Goal: Information Seeking & Learning: Find specific fact

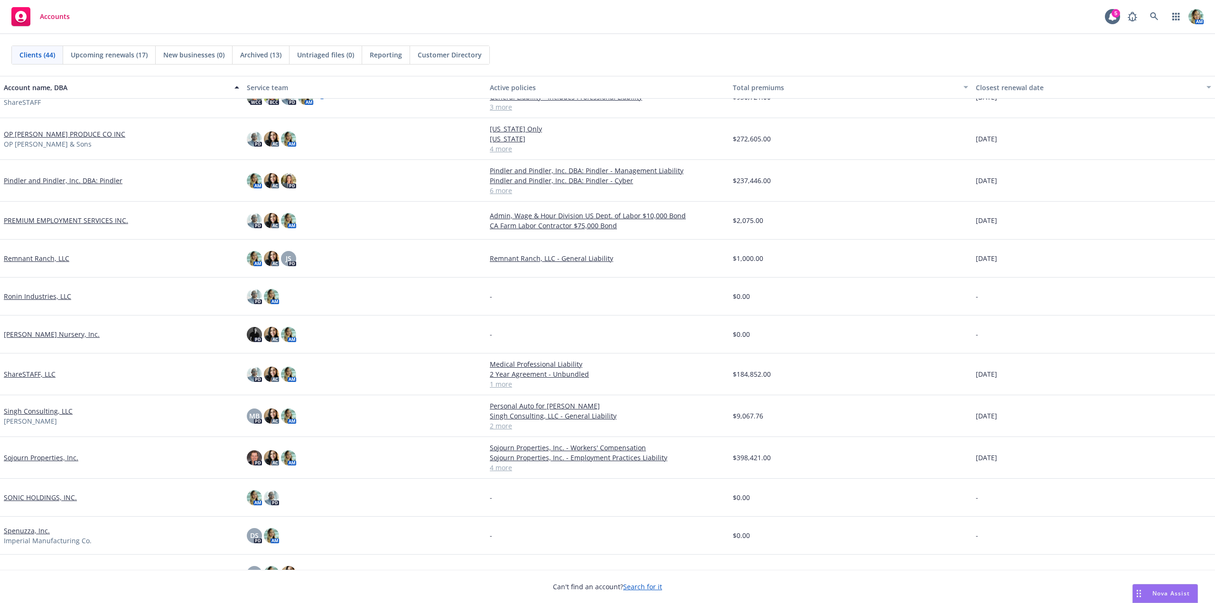
scroll to position [799, 0]
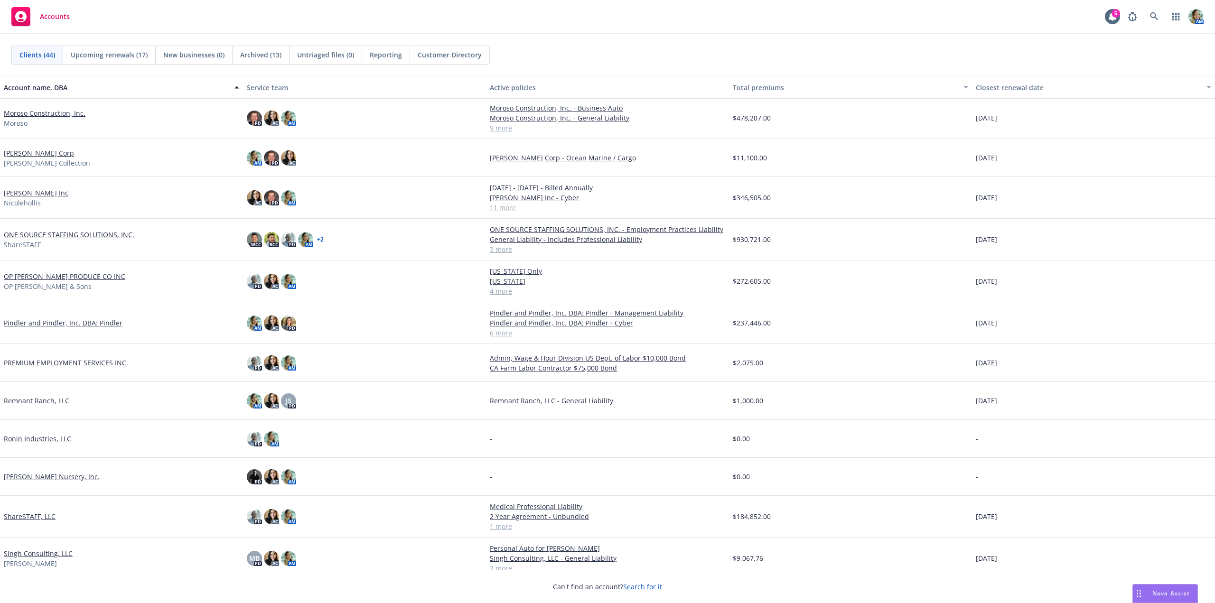
click at [44, 193] on link "[PERSON_NAME] Inc" at bounding box center [36, 193] width 65 height 10
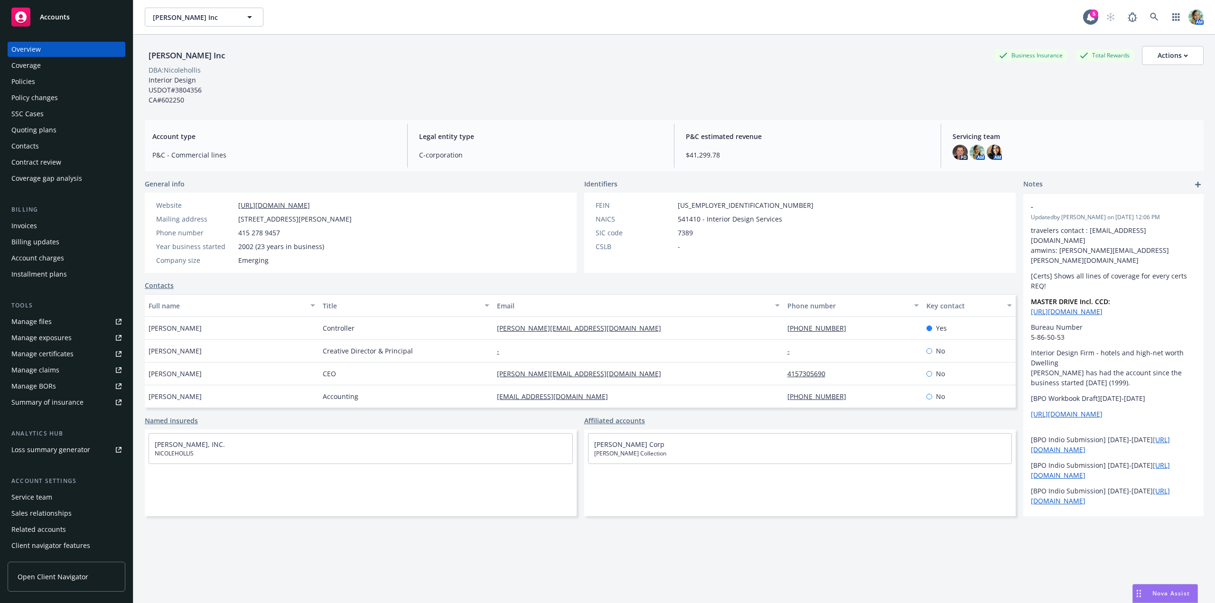
click at [55, 75] on div "Policies" at bounding box center [66, 81] width 110 height 15
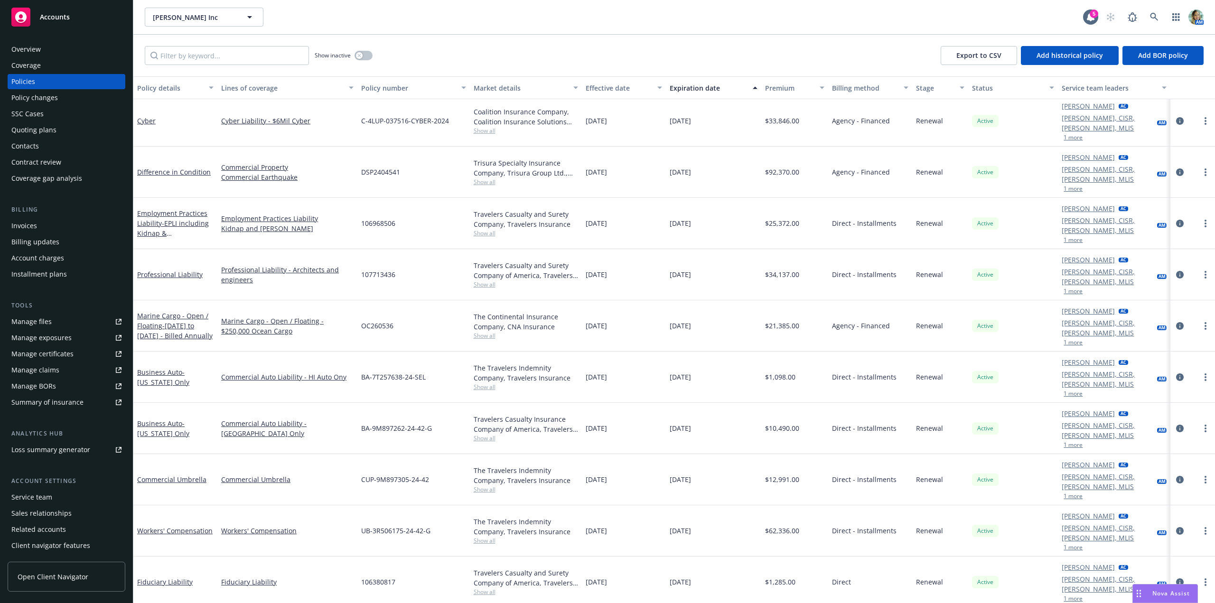
scroll to position [95, 0]
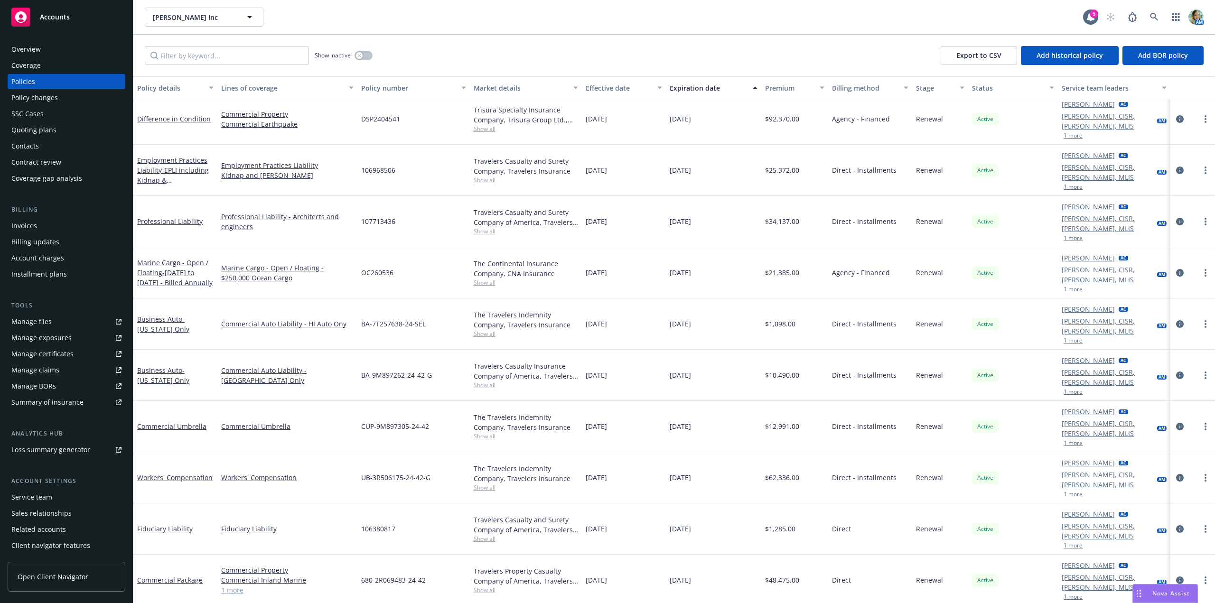
click at [44, 130] on div "Quoting plans" at bounding box center [33, 129] width 45 height 15
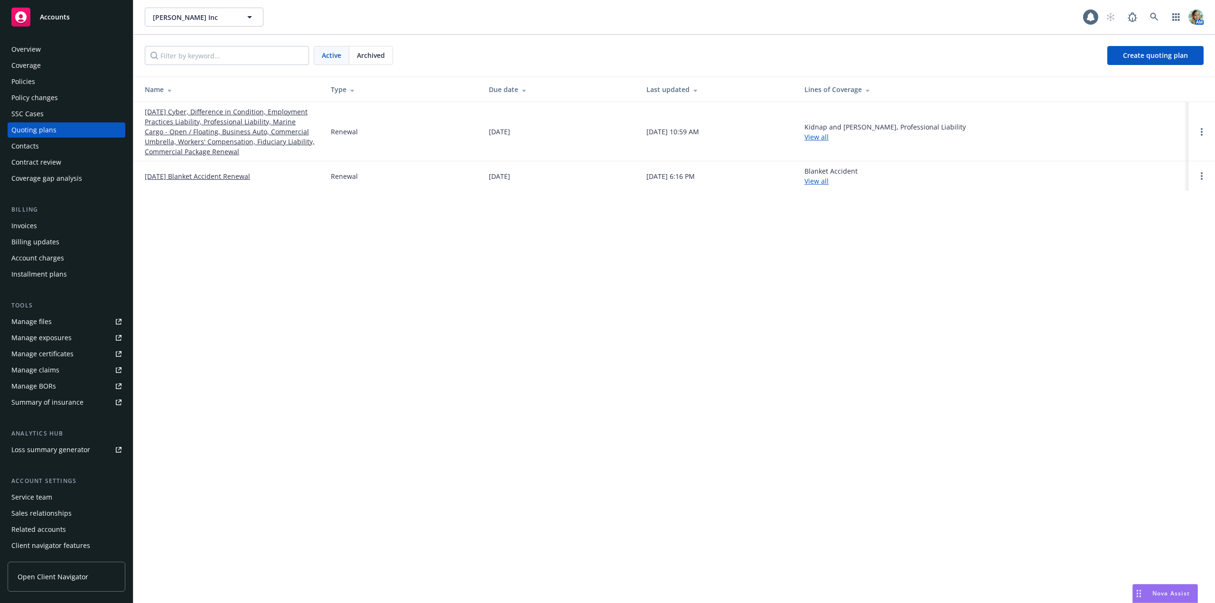
click at [180, 121] on link "10/01/25 Cyber, Difference in Condition, Employment Practices Liability, Profes…" at bounding box center [230, 132] width 171 height 50
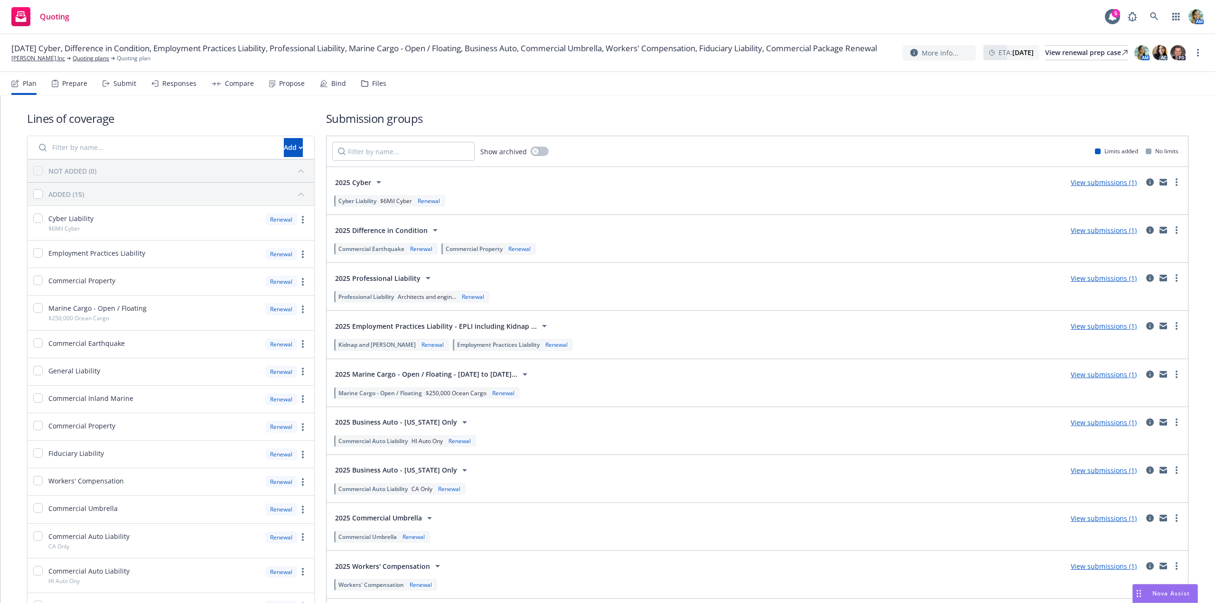
click at [1088, 328] on link "View submissions (1)" at bounding box center [1104, 326] width 66 height 9
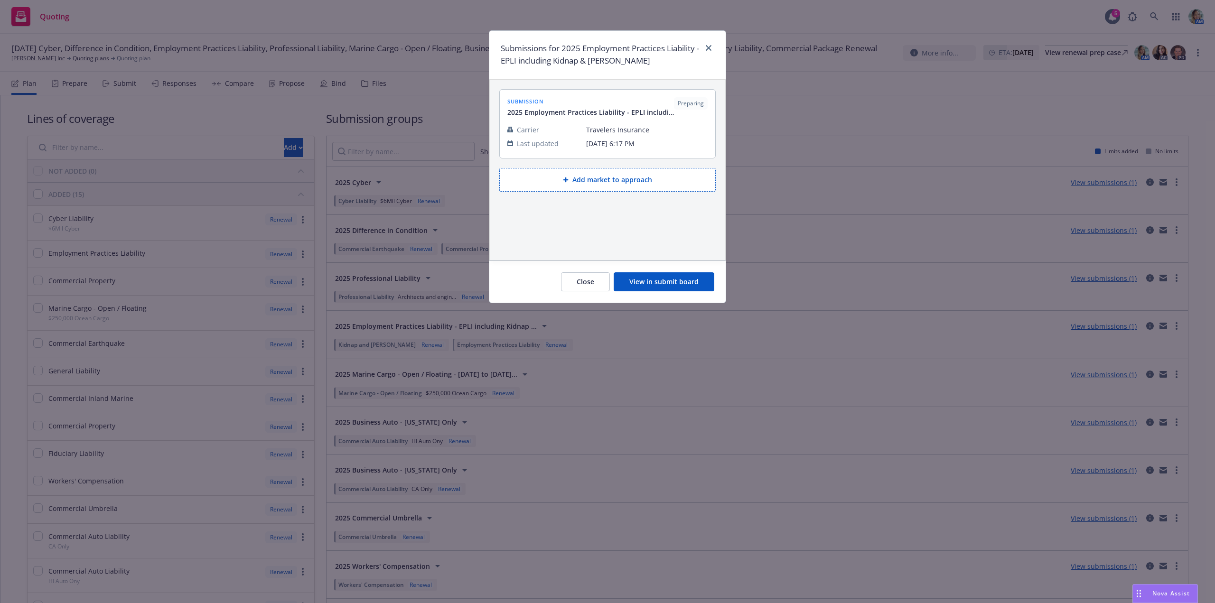
click at [638, 281] on button "View in submit board" at bounding box center [664, 282] width 101 height 19
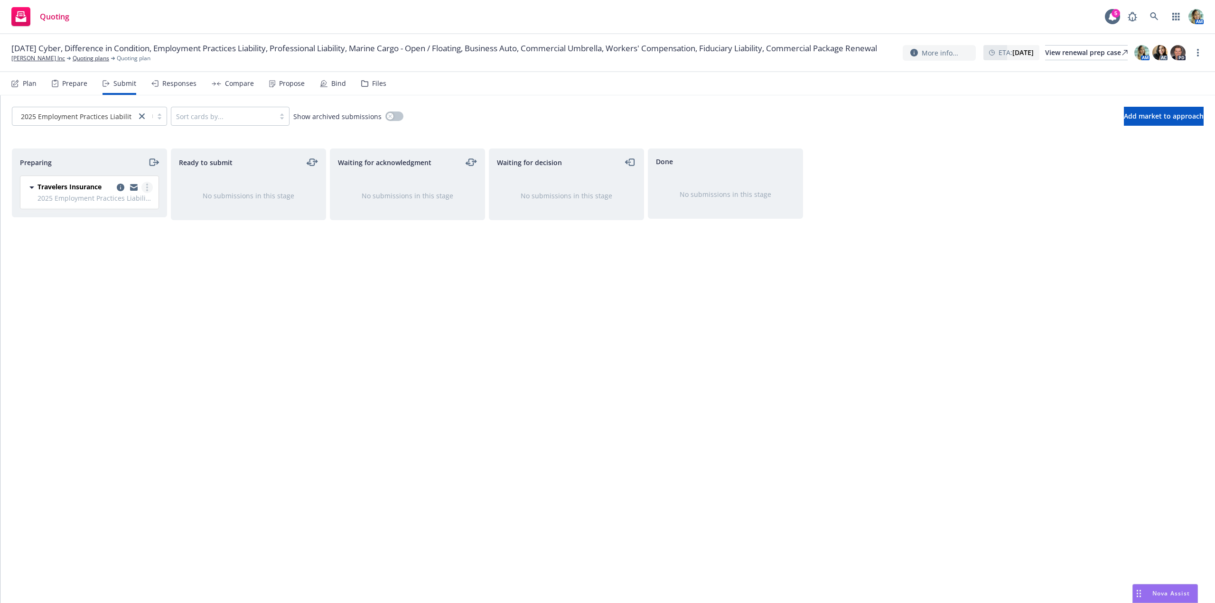
click at [147, 190] on circle "more" at bounding box center [147, 190] width 2 height 2
click at [124, 223] on span "Log acknowledgement" at bounding box center [104, 225] width 94 height 9
click at [595, 185] on icon "copy logging email" at bounding box center [598, 188] width 8 height 8
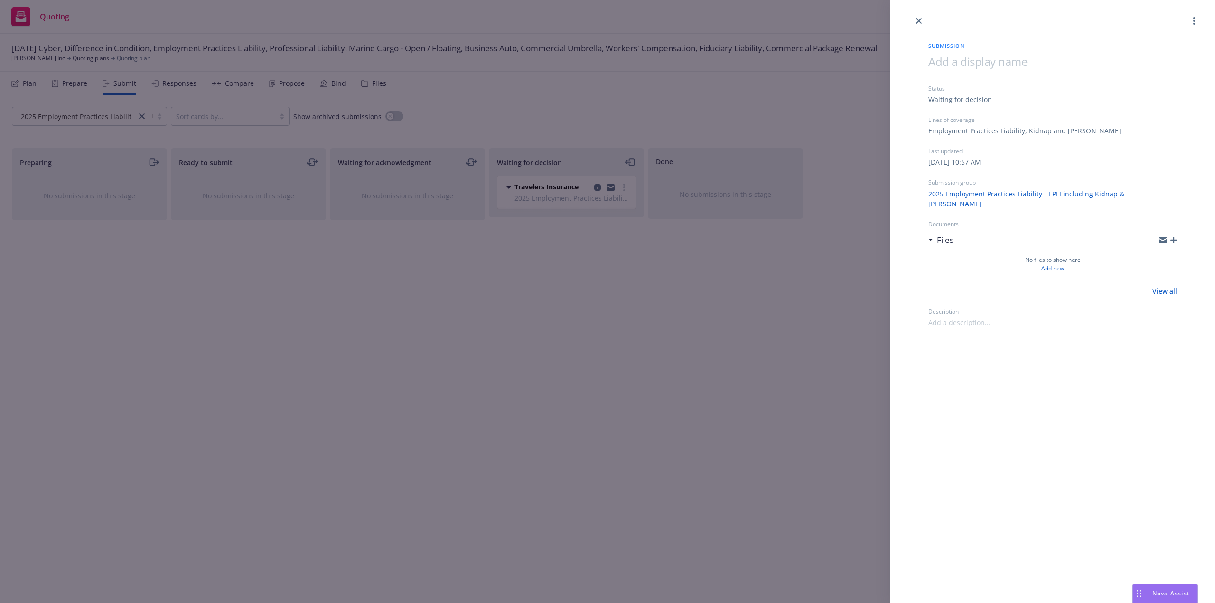
click at [951, 64] on span at bounding box center [978, 62] width 99 height 16
click at [1022, 400] on div "Submission 10/1/25 Employment Practices Liability Status Waiting for decision L…" at bounding box center [1053, 301] width 325 height 603
click at [739, 384] on div "Submission 10/1/25 Employment Practices Liability Status Waiting for decision L…" at bounding box center [607, 301] width 1215 height 603
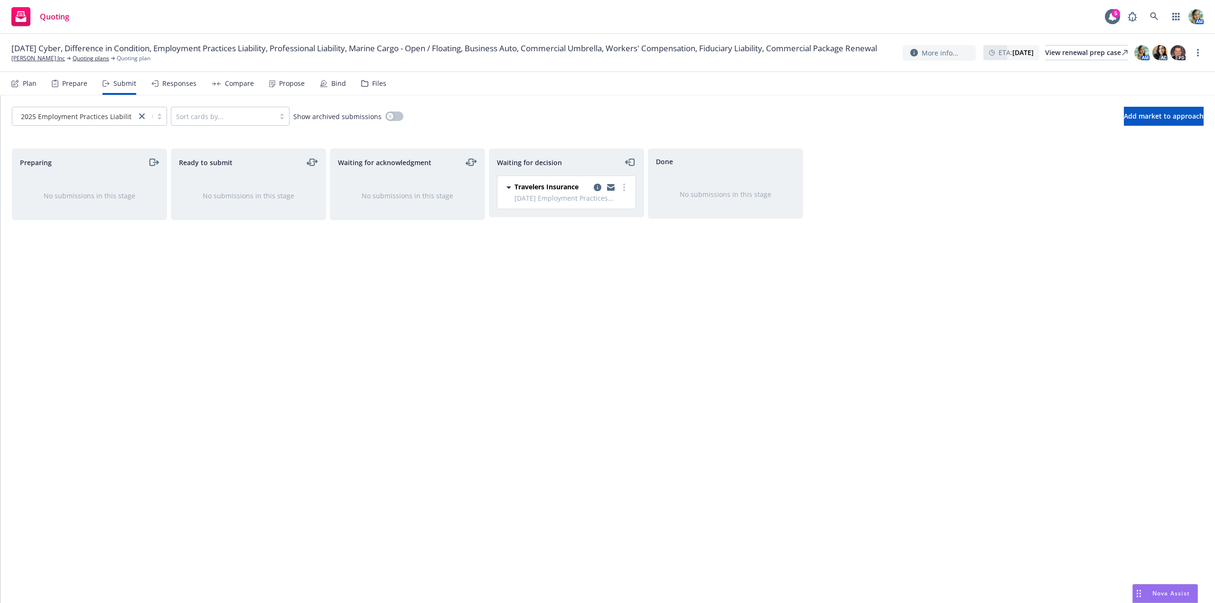
click at [375, 82] on div "Files" at bounding box center [379, 84] width 14 height 8
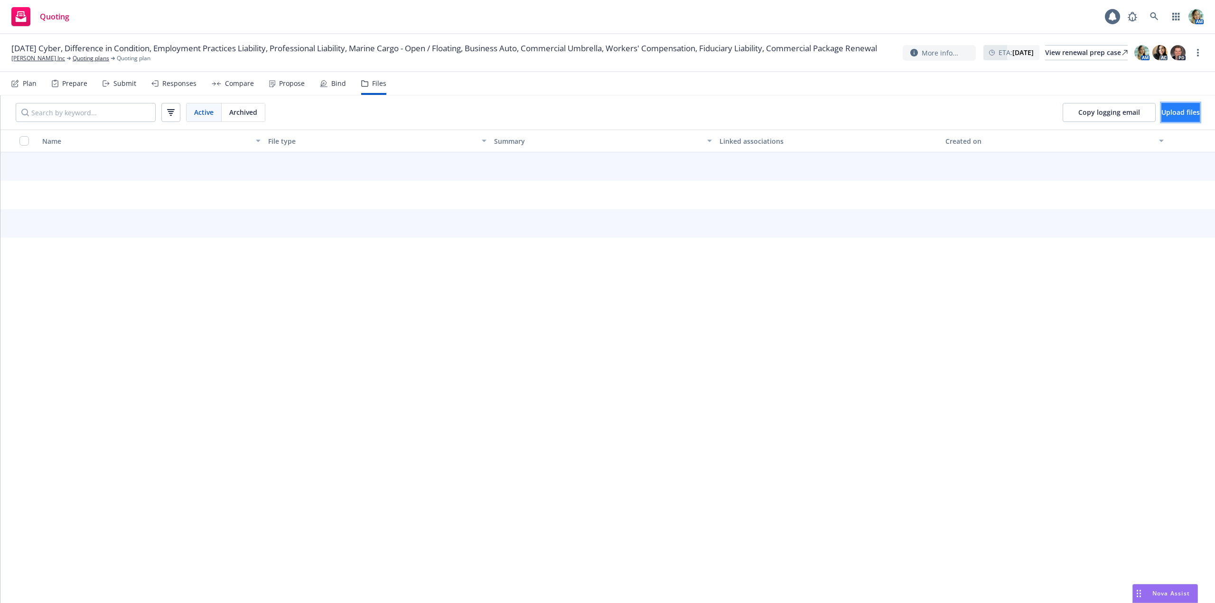
click at [1162, 111] on span "Upload files" at bounding box center [1181, 112] width 38 height 9
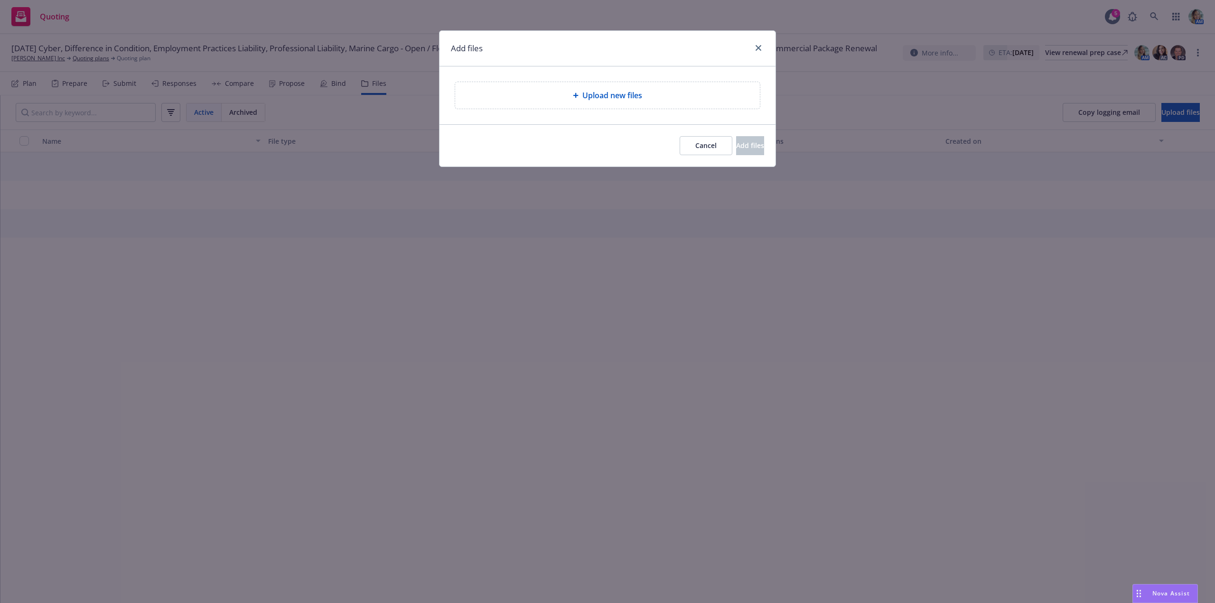
click at [534, 111] on div "Upload new files" at bounding box center [608, 95] width 336 height 58
click at [536, 103] on div "Upload new files" at bounding box center [607, 95] width 305 height 27
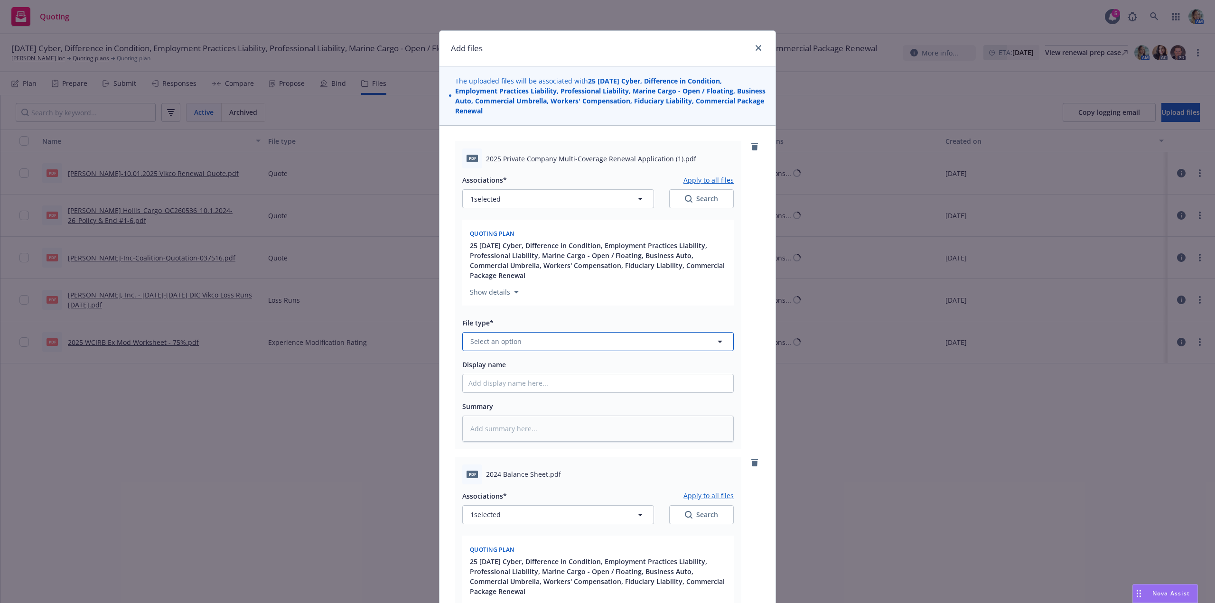
click at [481, 338] on span "Select an option" at bounding box center [496, 342] width 51 height 10
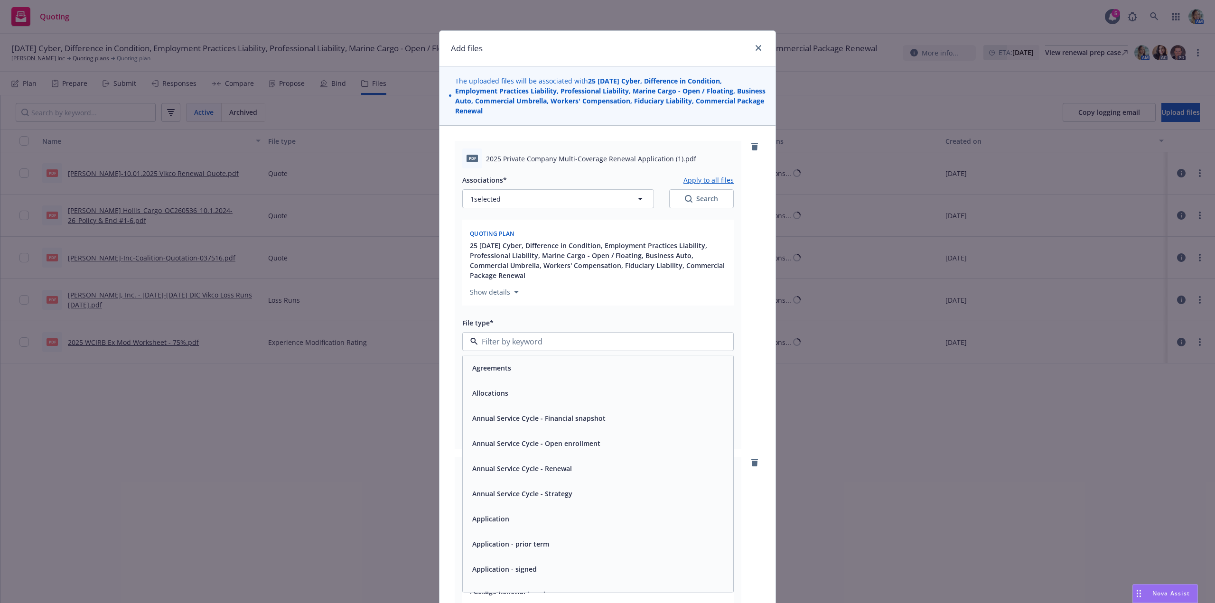
click at [532, 564] on div "Application - signed" at bounding box center [504, 570] width 70 height 14
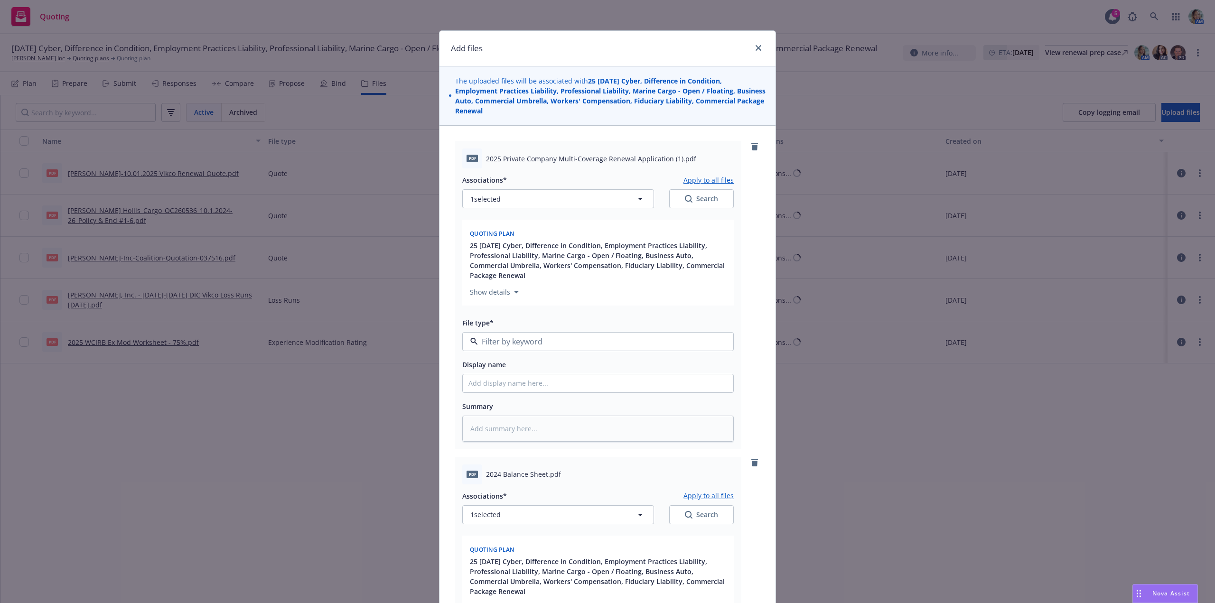
type textarea "x"
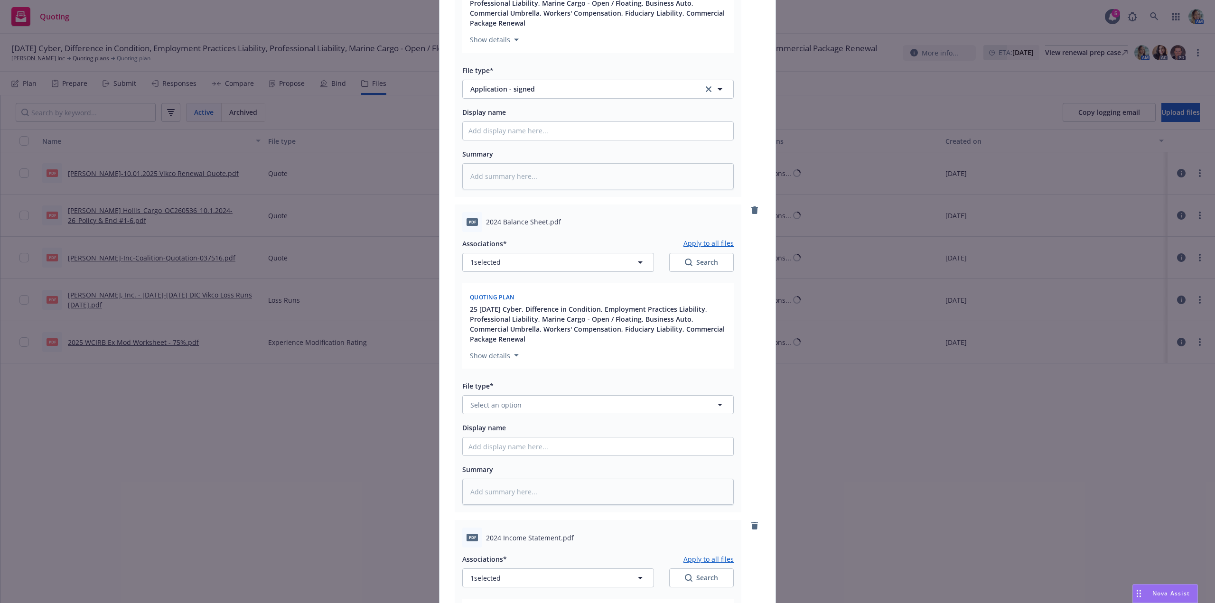
scroll to position [285, 0]
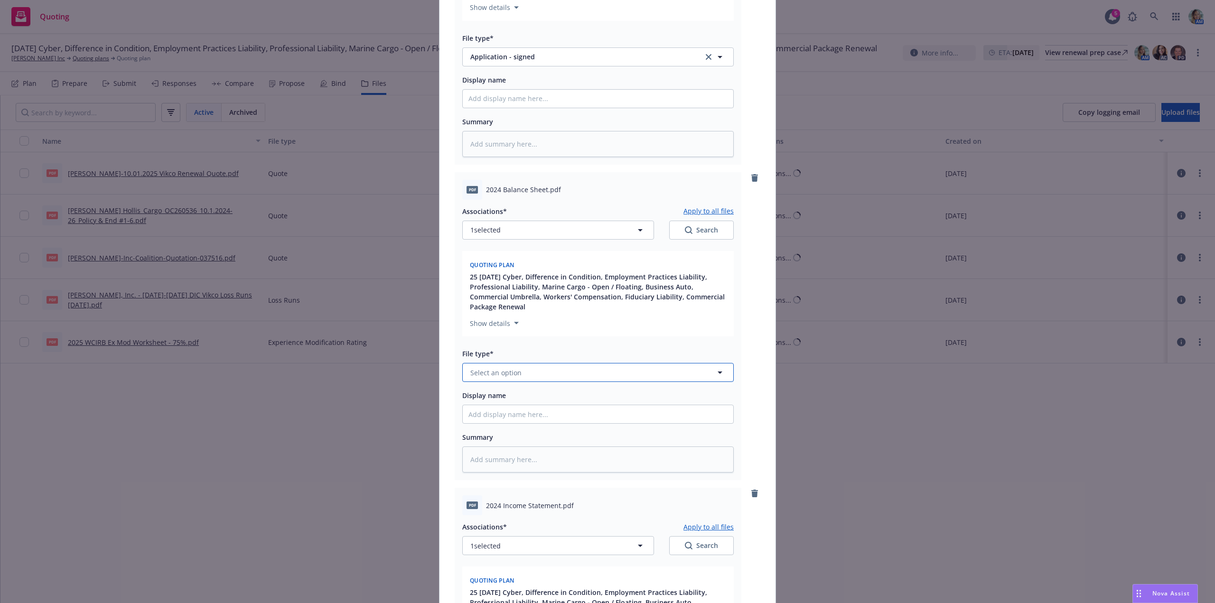
click at [520, 373] on button "Select an option" at bounding box center [598, 372] width 272 height 19
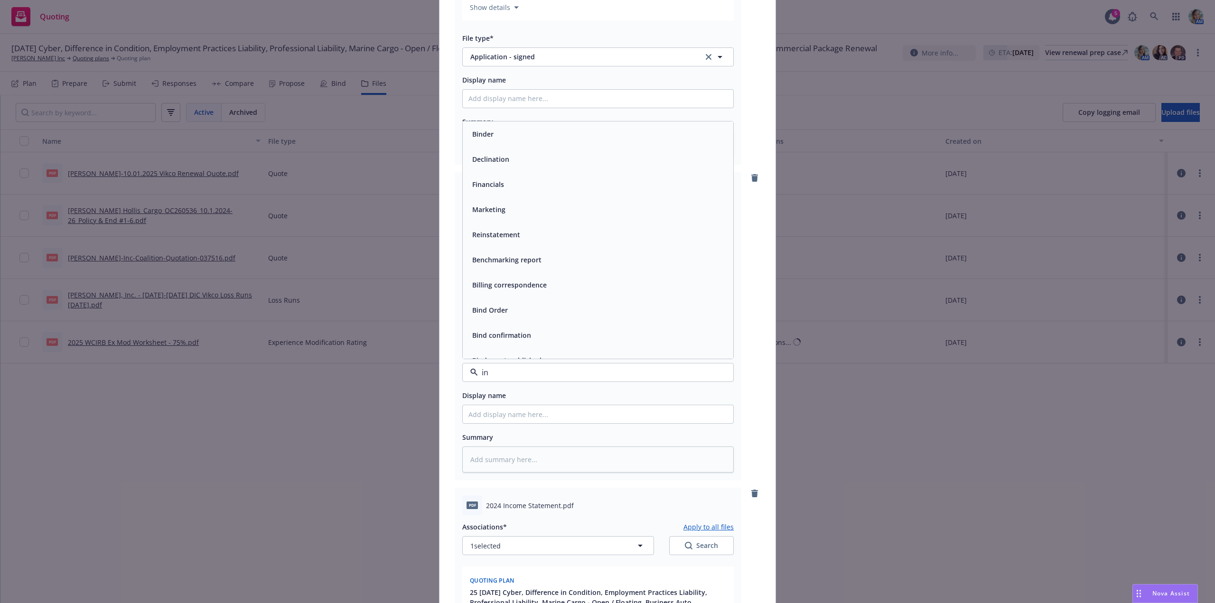
type input "i"
type input "fin"
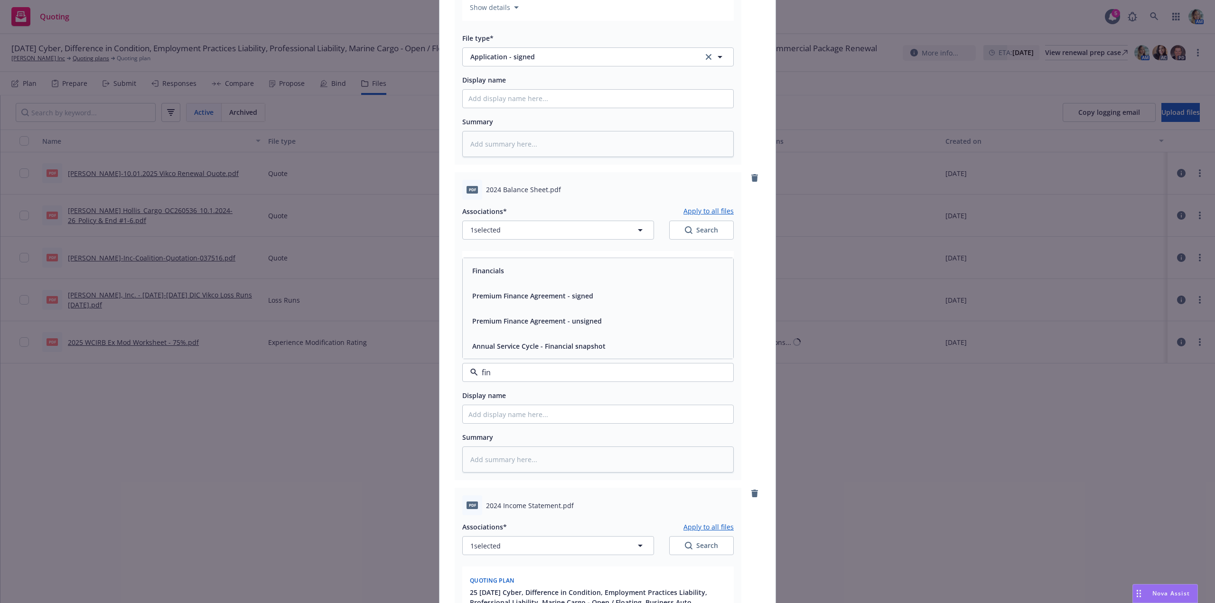
click at [490, 275] on span "Financials" at bounding box center [488, 271] width 32 height 10
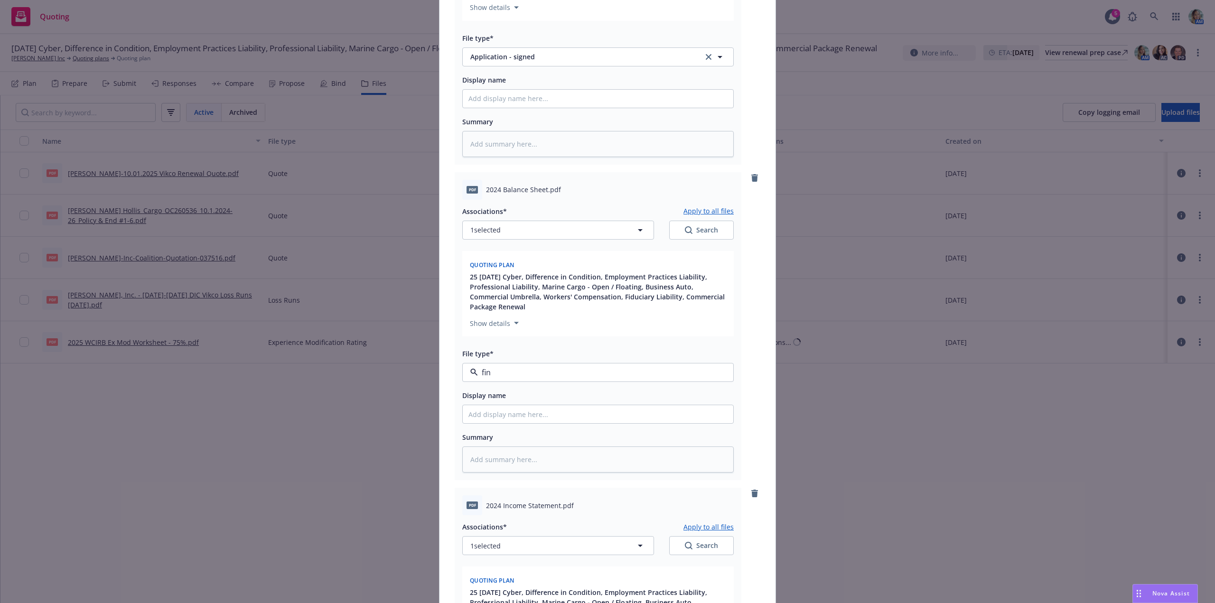
type textarea "x"
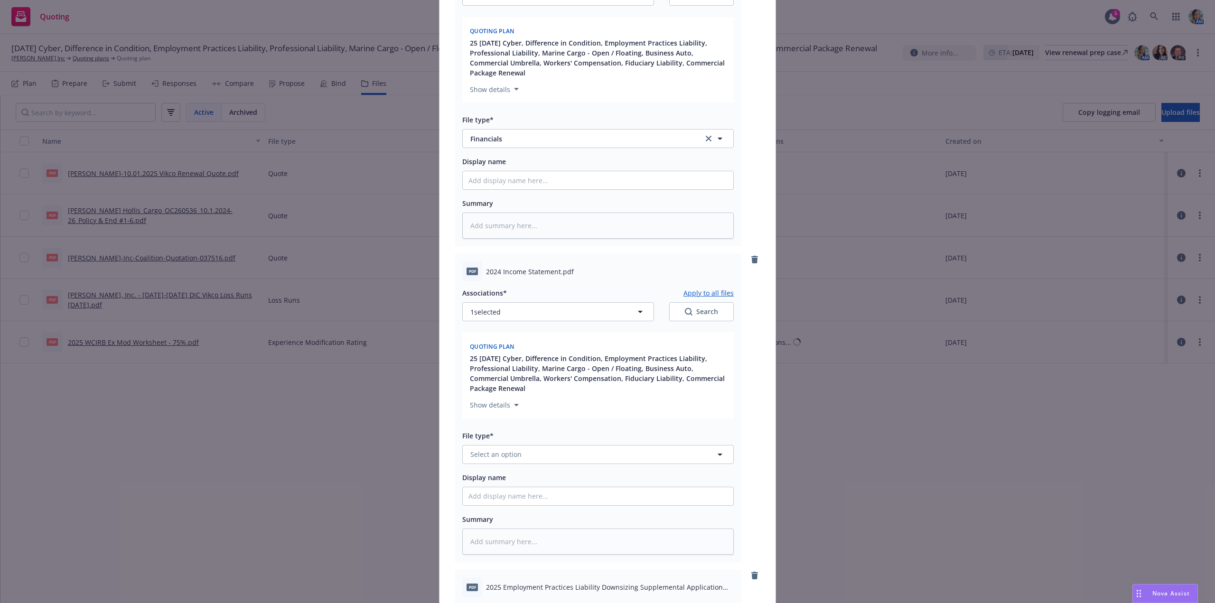
scroll to position [522, 0]
click at [505, 452] on span "Select an option" at bounding box center [496, 451] width 51 height 10
type input "fin"
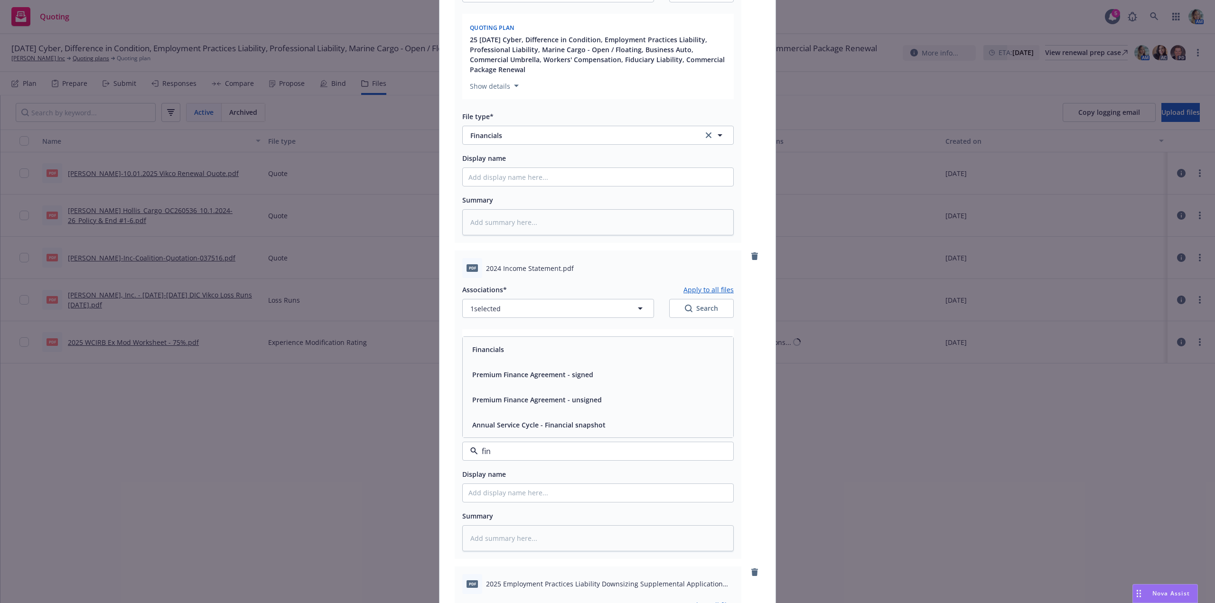
click at [509, 350] on div "Financials" at bounding box center [598, 350] width 259 height 14
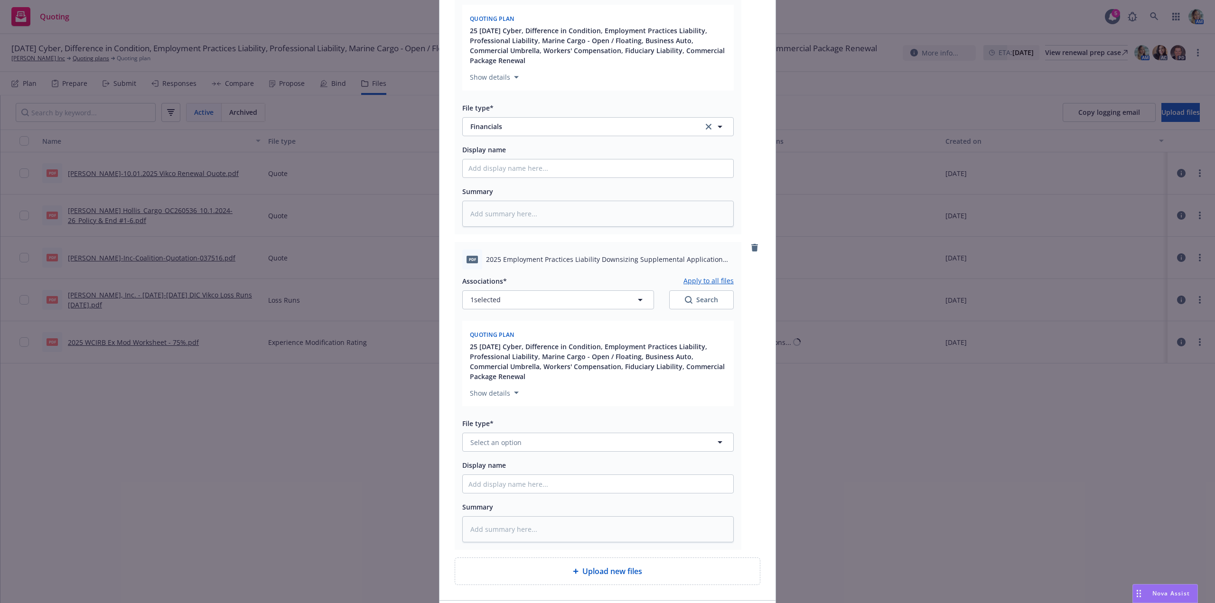
scroll to position [902, 0]
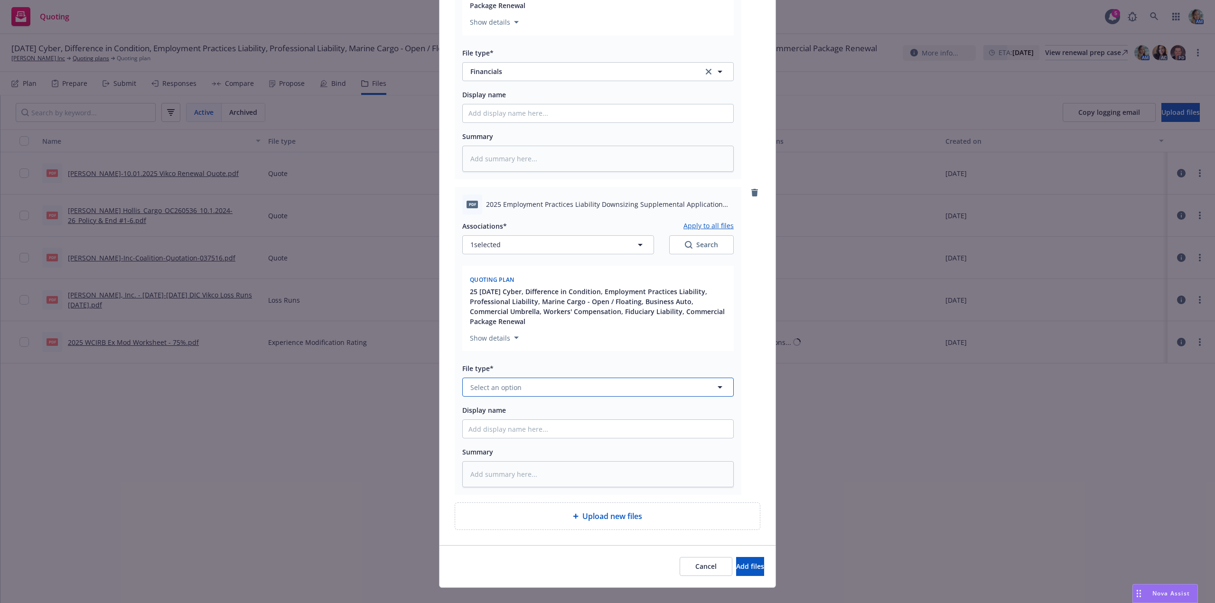
click at [524, 390] on button "Select an option" at bounding box center [598, 387] width 272 height 19
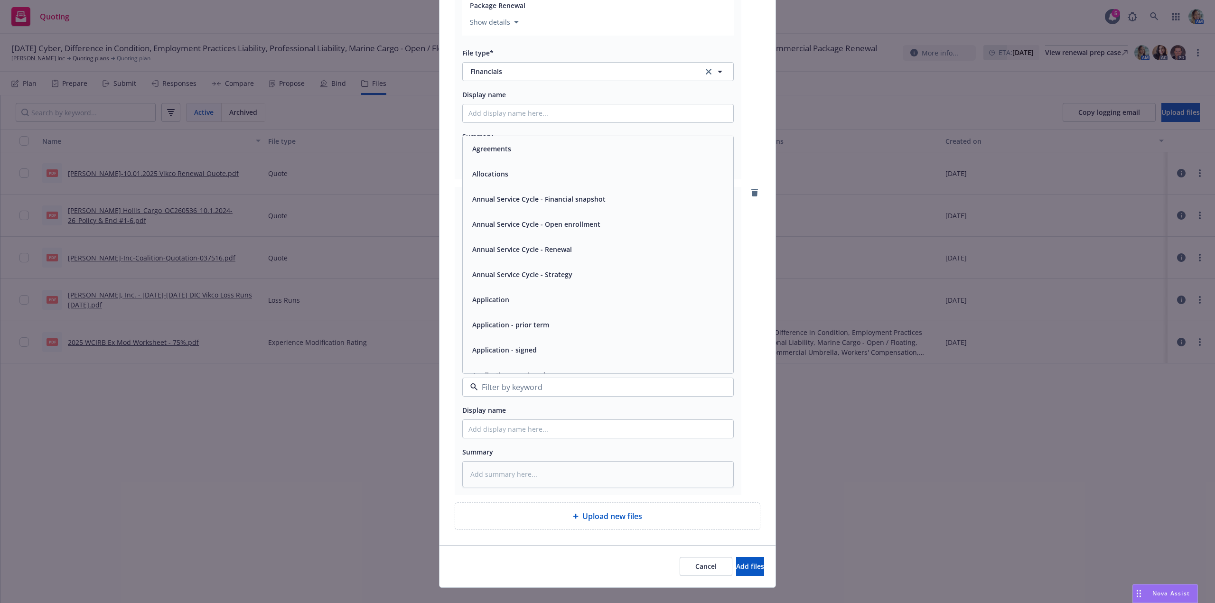
click at [521, 349] on span "Application - signed" at bounding box center [504, 350] width 65 height 10
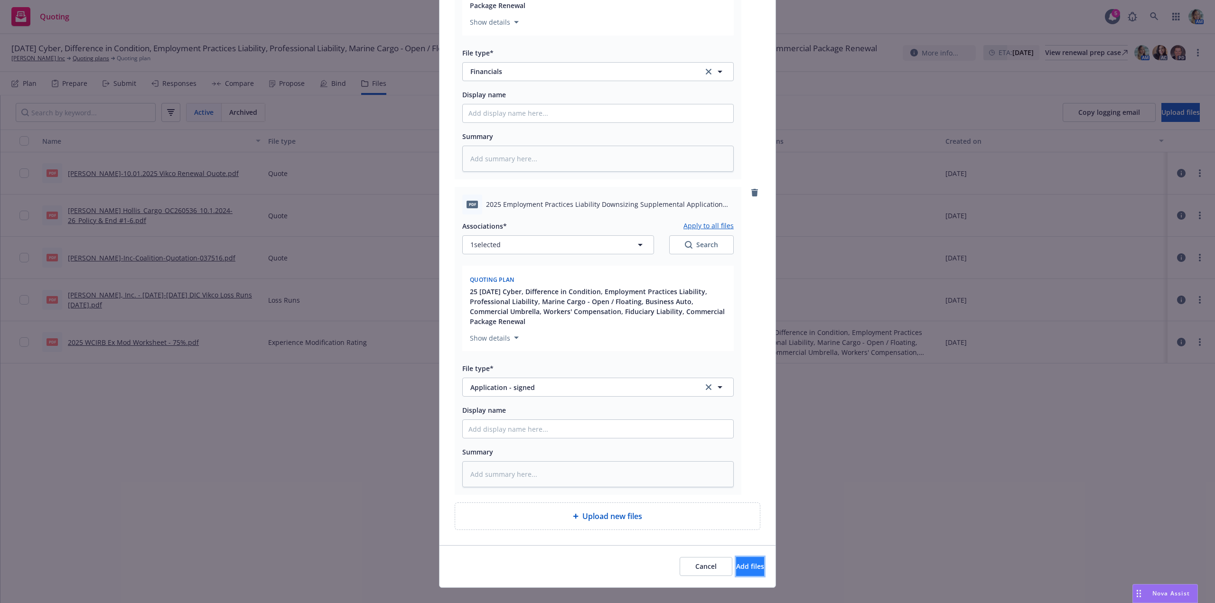
click at [736, 573] on button "Add files" at bounding box center [750, 566] width 28 height 19
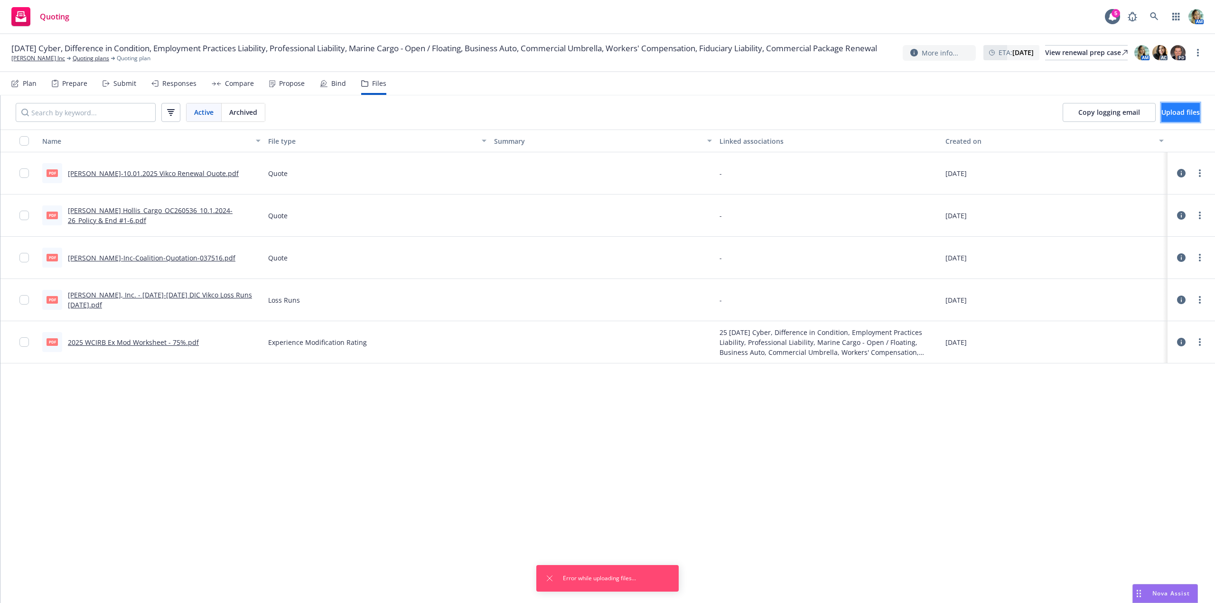
click at [1162, 113] on span "Upload files" at bounding box center [1181, 112] width 38 height 9
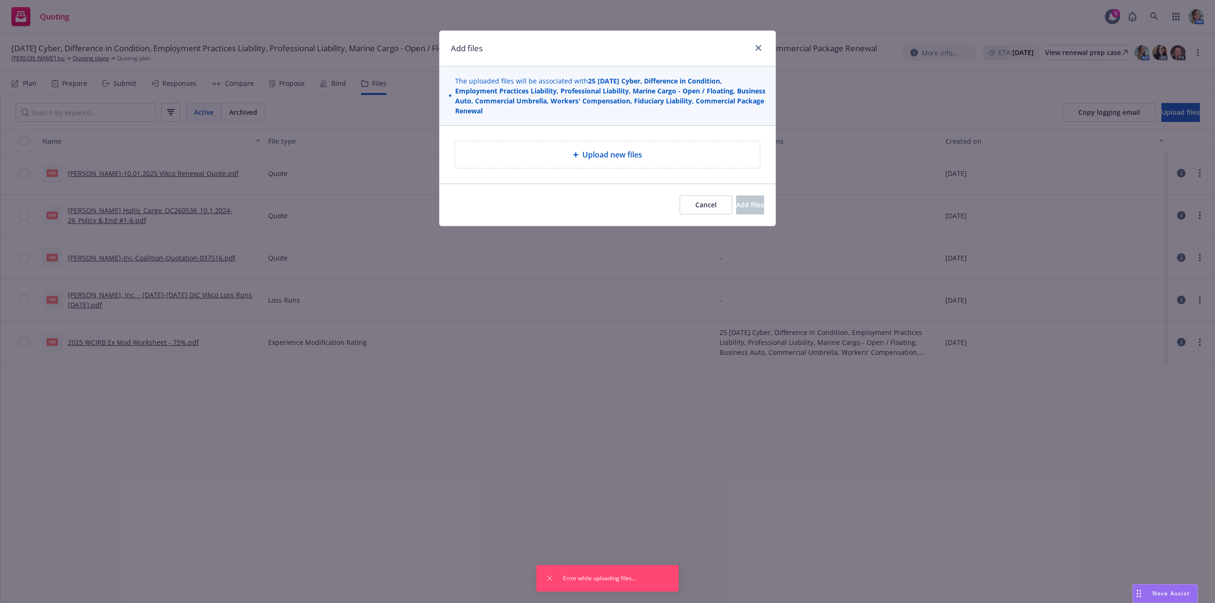
click at [674, 168] on div "Upload new files" at bounding box center [607, 154] width 305 height 27
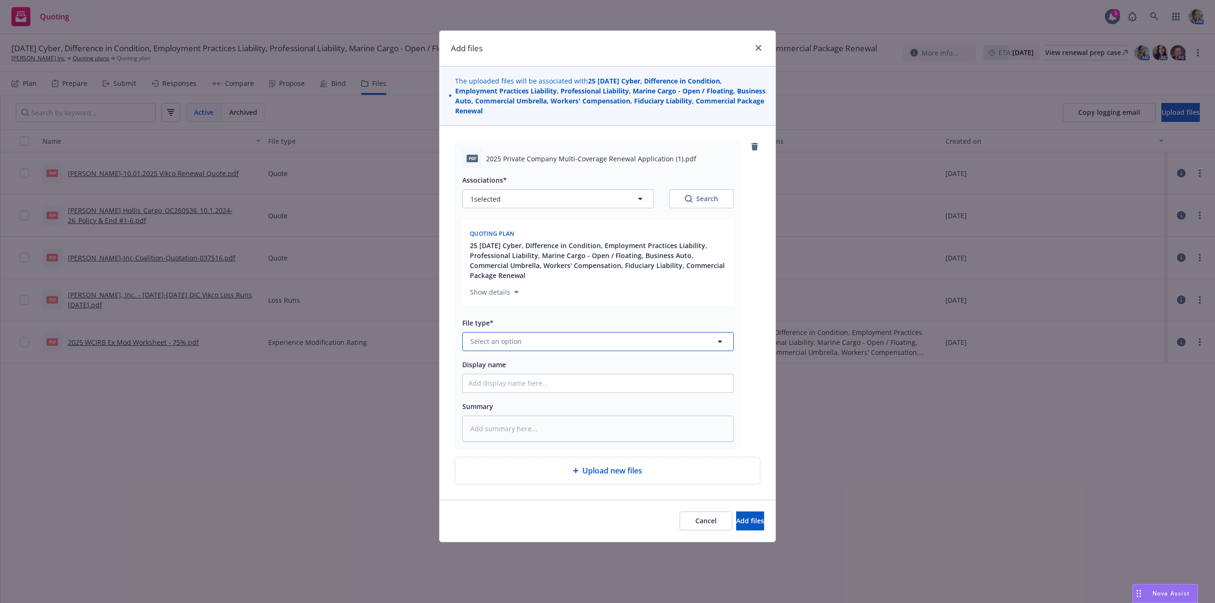
click at [506, 341] on span "Select an option" at bounding box center [496, 342] width 51 height 10
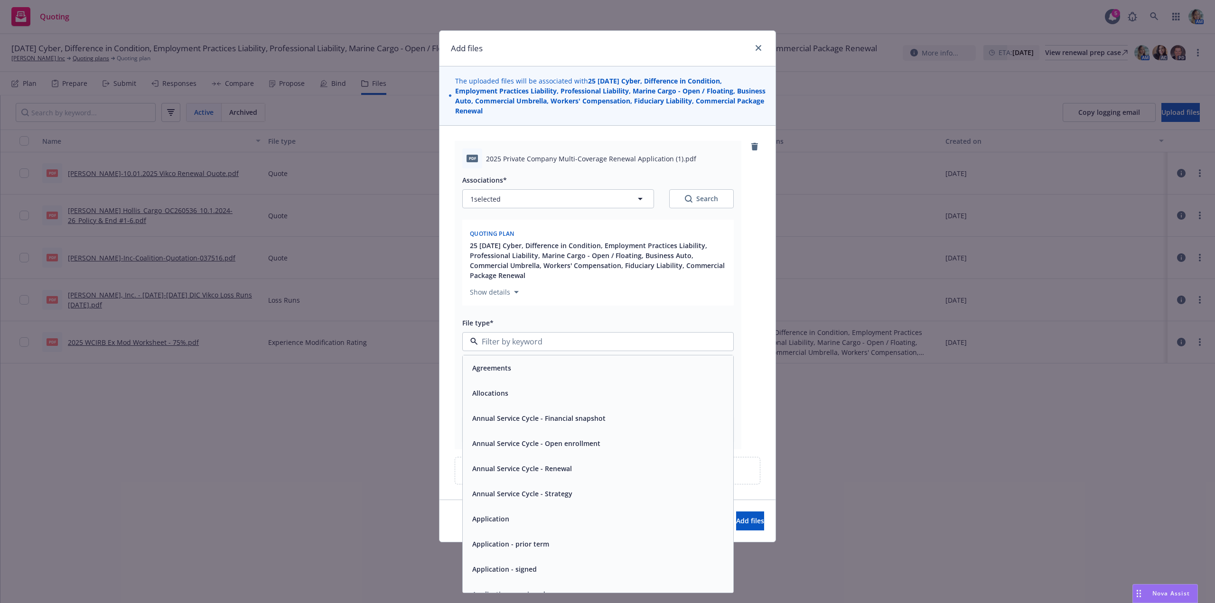
click at [508, 566] on span "Application - signed" at bounding box center [504, 570] width 65 height 10
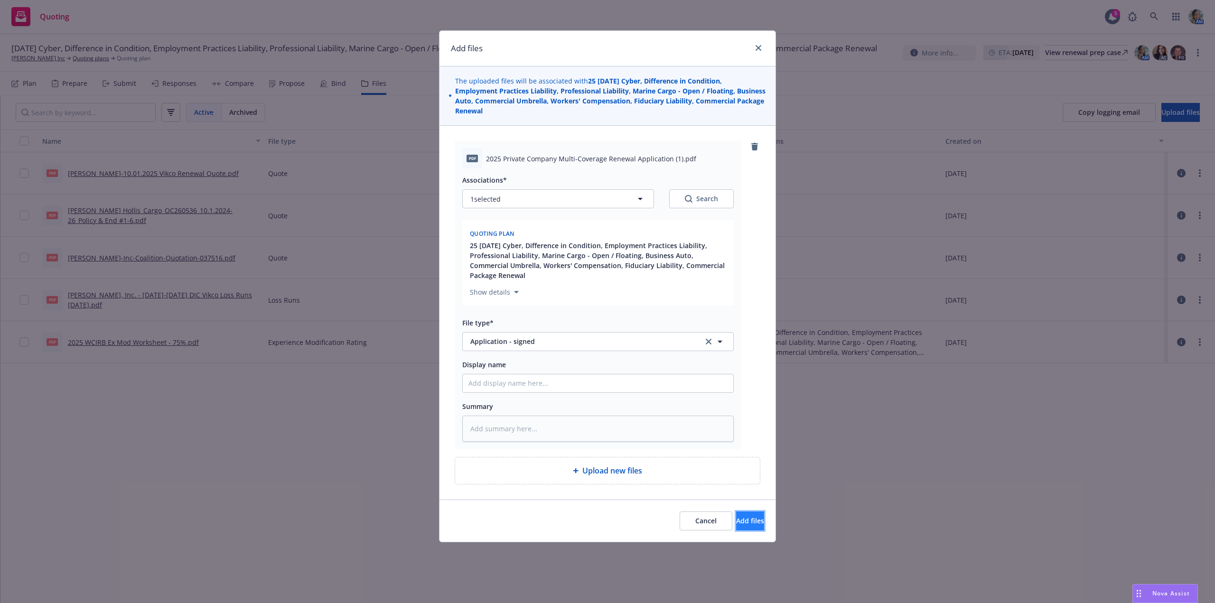
click at [736, 521] on span "Add files" at bounding box center [750, 521] width 28 height 9
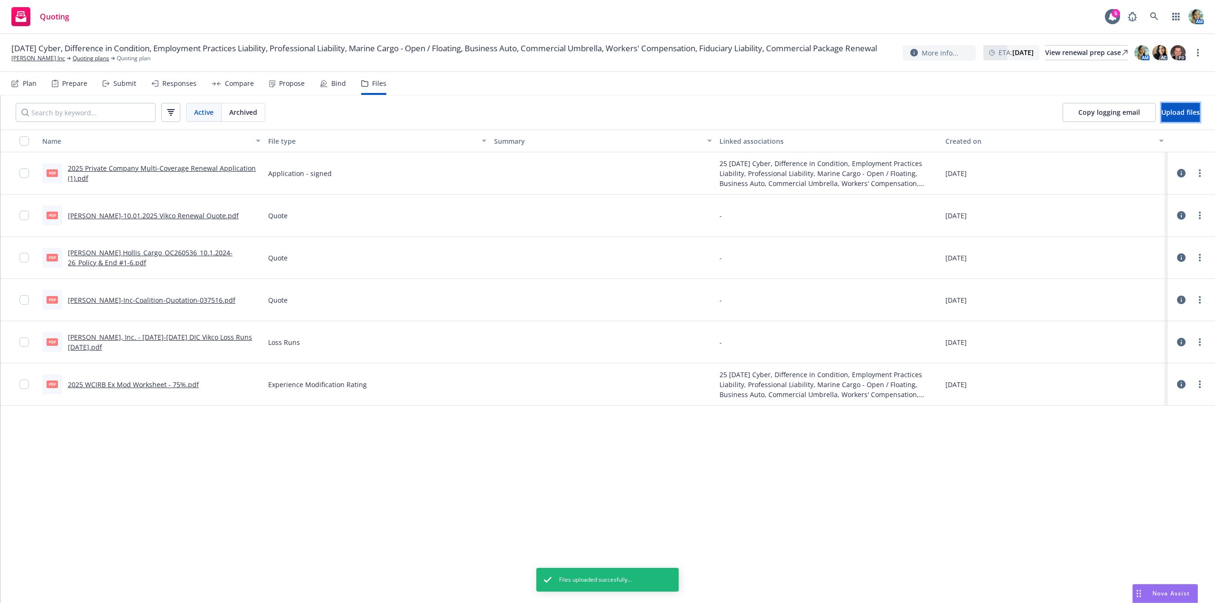
click at [1162, 112] on span "Upload files" at bounding box center [1181, 112] width 38 height 9
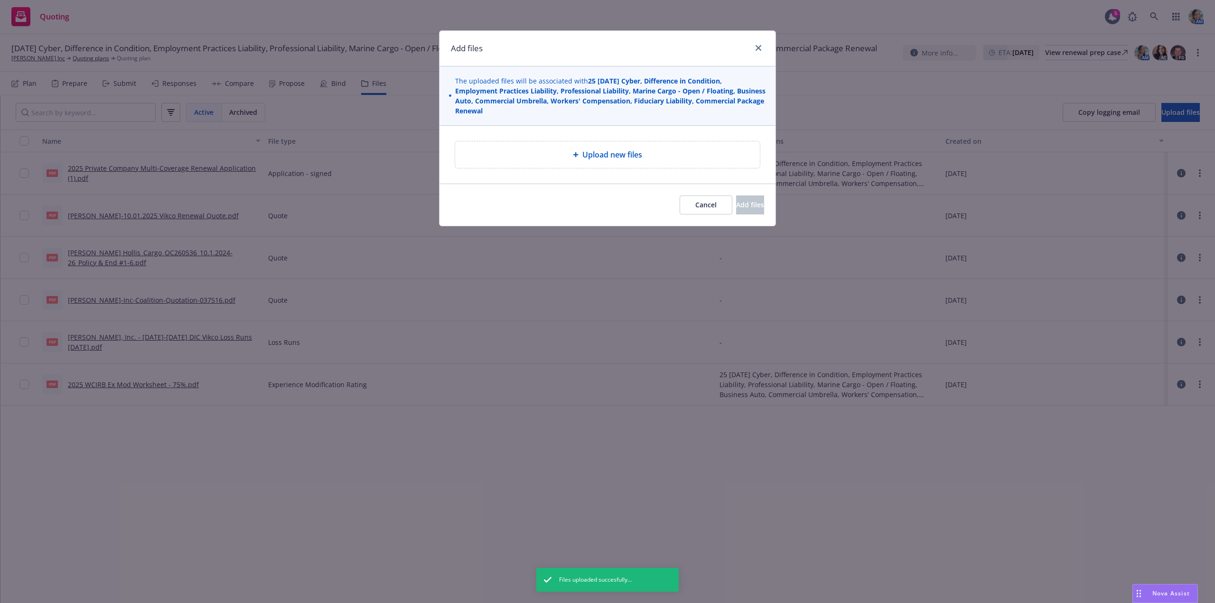
click at [510, 150] on div "Upload new files" at bounding box center [608, 154] width 290 height 11
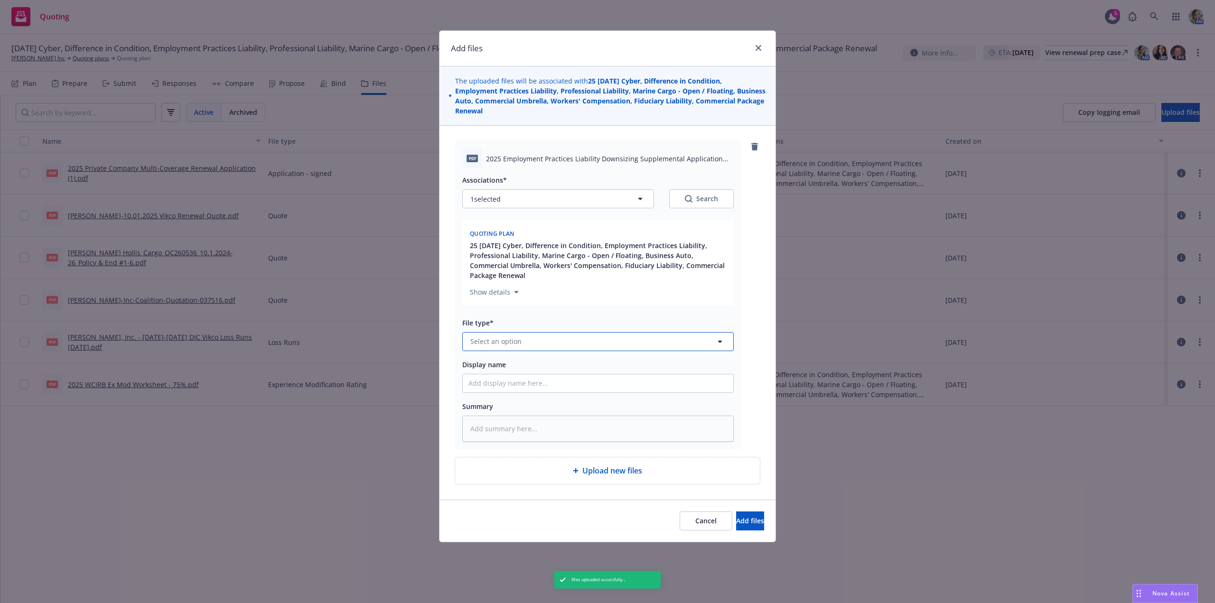
click at [546, 343] on button "Select an option" at bounding box center [598, 341] width 272 height 19
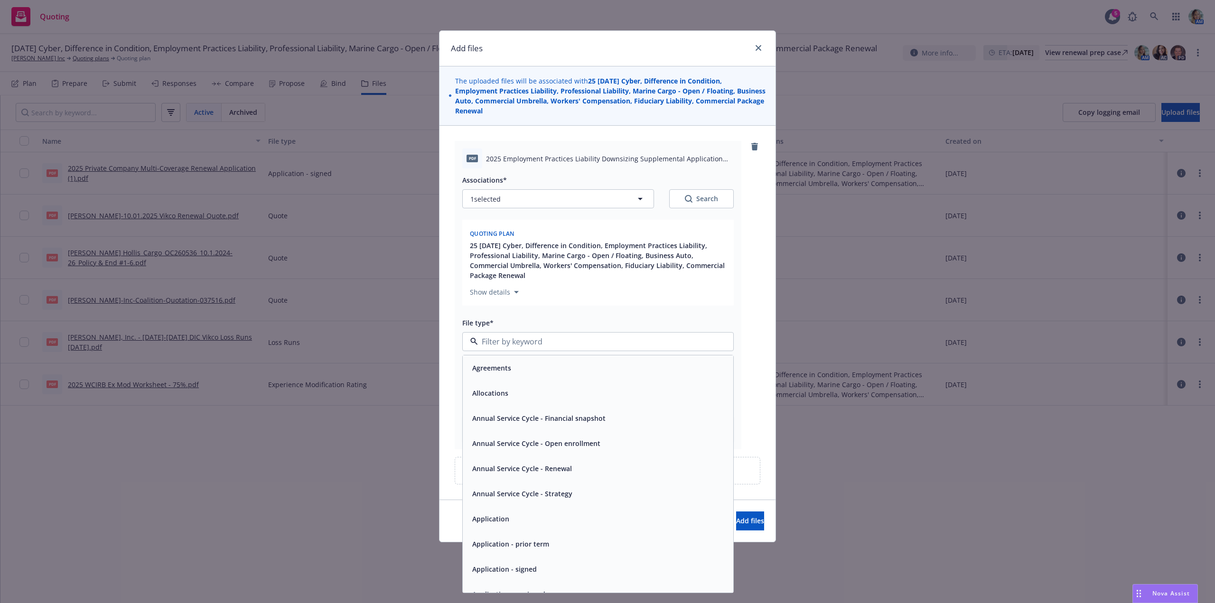
click at [537, 566] on div "Application - signed" at bounding box center [504, 570] width 70 height 14
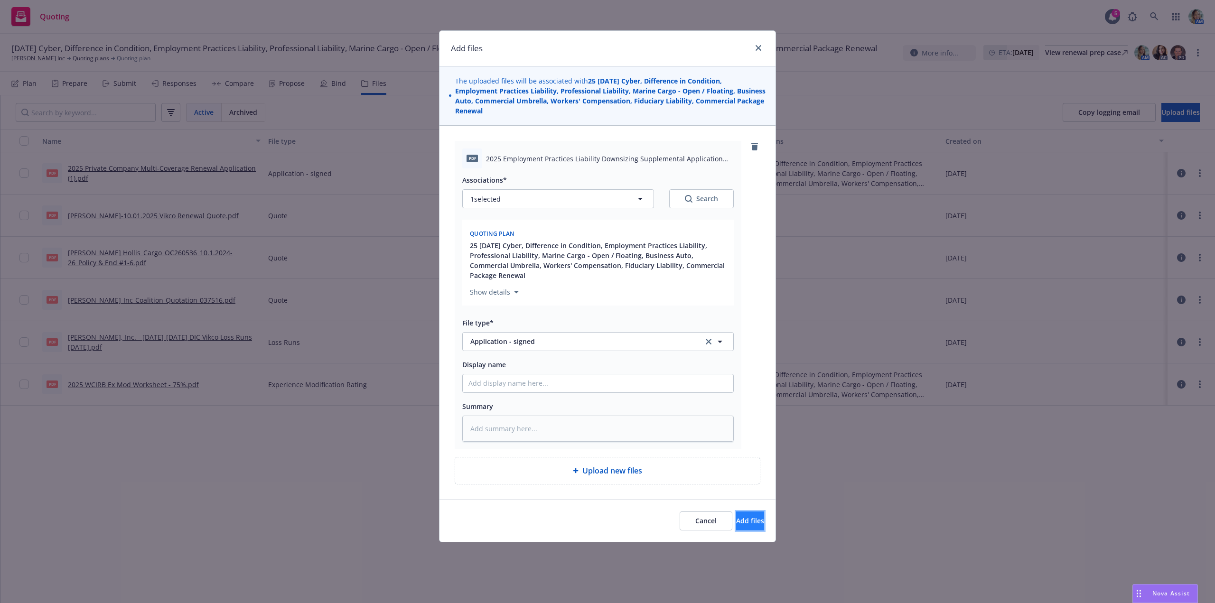
click at [746, 520] on span "Add files" at bounding box center [750, 521] width 28 height 9
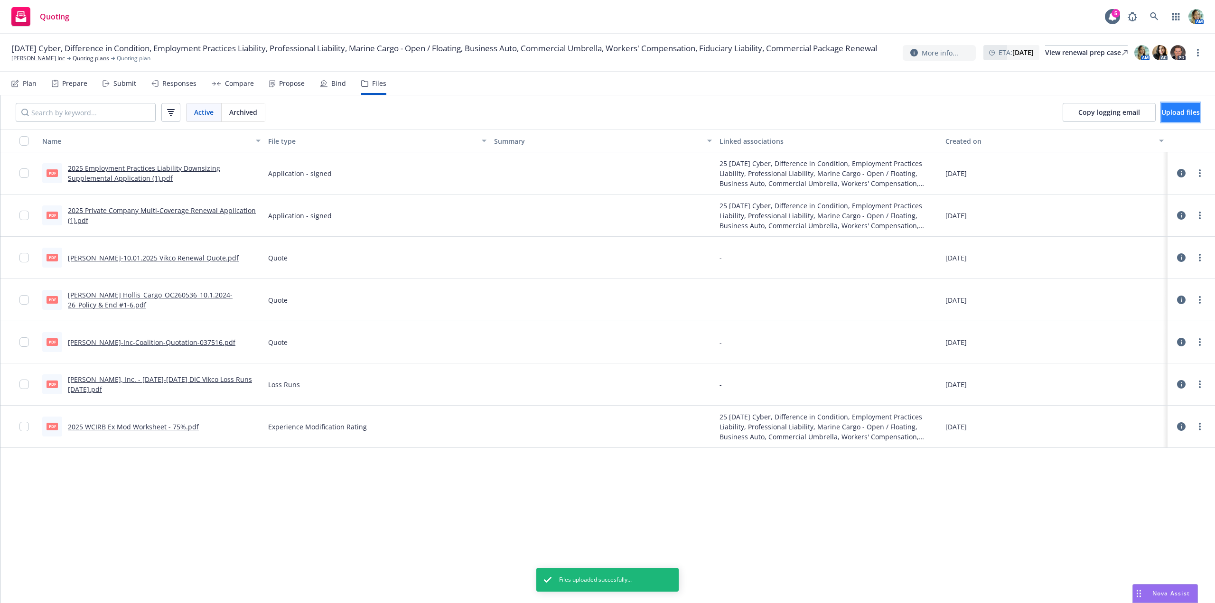
click at [1177, 109] on span "Upload files" at bounding box center [1181, 112] width 38 height 9
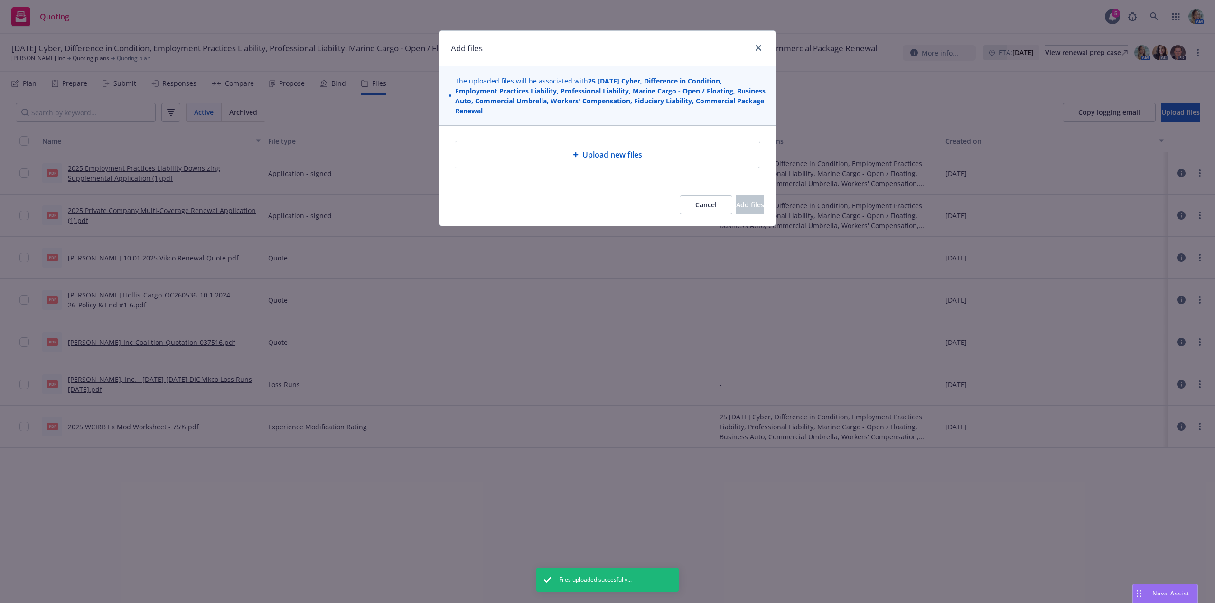
click at [574, 152] on icon at bounding box center [576, 155] width 6 height 6
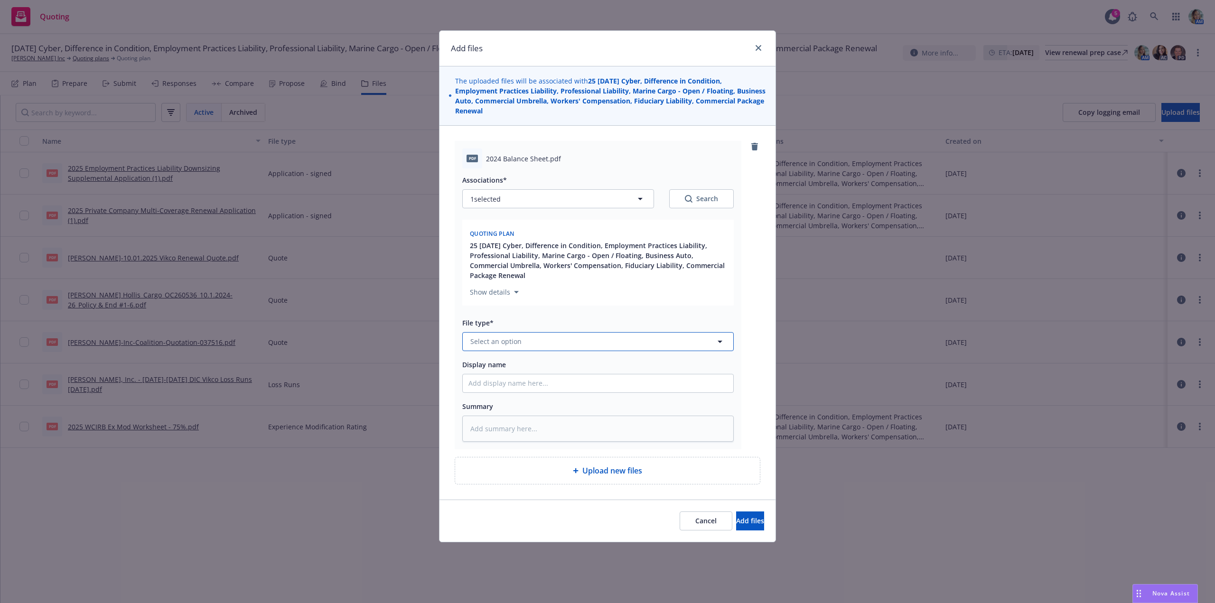
type textarea "x"
click at [524, 340] on button "Select an option" at bounding box center [598, 341] width 272 height 19
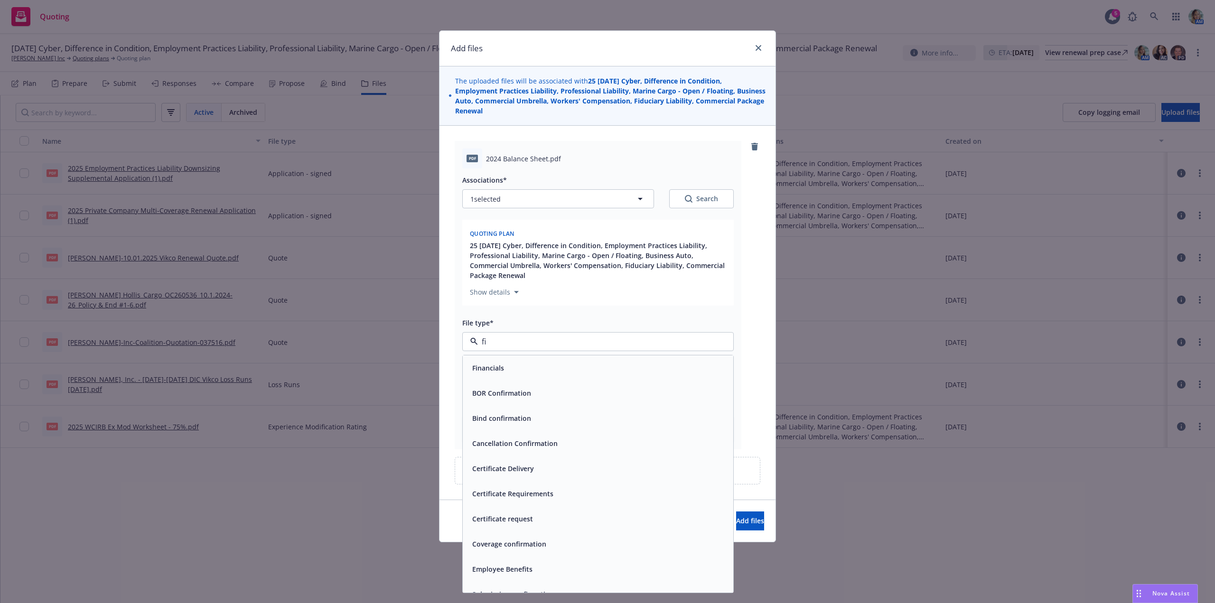
type input "fin"
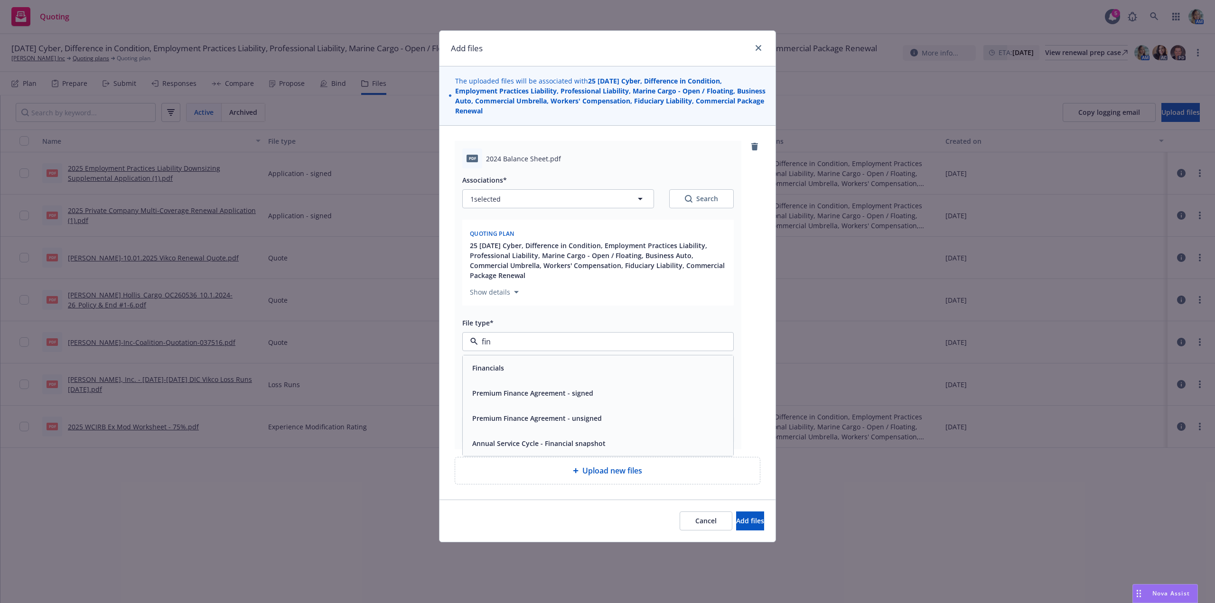
click at [518, 367] on div "Financials" at bounding box center [598, 368] width 259 height 14
click at [740, 519] on span "Add files" at bounding box center [750, 521] width 28 height 9
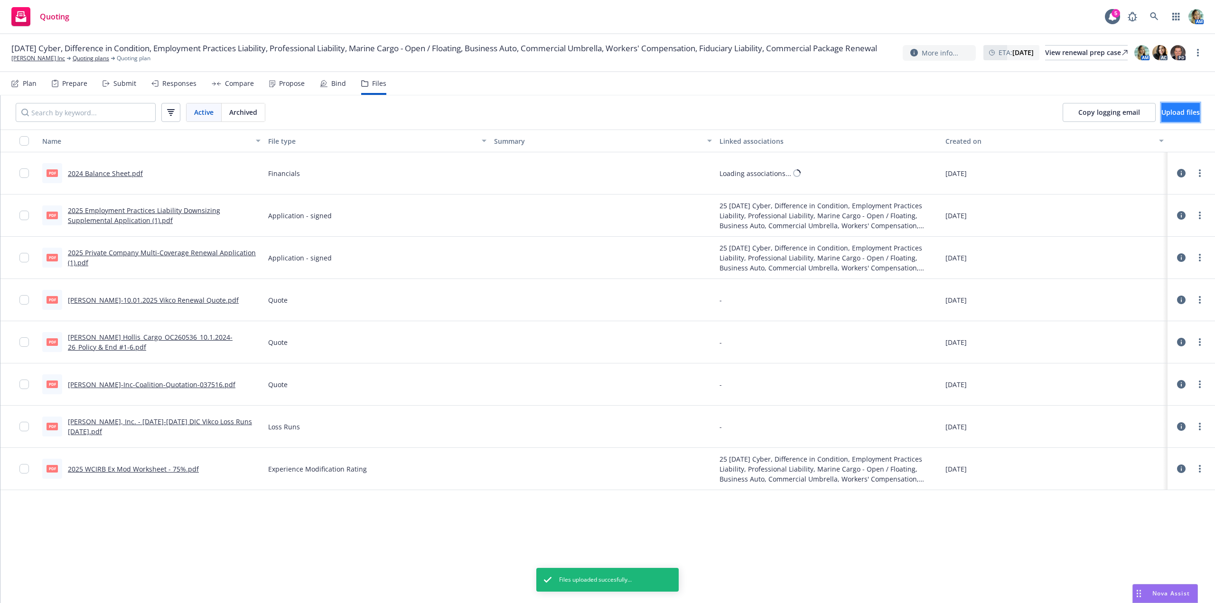
click at [1179, 107] on button "Upload files" at bounding box center [1181, 112] width 38 height 19
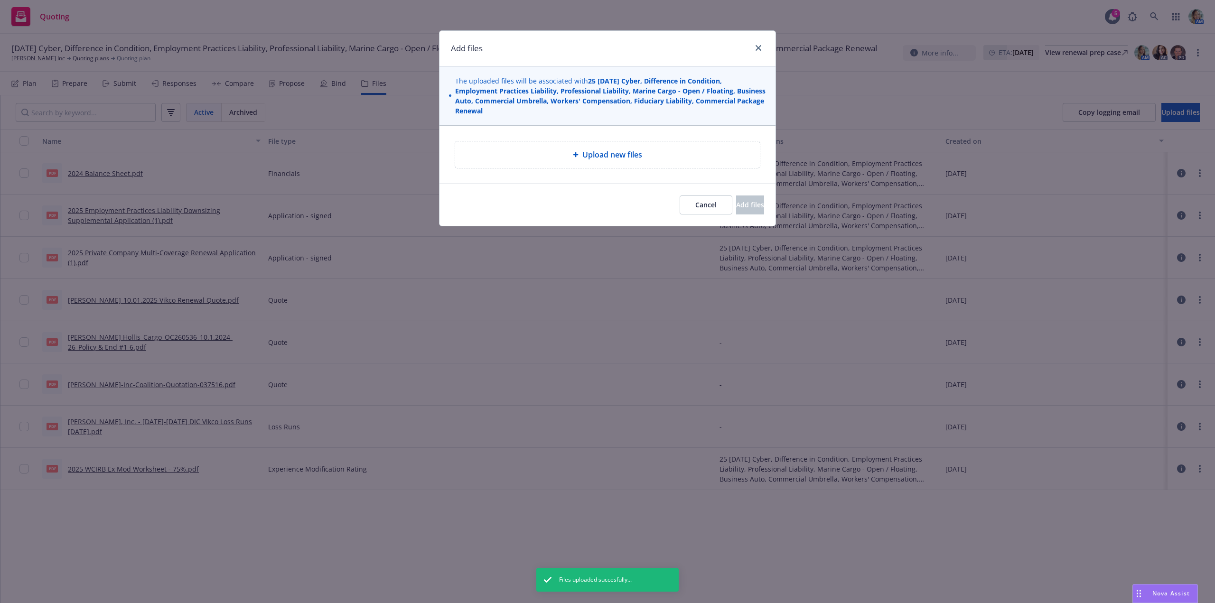
click at [526, 158] on div "Upload new files" at bounding box center [608, 154] width 290 height 11
type textarea "x"
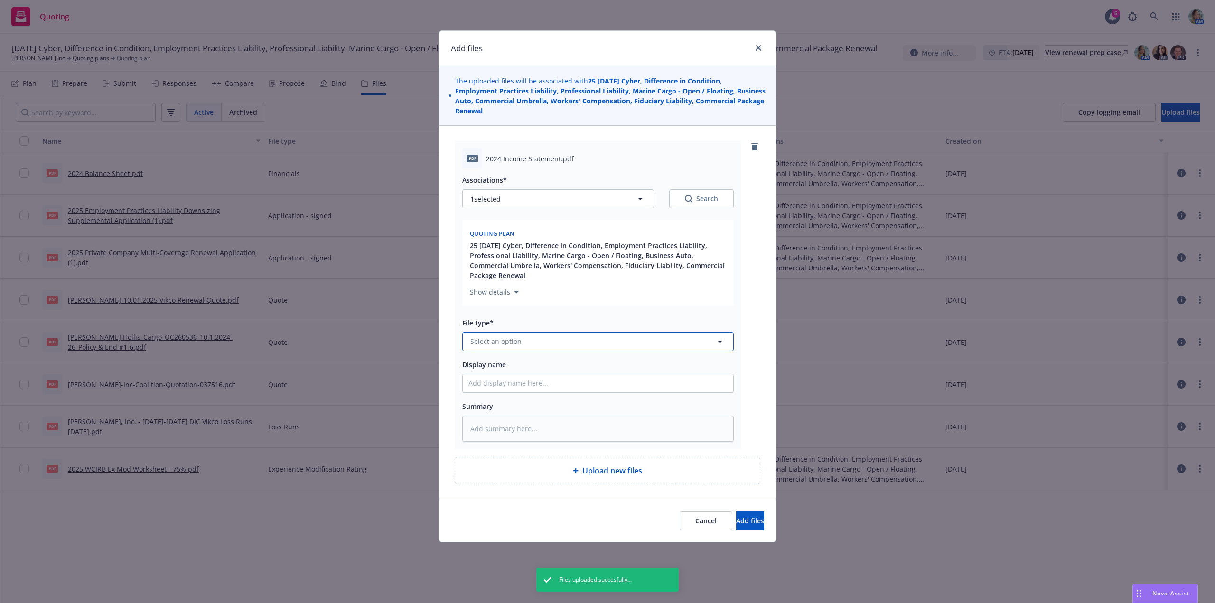
click at [485, 343] on span "Select an option" at bounding box center [496, 342] width 51 height 10
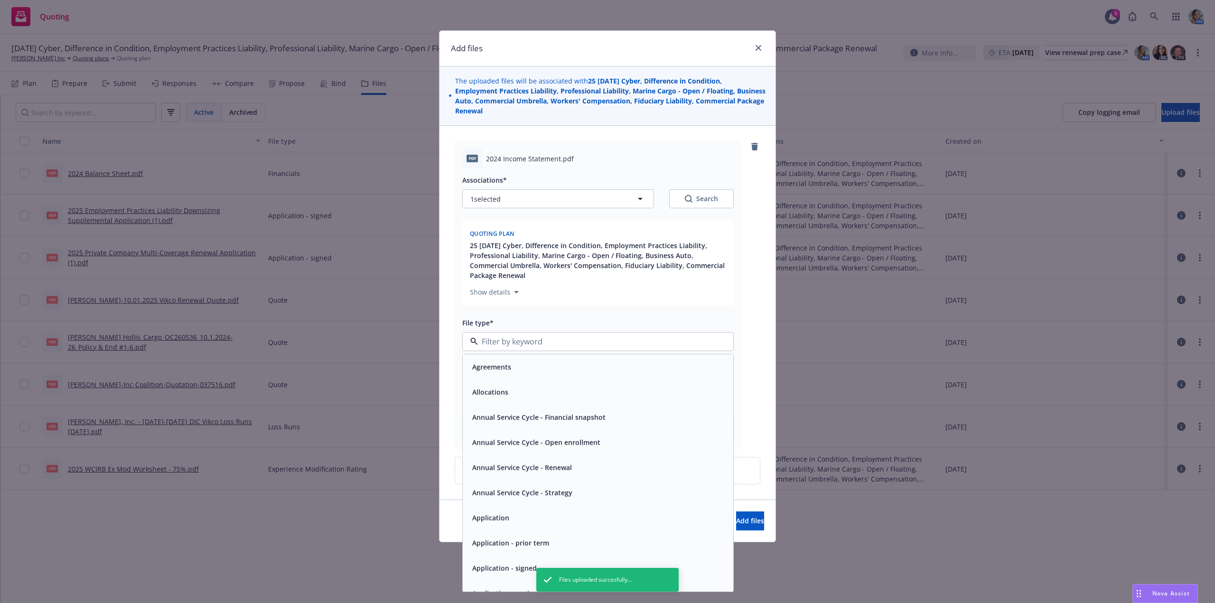
type input "f"
type textarea "x"
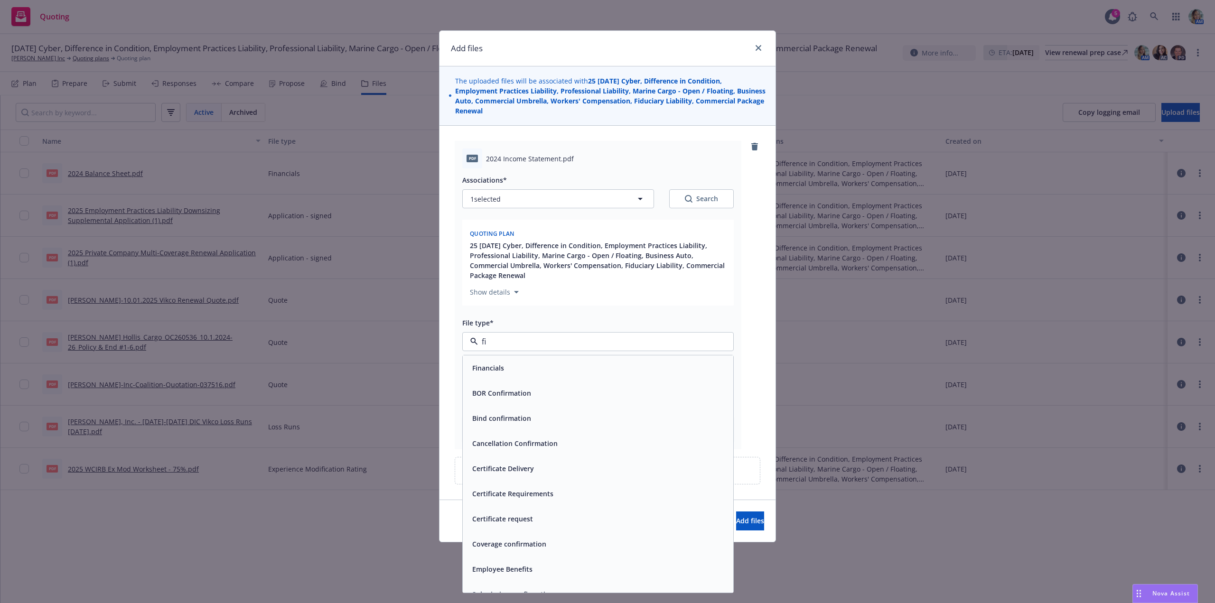
type input "fin"
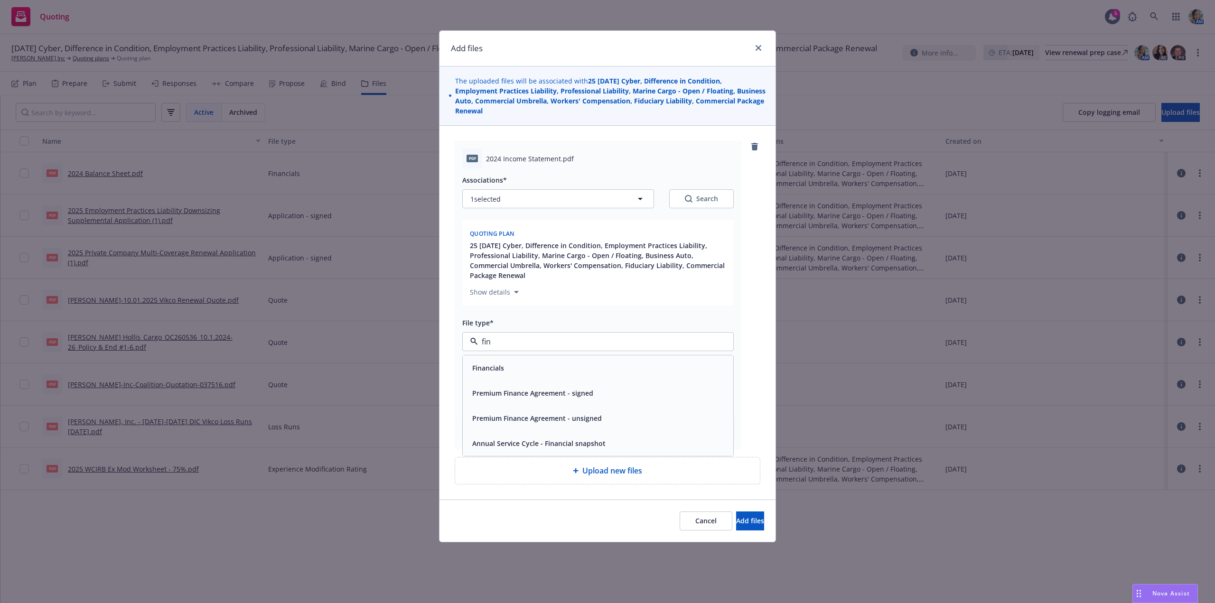
click at [494, 367] on span "Financials" at bounding box center [488, 368] width 32 height 10
click at [736, 524] on span "Add files" at bounding box center [750, 521] width 28 height 9
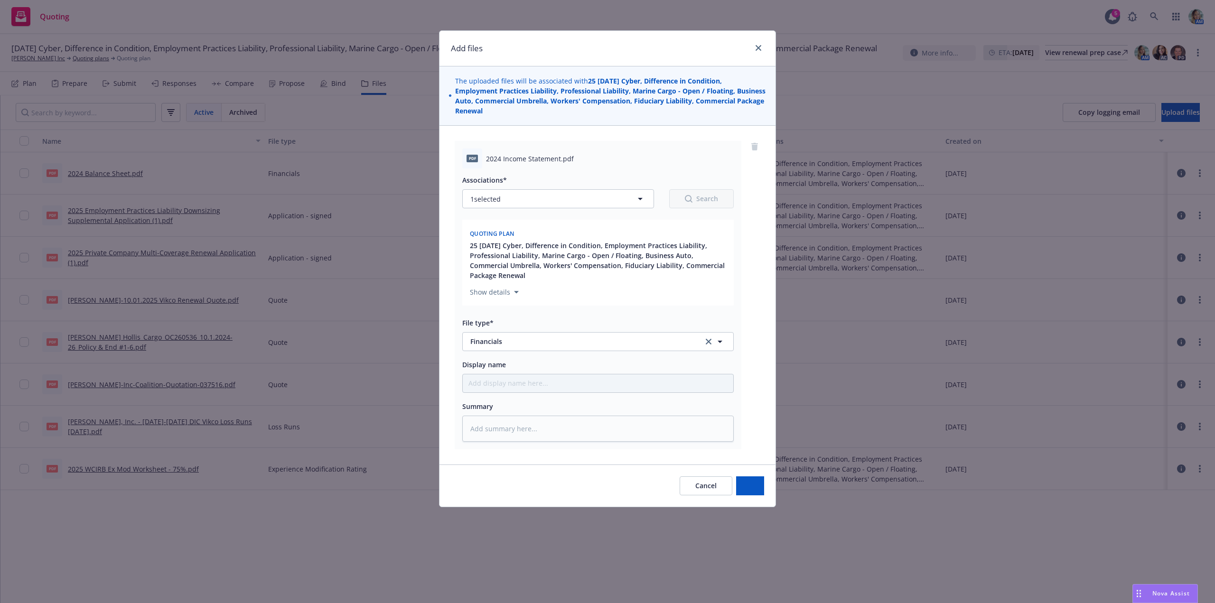
type textarea "x"
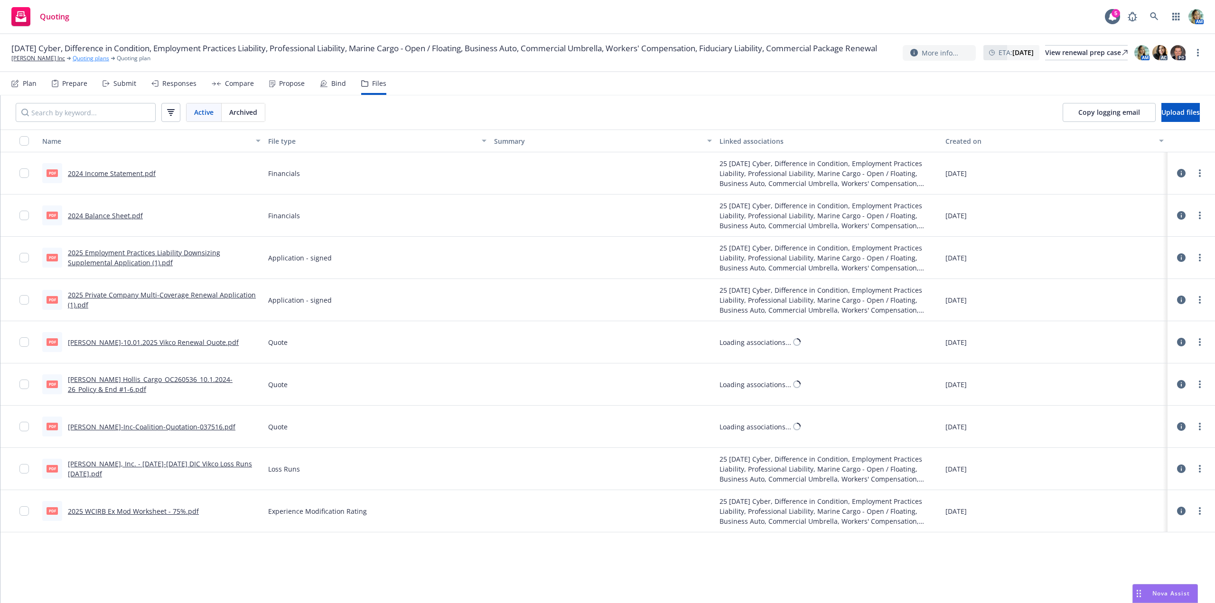
click at [86, 63] on link "Quoting plans" at bounding box center [91, 58] width 37 height 9
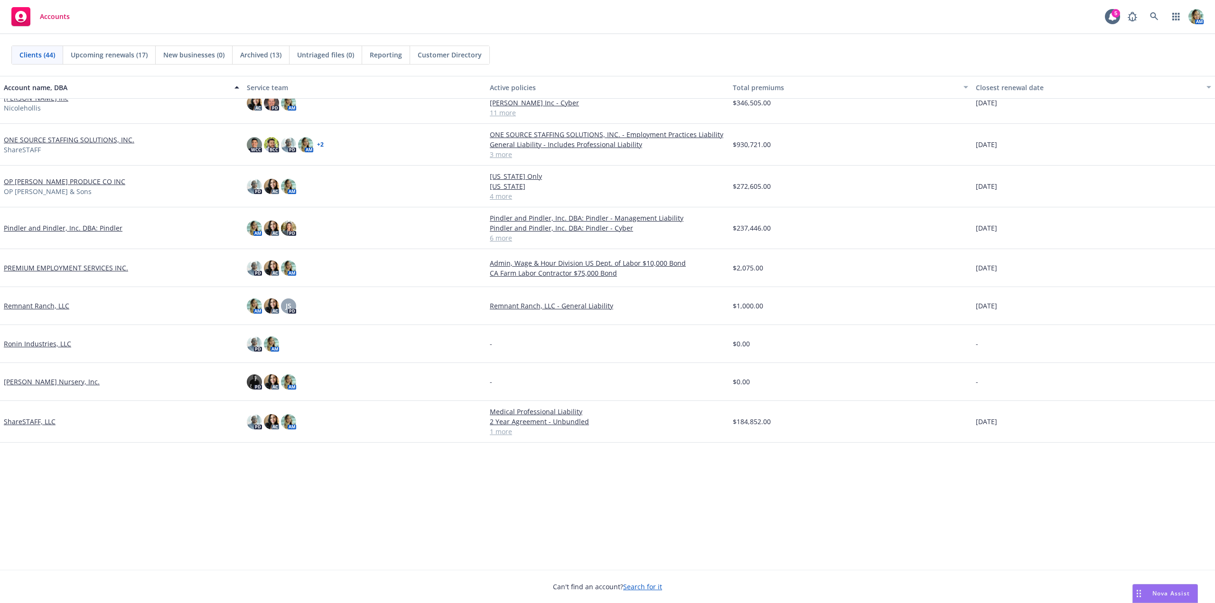
scroll to position [665, 0]
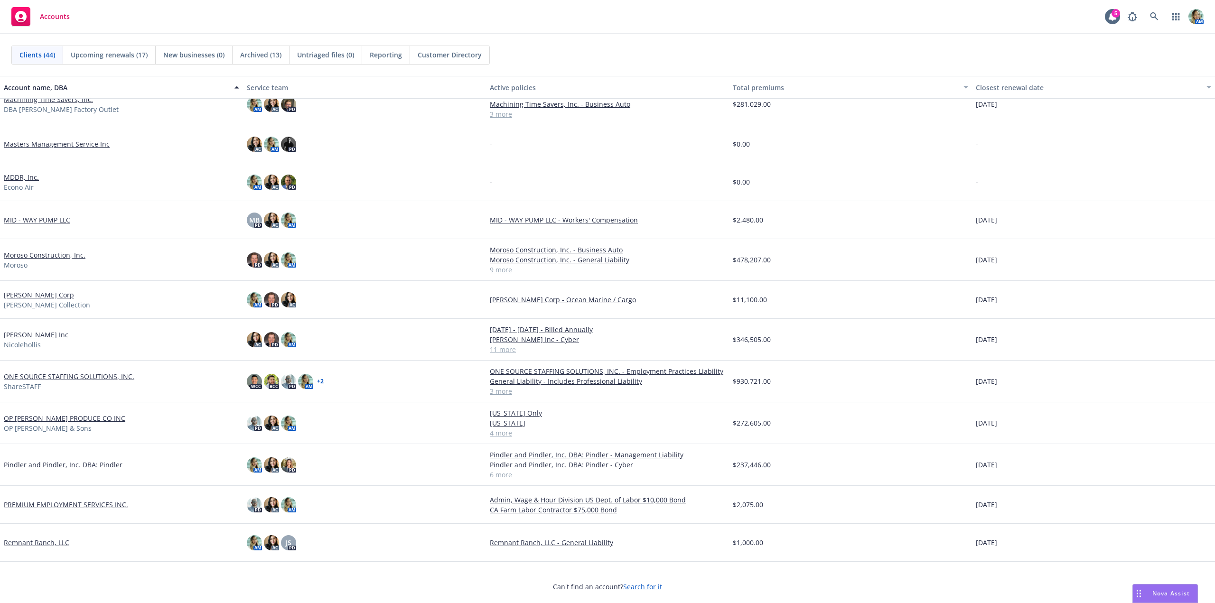
click at [50, 335] on link "[PERSON_NAME] Inc" at bounding box center [36, 335] width 65 height 10
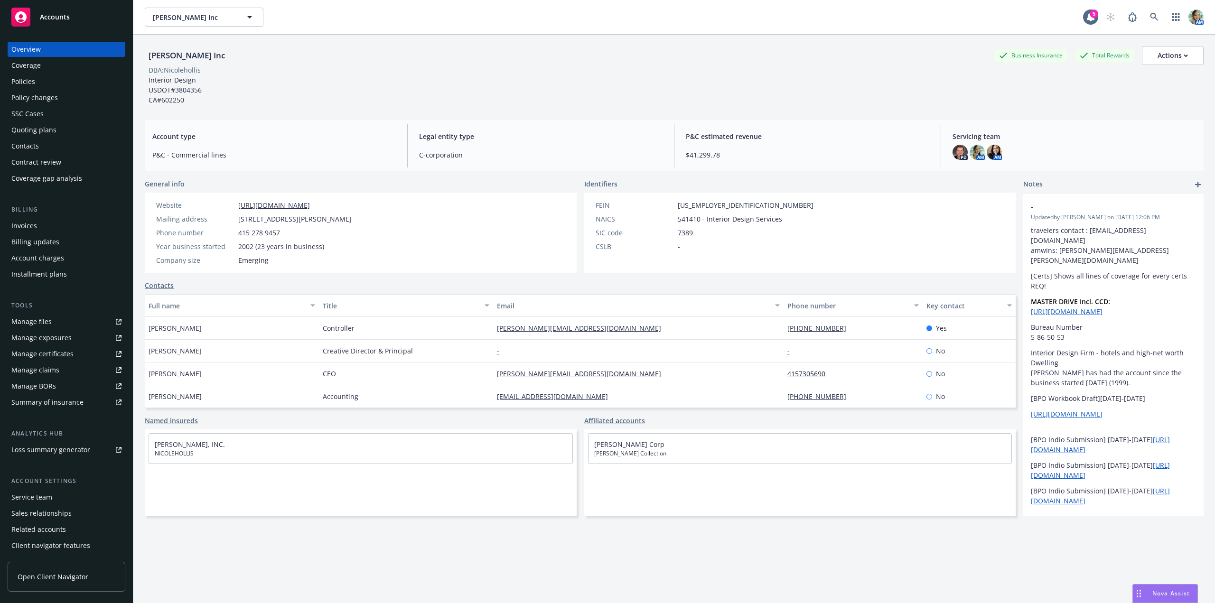
click at [26, 82] on div "Policies" at bounding box center [23, 81] width 24 height 15
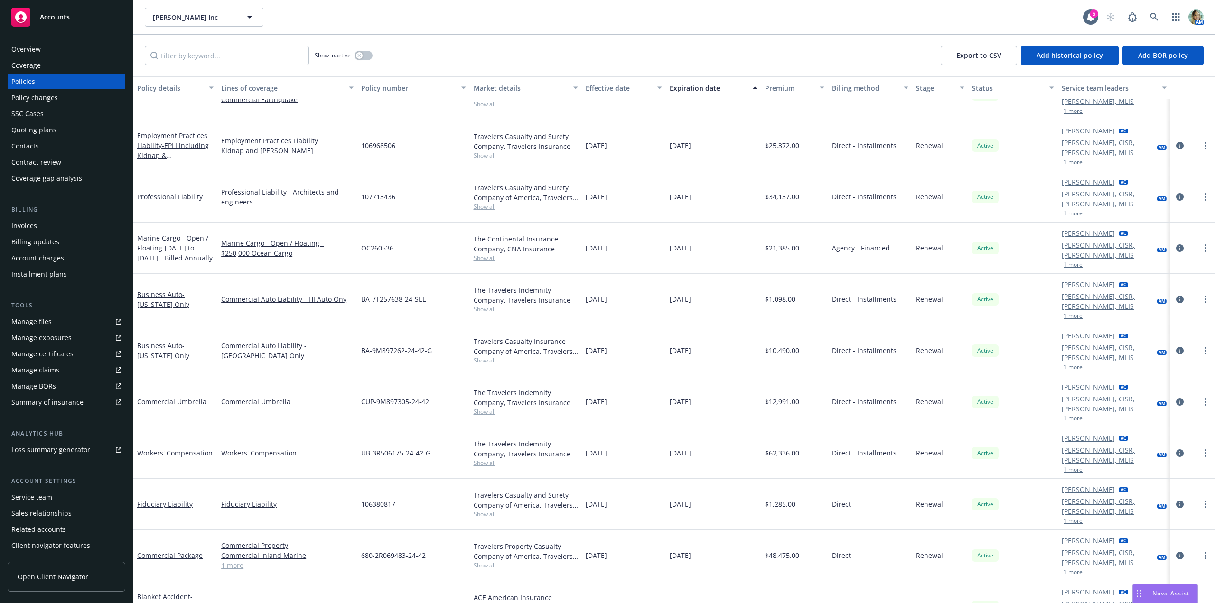
scroll to position [112, 0]
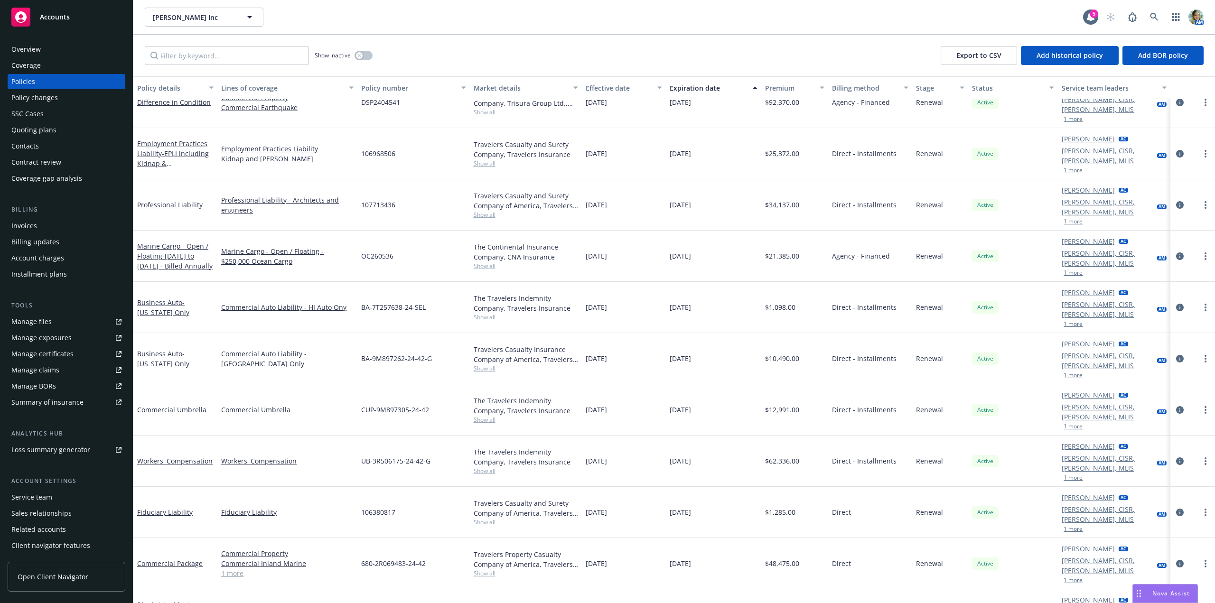
click at [192, 139] on div "Employment Practices Liability - EPLI including Kidnap & Ransom" at bounding box center [175, 154] width 76 height 30
click at [197, 139] on div "Employment Practices Liability - EPLI including Kidnap & Ransom" at bounding box center [175, 154] width 76 height 30
click at [170, 149] on span "- EPLI including Kidnap & Ransom" at bounding box center [173, 163] width 72 height 29
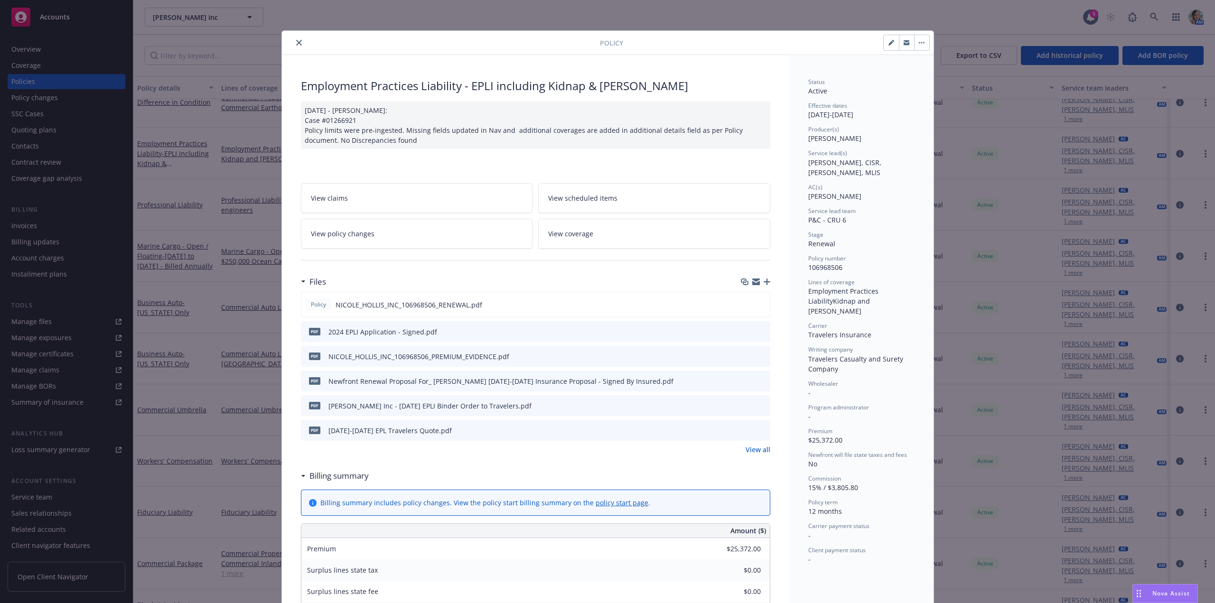
click at [747, 450] on link "View all" at bounding box center [758, 450] width 25 height 10
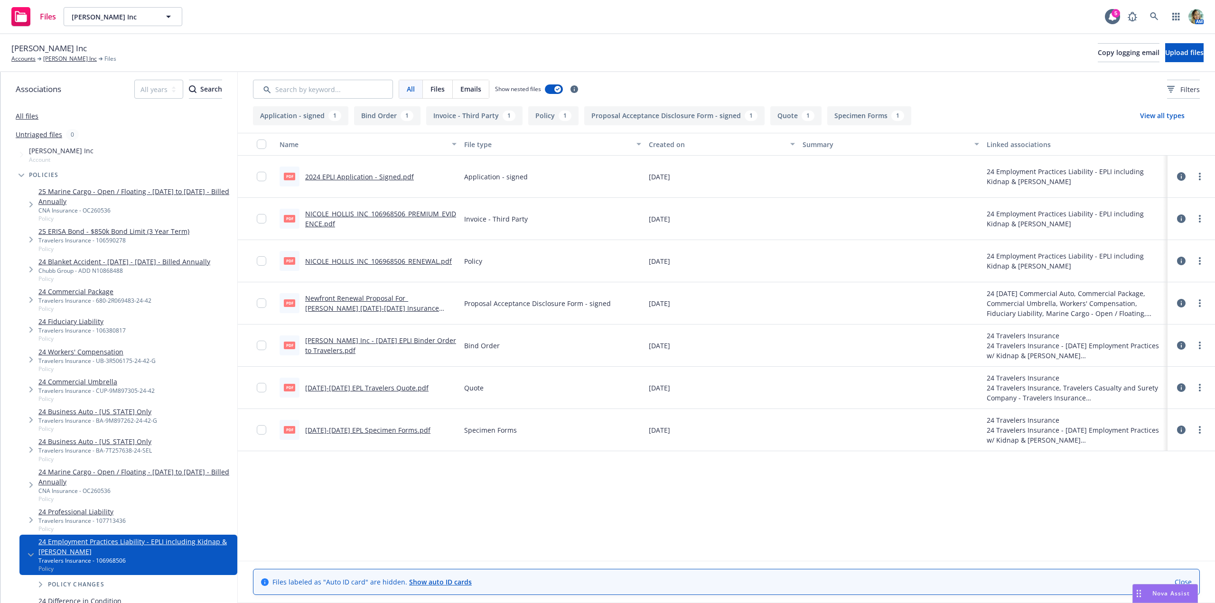
click at [438, 340] on link "Nicole Hollis Inc - 10.1.24 EPLI Binder Order to Travelers.pdf" at bounding box center [380, 345] width 151 height 19
click at [420, 333] on div "pdf Nicole Hollis Inc - 10.1.24 EPLI Binder Order to Travelers.pdf" at bounding box center [368, 346] width 185 height 42
click at [422, 339] on link "Nicole Hollis Inc - 10.1.24 EPLI Binder Order to Travelers.pdf" at bounding box center [380, 345] width 151 height 19
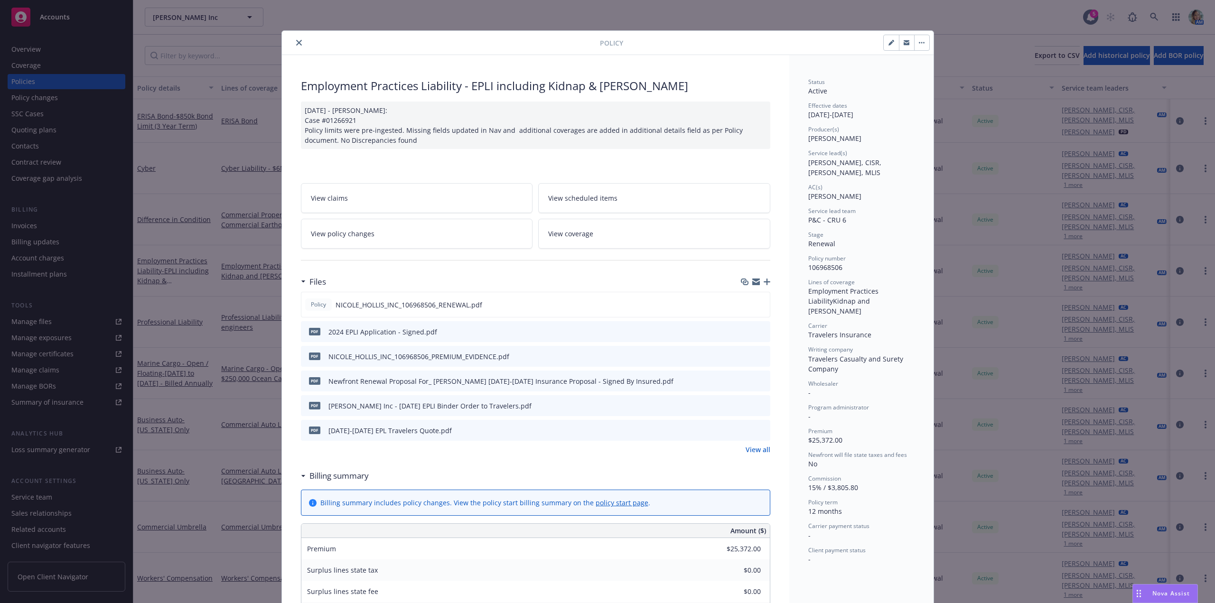
click at [296, 40] on icon "close" at bounding box center [299, 43] width 6 height 6
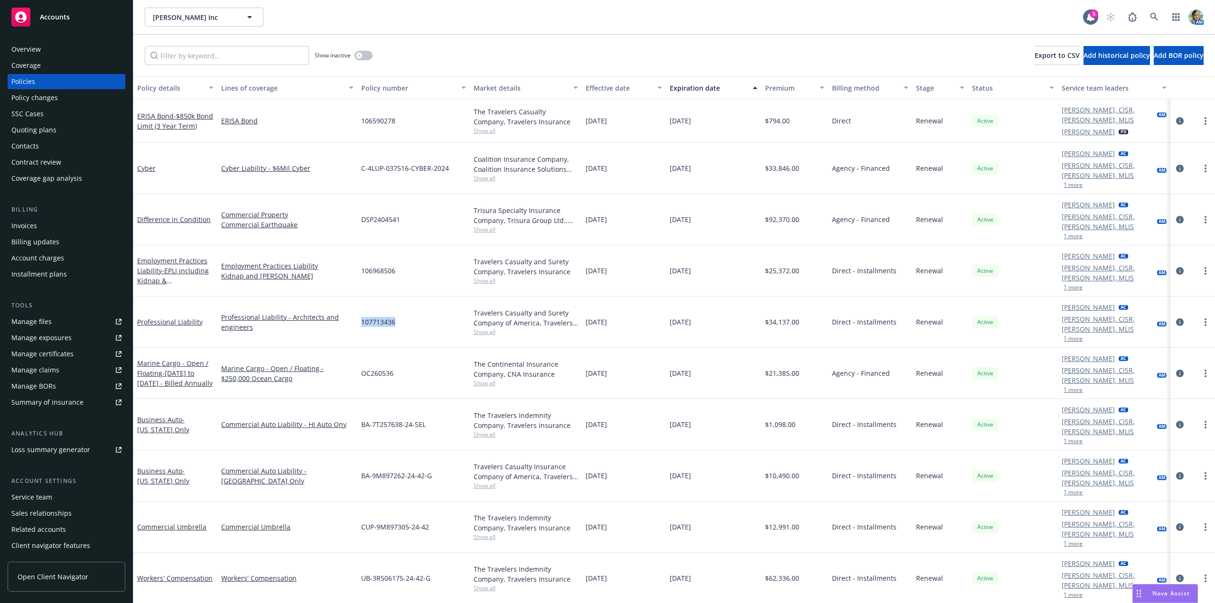
drag, startPoint x: 353, startPoint y: 288, endPoint x: 401, endPoint y: 293, distance: 48.3
click at [397, 297] on div "Professional Liability Professional Liability - Architects and engineers 107713…" at bounding box center [674, 322] width 1082 height 51
copy div "107713436"
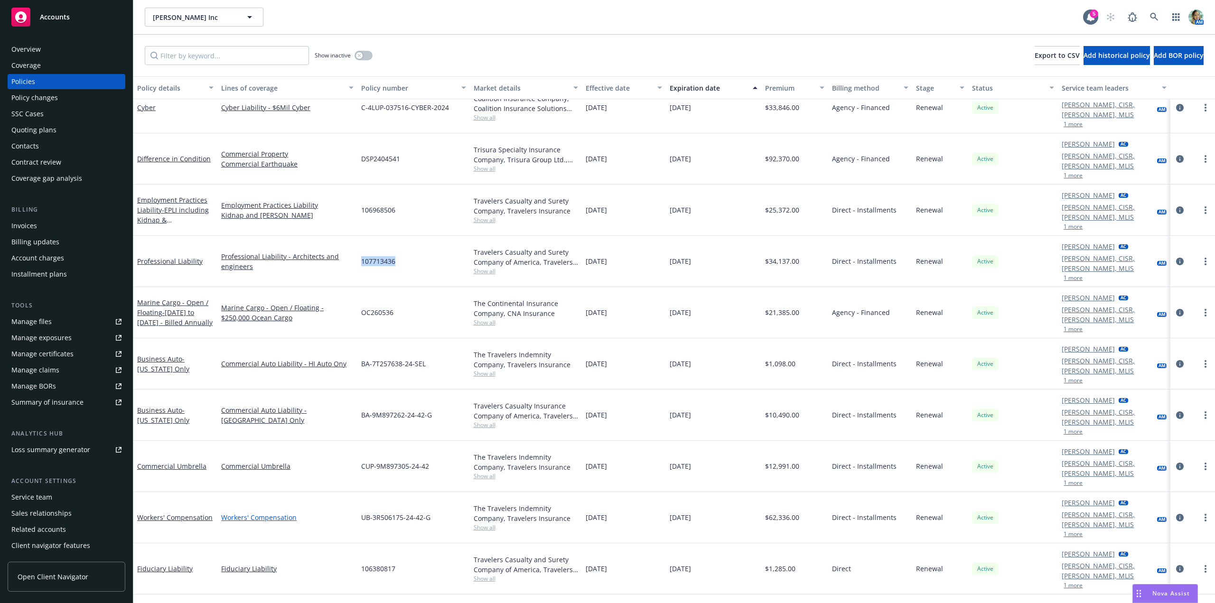
scroll to position [47, 0]
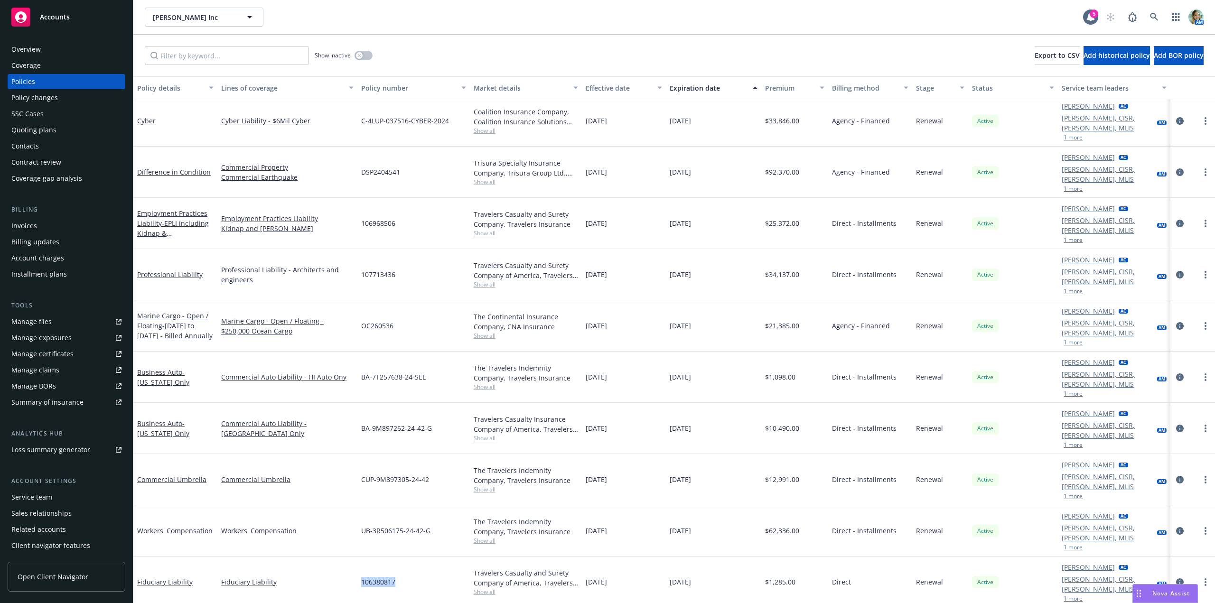
drag, startPoint x: 355, startPoint y: 487, endPoint x: 404, endPoint y: 489, distance: 49.4
click at [404, 557] on div "Fiduciary Liability Fiduciary Liability 106380817 Travelers Casualty and Surety…" at bounding box center [674, 582] width 1082 height 51
copy div "106380817"
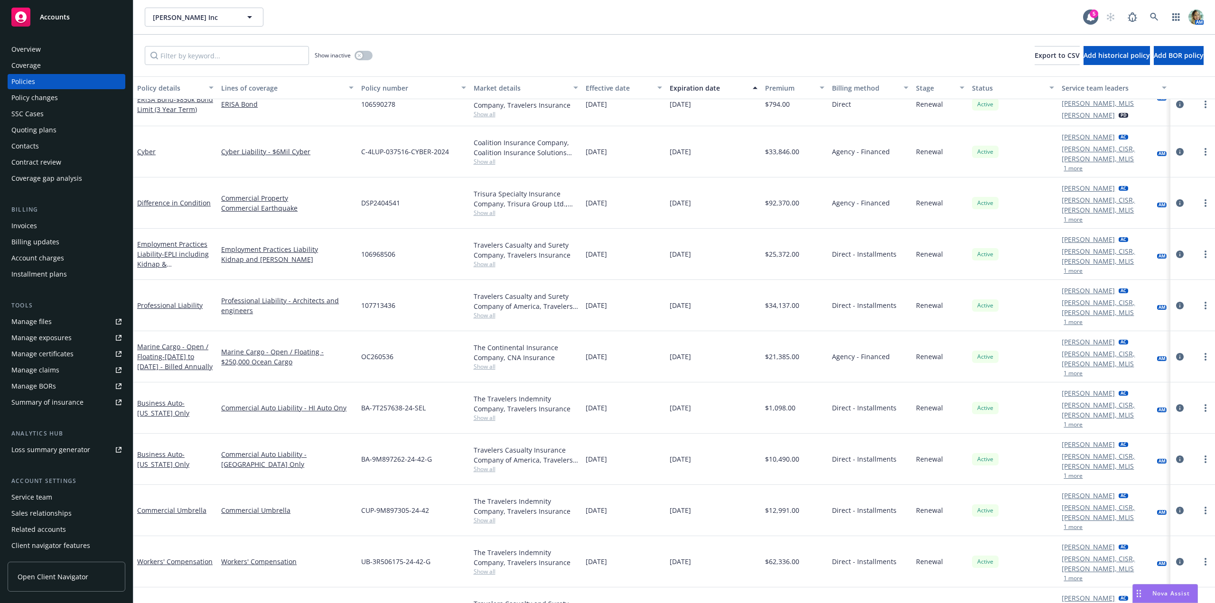
scroll to position [0, 0]
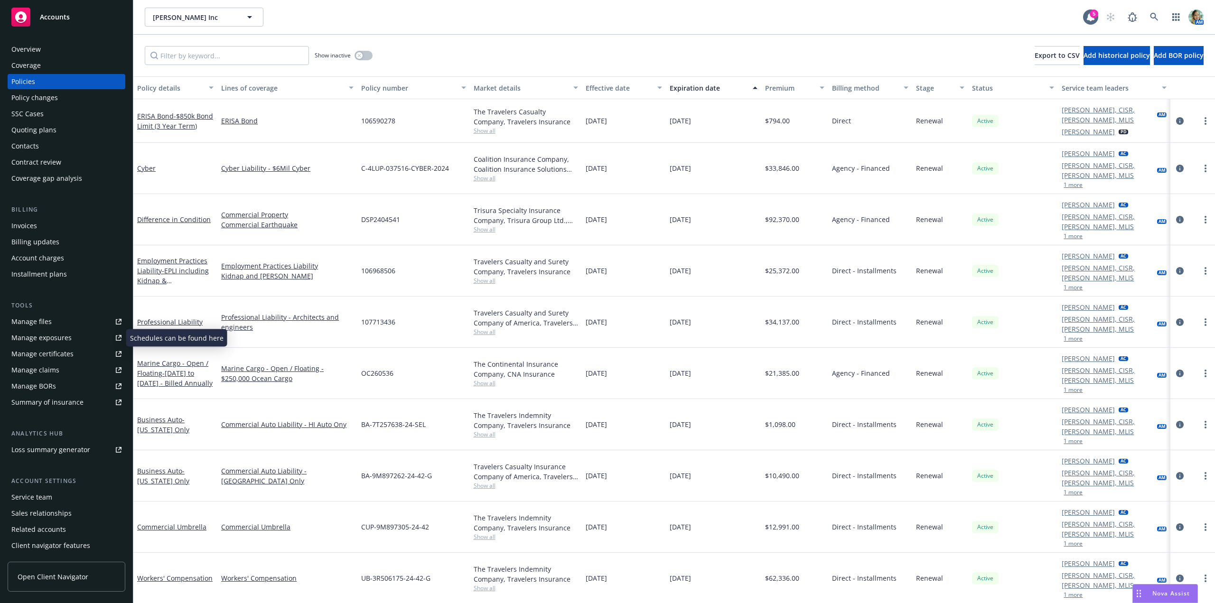
click at [54, 339] on div "Manage exposures" at bounding box center [41, 337] width 60 height 15
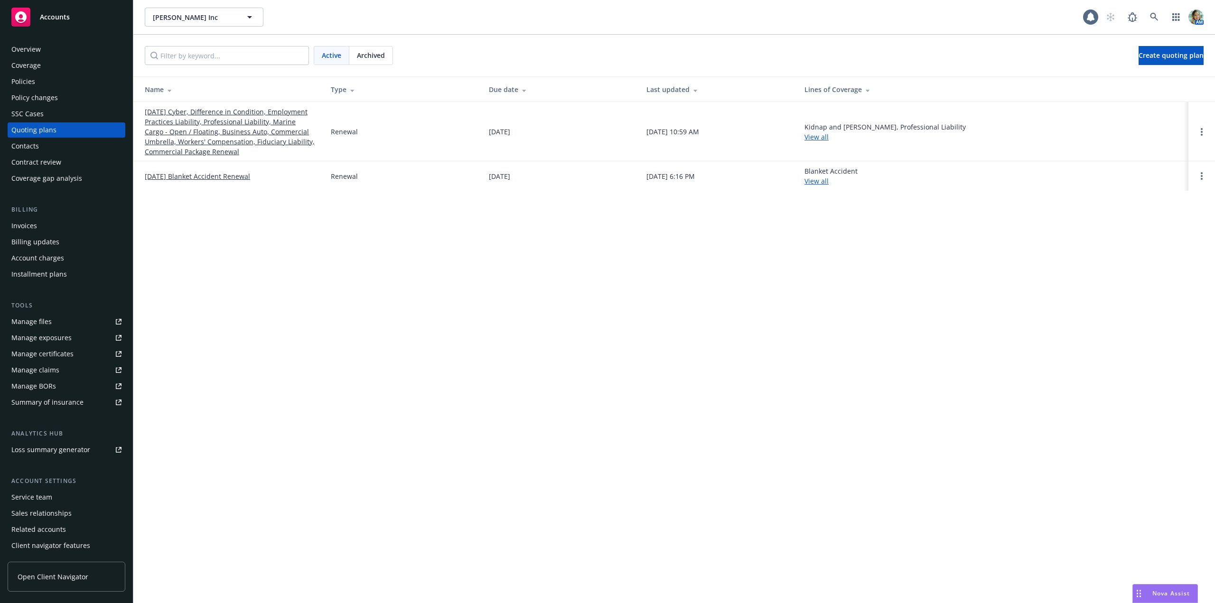
click at [281, 122] on link "[DATE] Cyber, Difference in Condition, Employment Practices Liability, Professi…" at bounding box center [230, 132] width 171 height 50
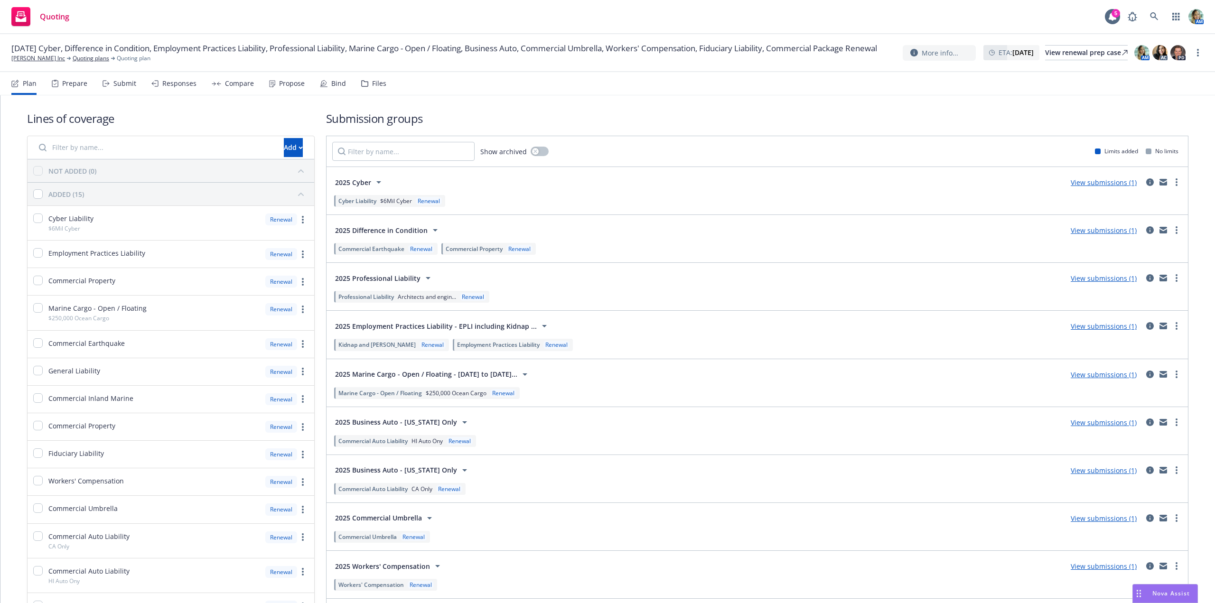
click at [1080, 278] on link "View submissions (1)" at bounding box center [1104, 278] width 66 height 9
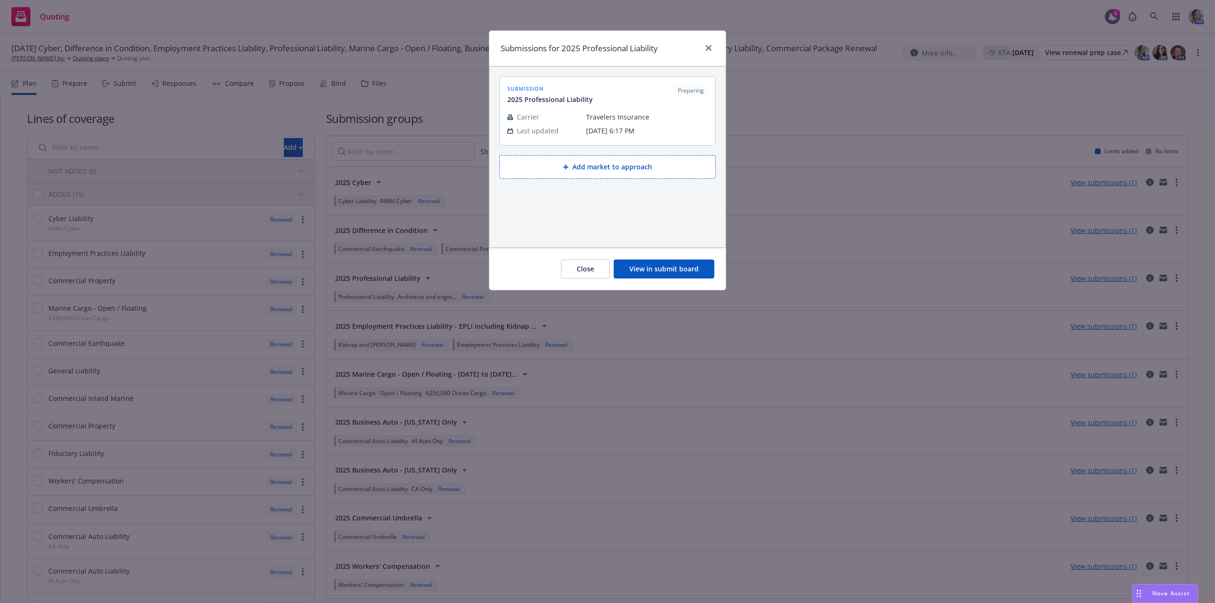
click at [704, 275] on button "View in submit board" at bounding box center [664, 269] width 101 height 19
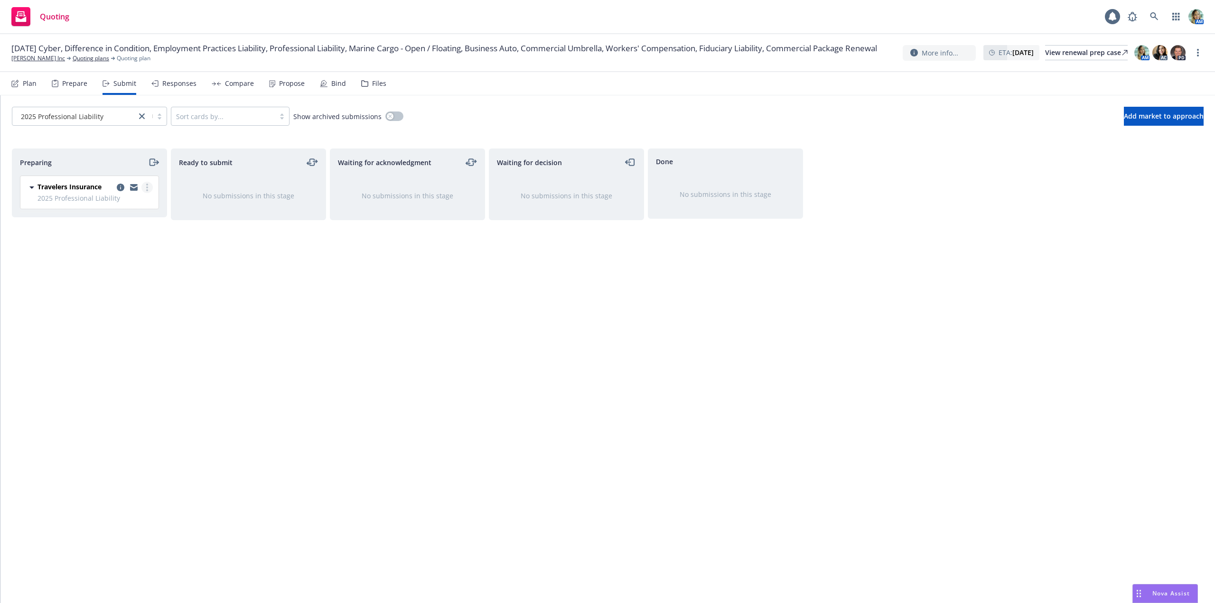
click at [151, 190] on link "more" at bounding box center [146, 187] width 11 height 11
click at [115, 229] on span "Log acknowledgement" at bounding box center [104, 225] width 94 height 9
click at [600, 184] on icon "copy logging email" at bounding box center [598, 188] width 8 height 8
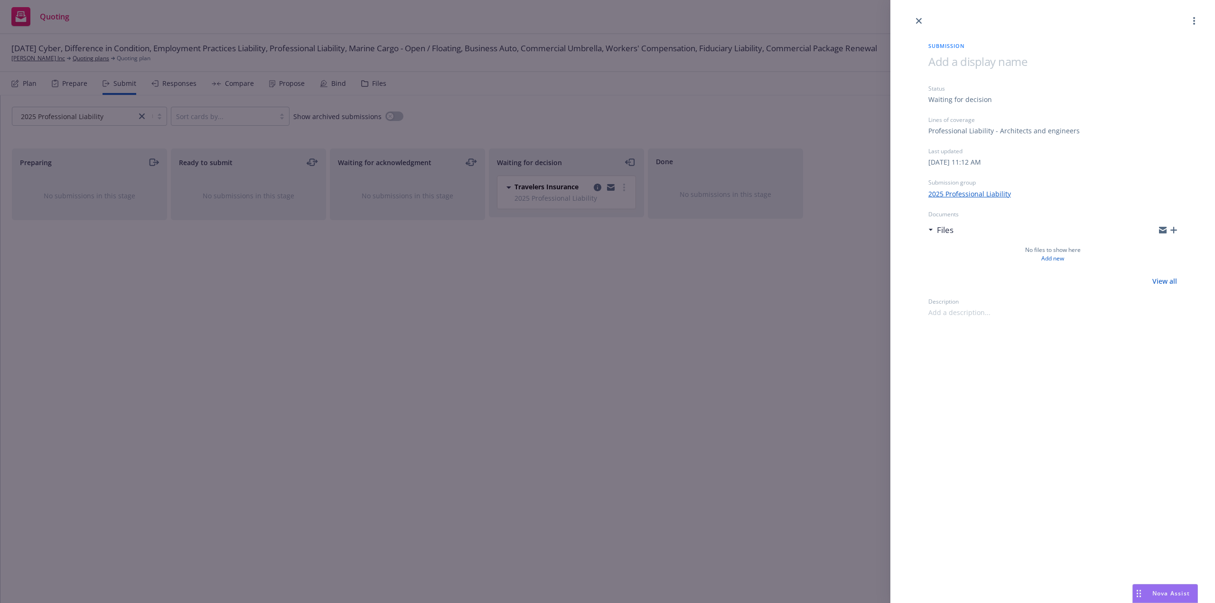
click at [955, 67] on span at bounding box center [978, 62] width 99 height 16
click at [1065, 428] on div "Submission 10/1/25 Professional Liability Status Waiting for decision Lines of …" at bounding box center [1053, 301] width 325 height 603
click at [744, 436] on div "Submission 10/1/25 Professional Liability Status Waiting for decision Lines of …" at bounding box center [607, 301] width 1215 height 603
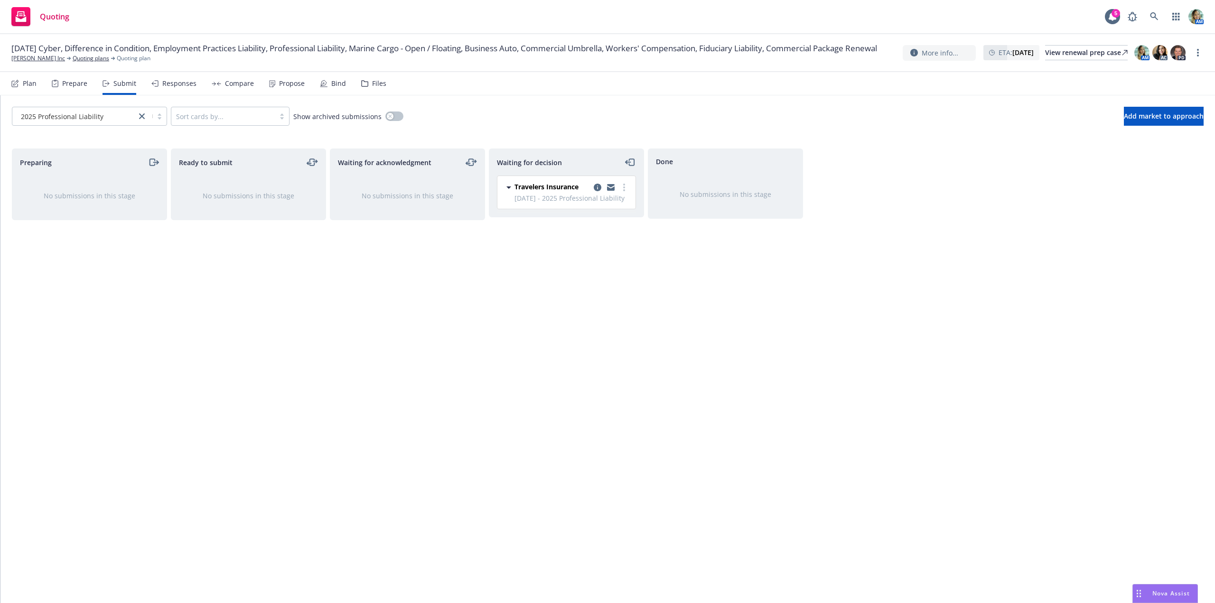
click at [692, 414] on div "Done No submissions in this stage" at bounding box center [725, 366] width 155 height 435
drag, startPoint x: 323, startPoint y: 250, endPoint x: 223, endPoint y: 173, distance: 126.3
click at [323, 250] on div "Ready to submit No submissions in this stage" at bounding box center [248, 366] width 155 height 435
click at [90, 63] on link "Quoting plans" at bounding box center [91, 58] width 37 height 9
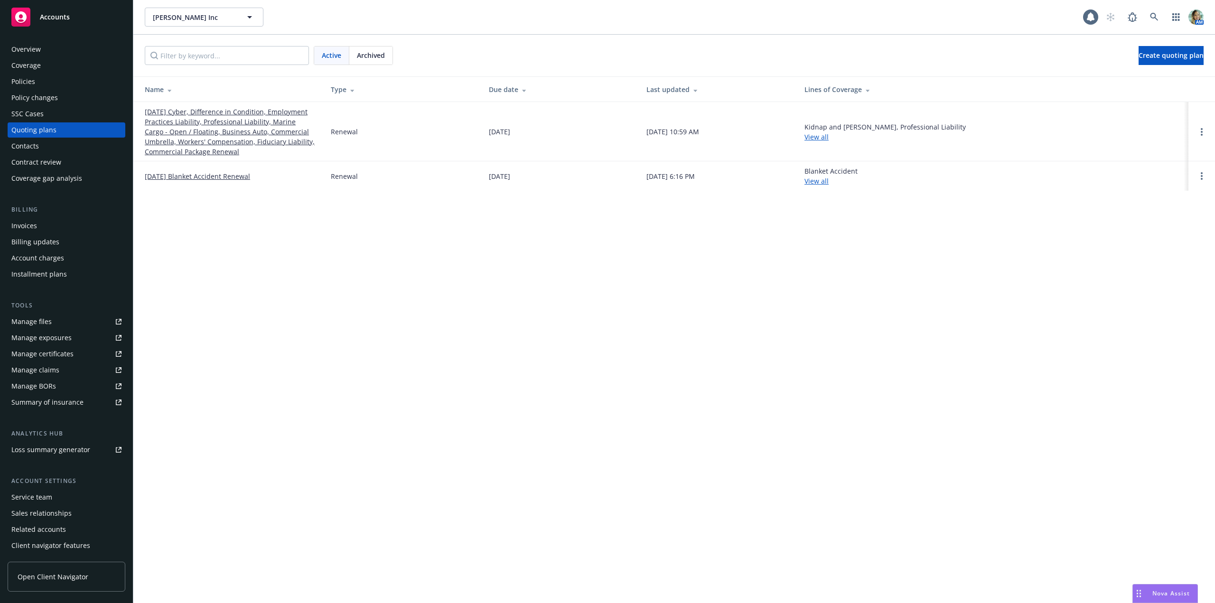
click at [183, 140] on link "[DATE] Cyber, Difference in Condition, Employment Practices Liability, Professi…" at bounding box center [230, 132] width 171 height 50
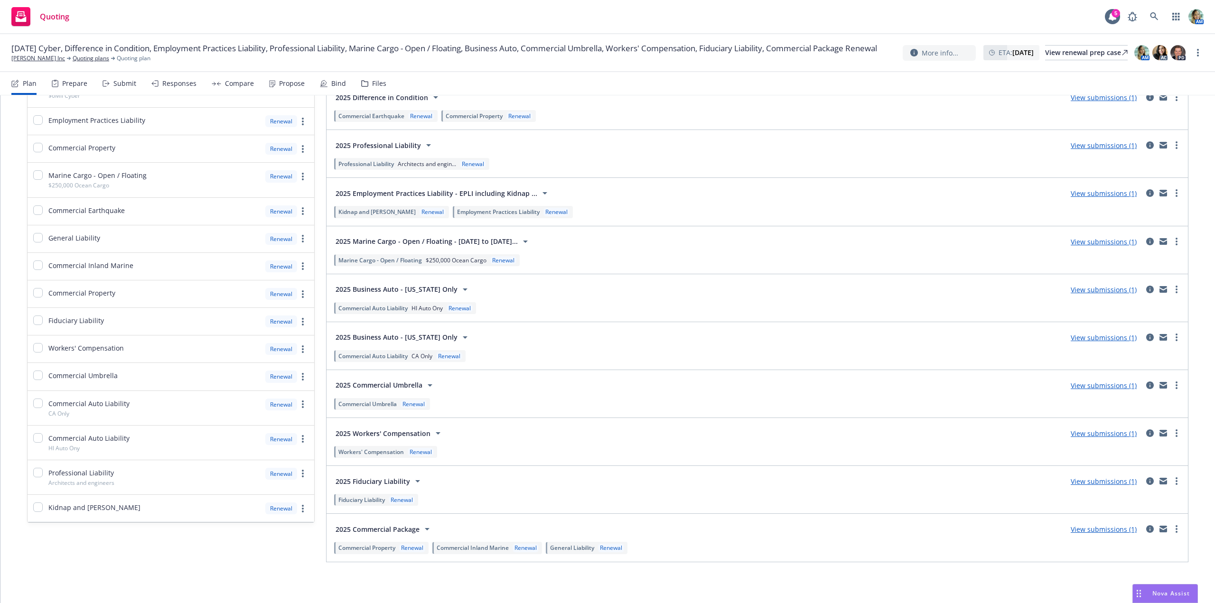
scroll to position [134, 0]
click at [1086, 484] on link "View submissions (1)" at bounding box center [1104, 480] width 66 height 9
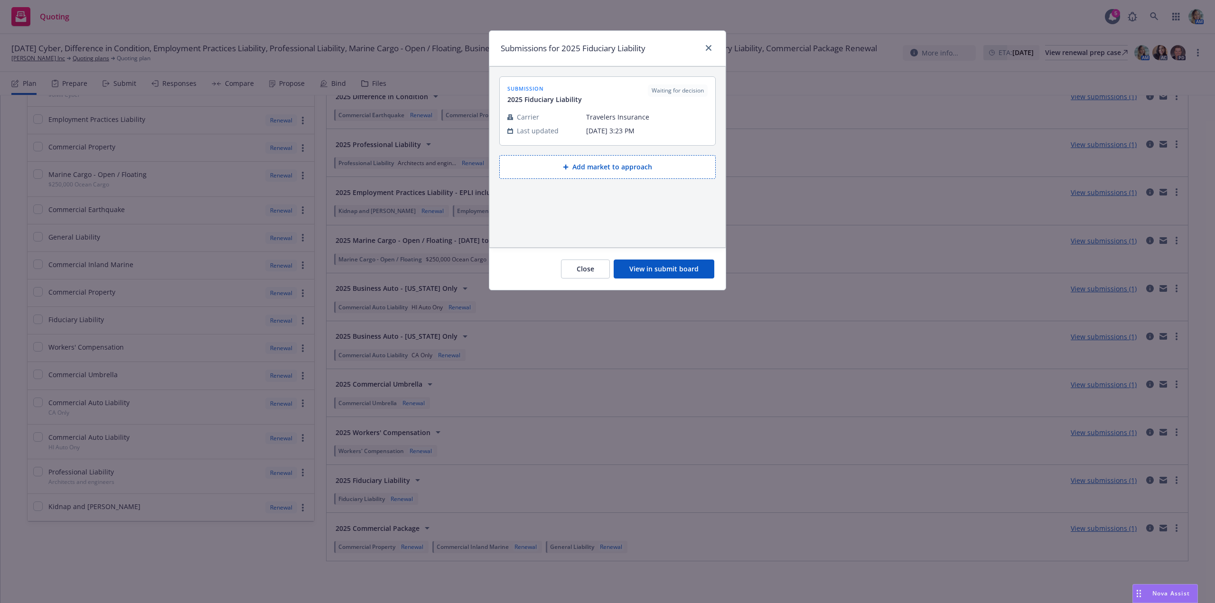
click at [686, 276] on button "View in submit board" at bounding box center [664, 269] width 101 height 19
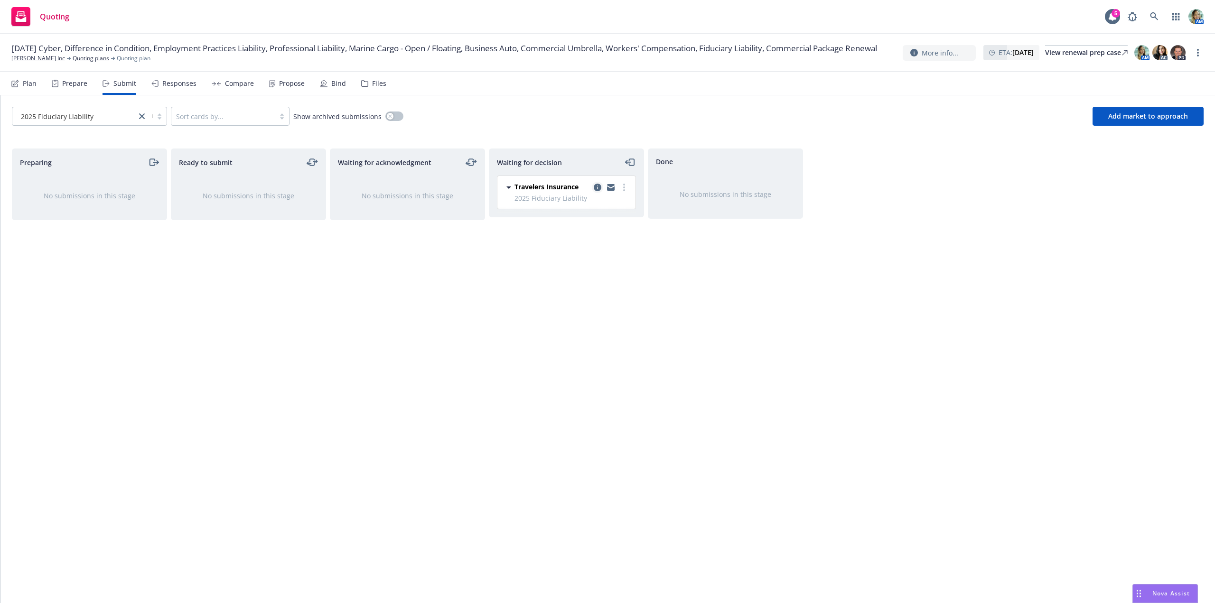
click at [597, 188] on icon "copy logging email" at bounding box center [598, 188] width 8 height 8
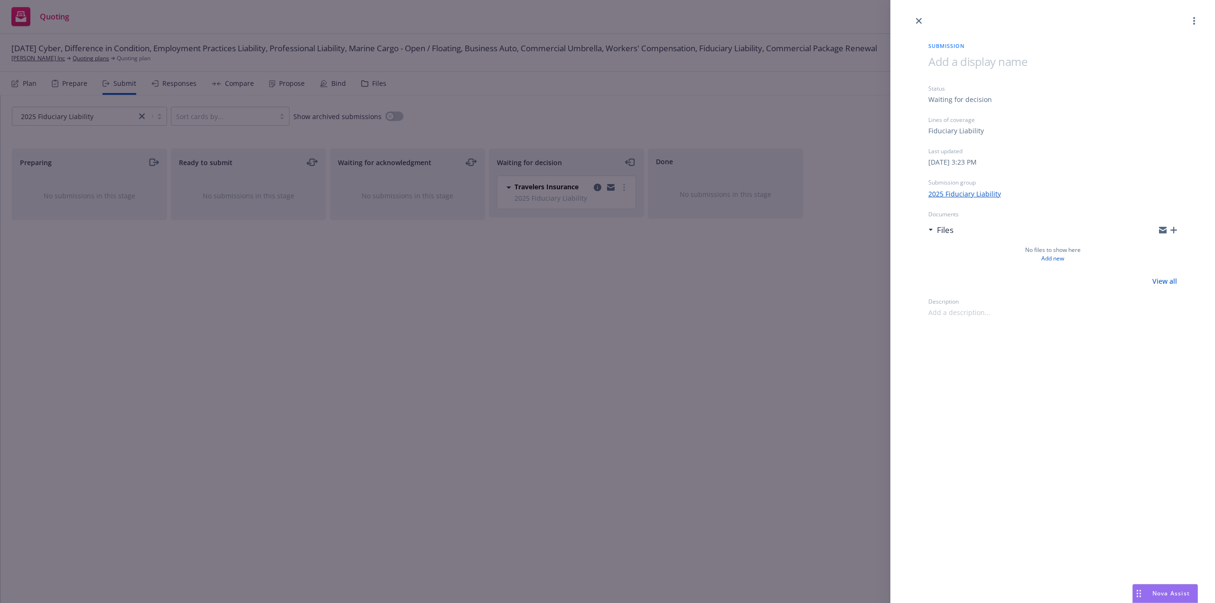
click at [964, 66] on span at bounding box center [978, 62] width 99 height 16
click at [1060, 441] on div "Submission 10/1/25 Fiduciary Liability Status Waiting for decision Lines of cov…" at bounding box center [1053, 301] width 325 height 603
click at [720, 416] on div "Submission 10/1/25 Fiduciary Liability Status Waiting for decision Lines of cov…" at bounding box center [607, 301] width 1215 height 603
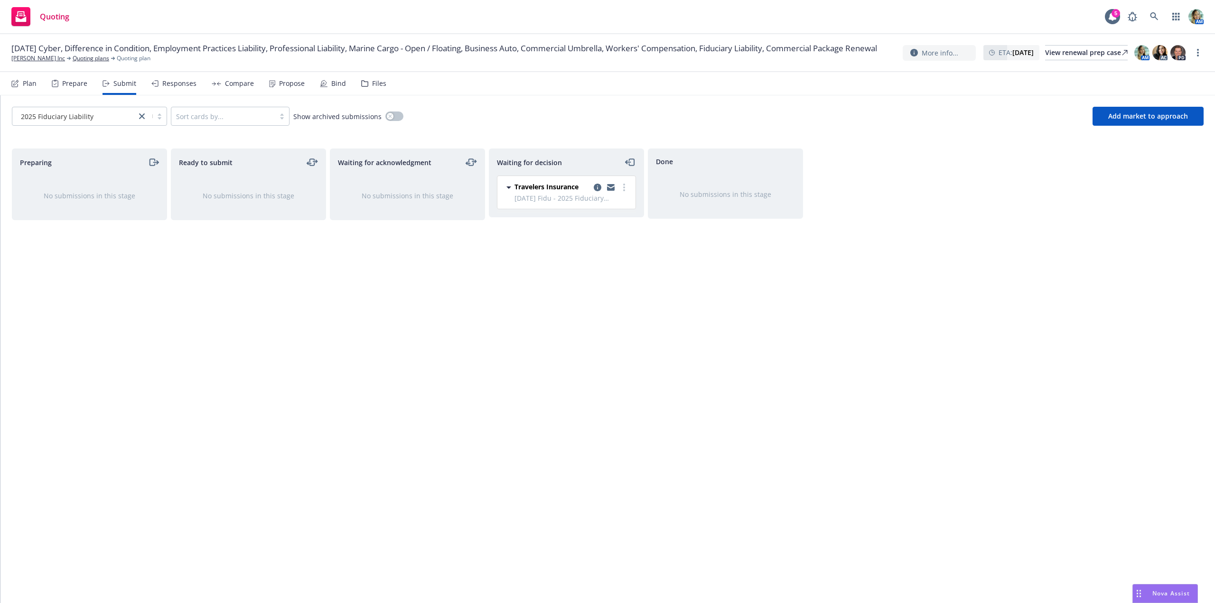
click at [378, 89] on div "Files" at bounding box center [373, 83] width 25 height 23
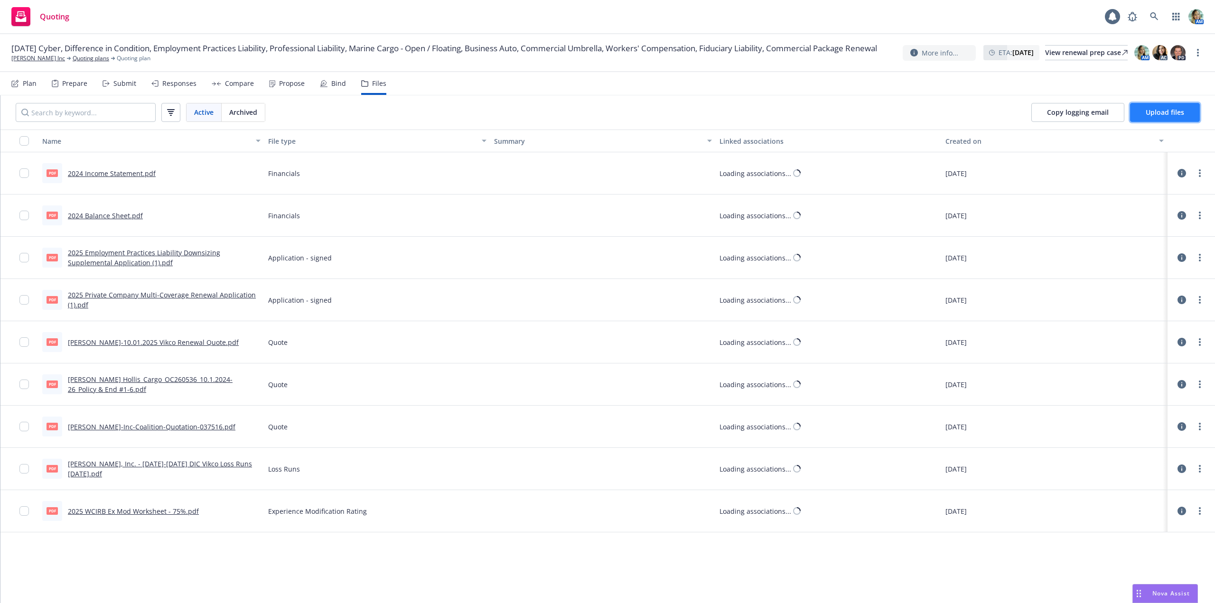
click at [1146, 113] on button "Upload files" at bounding box center [1165, 112] width 70 height 19
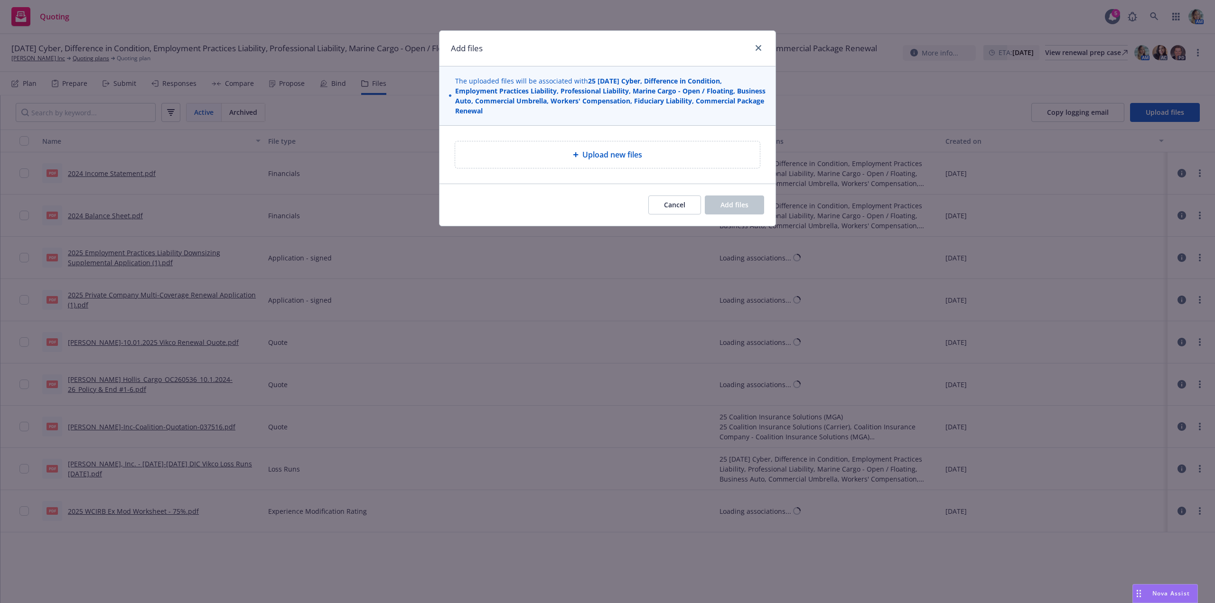
click at [592, 142] on div "Upload new files" at bounding box center [607, 154] width 305 height 27
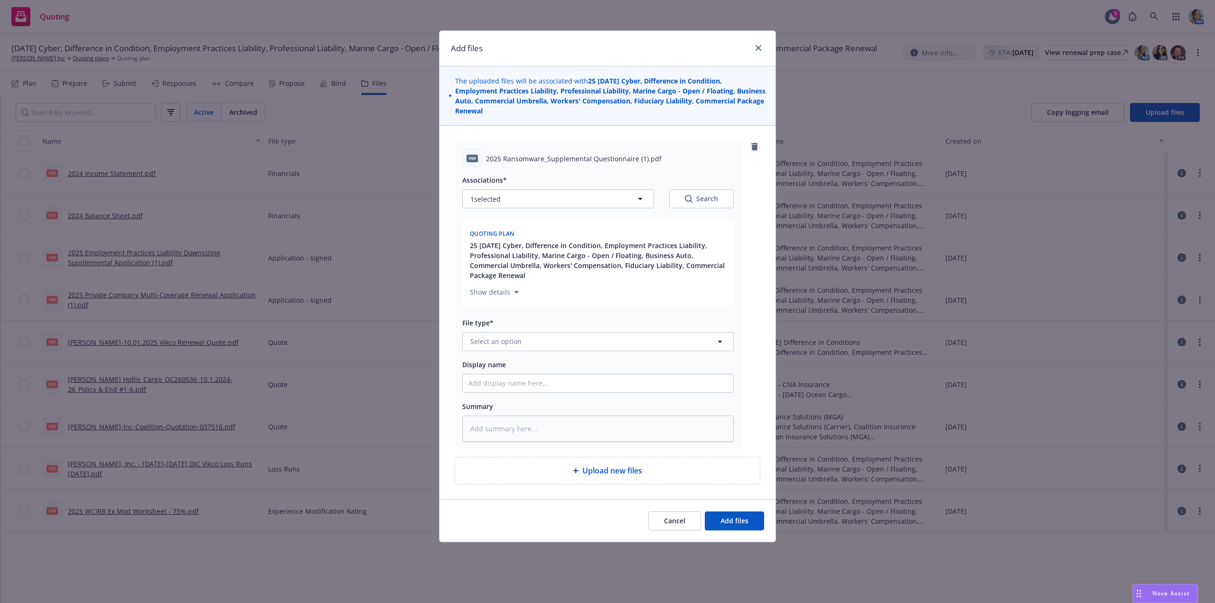
click at [751, 147] on link "remove" at bounding box center [754, 146] width 11 height 11
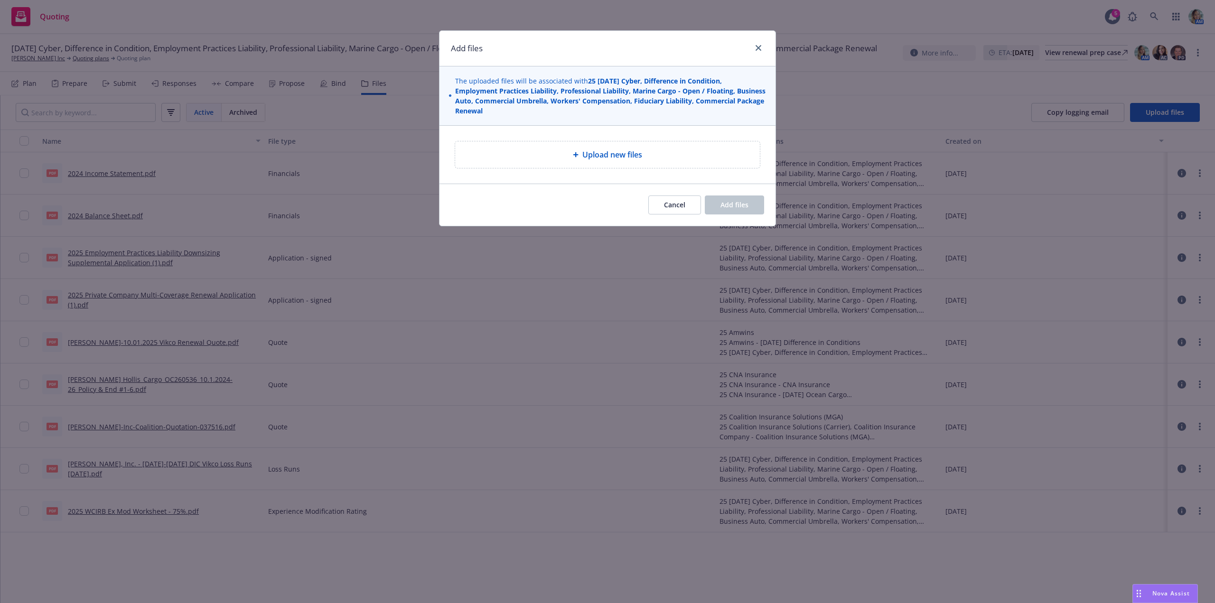
click at [585, 157] on span "Upload new files" at bounding box center [613, 154] width 60 height 11
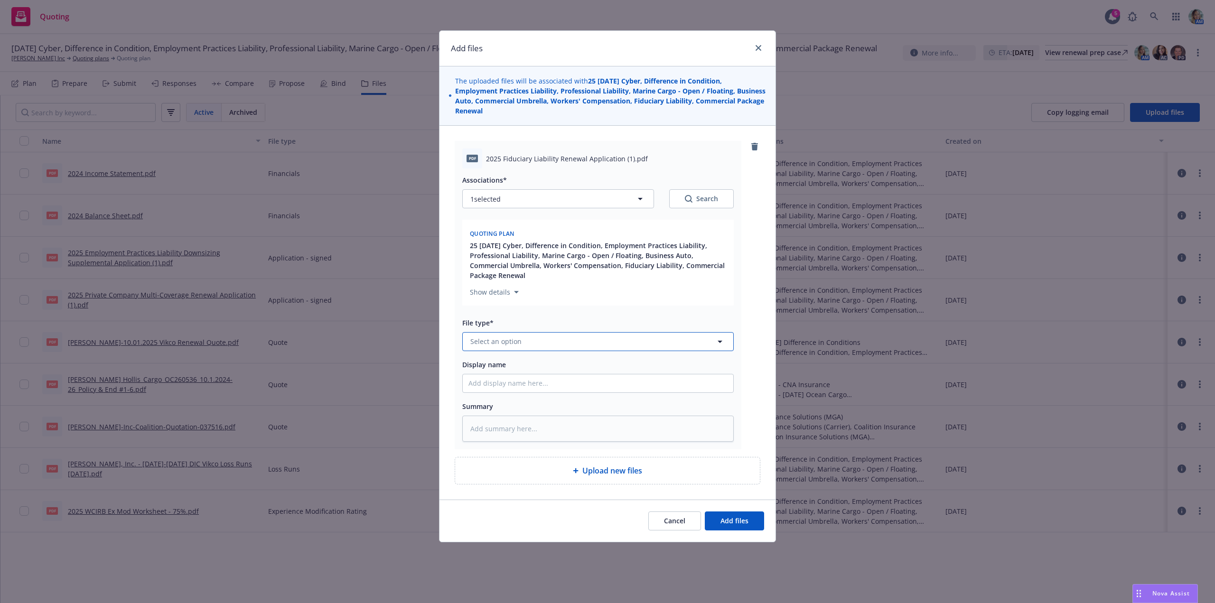
click at [546, 342] on button "Select an option" at bounding box center [598, 341] width 272 height 19
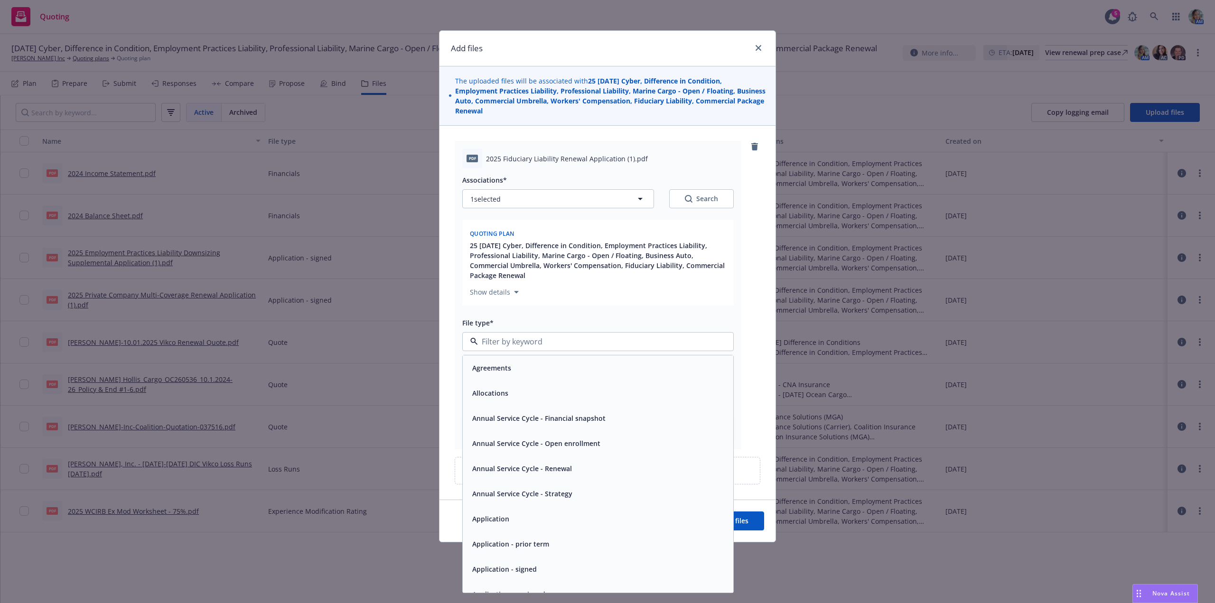
click at [518, 565] on span "Application - signed" at bounding box center [504, 570] width 65 height 10
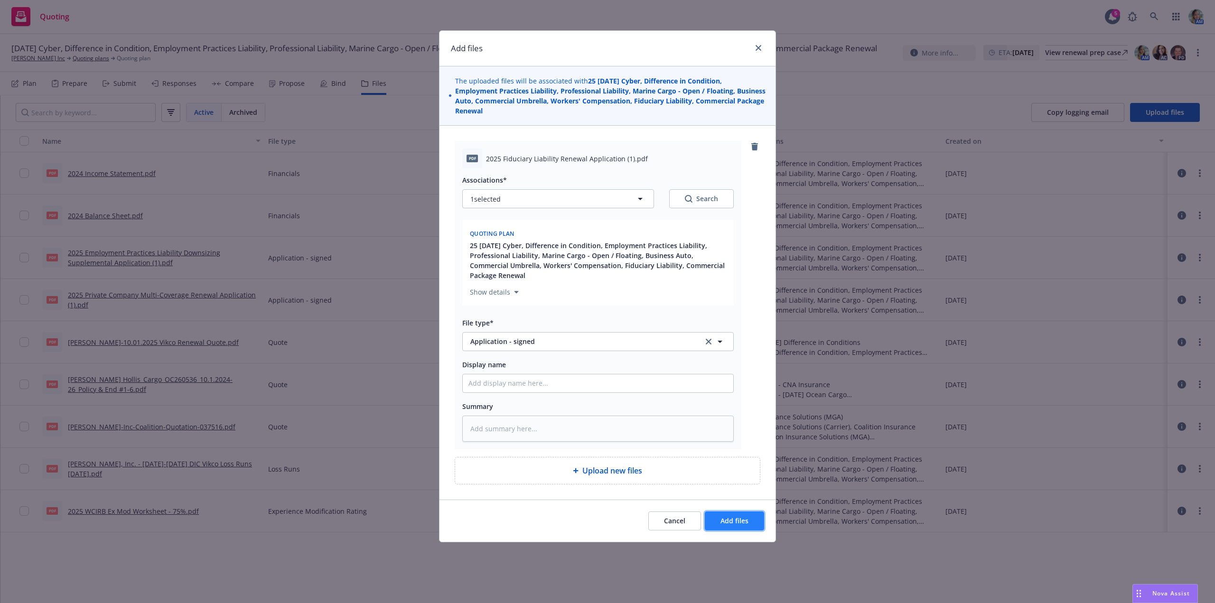
click at [716, 514] on button "Add files" at bounding box center [734, 521] width 59 height 19
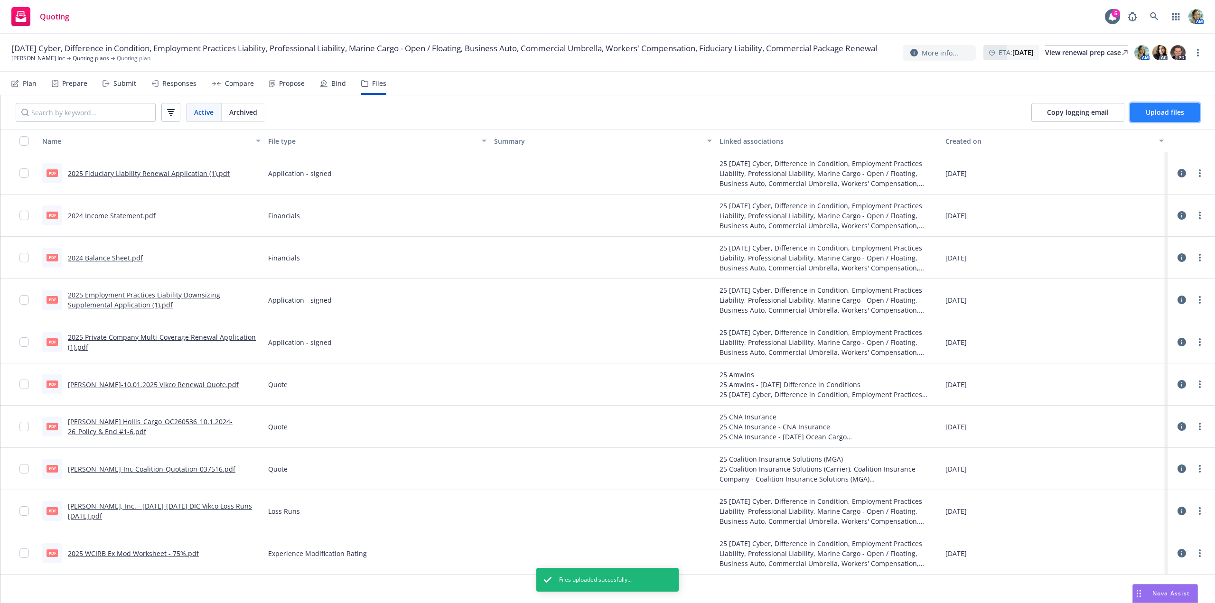
click at [1154, 118] on button "Upload files" at bounding box center [1165, 112] width 70 height 19
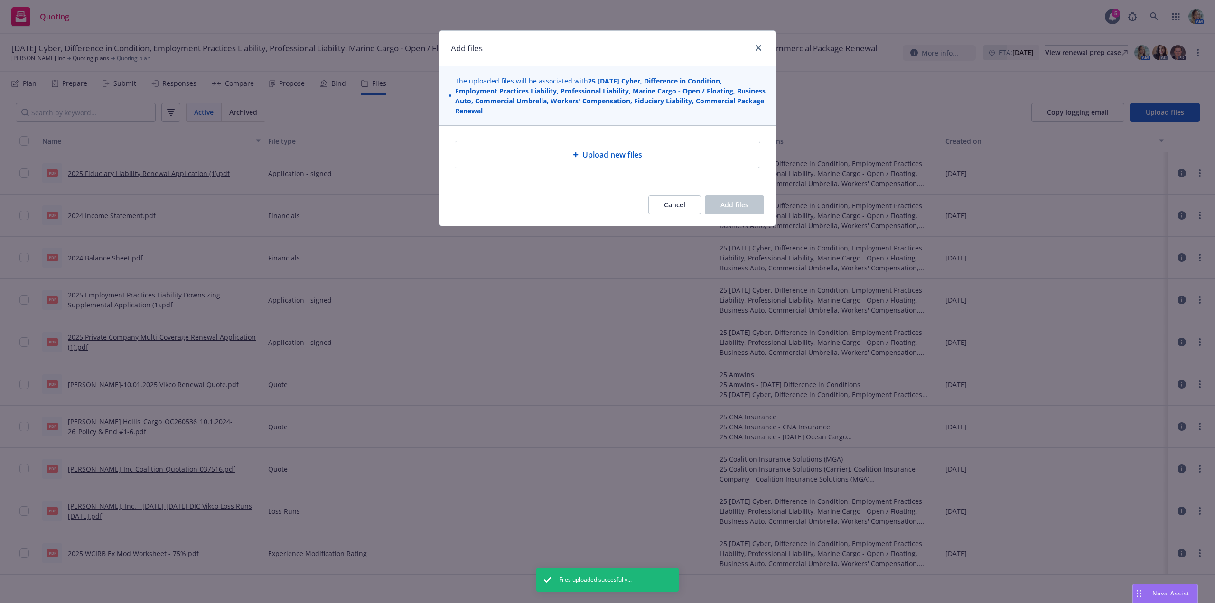
click at [528, 155] on div "Upload new files" at bounding box center [608, 154] width 290 height 11
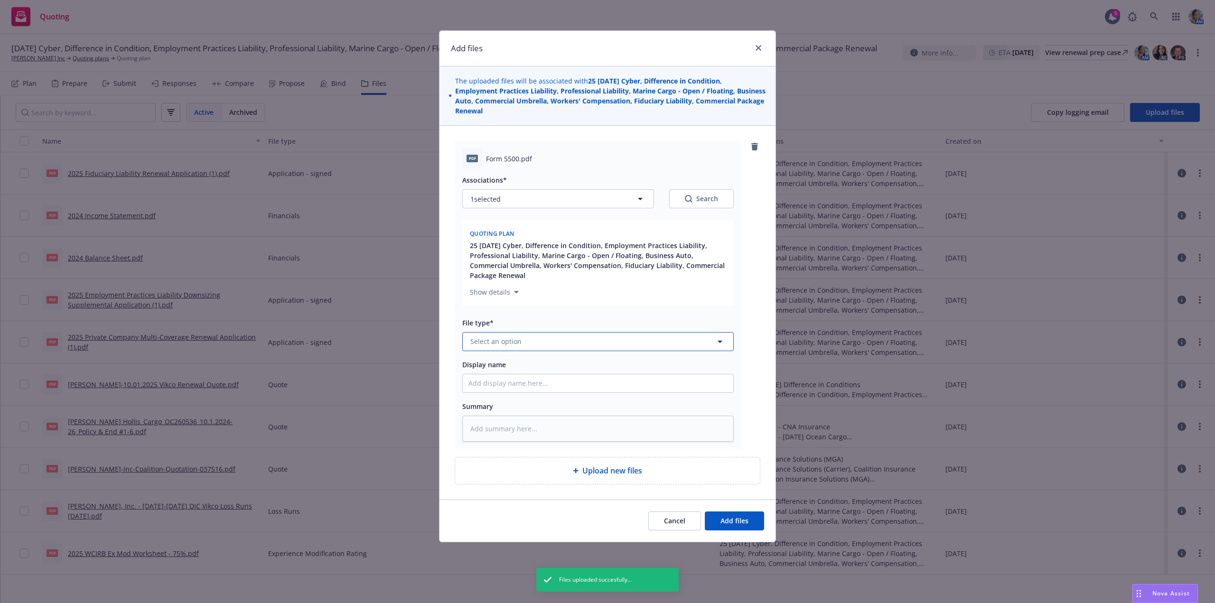
click at [525, 343] on button "Select an option" at bounding box center [598, 341] width 272 height 19
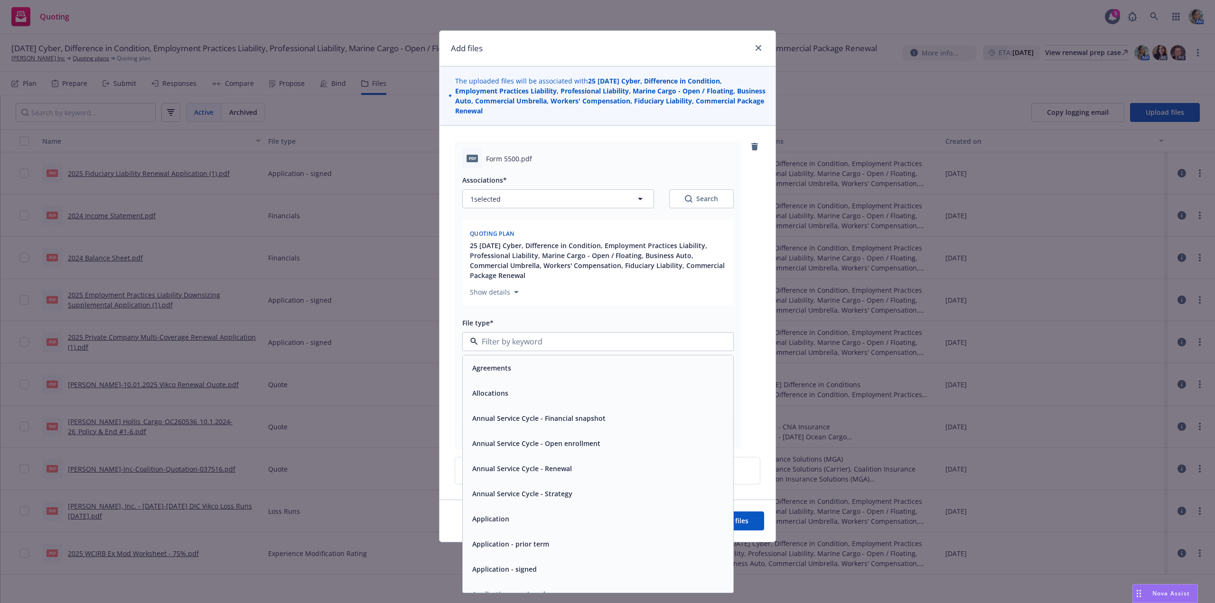
type textarea "x"
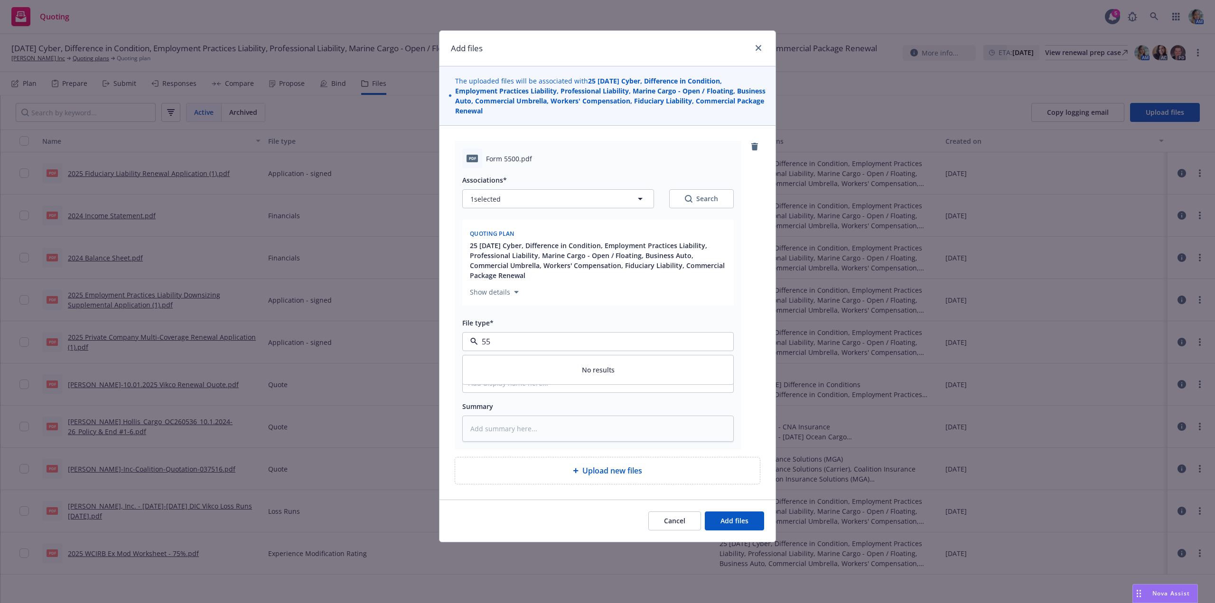
type input "5"
type input "other"
click at [542, 363] on div "Other" at bounding box center [598, 368] width 259 height 14
click at [733, 518] on span "Add files" at bounding box center [735, 521] width 28 height 9
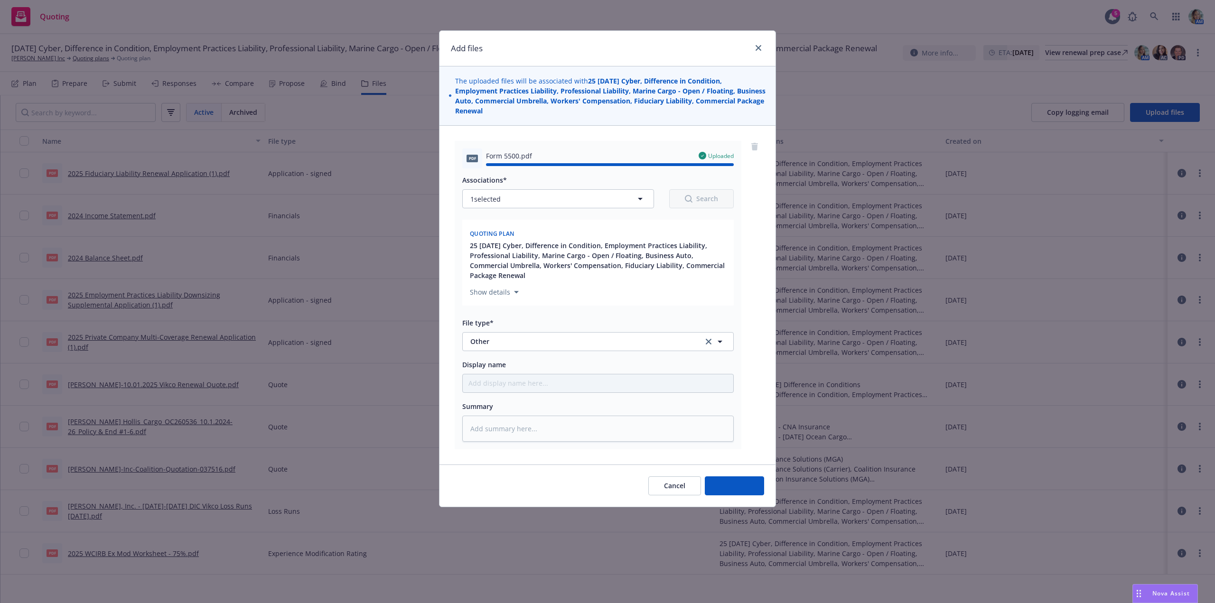
type textarea "x"
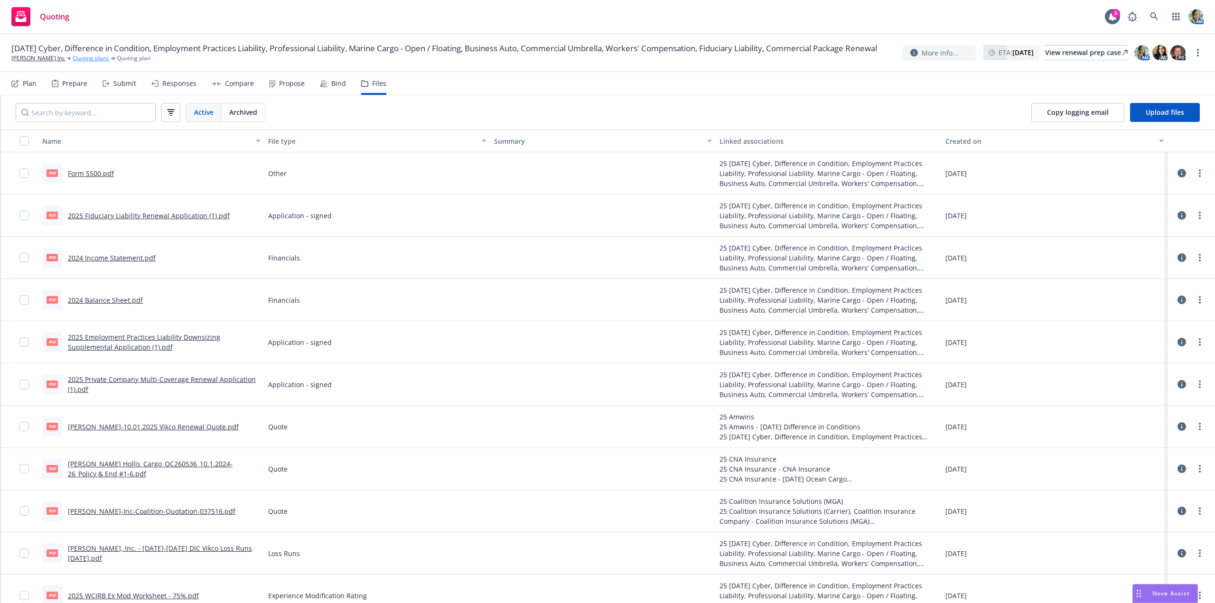
click at [90, 63] on link "Quoting plans" at bounding box center [91, 58] width 37 height 9
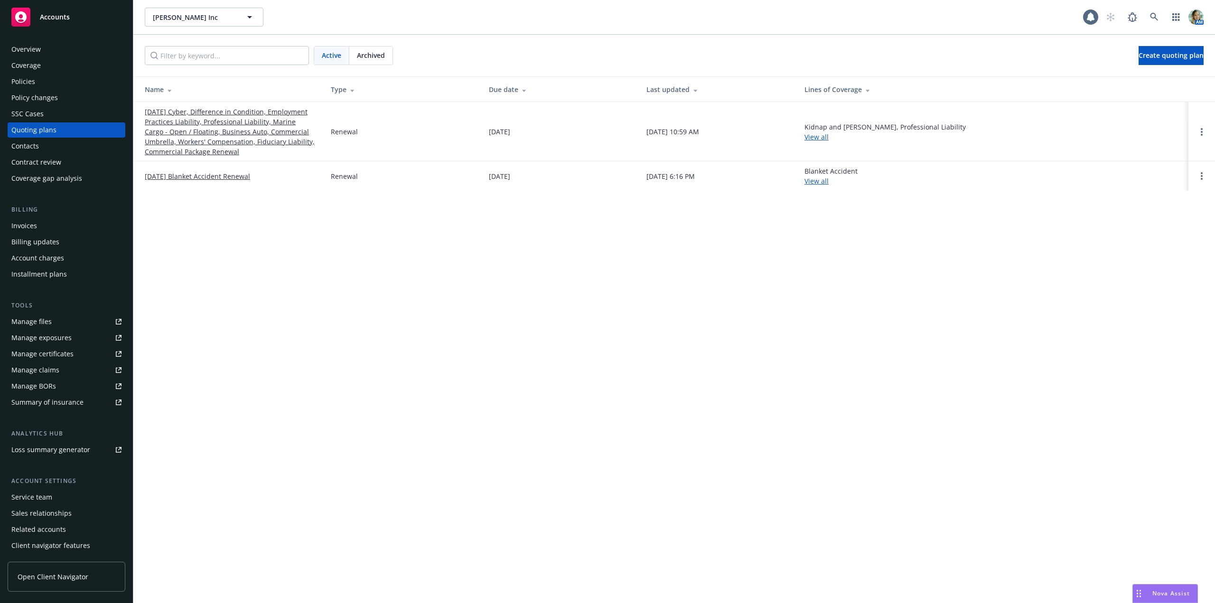
click at [209, 144] on link "[DATE] Cyber, Difference in Condition, Employment Practices Liability, Professi…" at bounding box center [230, 132] width 171 height 50
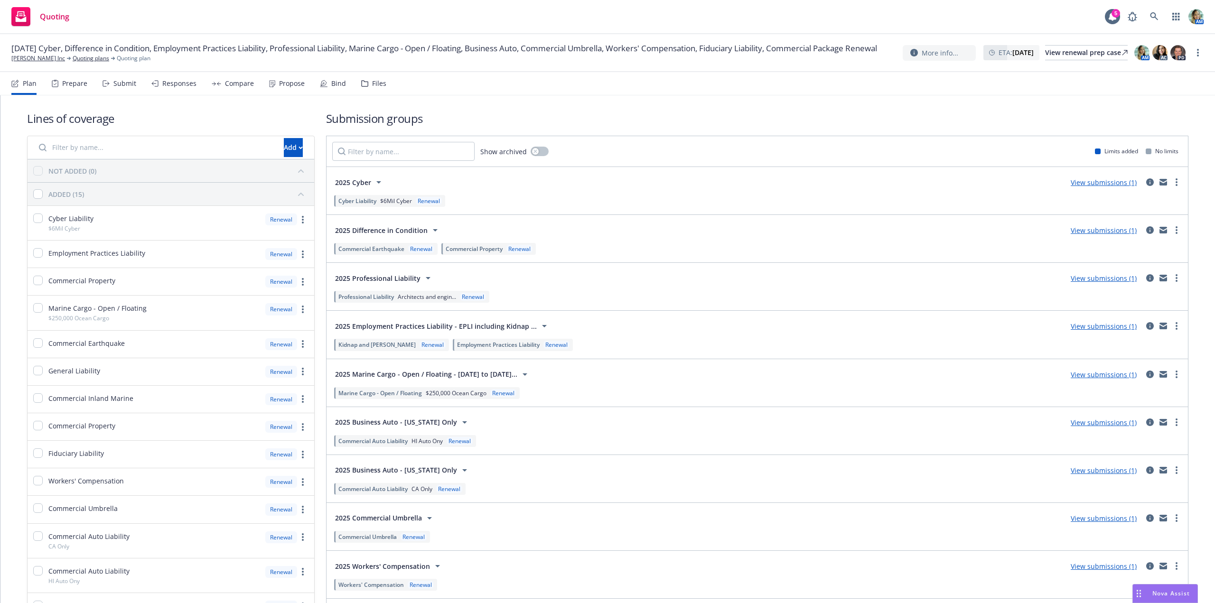
click at [1084, 186] on link "View submissions (1)" at bounding box center [1104, 182] width 66 height 9
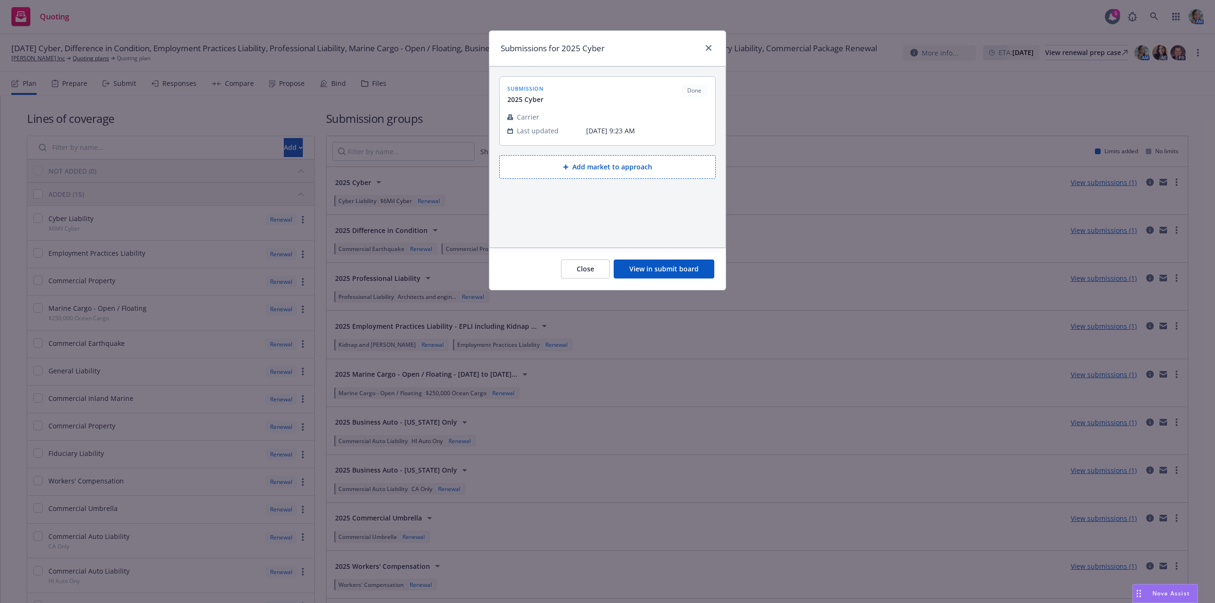
click at [661, 271] on button "View in submit board" at bounding box center [664, 269] width 101 height 19
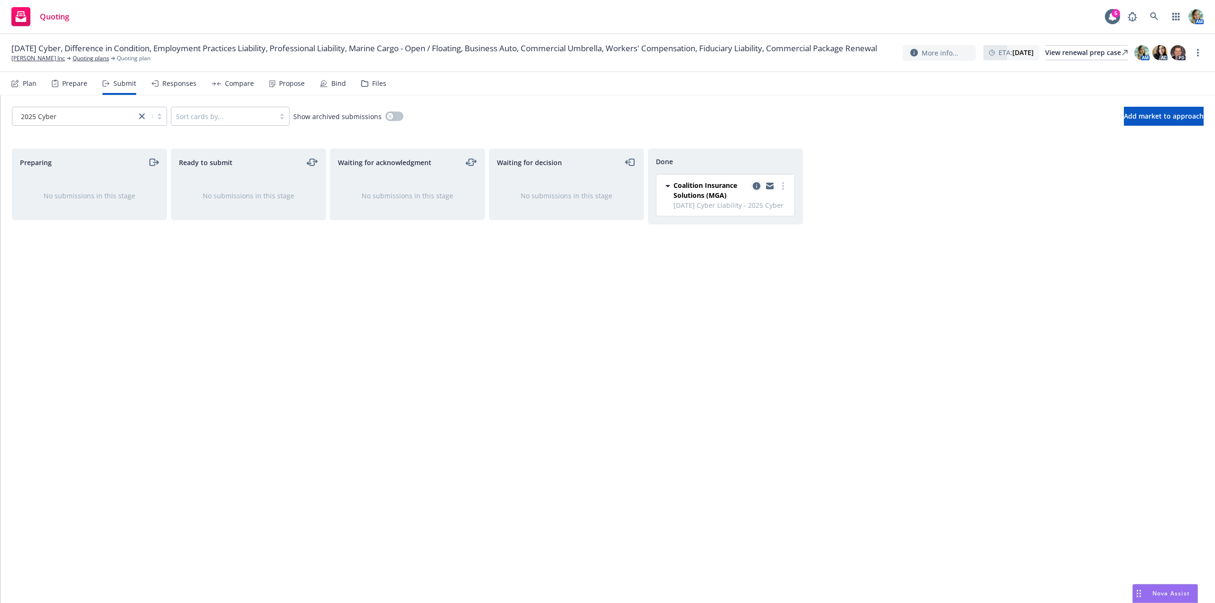
click at [758, 187] on icon "copy logging email" at bounding box center [757, 186] width 8 height 8
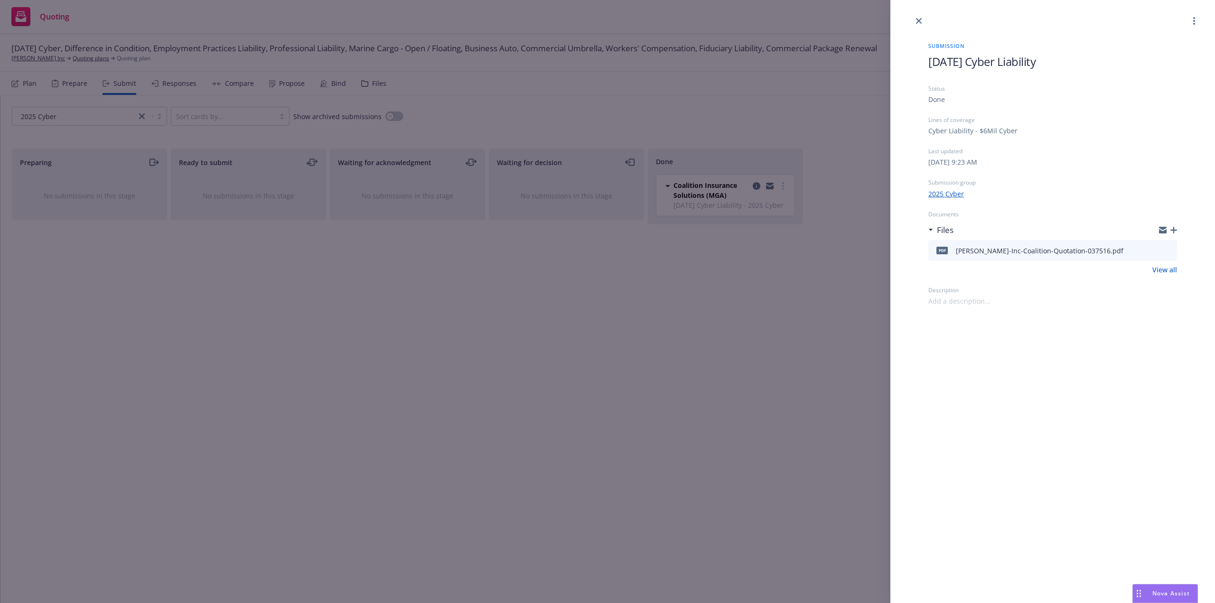
click at [735, 346] on div "Submission 10/1/25 Cyber Liability Status Done Lines of coverage Cyber Liabilit…" at bounding box center [607, 301] width 1215 height 603
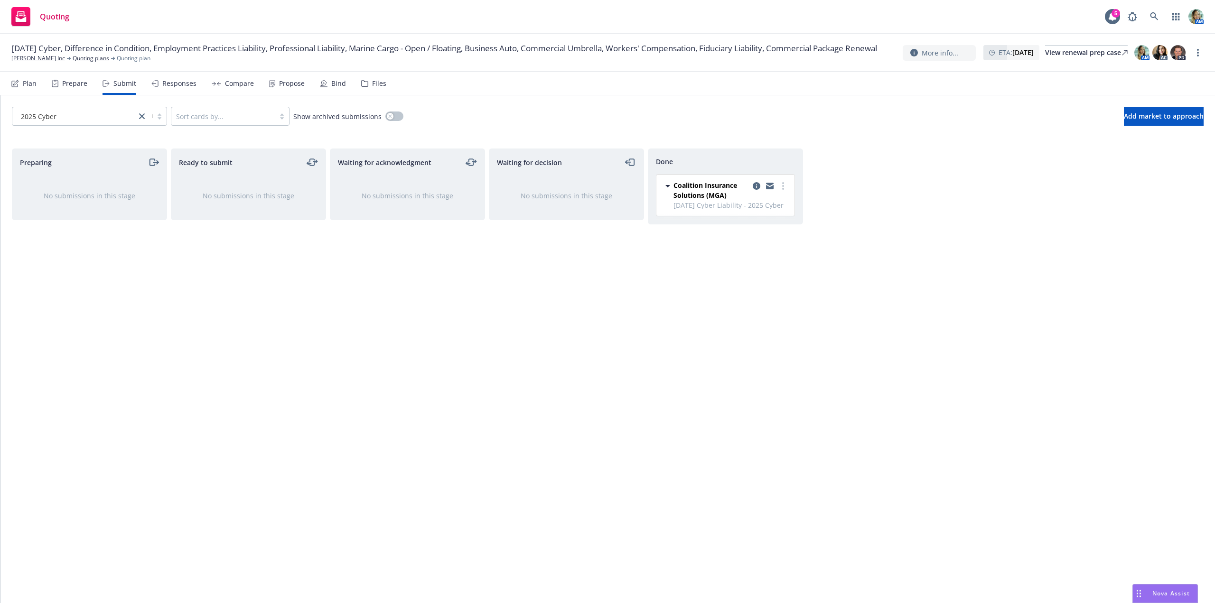
click at [379, 85] on div "Files" at bounding box center [379, 84] width 14 height 8
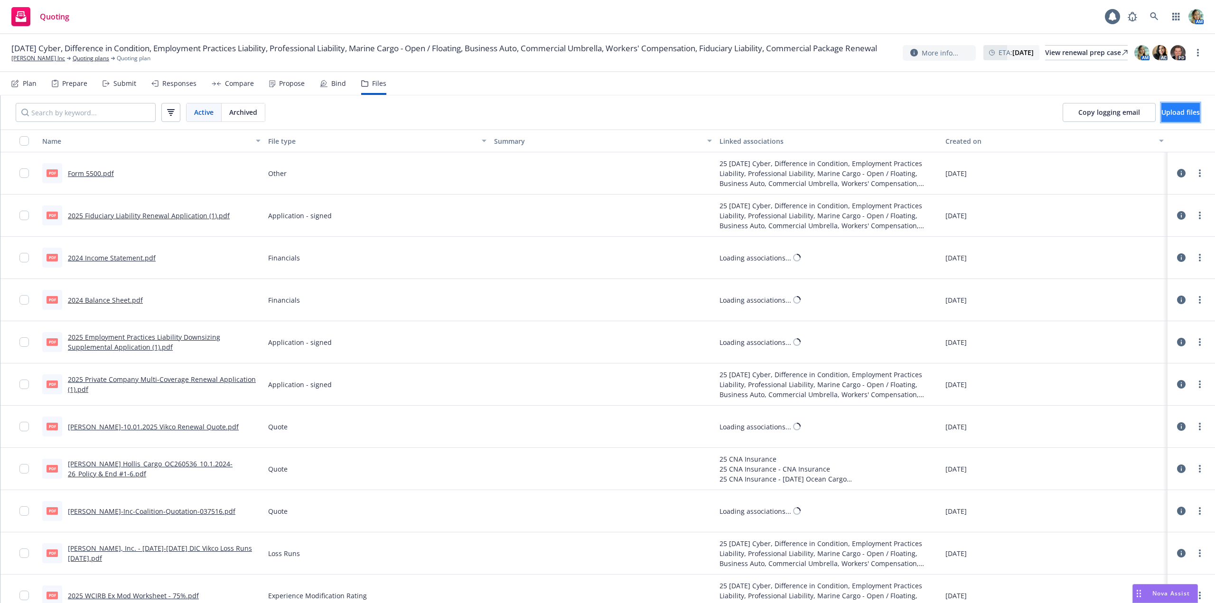
click at [1162, 114] on span "Upload files" at bounding box center [1181, 112] width 38 height 9
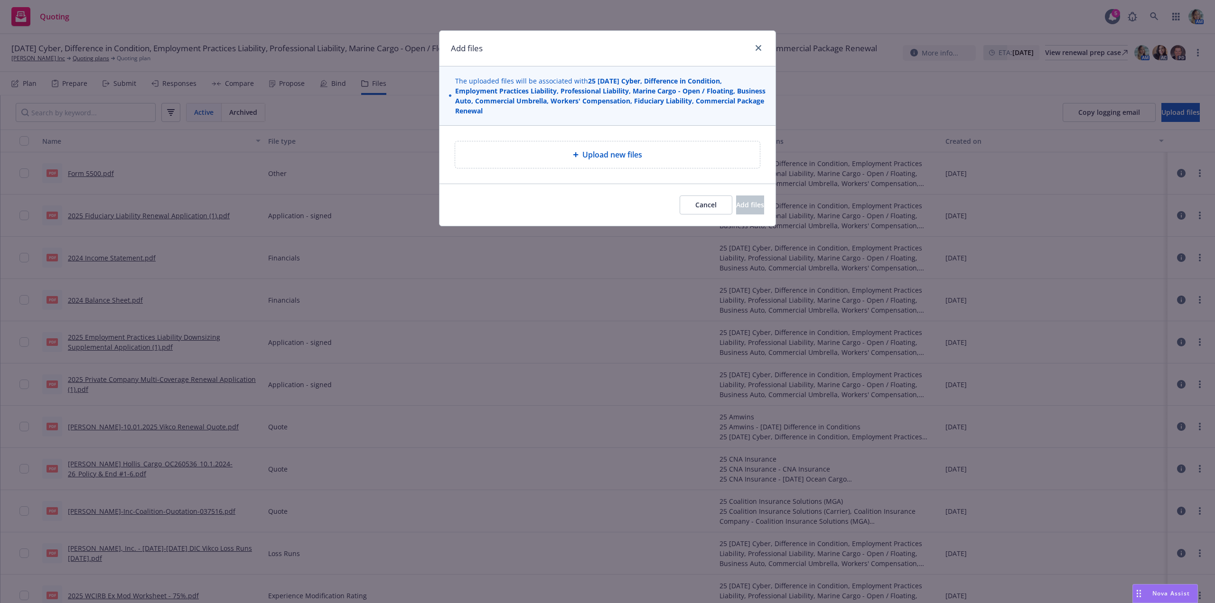
click at [707, 160] on div "Upload new files" at bounding box center [608, 154] width 290 height 11
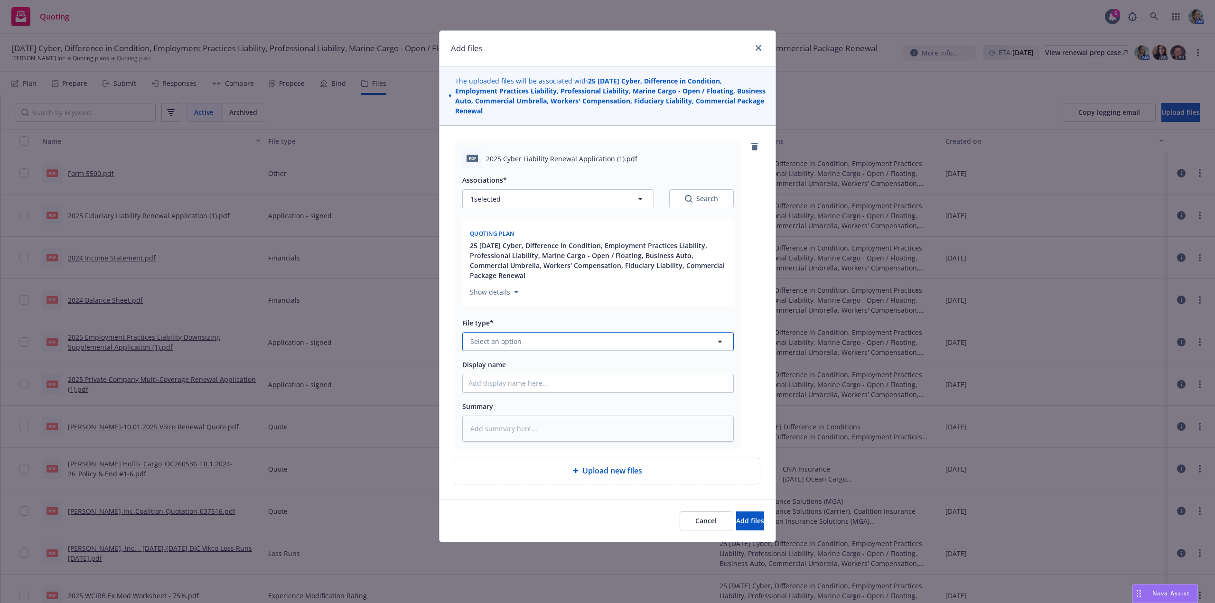
click at [533, 343] on button "Select an option" at bounding box center [598, 341] width 272 height 19
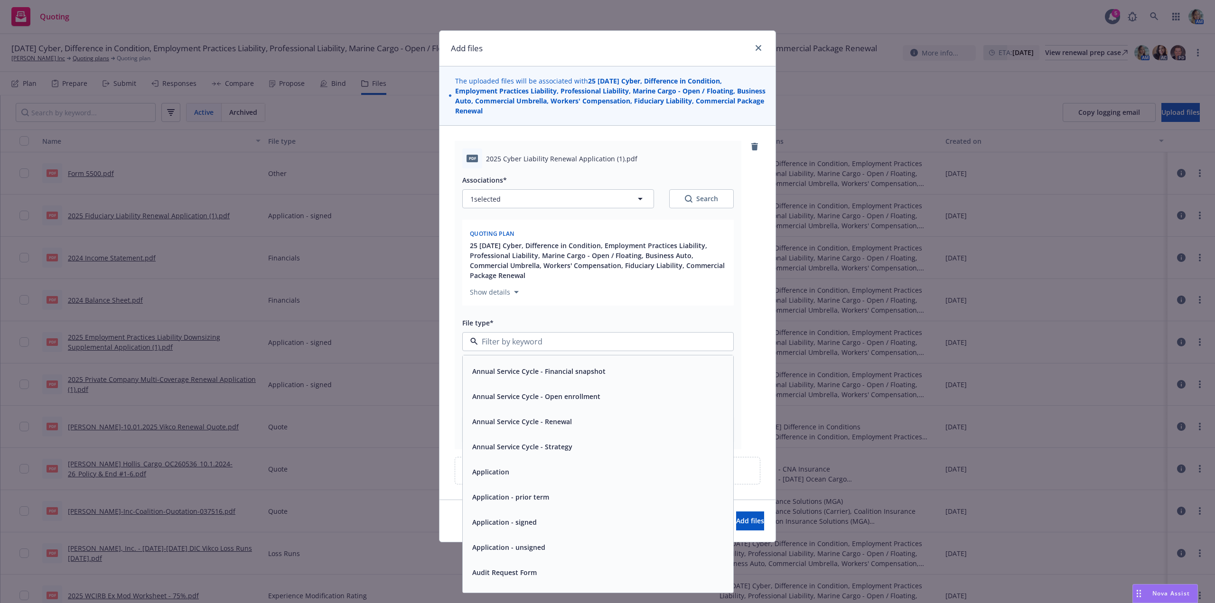
scroll to position [47, 0]
click at [542, 551] on span "Application - unsigned" at bounding box center [508, 547] width 73 height 10
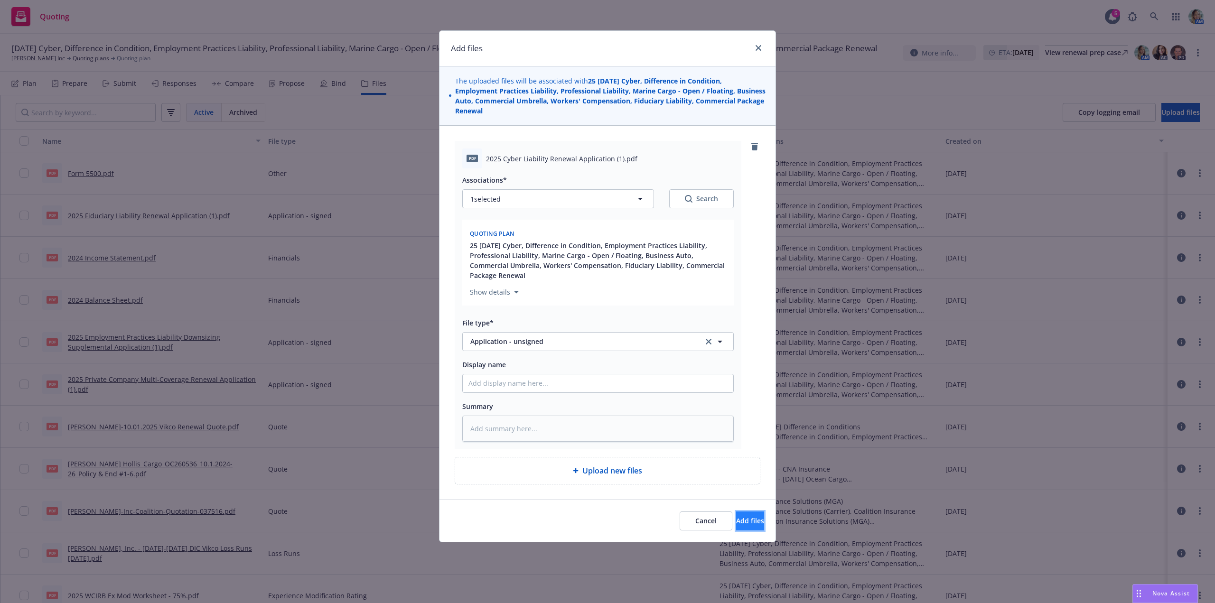
click at [736, 517] on span "Add files" at bounding box center [750, 521] width 28 height 9
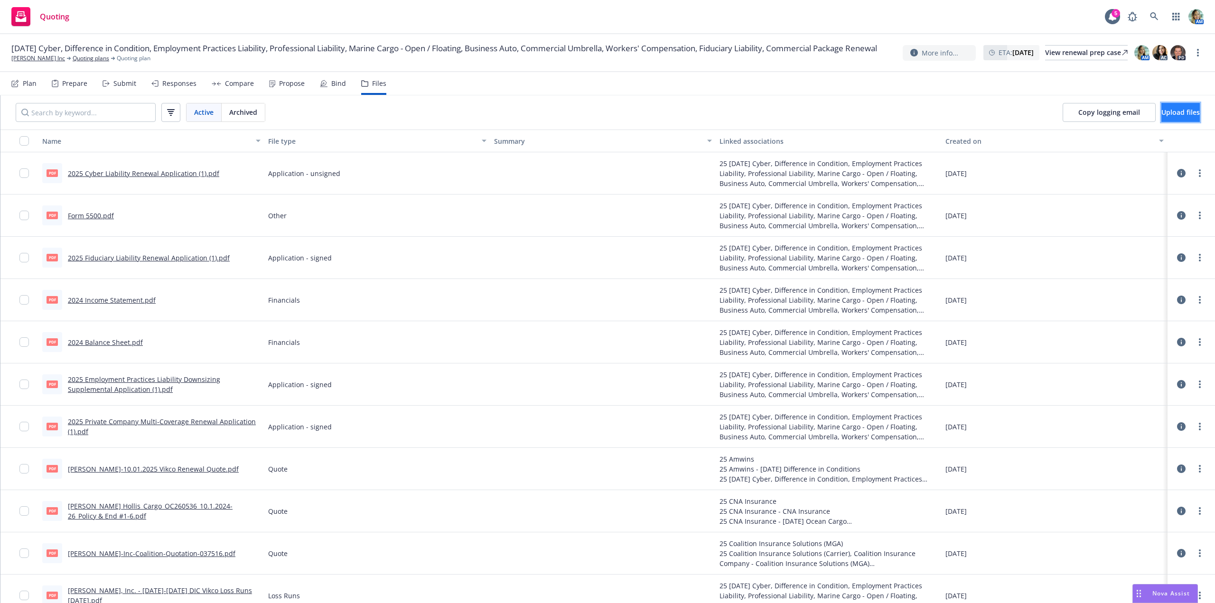
click at [1162, 114] on span "Upload files" at bounding box center [1181, 112] width 38 height 9
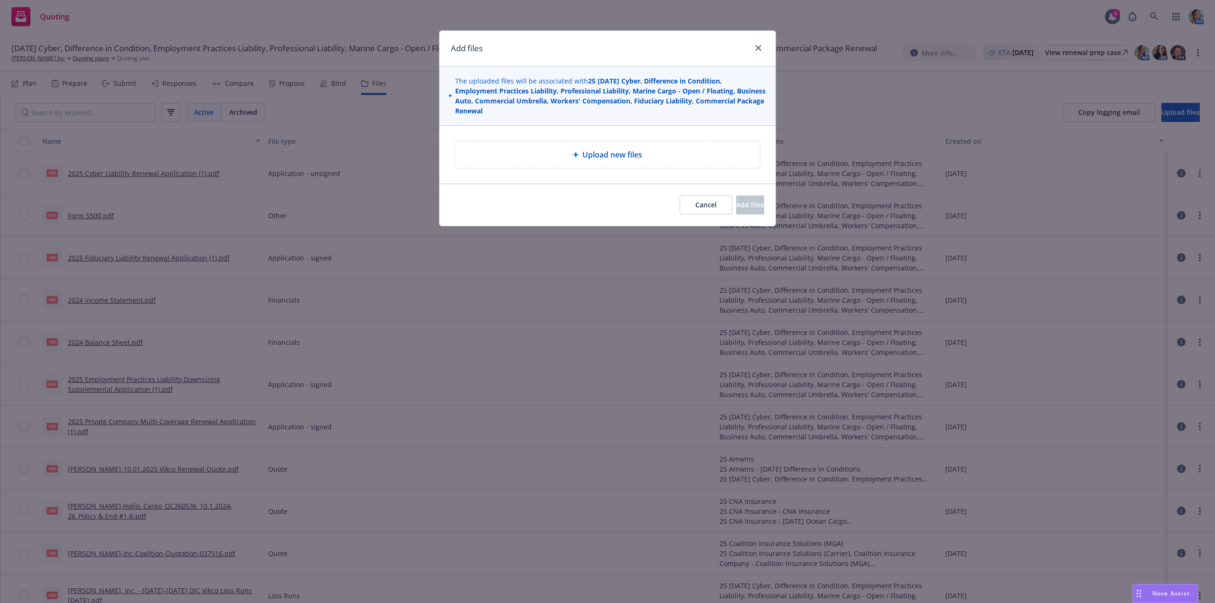
click at [588, 151] on span "Upload new files" at bounding box center [613, 154] width 60 height 11
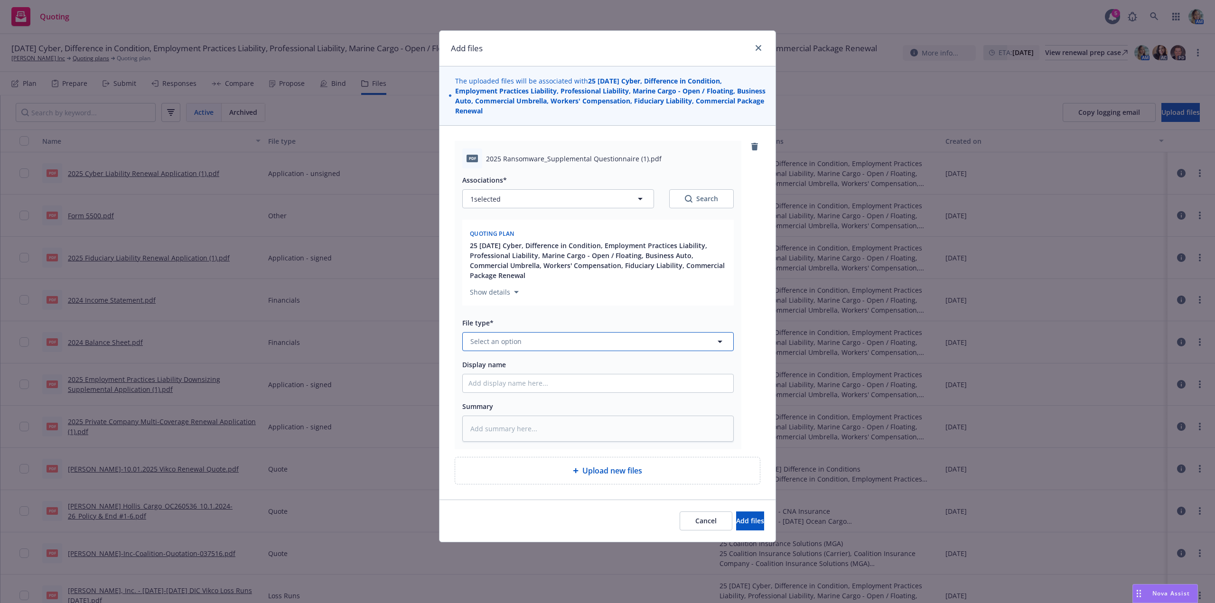
click at [518, 345] on span "Select an option" at bounding box center [496, 342] width 51 height 10
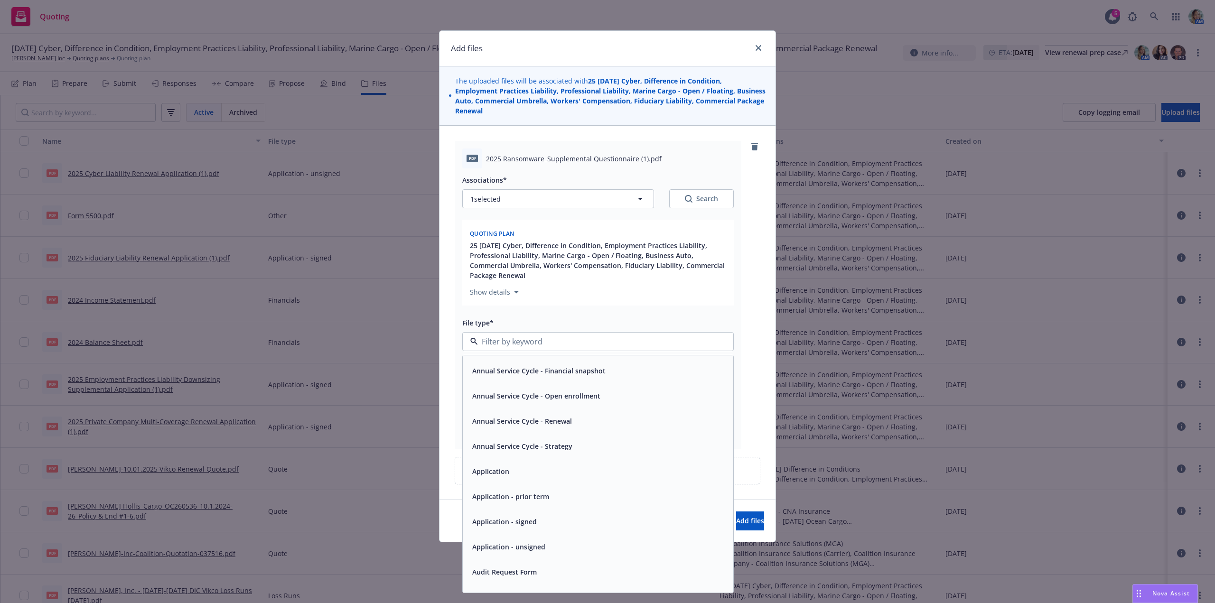
click at [546, 539] on div "Application - unsigned" at bounding box center [598, 547] width 271 height 25
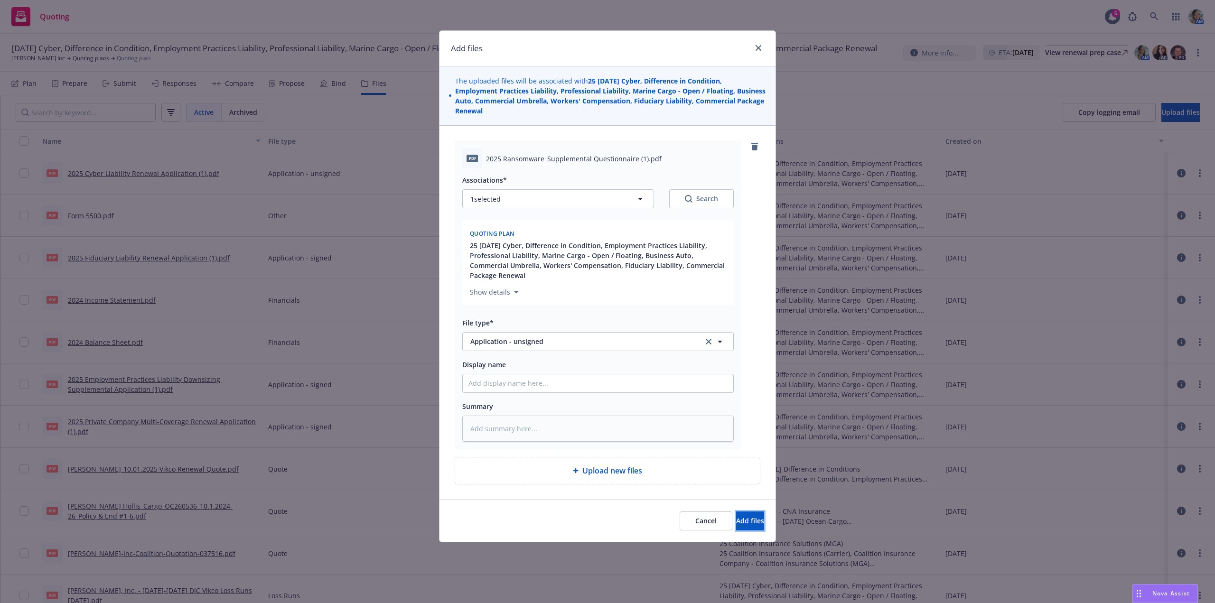
click at [736, 524] on span "Add files" at bounding box center [750, 521] width 28 height 9
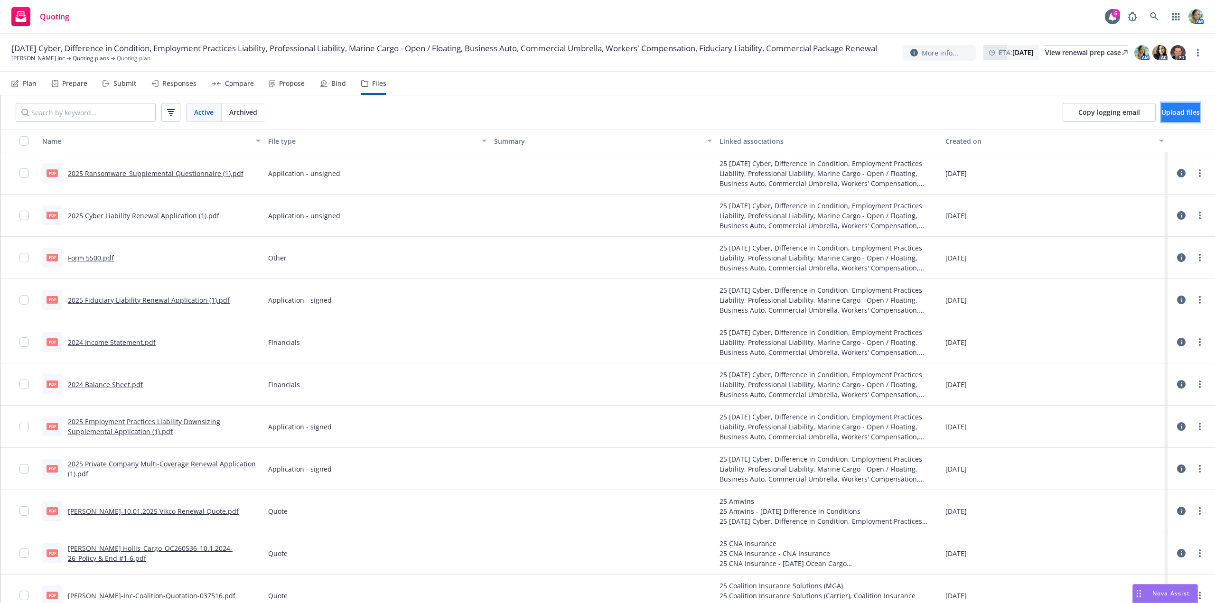
click at [1162, 110] on span "Upload files" at bounding box center [1181, 112] width 38 height 9
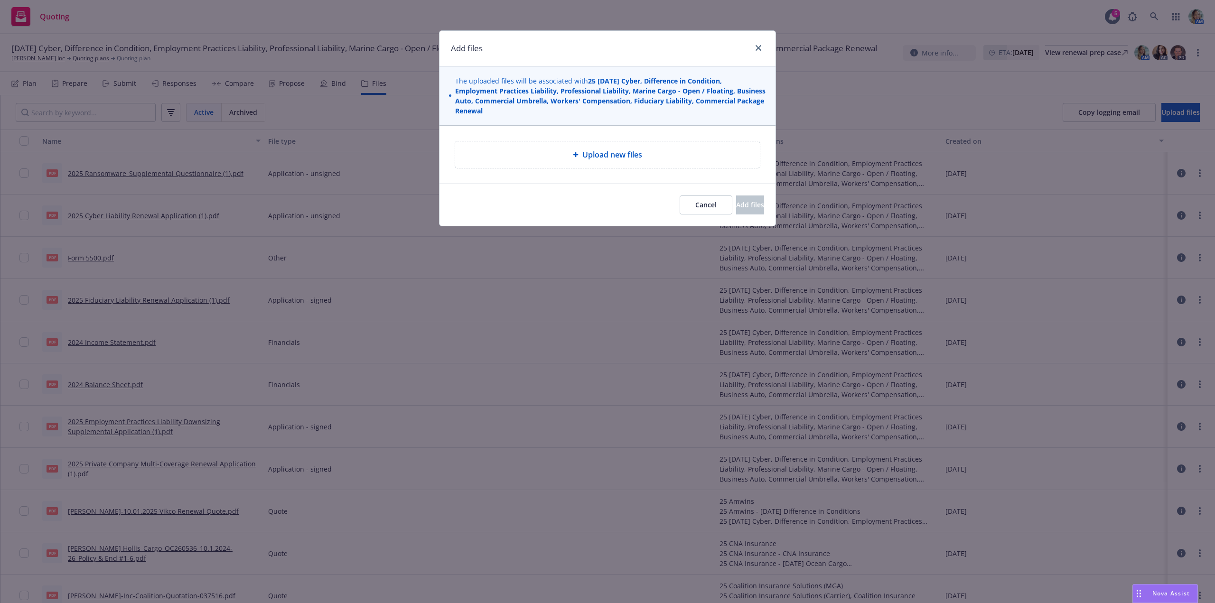
click at [635, 150] on span "Upload new files" at bounding box center [613, 154] width 60 height 11
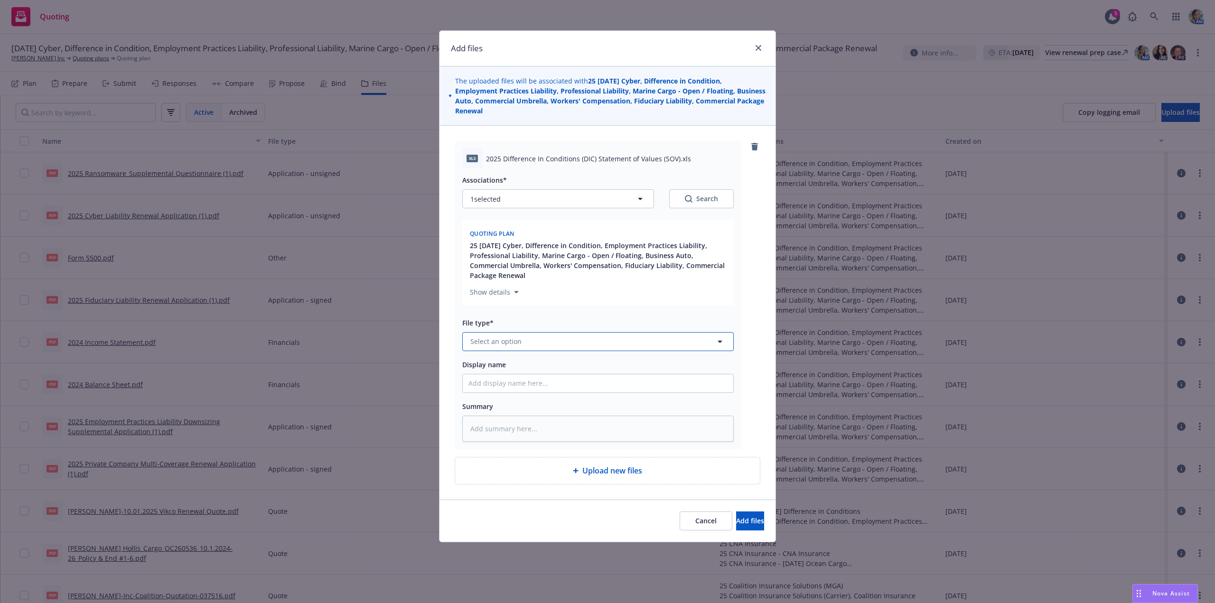
click at [520, 344] on span "Select an option" at bounding box center [496, 342] width 51 height 10
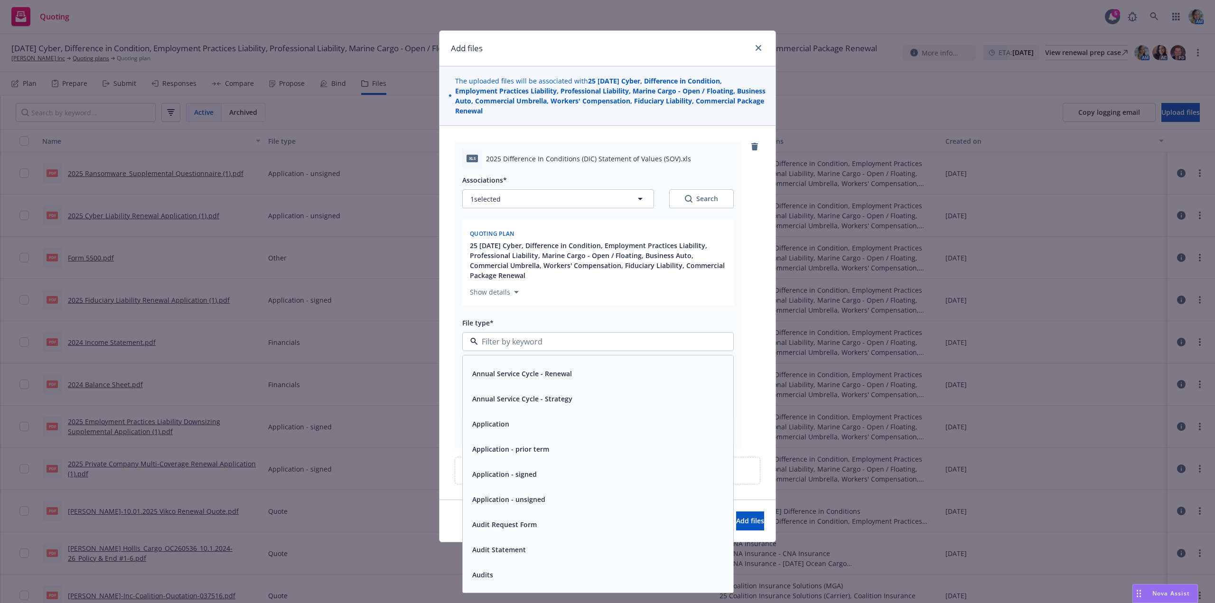
drag, startPoint x: 539, startPoint y: 504, endPoint x: 609, endPoint y: 512, distance: 70.3
click at [540, 503] on span "Application - unsigned" at bounding box center [508, 500] width 73 height 10
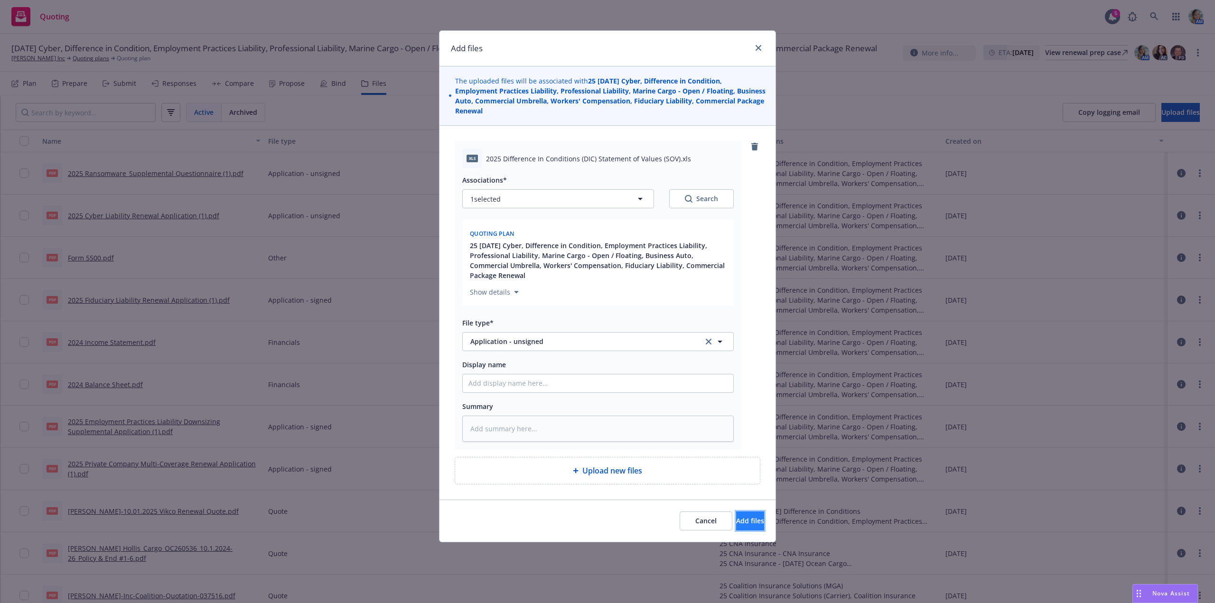
click at [736, 522] on span "Add files" at bounding box center [750, 521] width 28 height 9
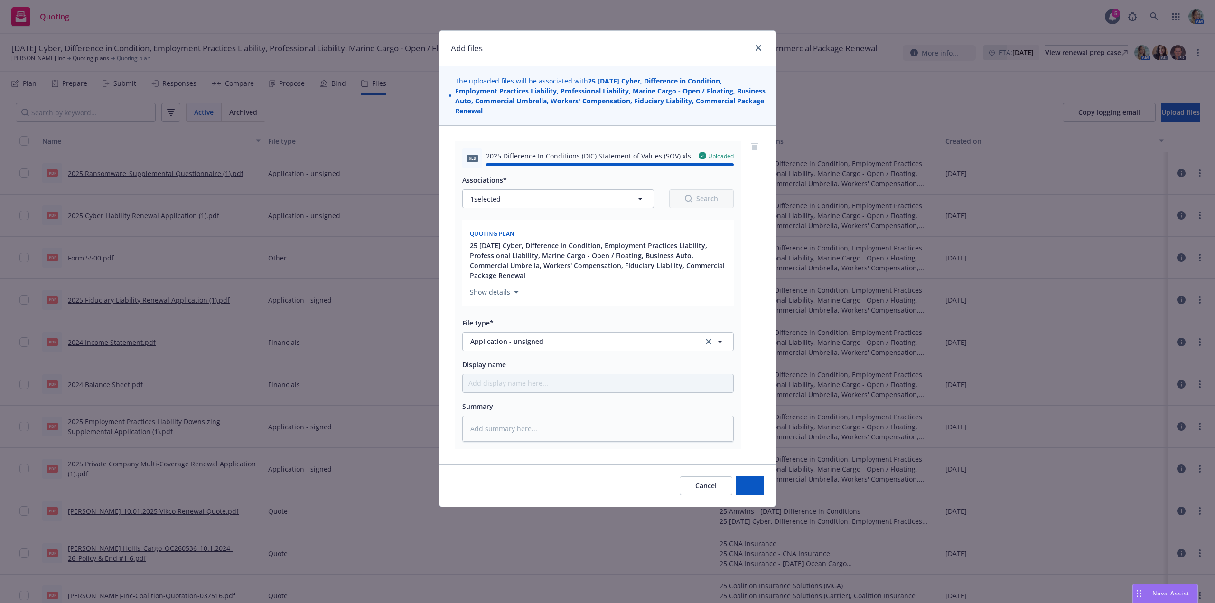
type textarea "x"
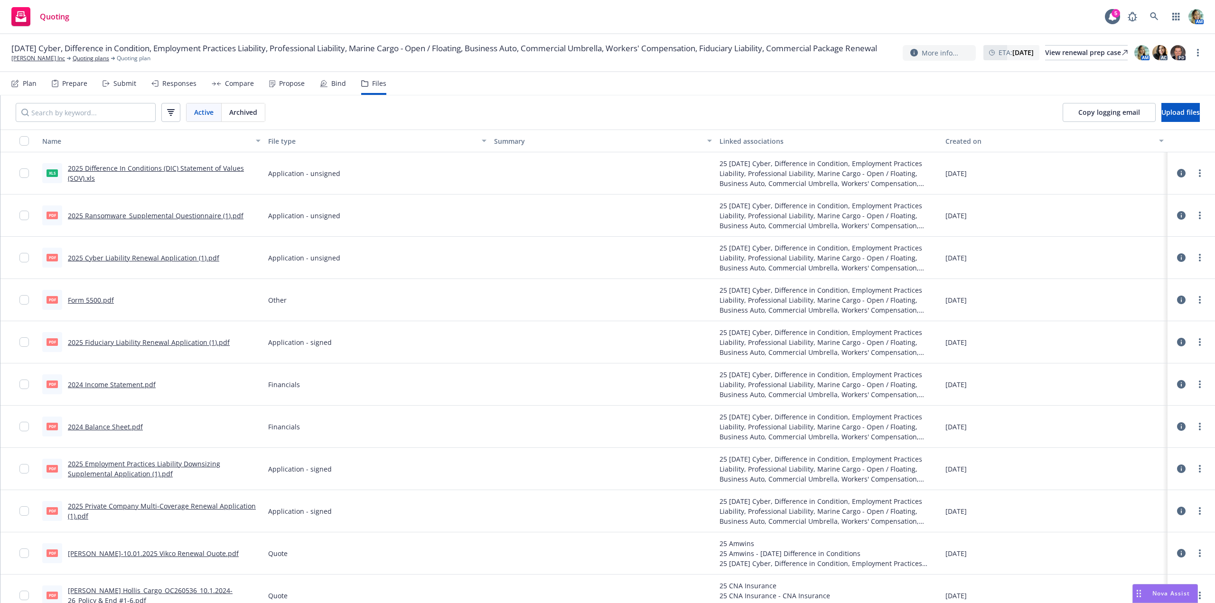
click at [124, 85] on div "Submit" at bounding box center [124, 84] width 23 height 8
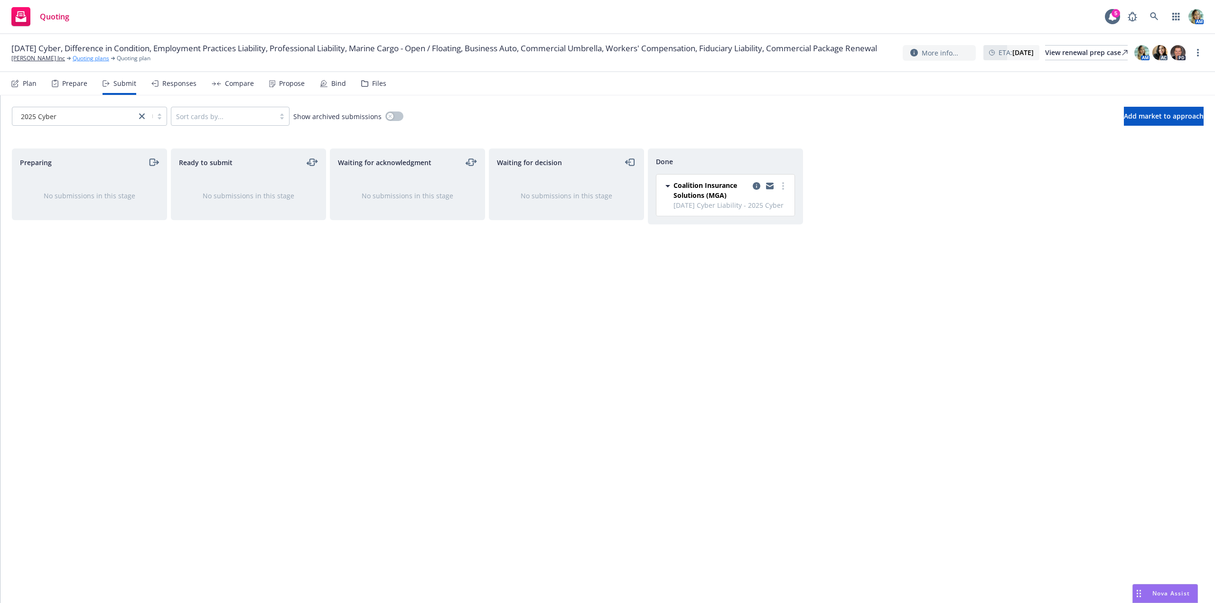
click at [81, 63] on link "Quoting plans" at bounding box center [91, 58] width 37 height 9
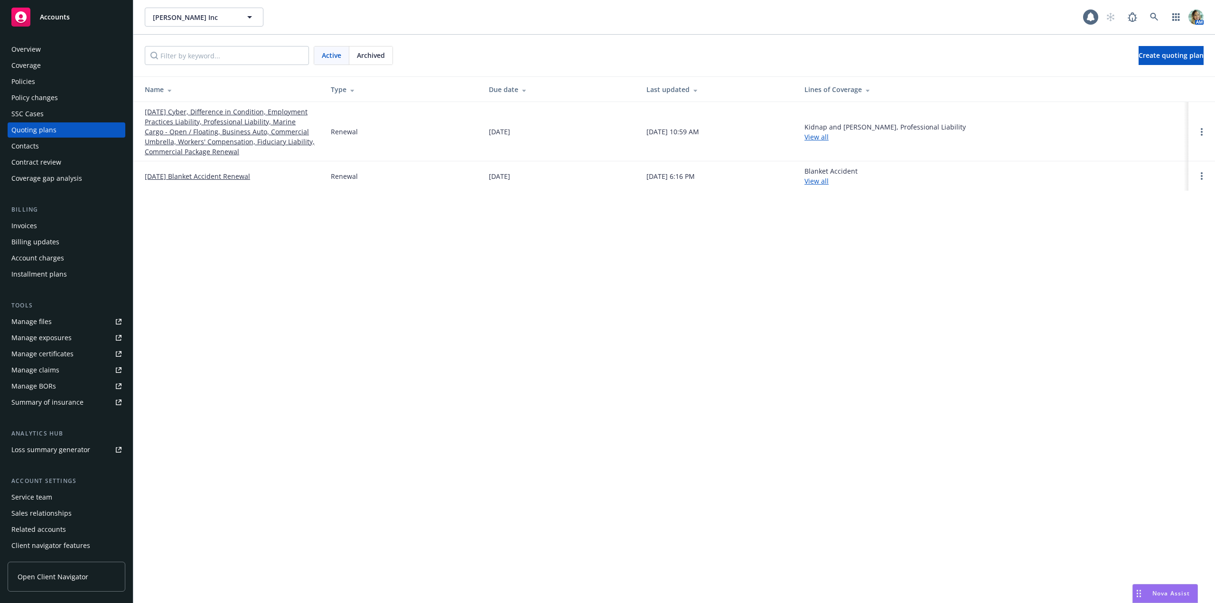
click at [165, 143] on link "[DATE] Cyber, Difference in Condition, Employment Practices Liability, Professi…" at bounding box center [230, 132] width 171 height 50
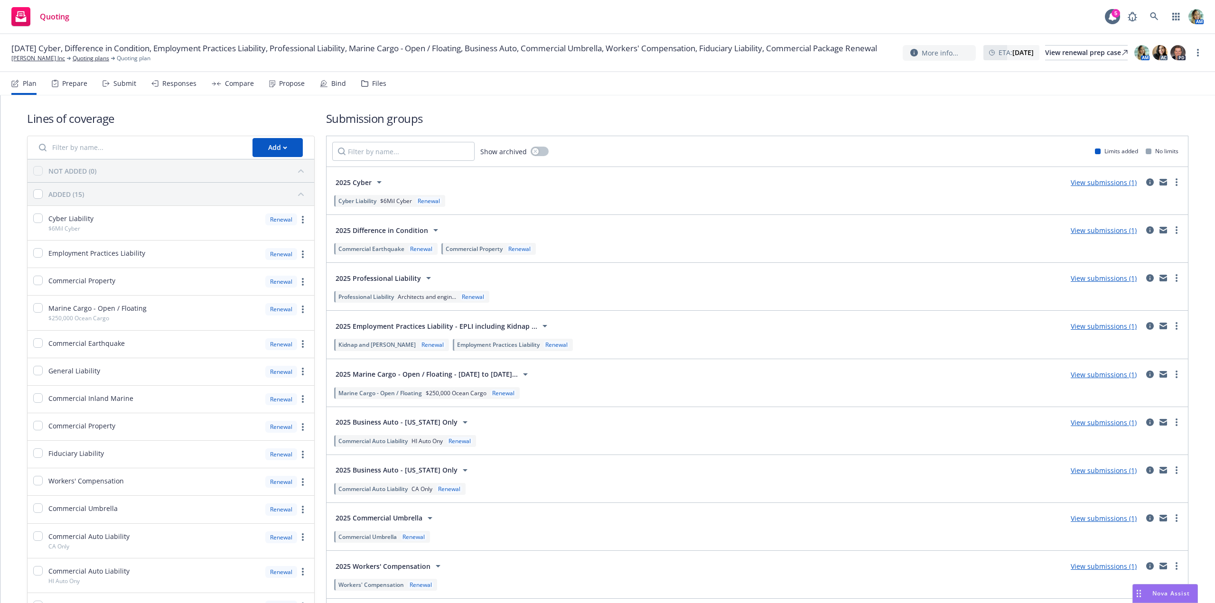
click at [1078, 281] on link "View submissions (1)" at bounding box center [1104, 278] width 66 height 9
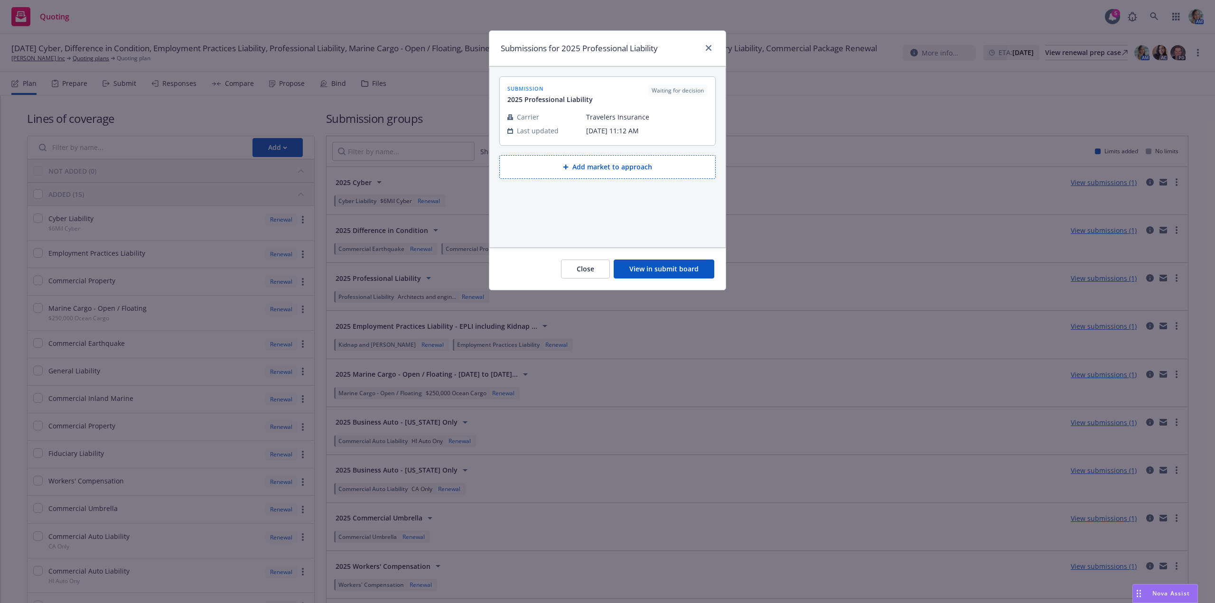
click at [648, 266] on button "View in submit board" at bounding box center [664, 269] width 101 height 19
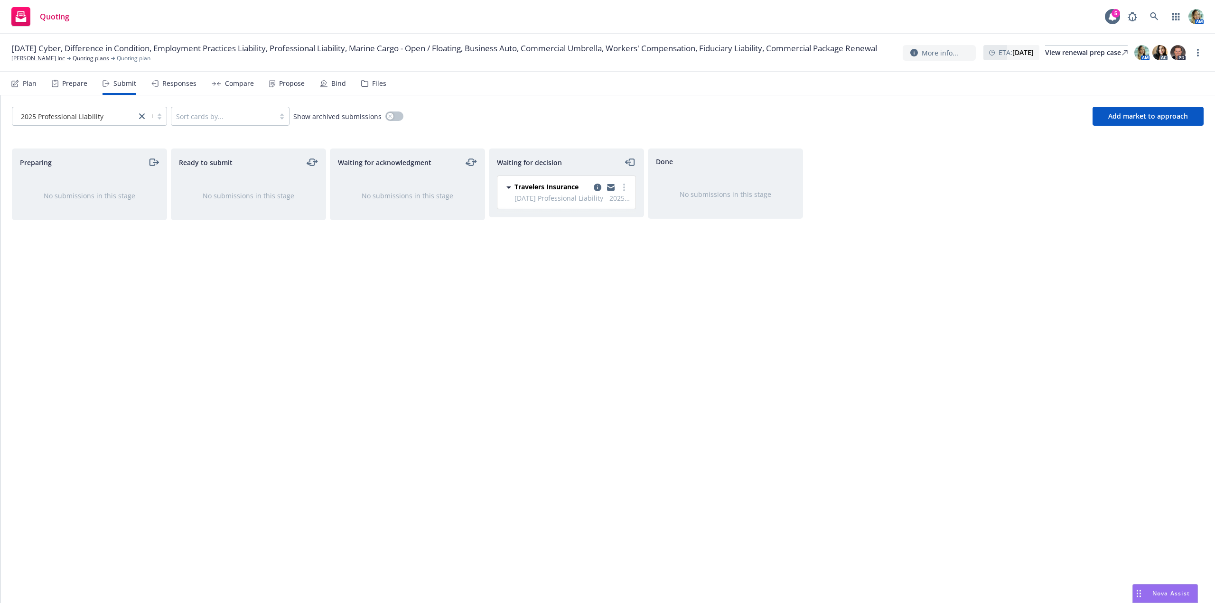
click at [380, 85] on div "Files" at bounding box center [379, 84] width 14 height 8
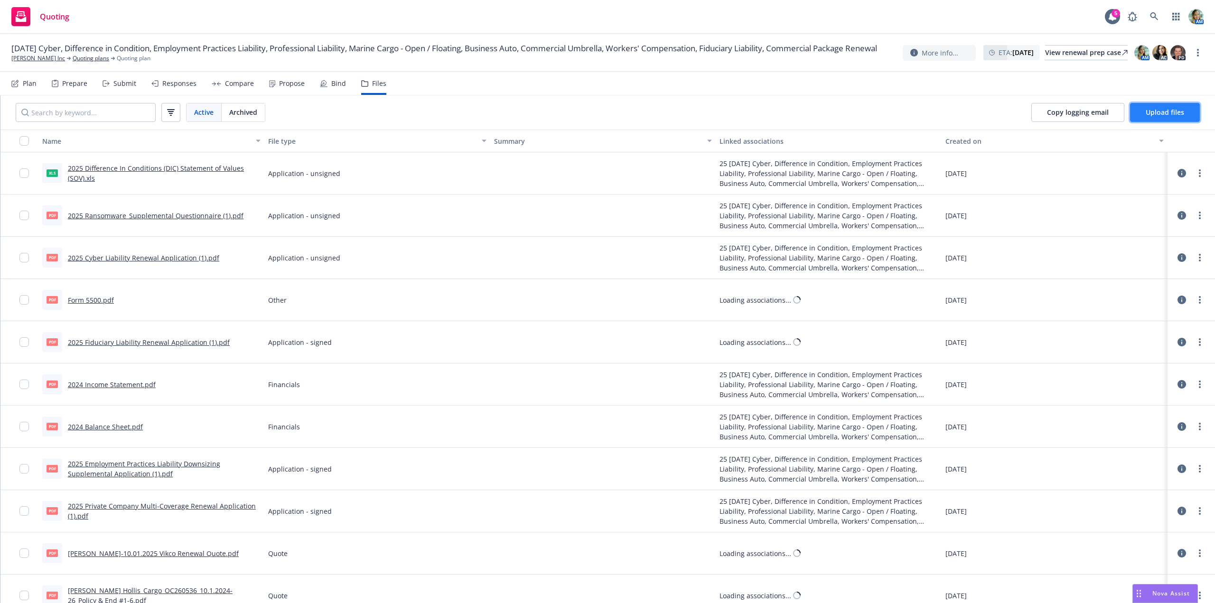
click at [1165, 116] on span "Upload files" at bounding box center [1165, 112] width 38 height 9
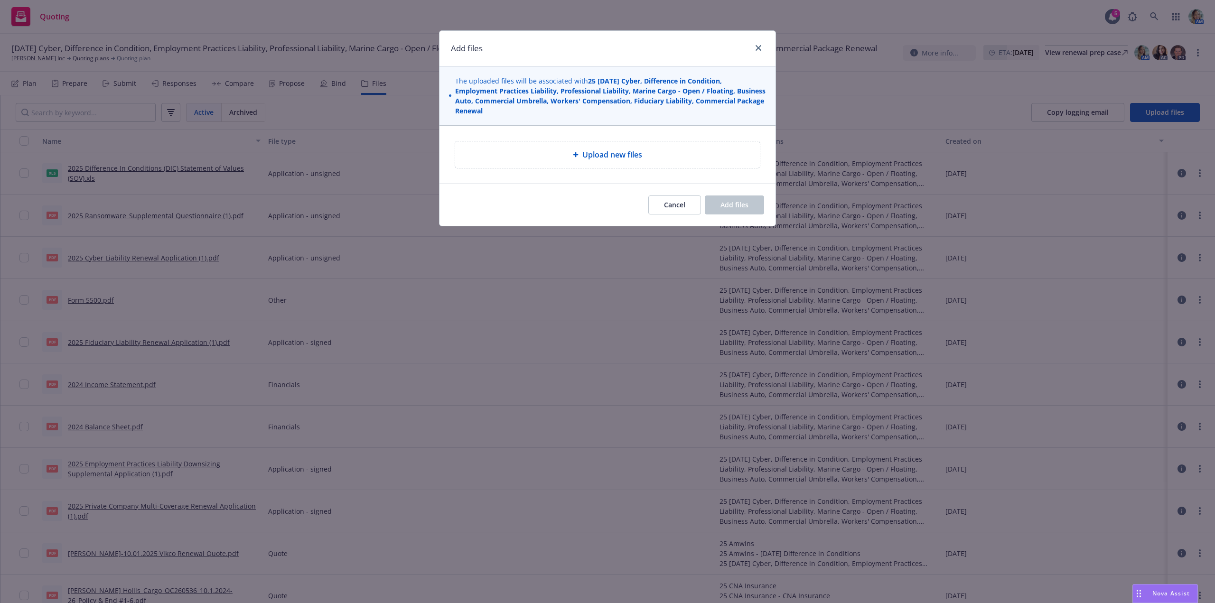
click at [531, 148] on div "Upload new files" at bounding box center [607, 154] width 305 height 27
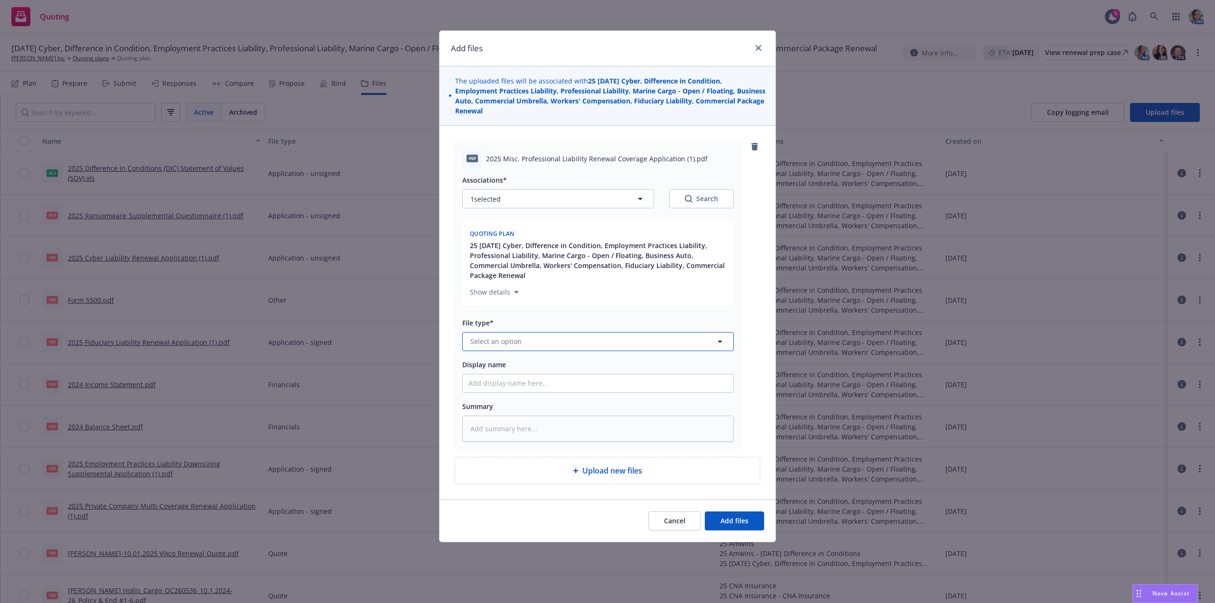
click at [508, 342] on span "Select an option" at bounding box center [496, 342] width 51 height 10
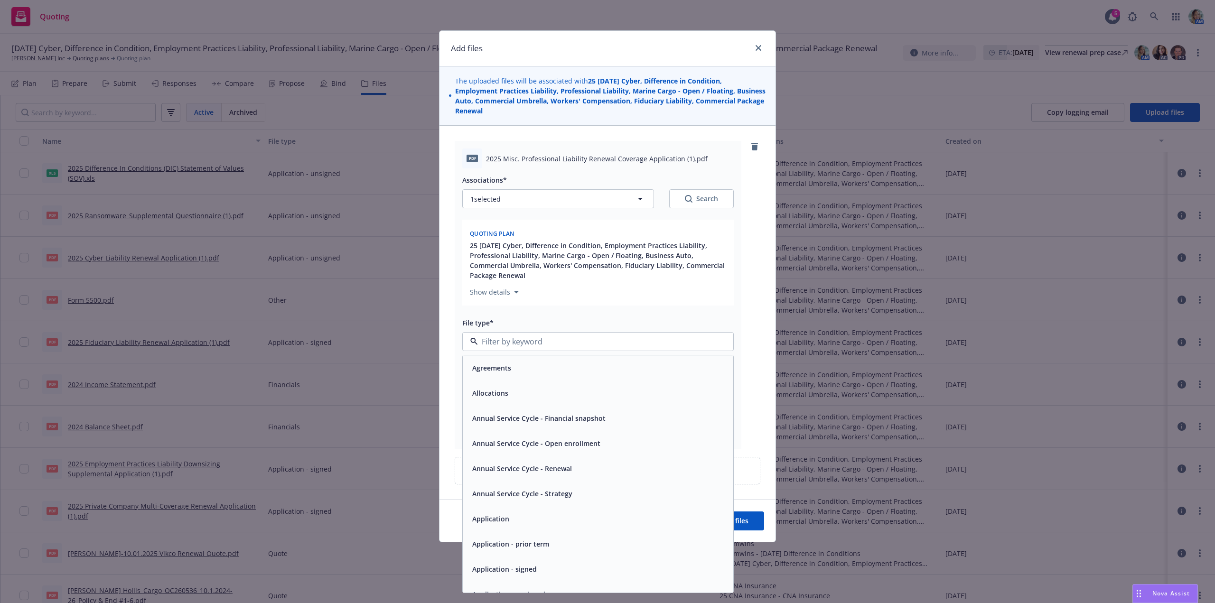
scroll to position [47, 0]
drag, startPoint x: 575, startPoint y: 553, endPoint x: 581, endPoint y: 550, distance: 6.6
click at [577, 552] on div "Application - unsigned" at bounding box center [598, 547] width 259 height 14
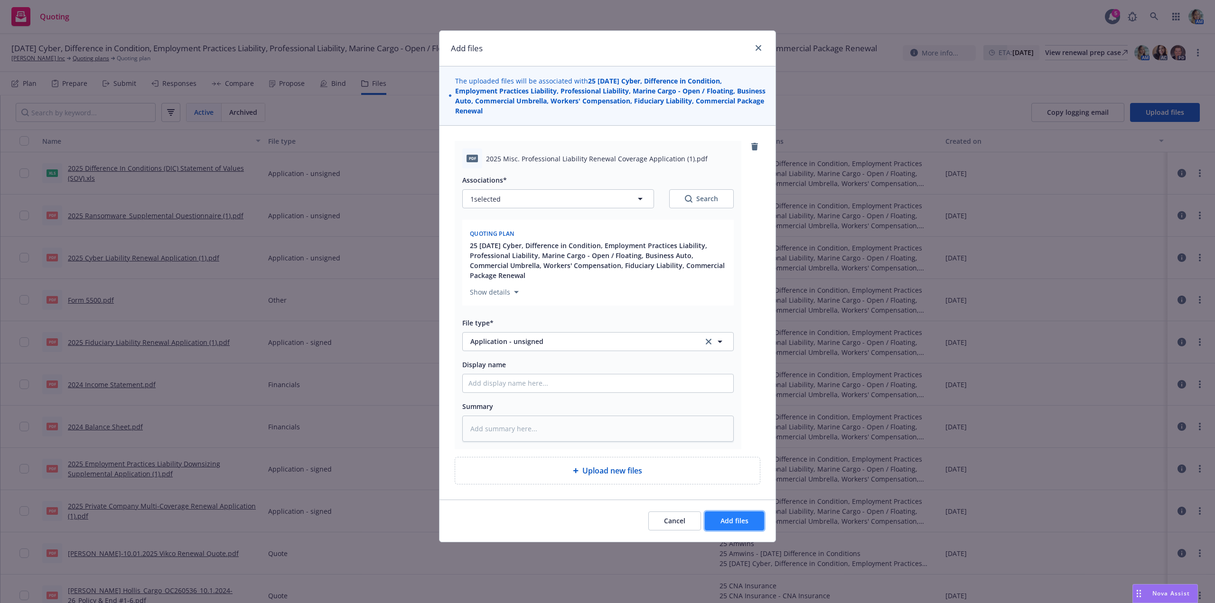
click at [724, 519] on span "Add files" at bounding box center [735, 521] width 28 height 9
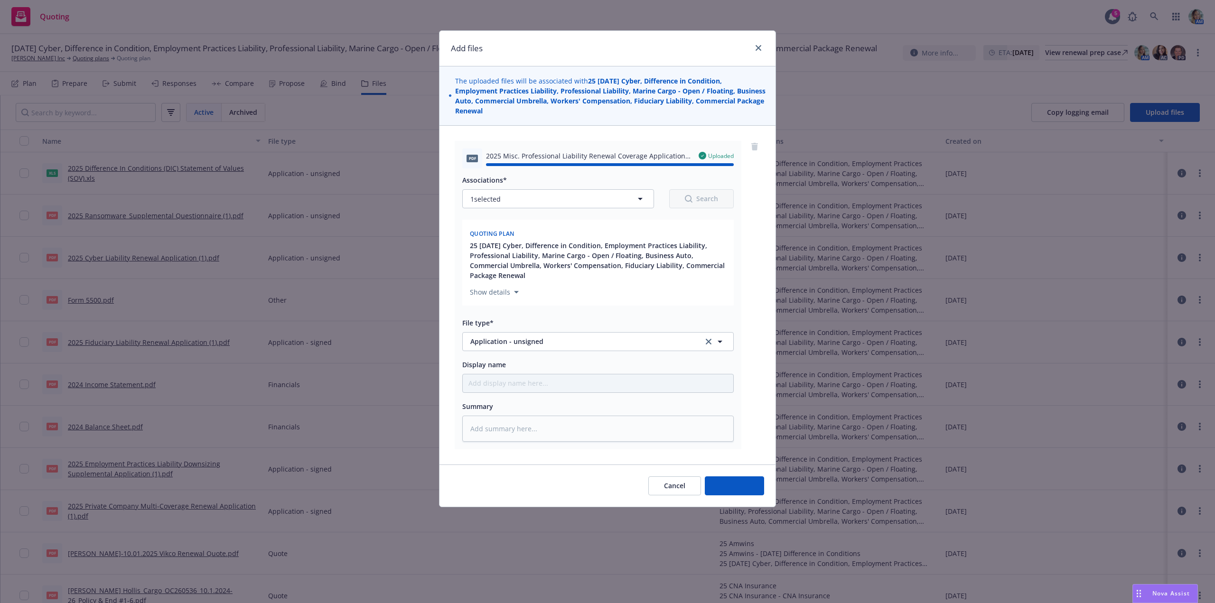
type textarea "x"
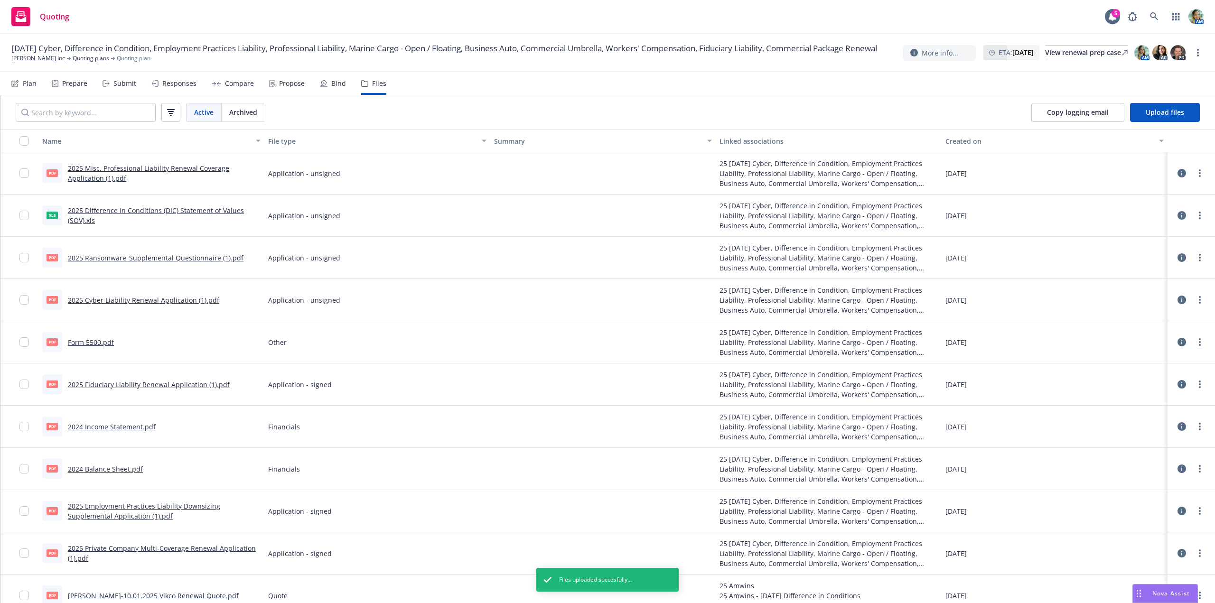
click at [131, 88] on div "Submit" at bounding box center [120, 83] width 34 height 23
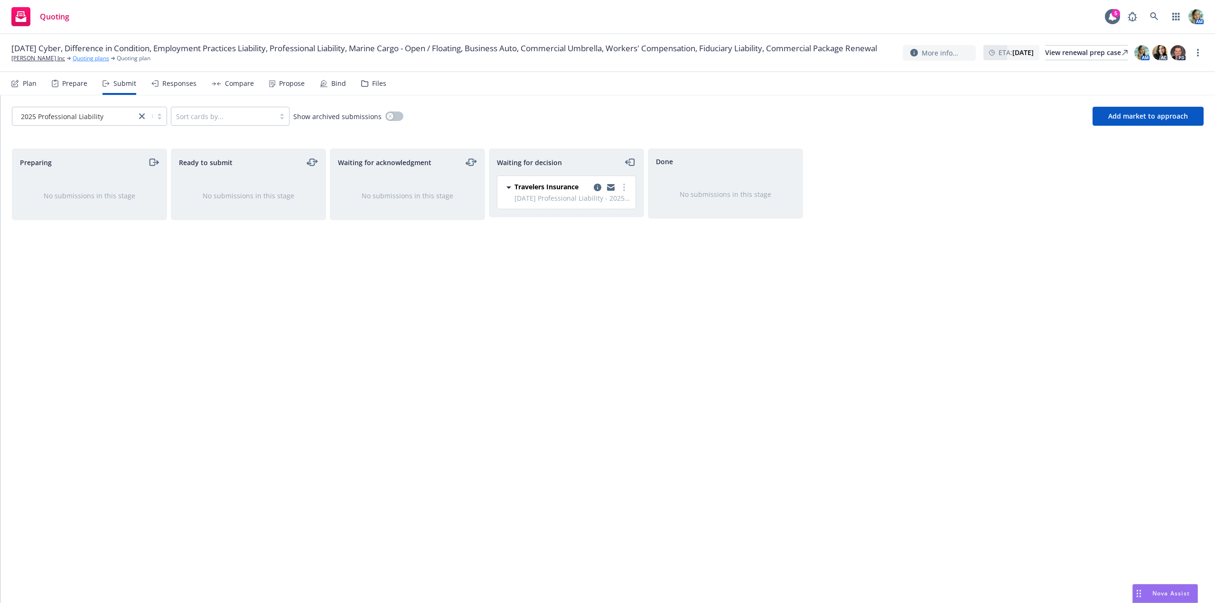
click at [90, 63] on link "Quoting plans" at bounding box center [91, 58] width 37 height 9
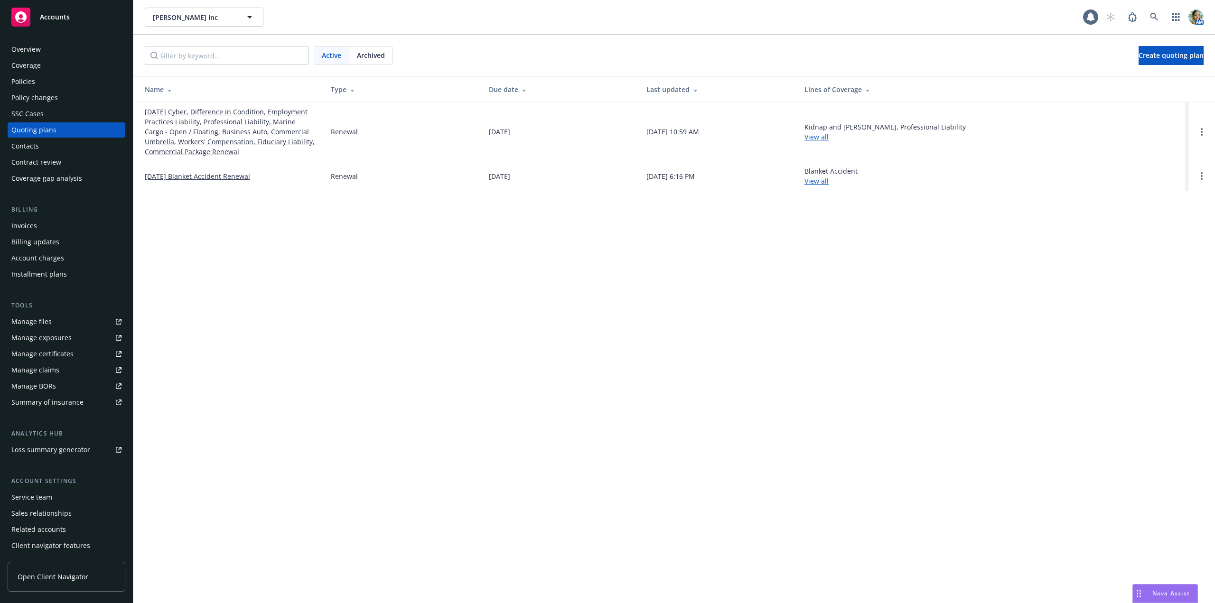
click at [188, 131] on link "[DATE] Cyber, Difference in Condition, Employment Practices Liability, Professi…" at bounding box center [230, 132] width 171 height 50
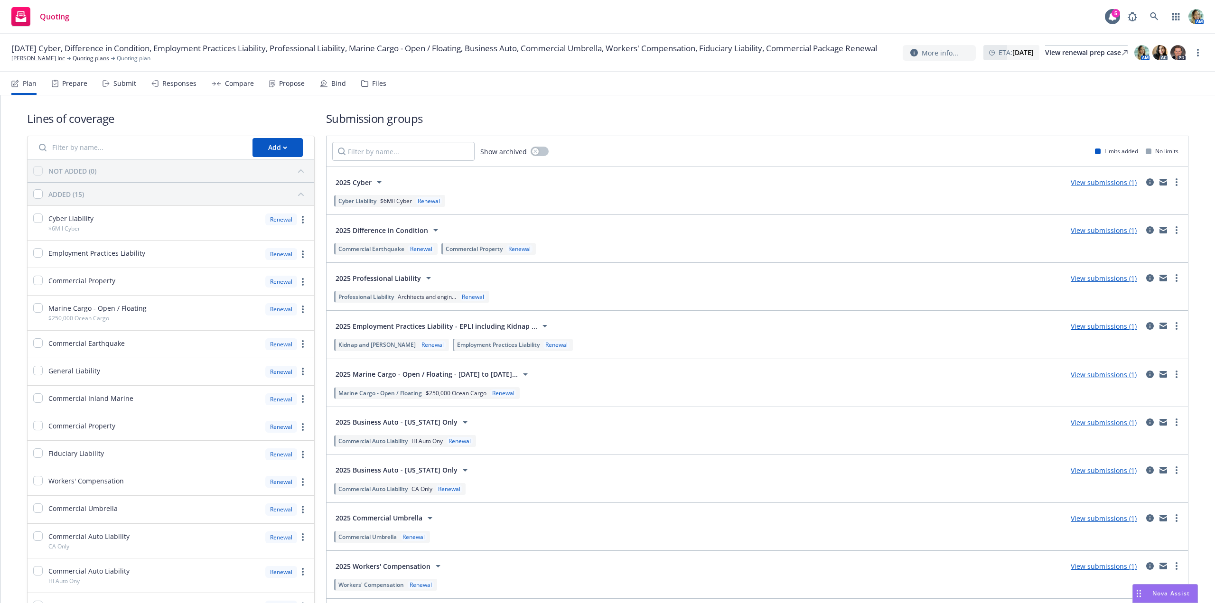
click at [1081, 469] on link "View submissions (1)" at bounding box center [1104, 470] width 66 height 9
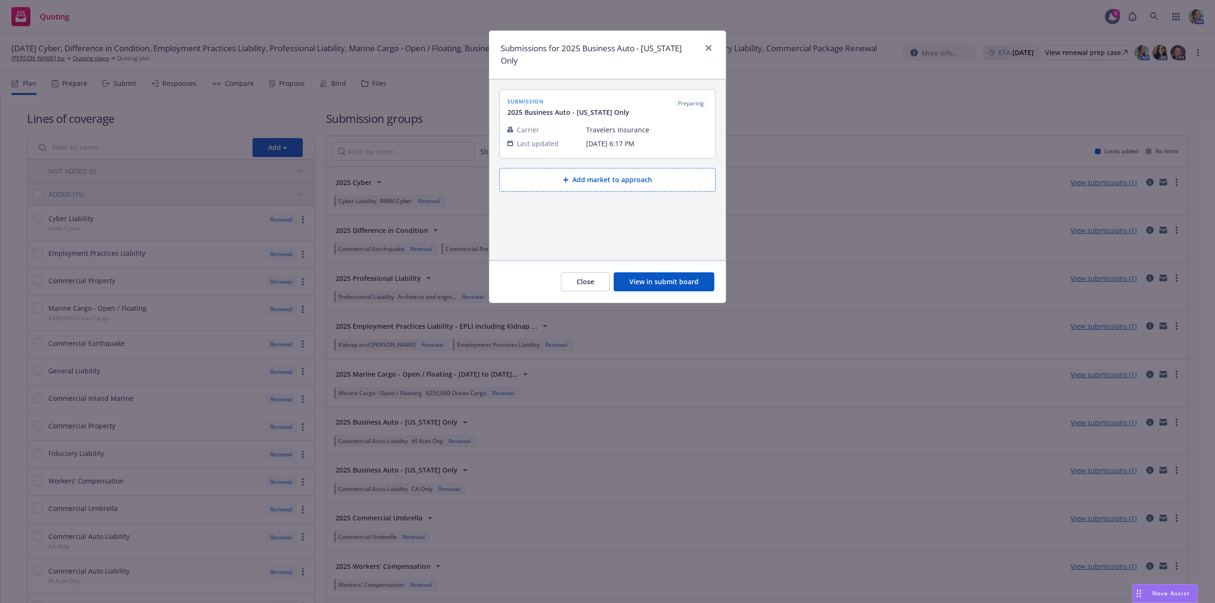
click at [683, 273] on button "View in submit board" at bounding box center [664, 282] width 101 height 19
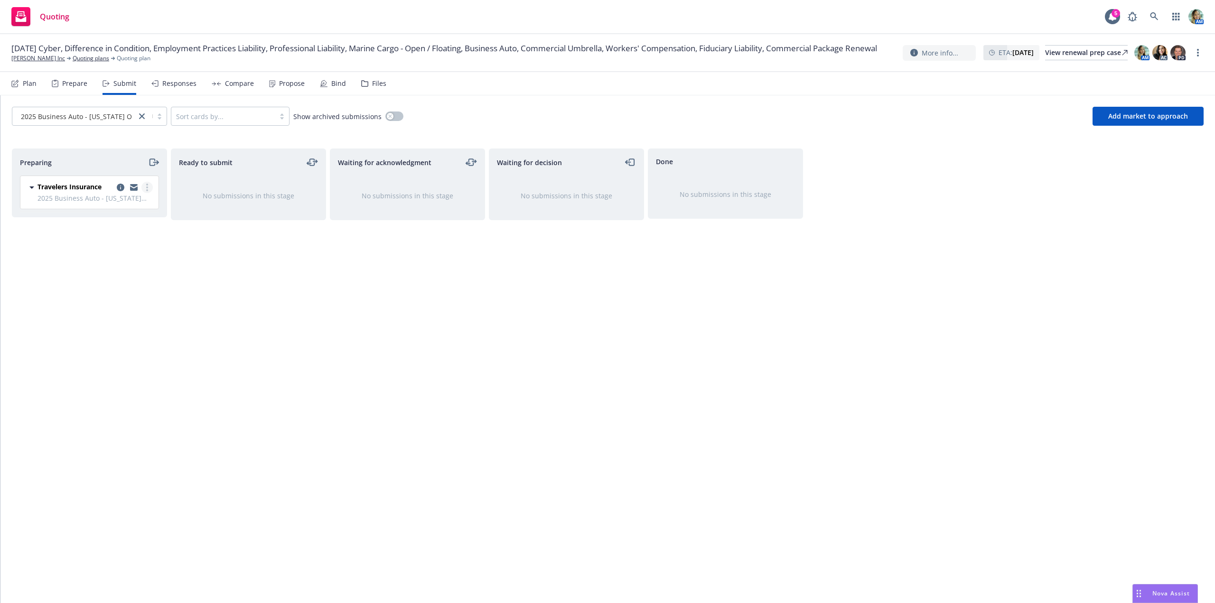
click at [149, 187] on link "more" at bounding box center [146, 187] width 11 height 11
click at [122, 228] on span "Log acknowledgement" at bounding box center [104, 225] width 94 height 9
click at [600, 188] on icon "copy logging email" at bounding box center [598, 188] width 8 height 8
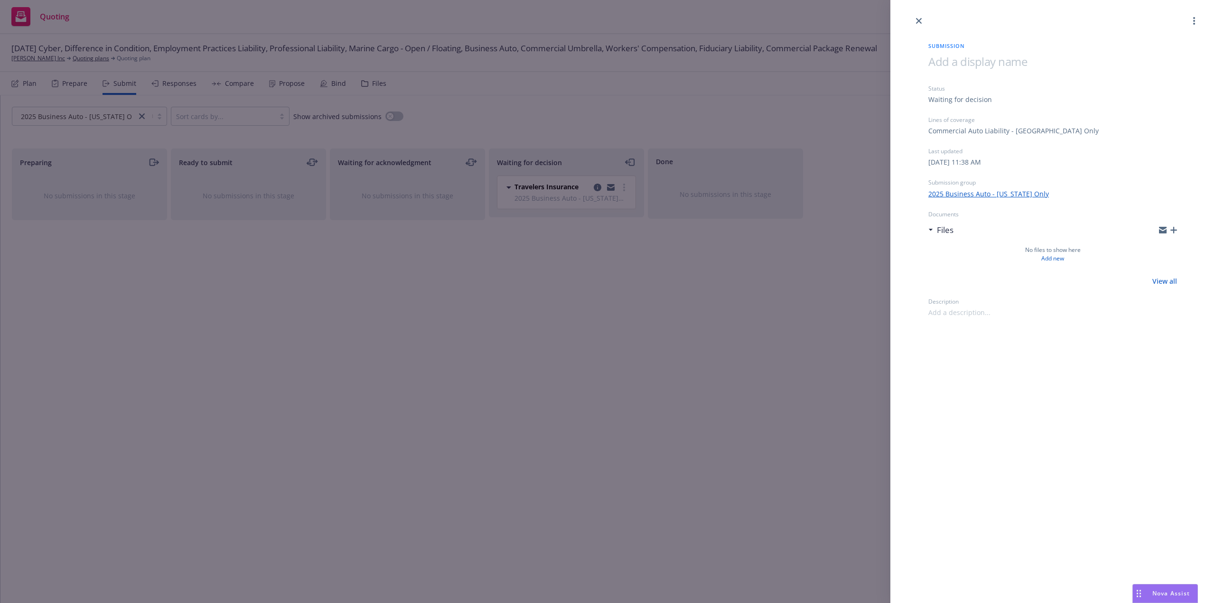
click at [951, 64] on span at bounding box center [978, 62] width 99 height 16
click at [1018, 424] on div "Submission 10/1/25 Business Auto - California Status Waiting for decision Lines…" at bounding box center [1053, 301] width 325 height 603
click at [781, 444] on div "Submission 10/1/25 Business Auto - California Status Waiting for decision Lines…" at bounding box center [607, 301] width 1215 height 603
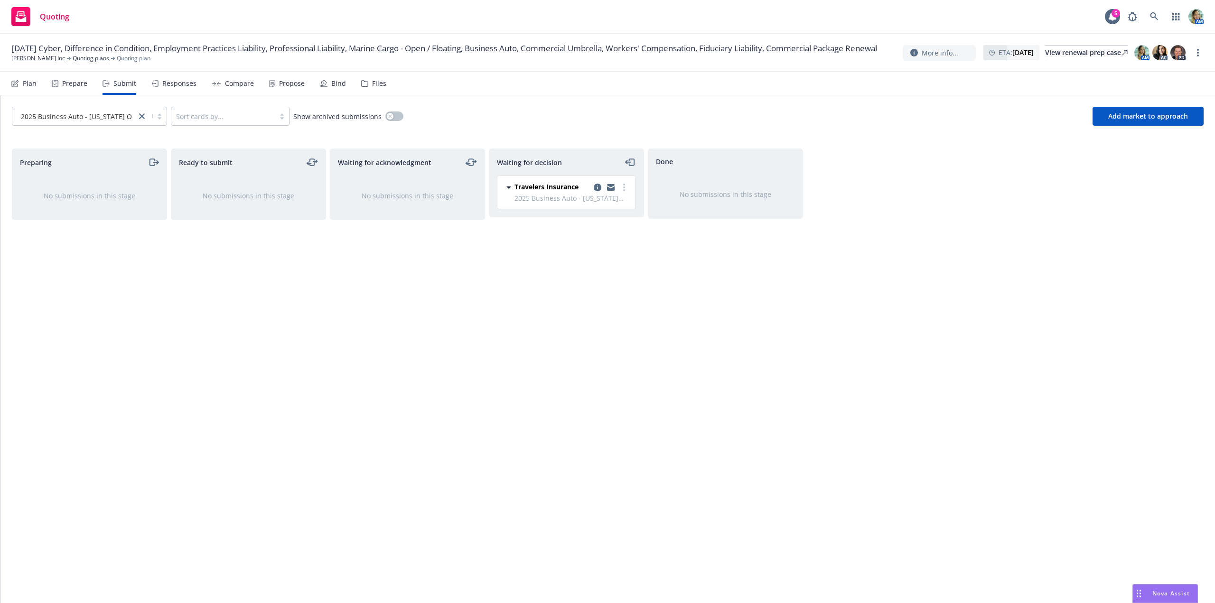
click at [656, 381] on div "Done No submissions in this stage" at bounding box center [725, 366] width 155 height 435
click at [1135, 119] on span "Add market to approach" at bounding box center [1149, 116] width 80 height 9
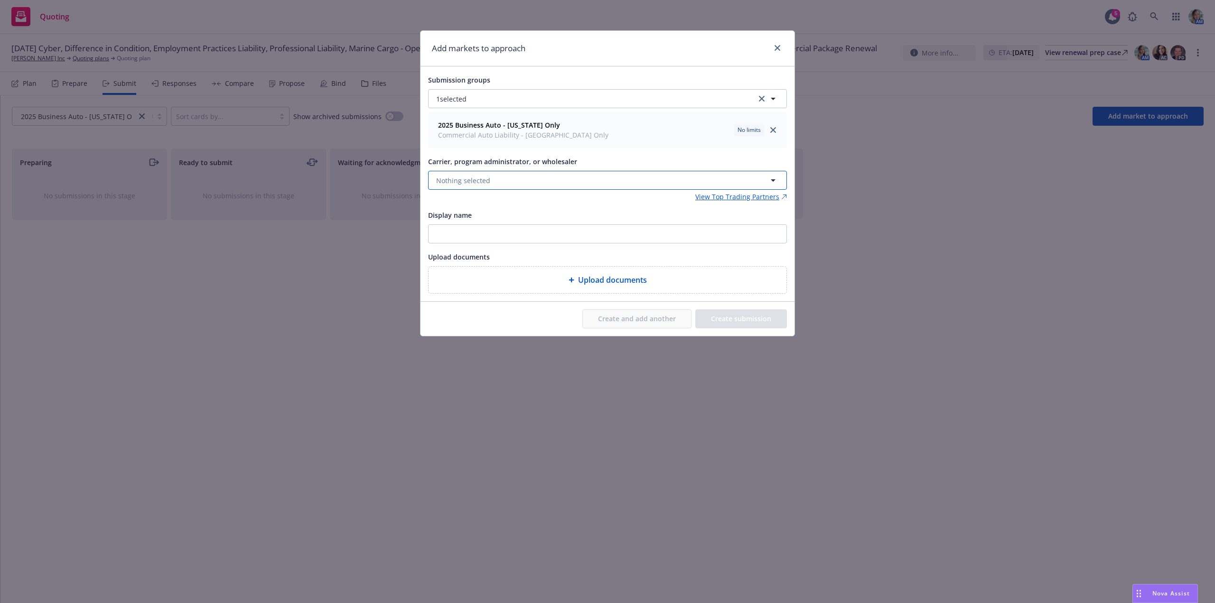
click at [516, 175] on button "Nothing selected" at bounding box center [607, 180] width 359 height 19
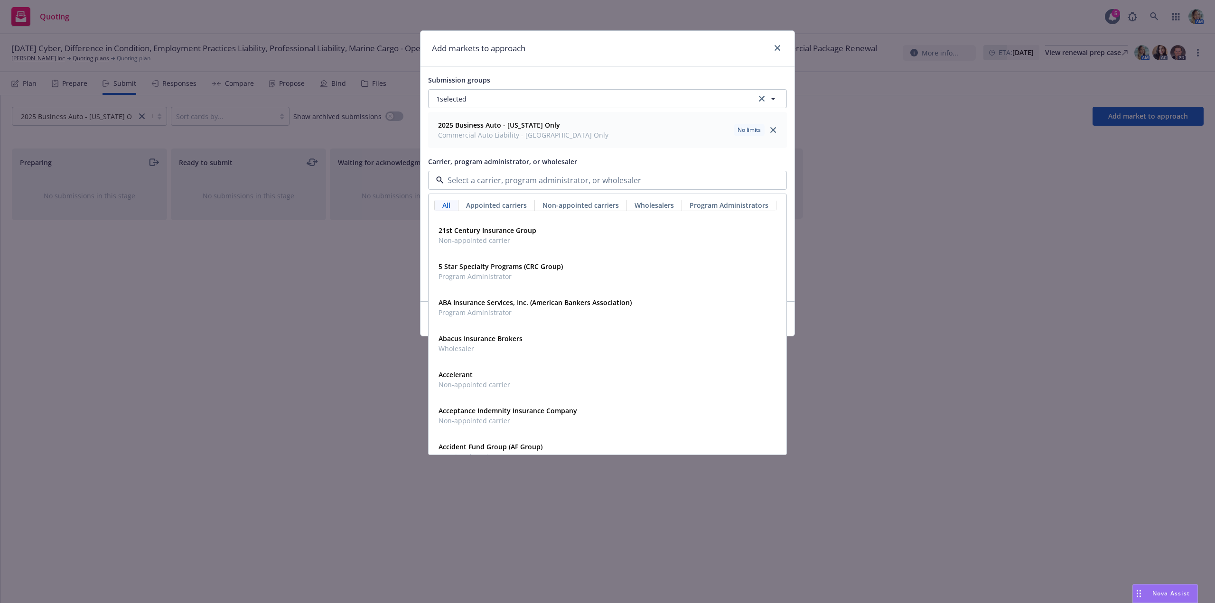
click at [327, 271] on div "Add markets to approach Submission groups 1 selected 2025 Business Auto - Calif…" at bounding box center [607, 301] width 1215 height 603
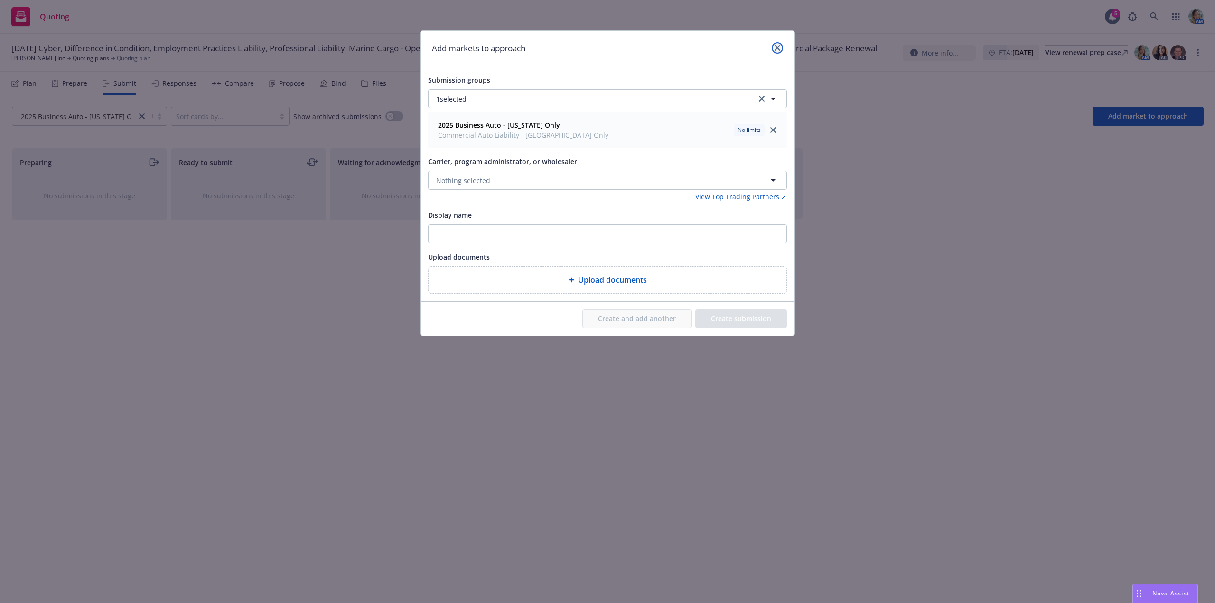
click at [778, 48] on icon "close" at bounding box center [778, 48] width 6 height 6
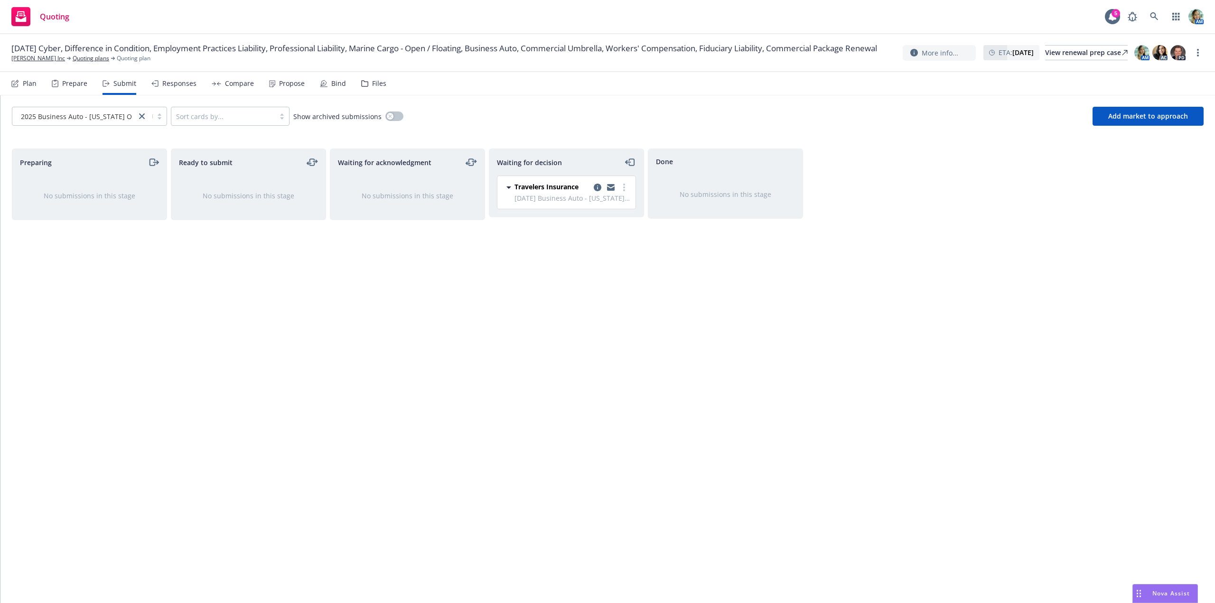
click at [372, 86] on div "Files" at bounding box center [379, 84] width 14 height 8
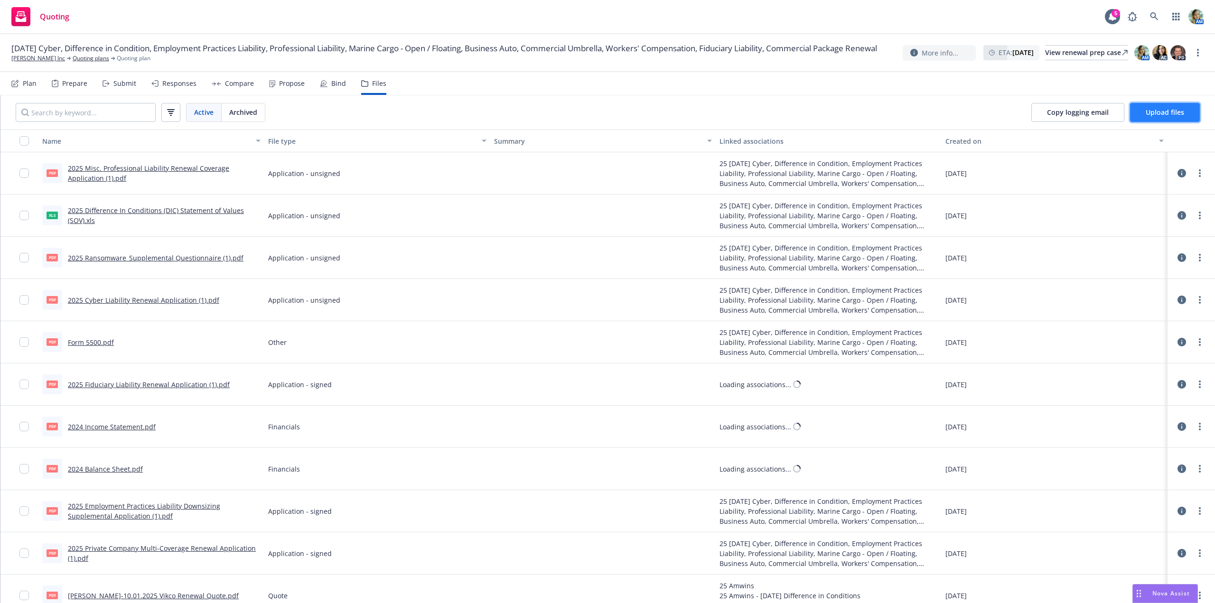
click at [1167, 111] on span "Upload files" at bounding box center [1165, 112] width 38 height 9
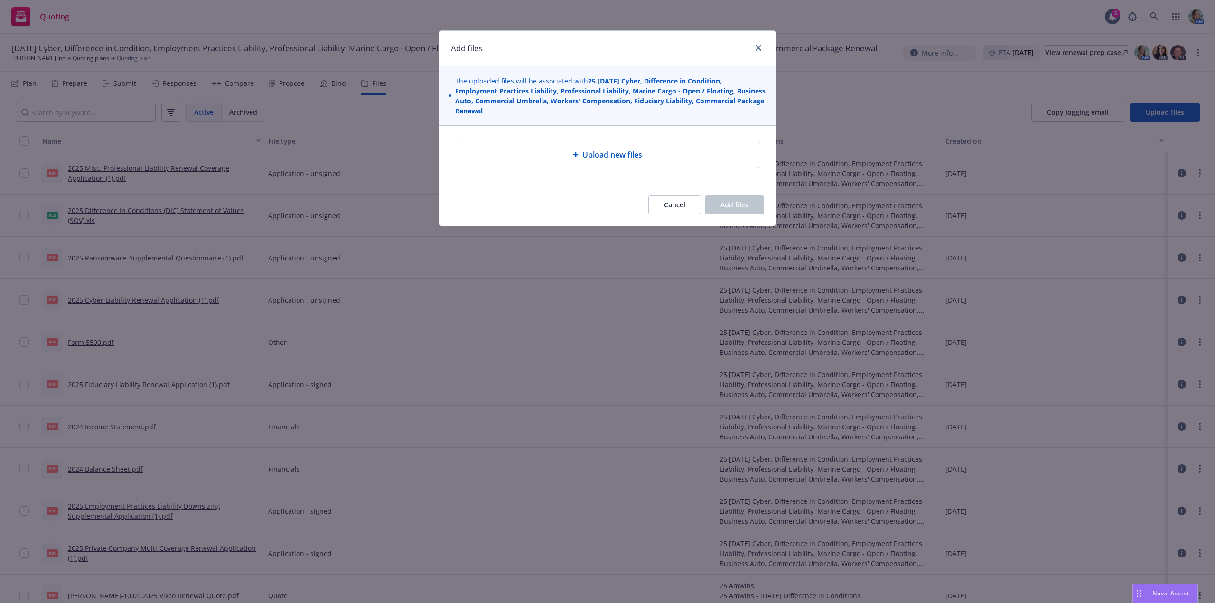
click at [572, 160] on div "Upload new files" at bounding box center [608, 154] width 290 height 11
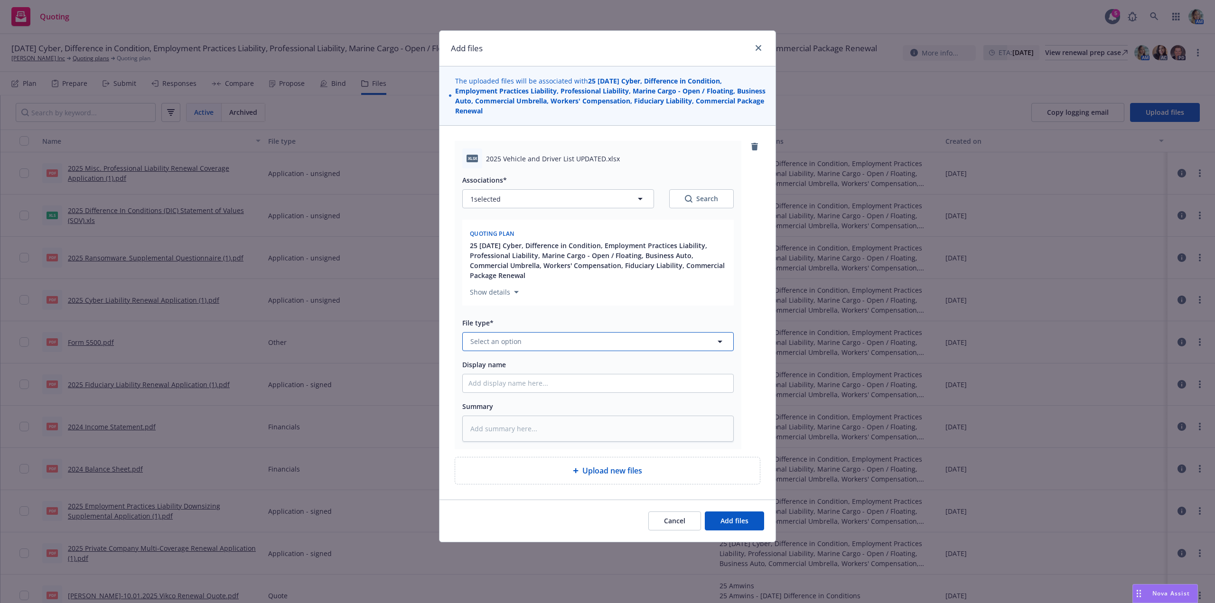
click at [501, 344] on span "Select an option" at bounding box center [496, 342] width 51 height 10
type input "sched"
click at [510, 374] on div "Schedule" at bounding box center [598, 368] width 259 height 14
click at [509, 388] on input "Display name" at bounding box center [598, 384] width 271 height 18
type textarea "x"
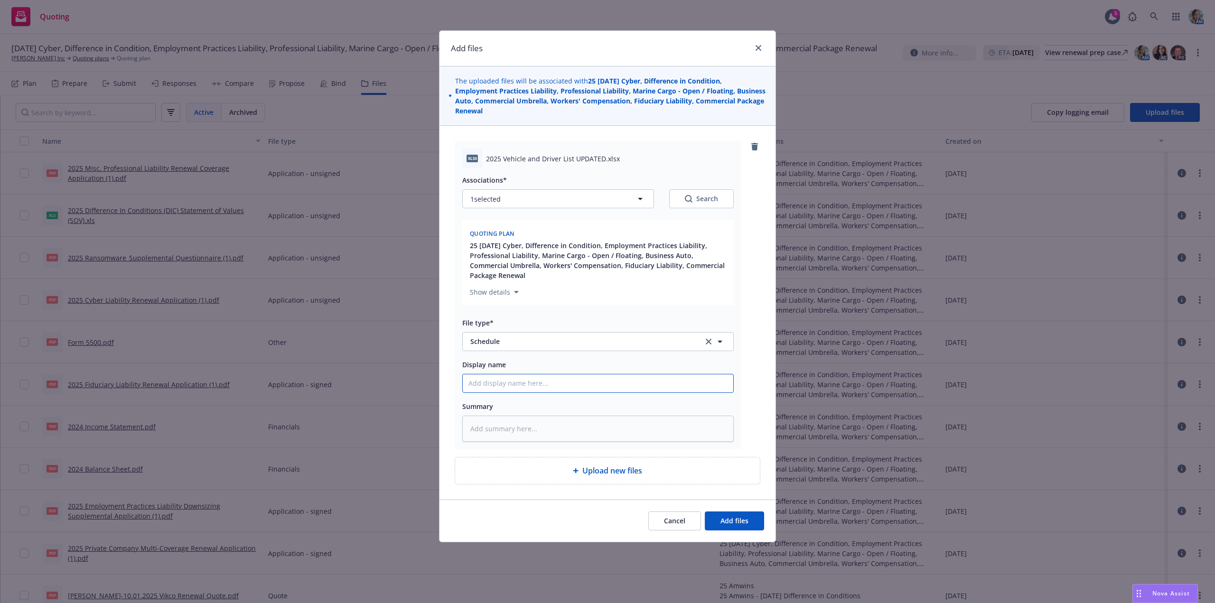
type input "2"
type textarea "x"
type input "20"
type textarea "x"
type input "202"
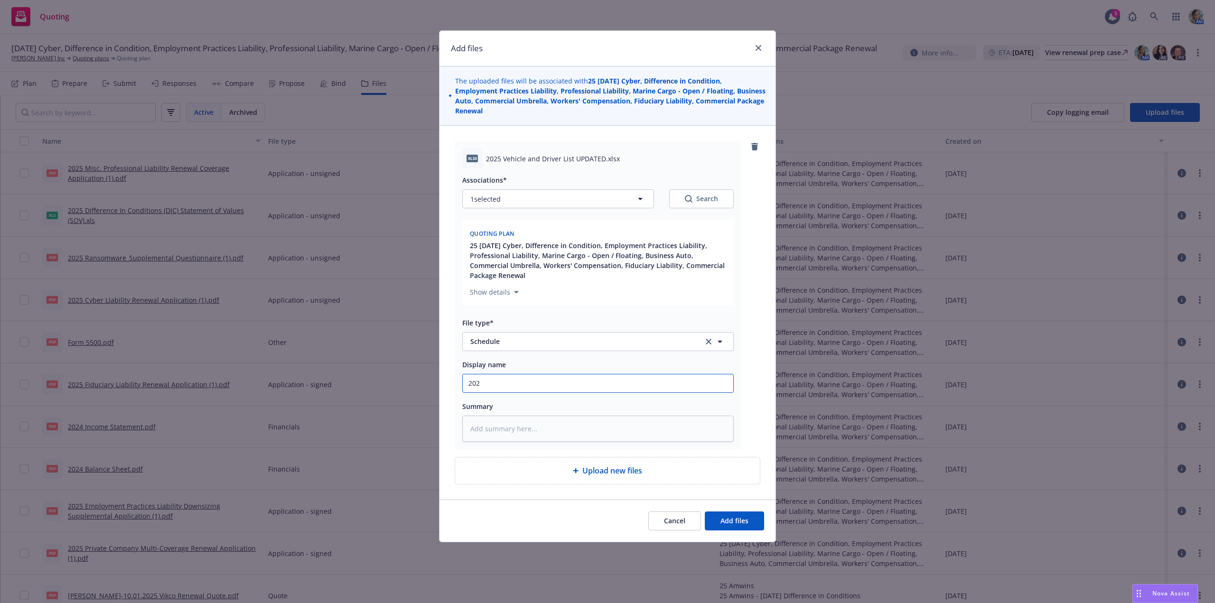
type textarea "x"
type input "2025"
type textarea "x"
type input "2025"
type textarea "x"
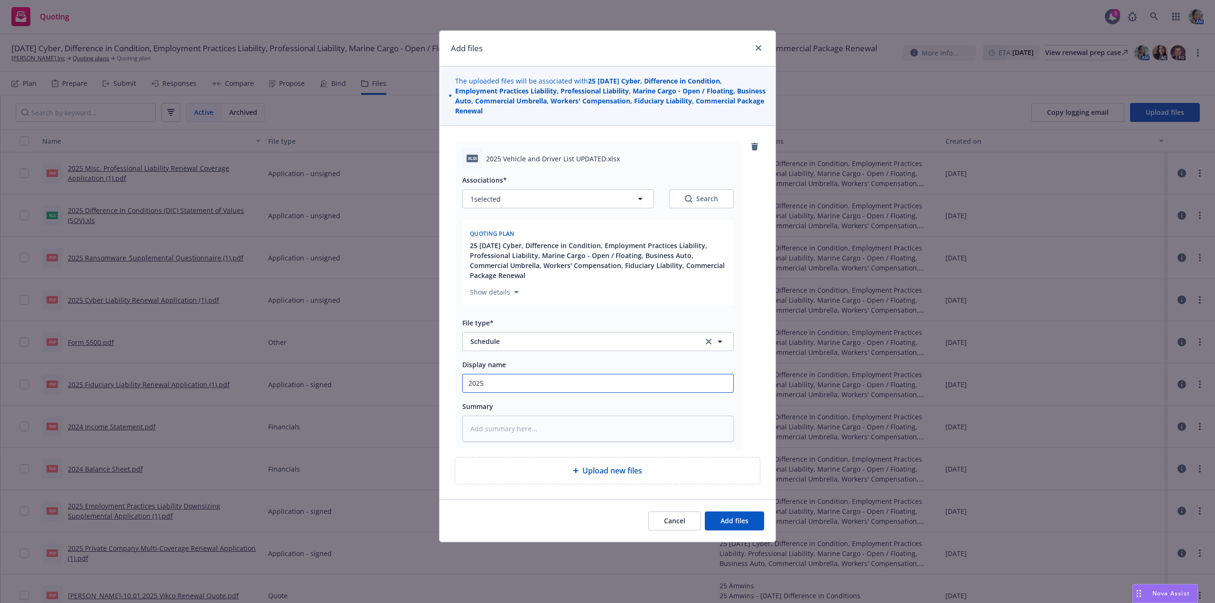
type input "2025 D"
type textarea "x"
type input "2025 Dr"
type textarea "x"
type input "2025 Dri"
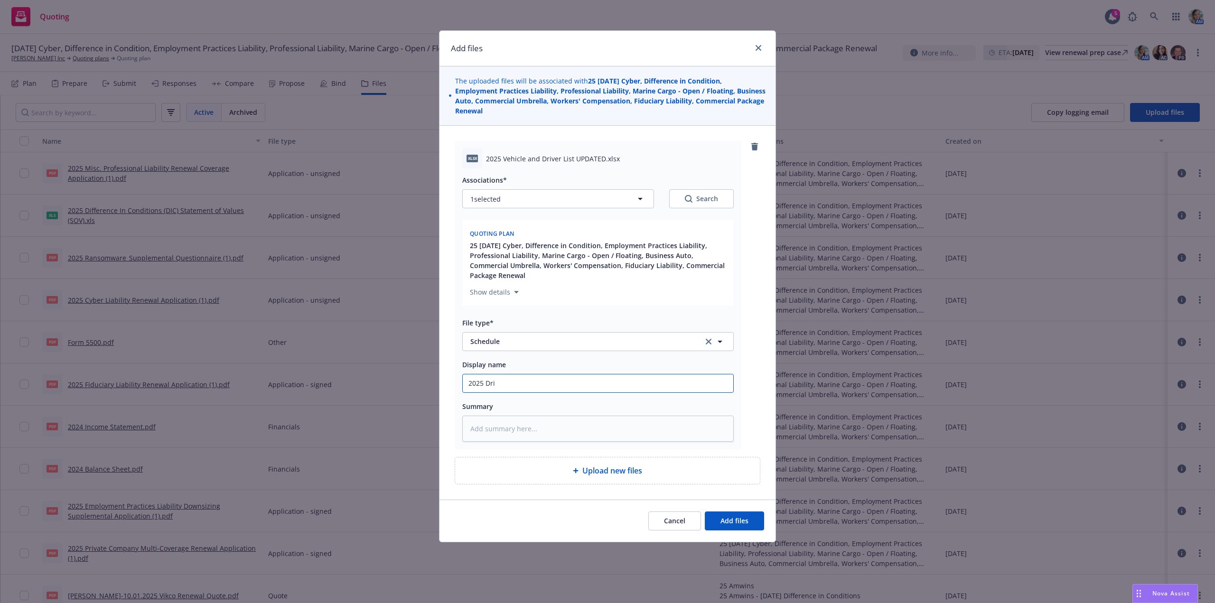
type textarea "x"
type input "2025 Driv"
type textarea "x"
type input "2025 Drive"
type textarea "x"
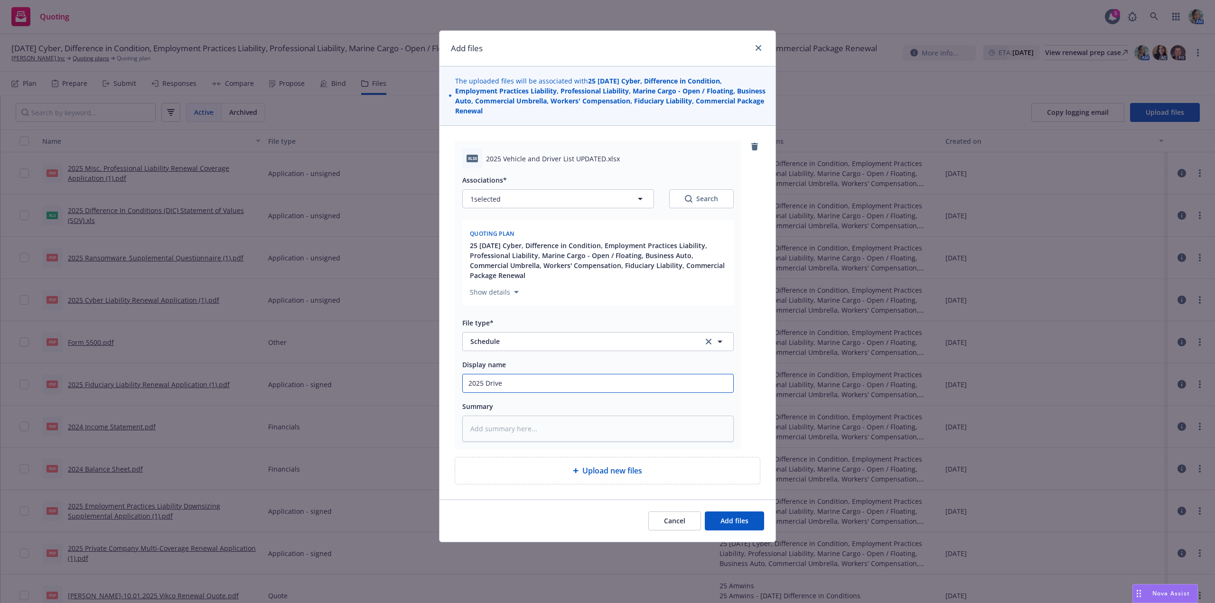
type input "2025 Driver"
type textarea "x"
type input "2025 Driver"
type textarea "x"
type input "2025 Driver n"
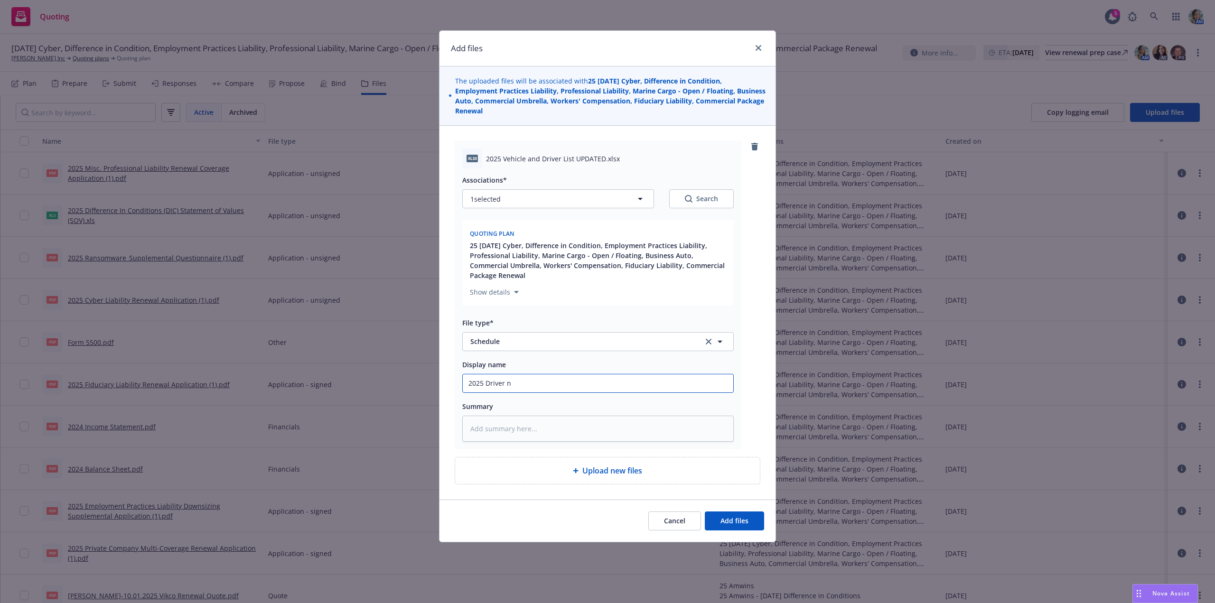
type textarea "x"
type input "2025 Driver"
type textarea "x"
type input "2025 Driver a"
type textarea "x"
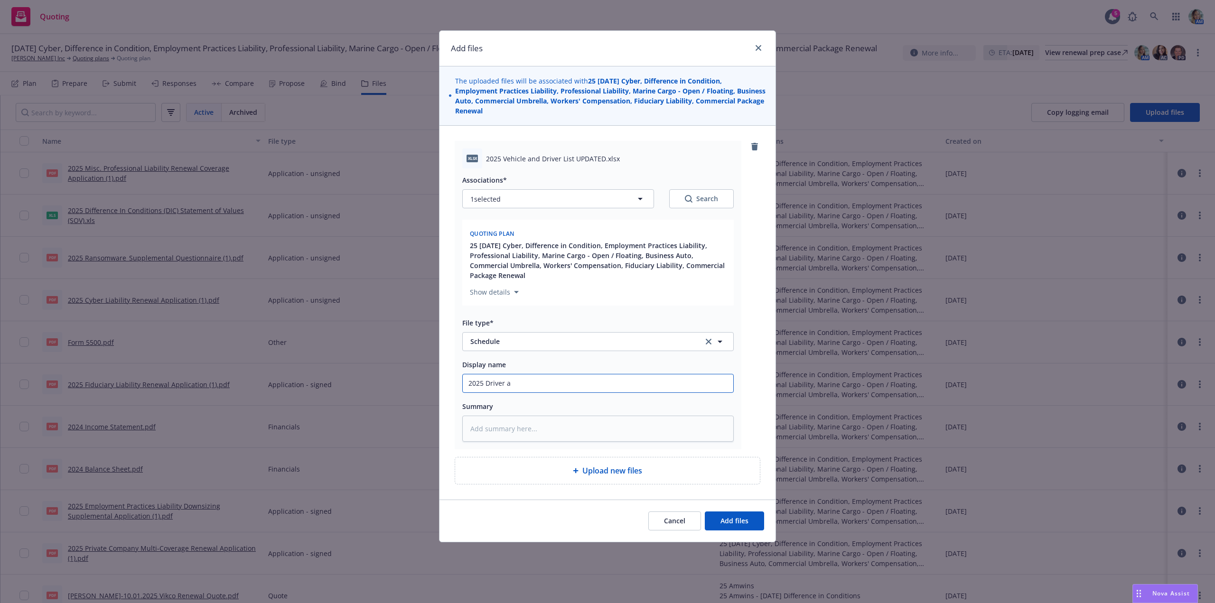
type input "2025 Driver an"
type textarea "x"
type input "2025 Driver and"
type textarea "x"
type input "2025 Driver and"
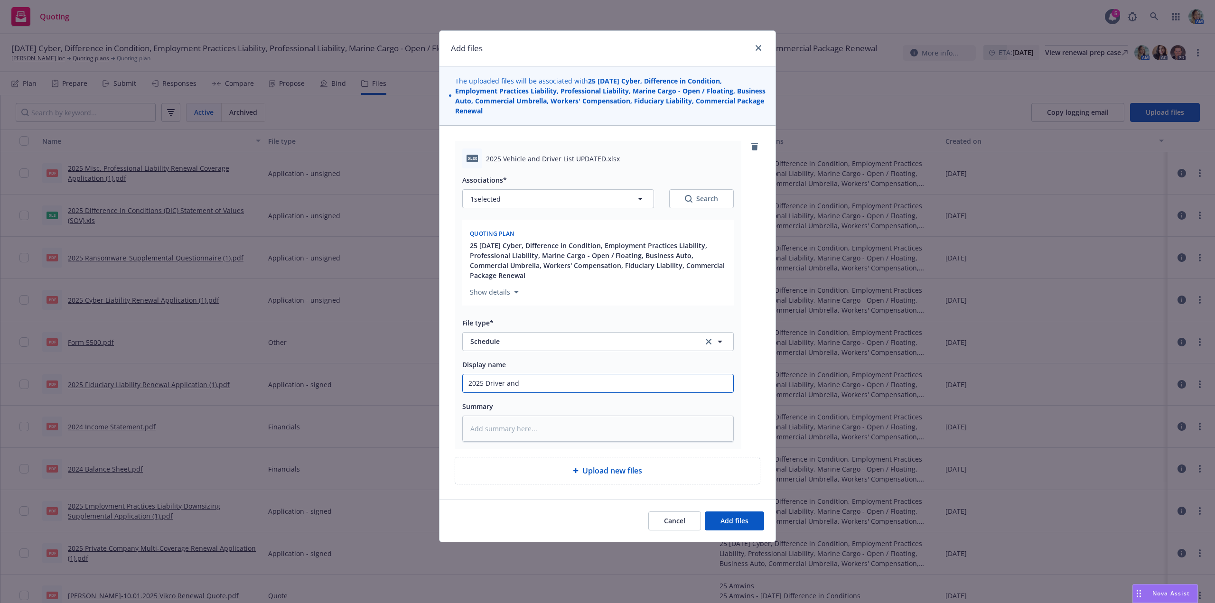
type textarea "x"
type input "2025 Driver and V"
type textarea "x"
type input "2025 Driver and Veh"
type textarea "x"
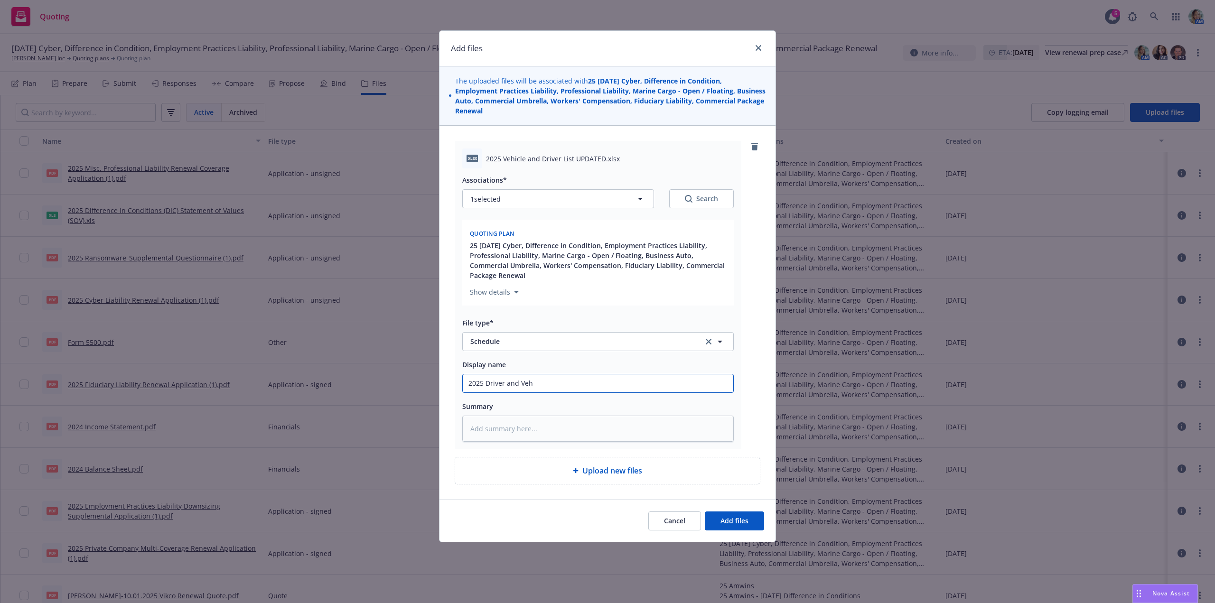
type input "2025 Driver and Vehi"
type textarea "x"
type input "2025 Driver and Vehic"
type textarea "x"
type input "2025 Driver and Vehicl"
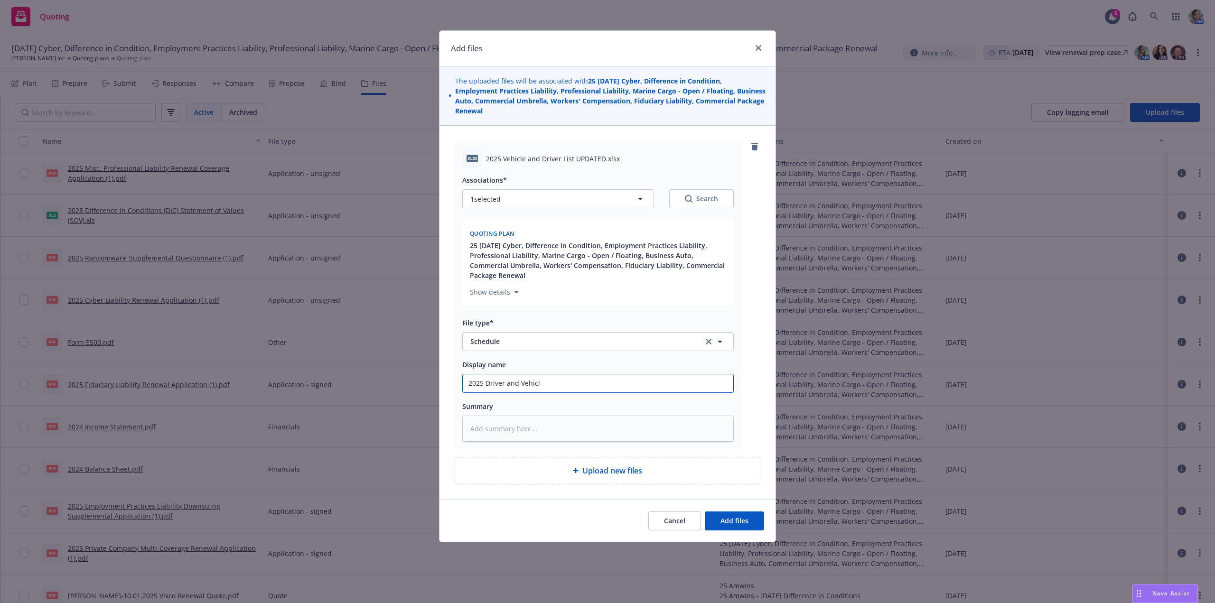
type textarea "x"
type input "2025 Driver and Vehicle"
type textarea "x"
type input "2025 Driver and Vehicle"
type textarea "x"
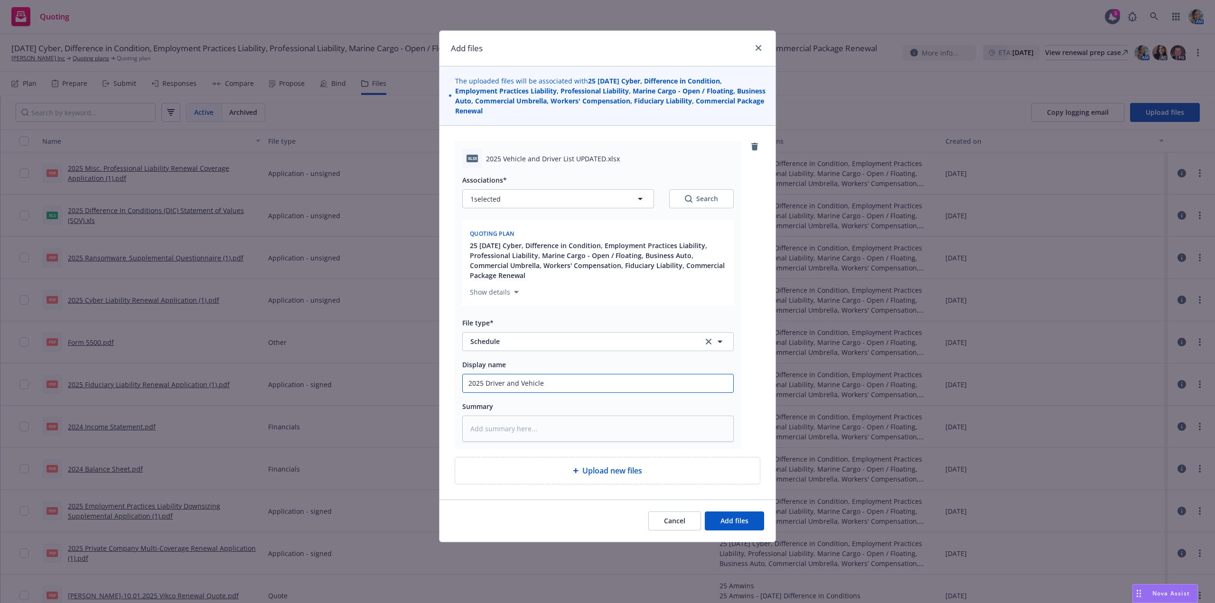
type input "2025 Driver and Vehicle S"
type textarea "x"
type input "2025 Driver and Vehicle SCh"
type textarea "x"
type input "2025 Driver and Vehicle SChed"
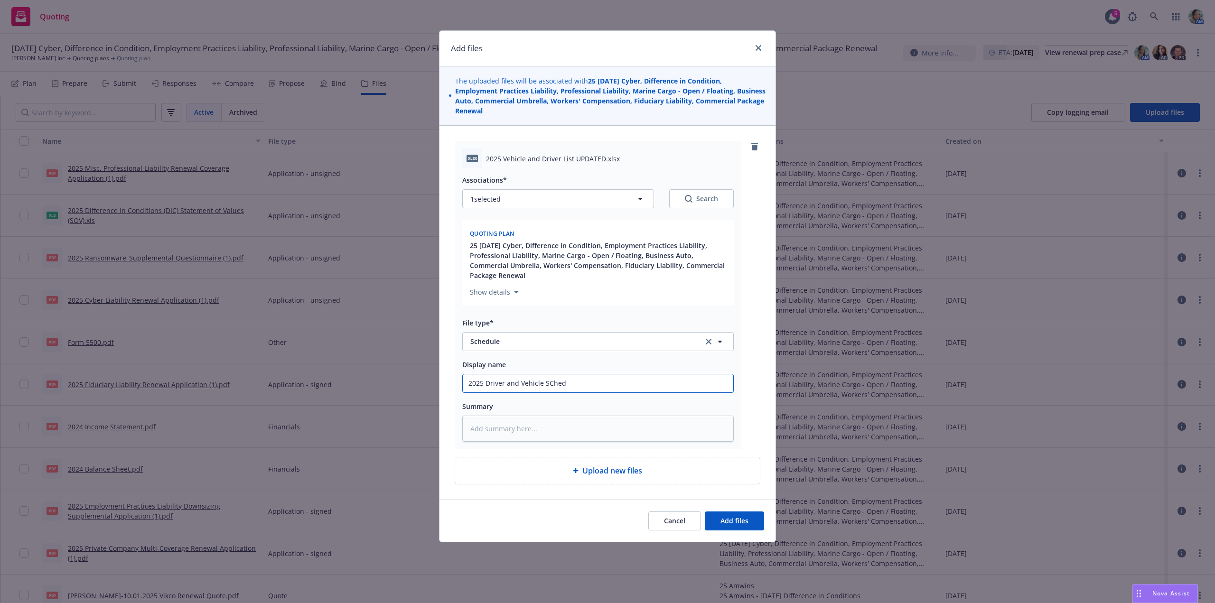
type textarea "x"
type input "2025 Driver and Vehicle SChe"
type textarea "x"
type input "2025 Driver and Vehicle SCh"
type textarea "x"
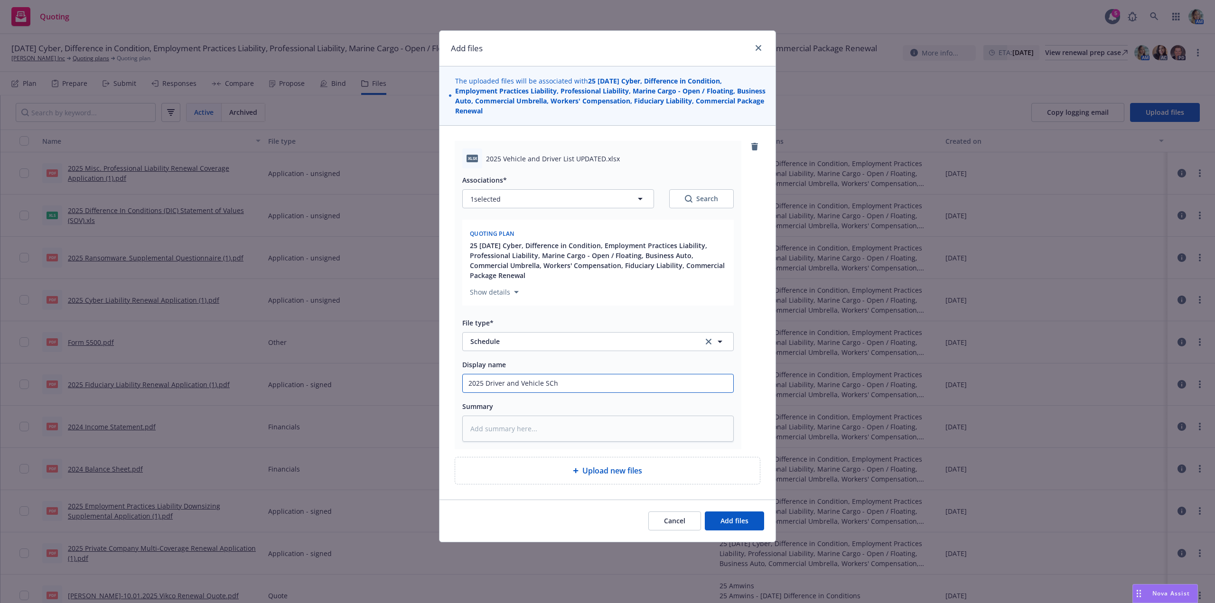
type input "2025 Driver and Vehicle SC"
type textarea "x"
type input "2025 Driver and Vehicle S"
type textarea "x"
type input "2025 Driver and Vehicle Sc"
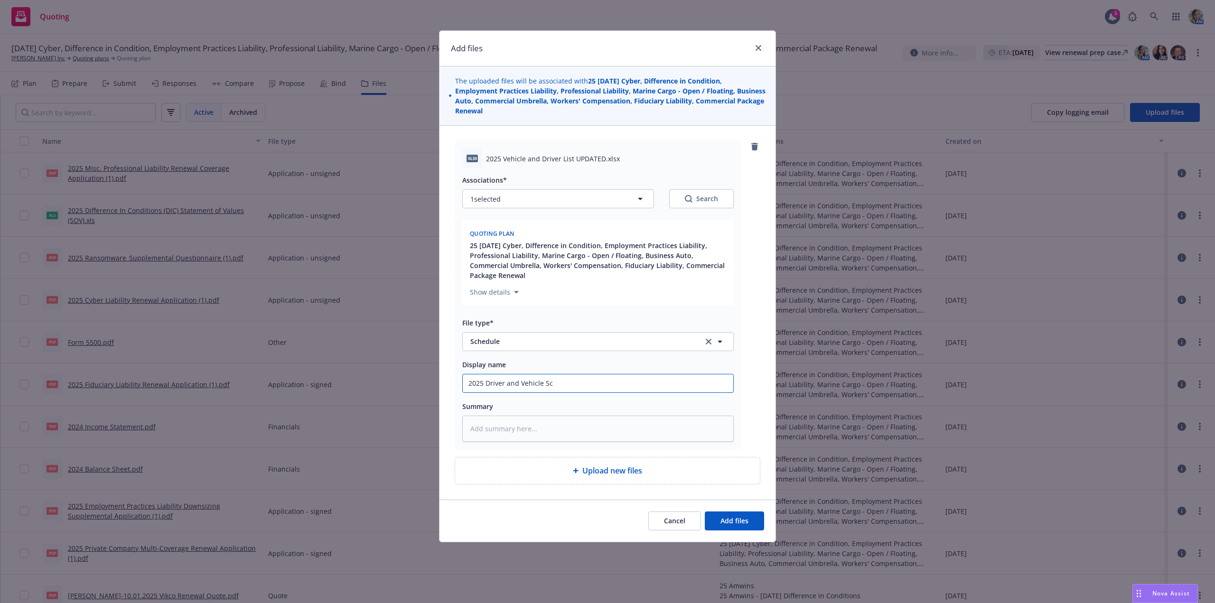
type textarea "x"
type input "2025 Driver and Vehicle Sch"
type textarea "x"
type input "2025 Driver and Vehicle Sched"
type textarea "x"
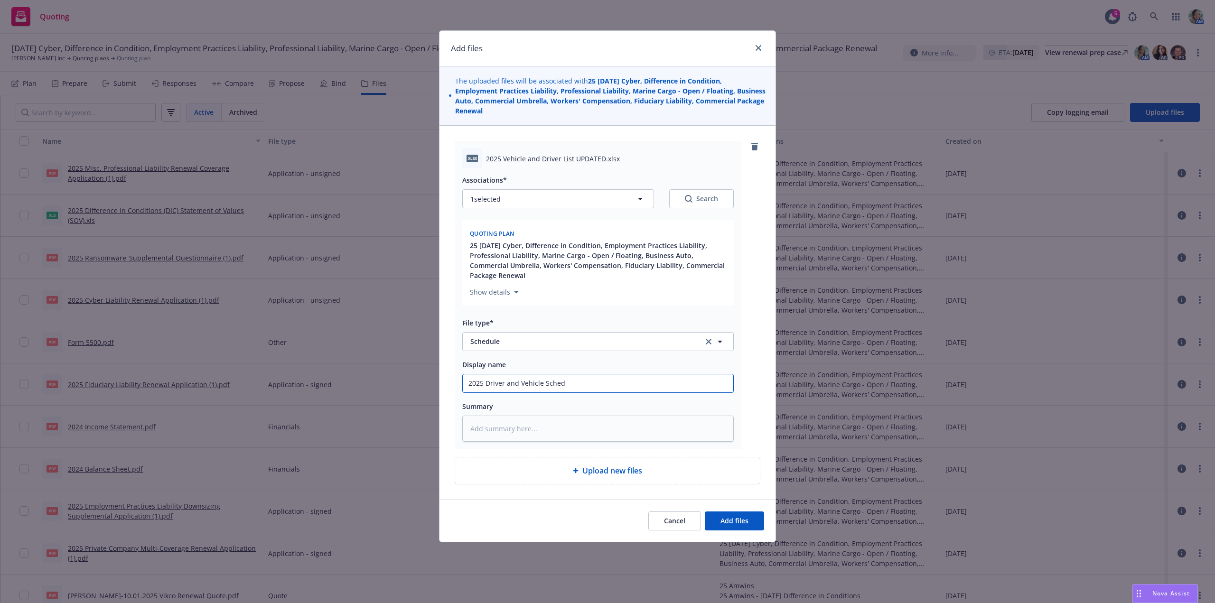
type input "2025 Driver and Vehicle Schedu"
type textarea "x"
type input "2025 Driver and Vehicle Schedul"
type textarea "x"
type input "2025 Driver and Vehicle Schedule"
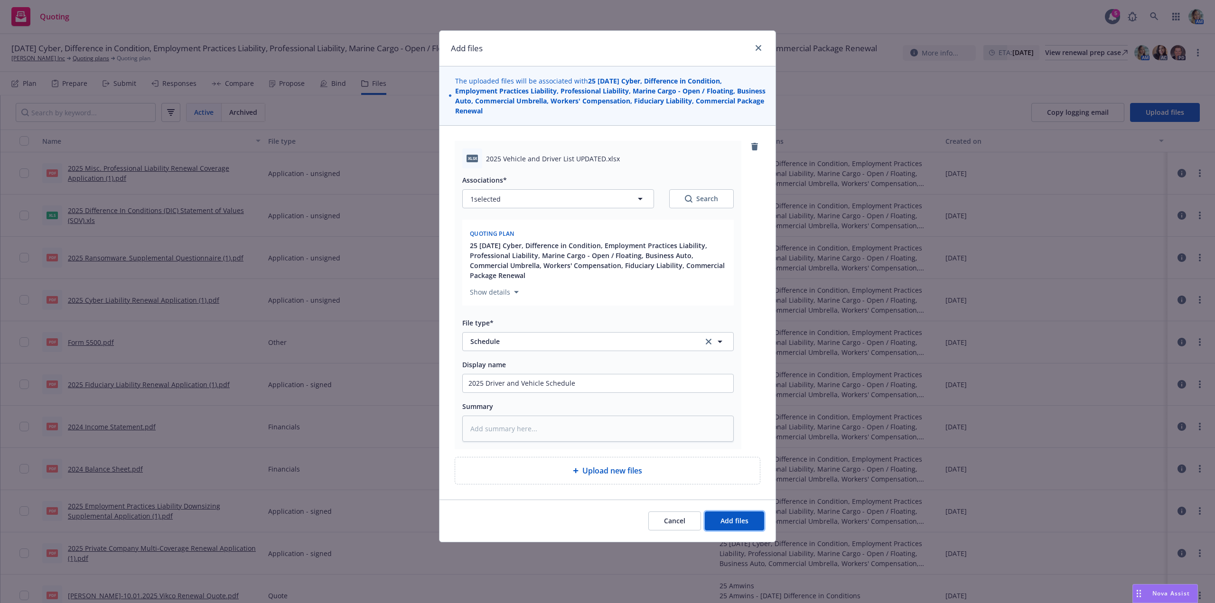
click at [730, 523] on span "Add files" at bounding box center [735, 521] width 28 height 9
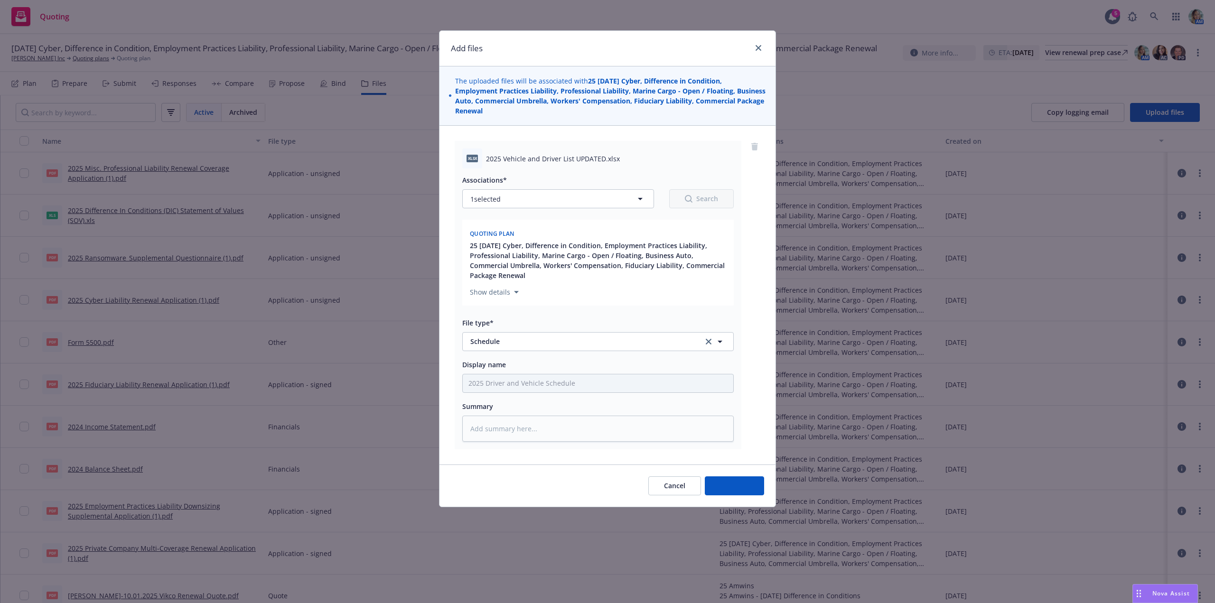
type textarea "x"
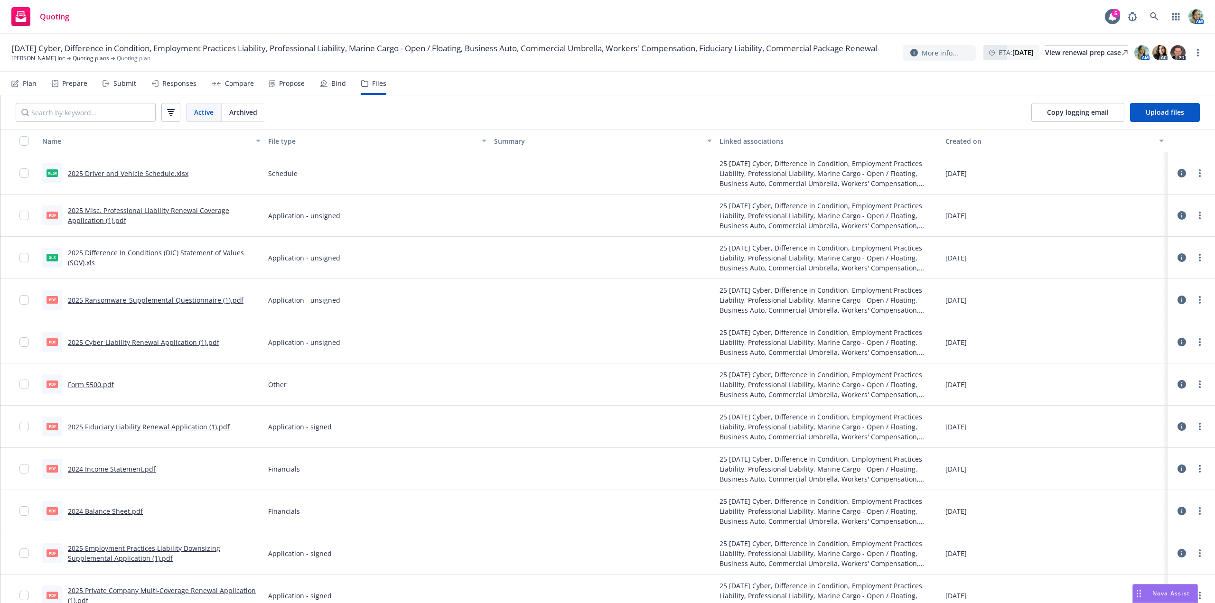
click at [121, 86] on div "Submit" at bounding box center [124, 84] width 23 height 8
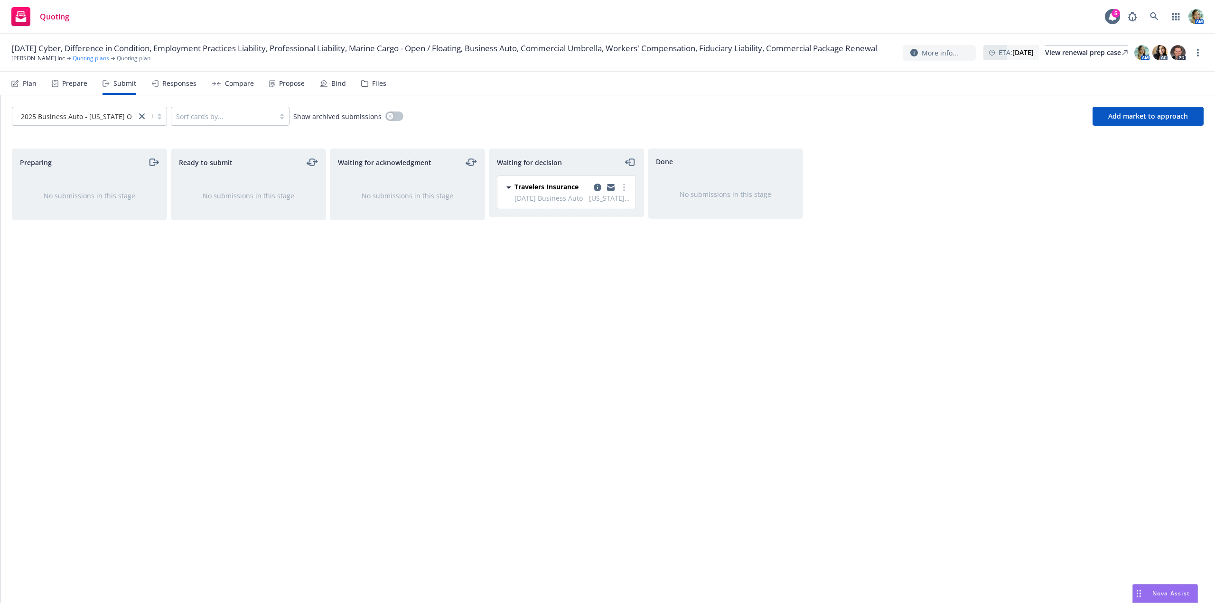
click at [76, 63] on link "Quoting plans" at bounding box center [91, 58] width 37 height 9
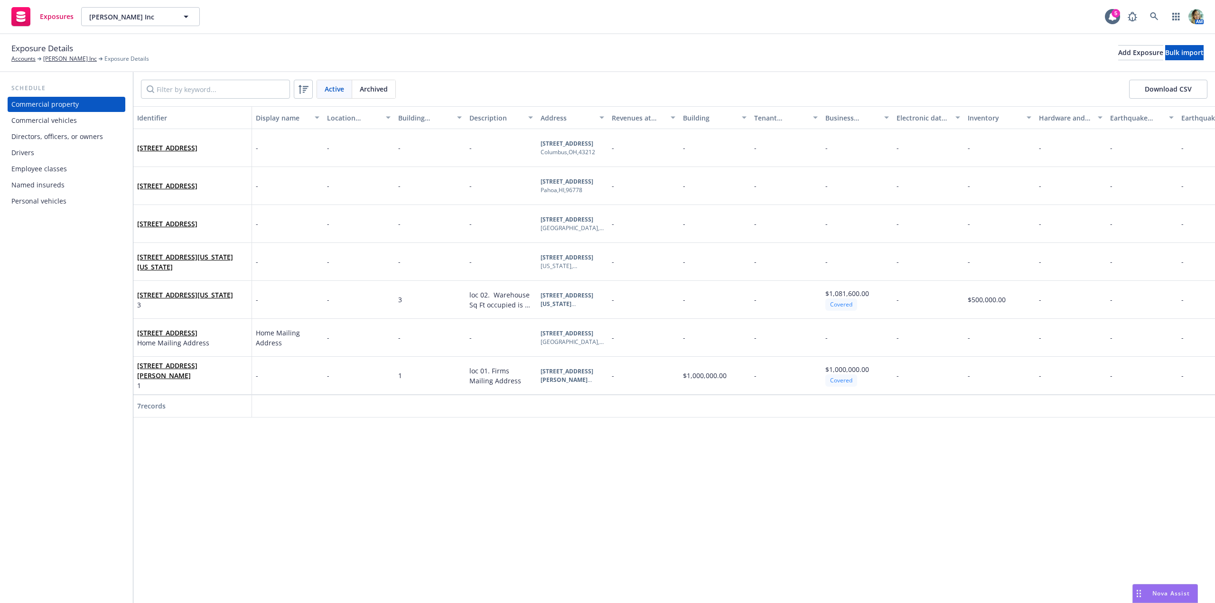
click at [44, 156] on div "Drivers" at bounding box center [66, 152] width 110 height 15
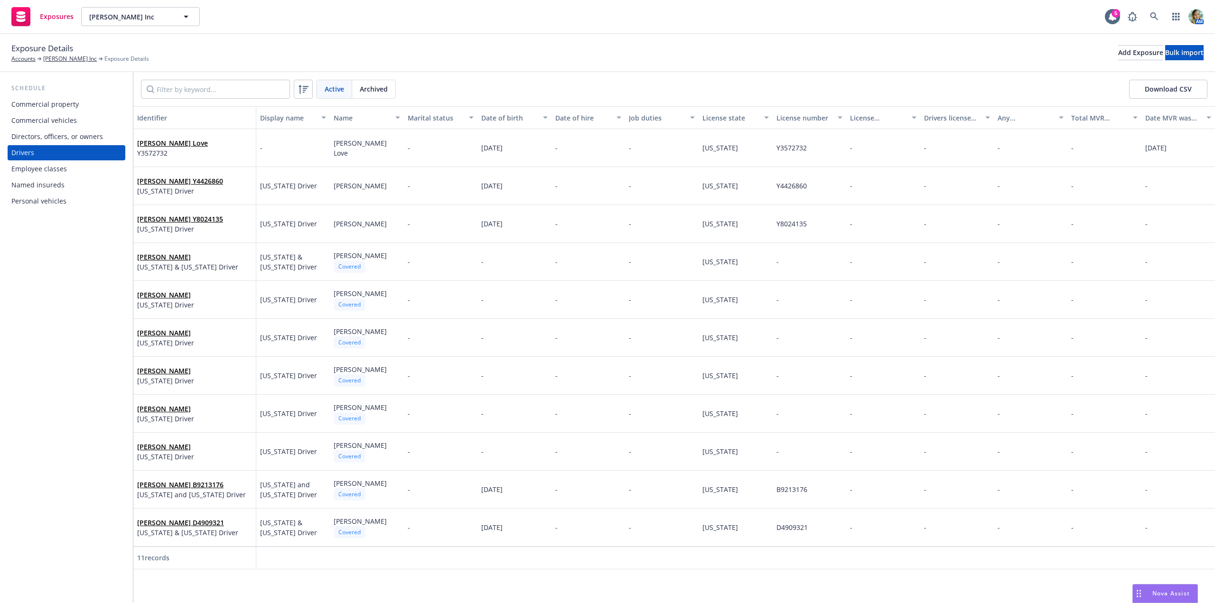
click at [75, 121] on div "Commercial vehicles" at bounding box center [66, 120] width 110 height 15
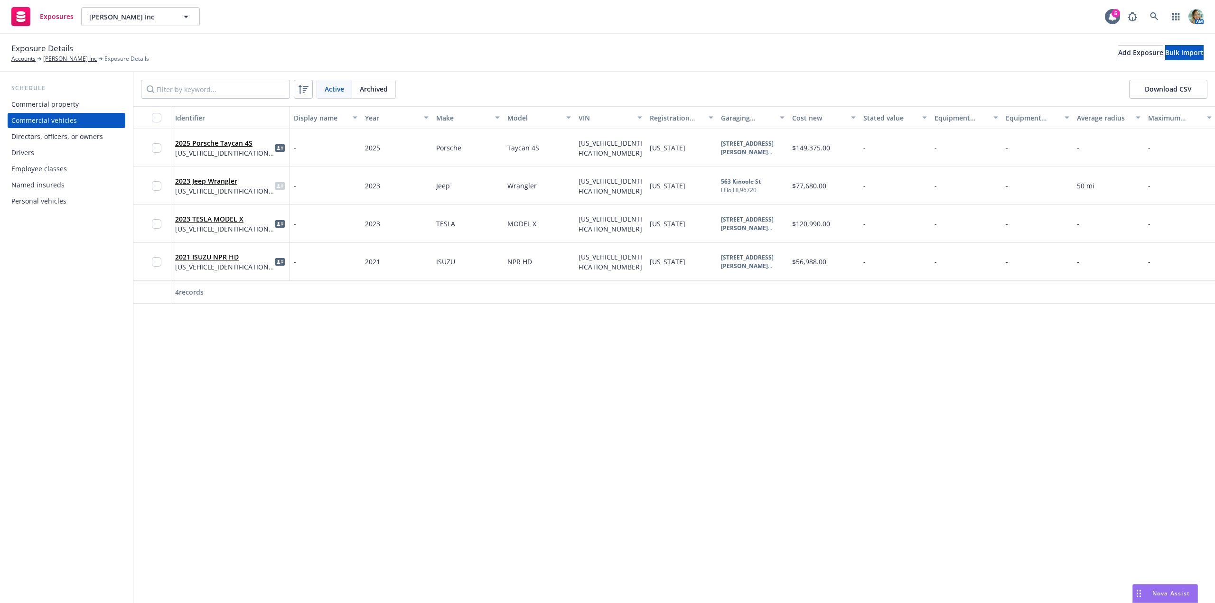
click at [314, 395] on div "Identifier Display name Year Make Model VIN Registration state Garaging address…" at bounding box center [674, 354] width 1082 height 497
click at [39, 152] on div "Drivers" at bounding box center [66, 152] width 110 height 15
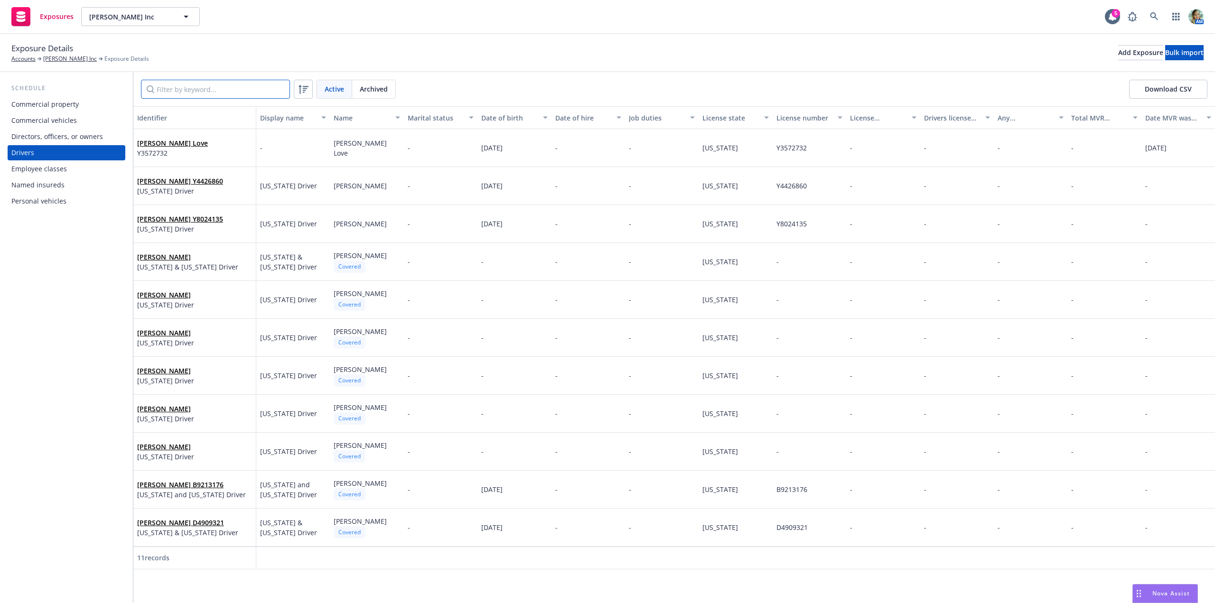
click at [226, 94] on input "Filter by keyword..." at bounding box center [215, 89] width 149 height 19
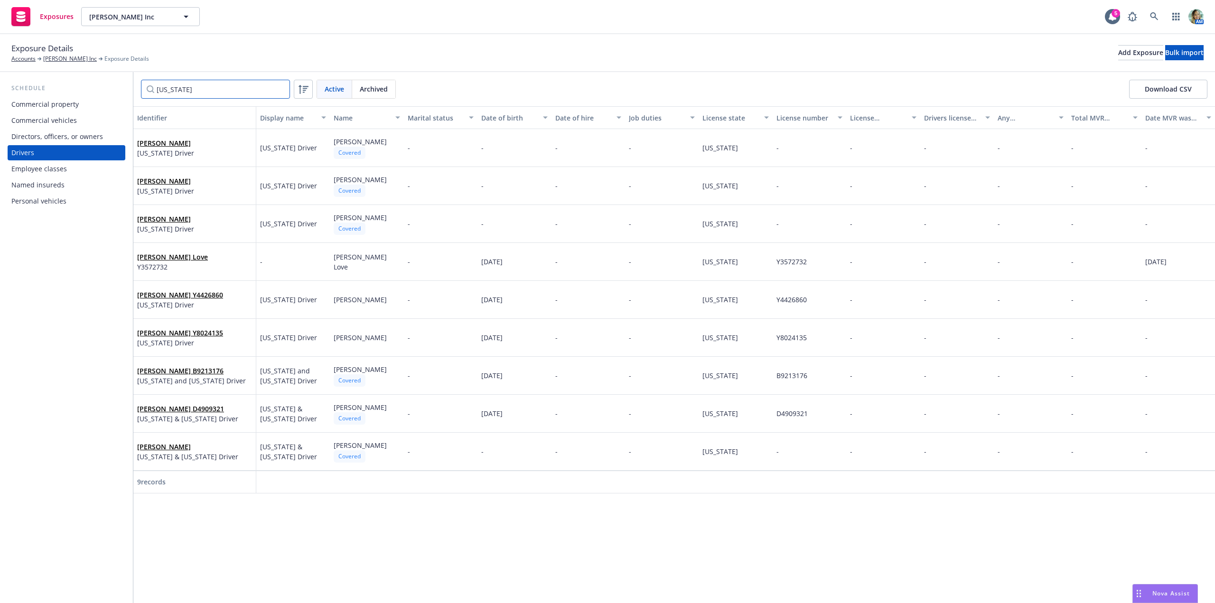
type input "california"
click at [223, 295] on link "Andrea Castaneda Y4426860" at bounding box center [180, 295] width 86 height 9
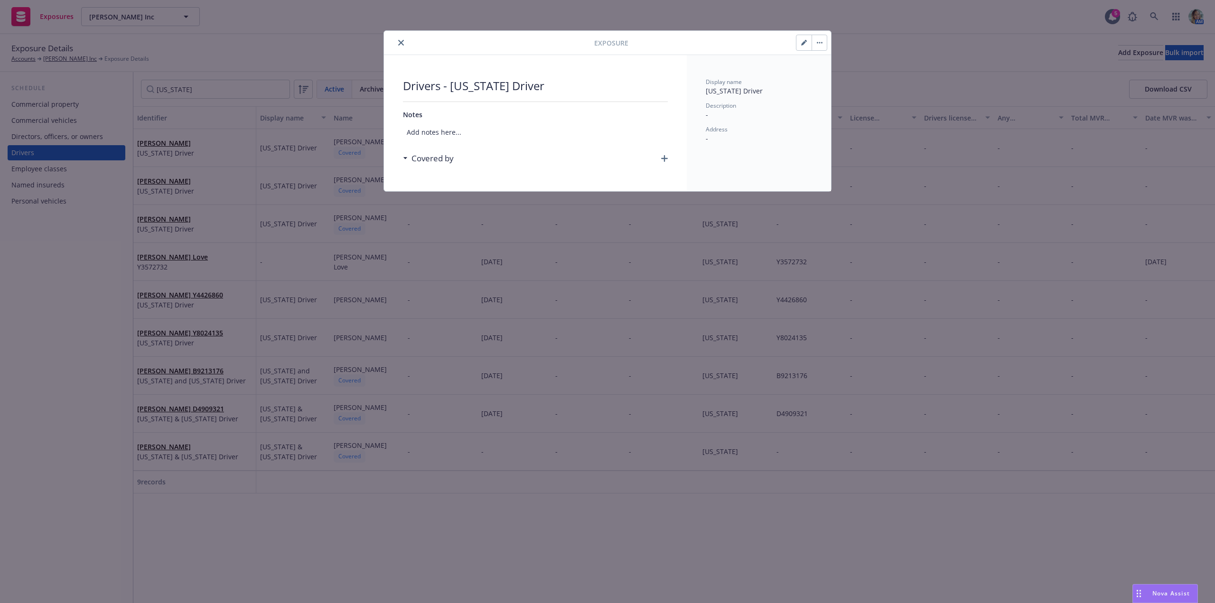
click at [803, 46] on button "button" at bounding box center [804, 42] width 15 height 15
select select "CA"
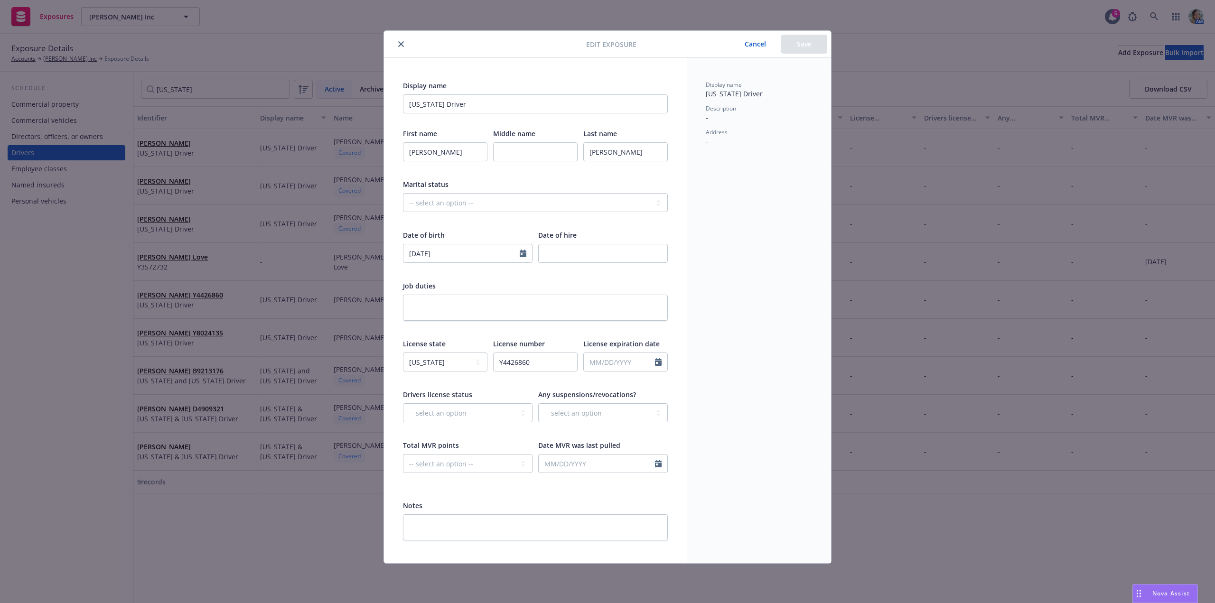
click at [402, 46] on icon "close" at bounding box center [401, 44] width 6 height 6
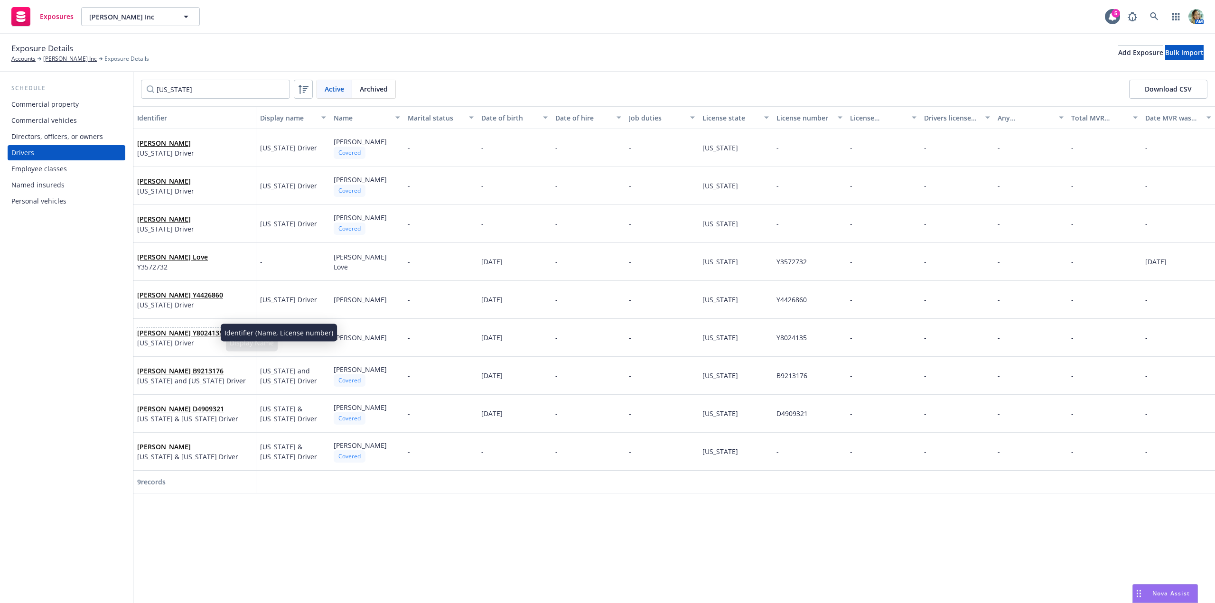
click at [171, 331] on link "Lora Lombardi Y8024135" at bounding box center [180, 333] width 86 height 9
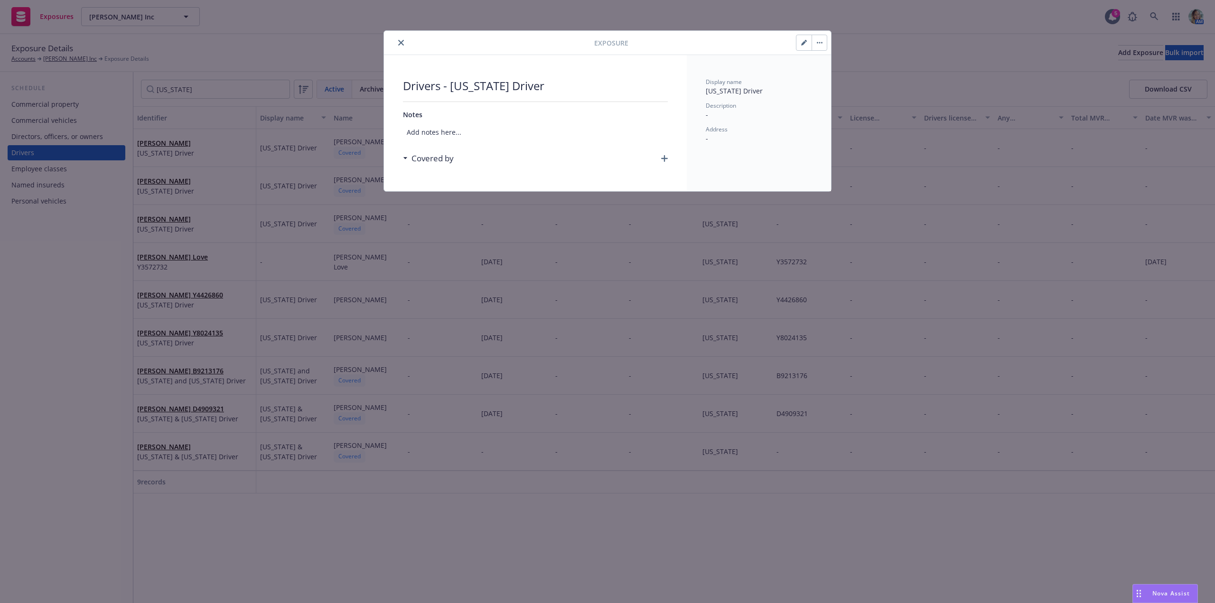
click at [800, 50] on div at bounding box center [811, 43] width 31 height 16
click at [804, 43] on icon "button" at bounding box center [803, 43] width 5 height 5
select select "CA"
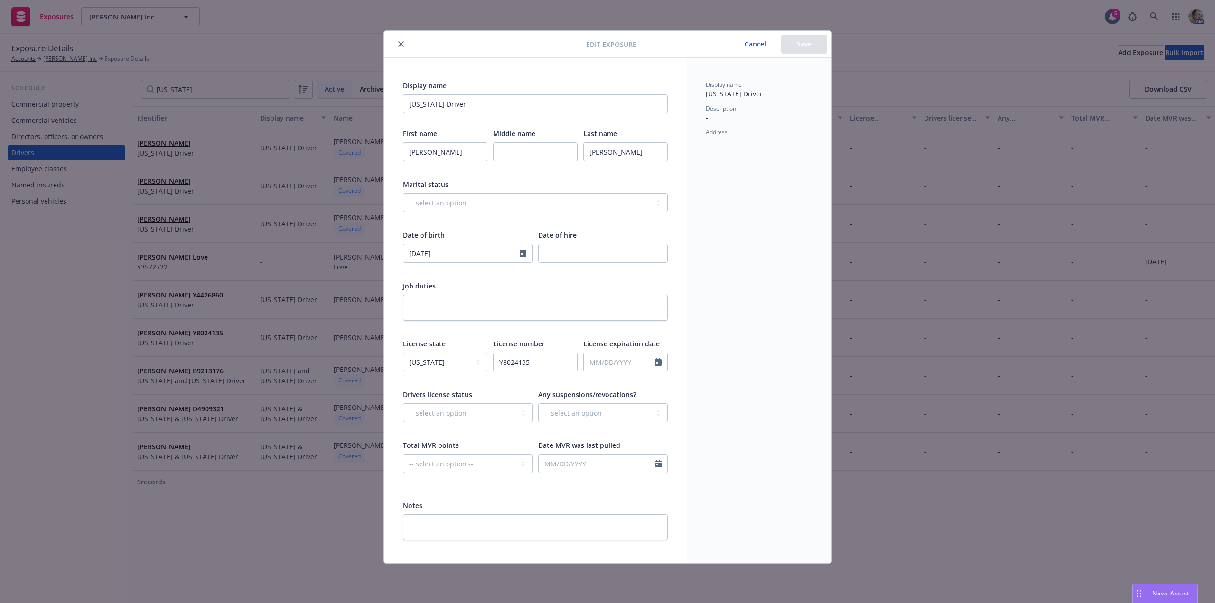
click at [400, 44] on icon "close" at bounding box center [401, 44] width 6 height 6
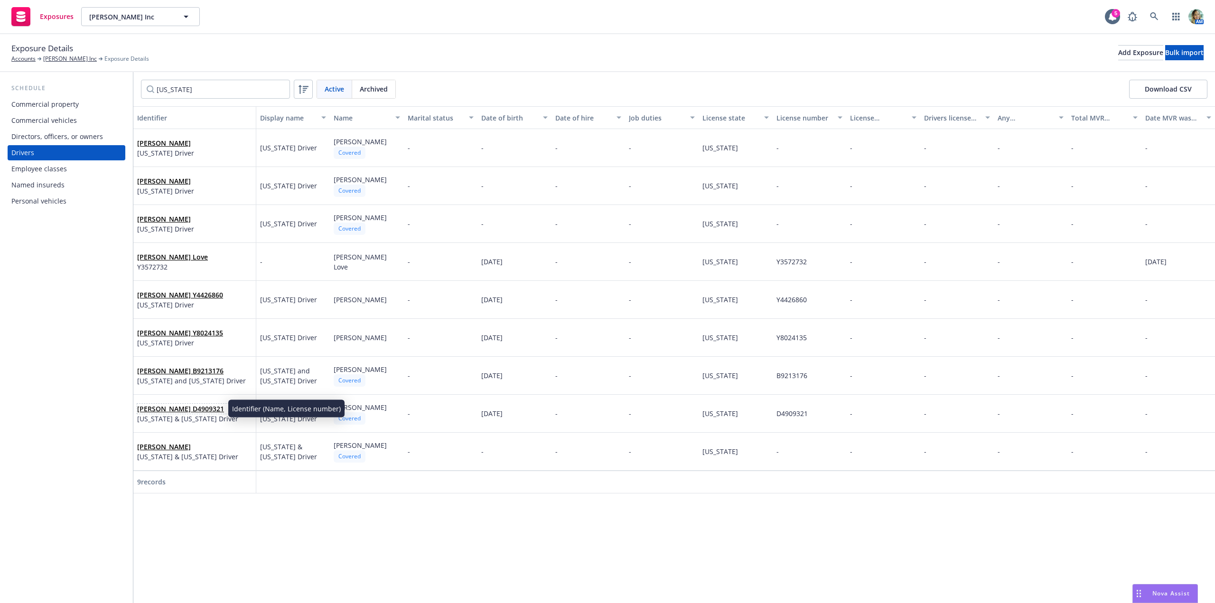
click at [208, 408] on link "Lewis Heathcote D4909321" at bounding box center [180, 409] width 87 height 9
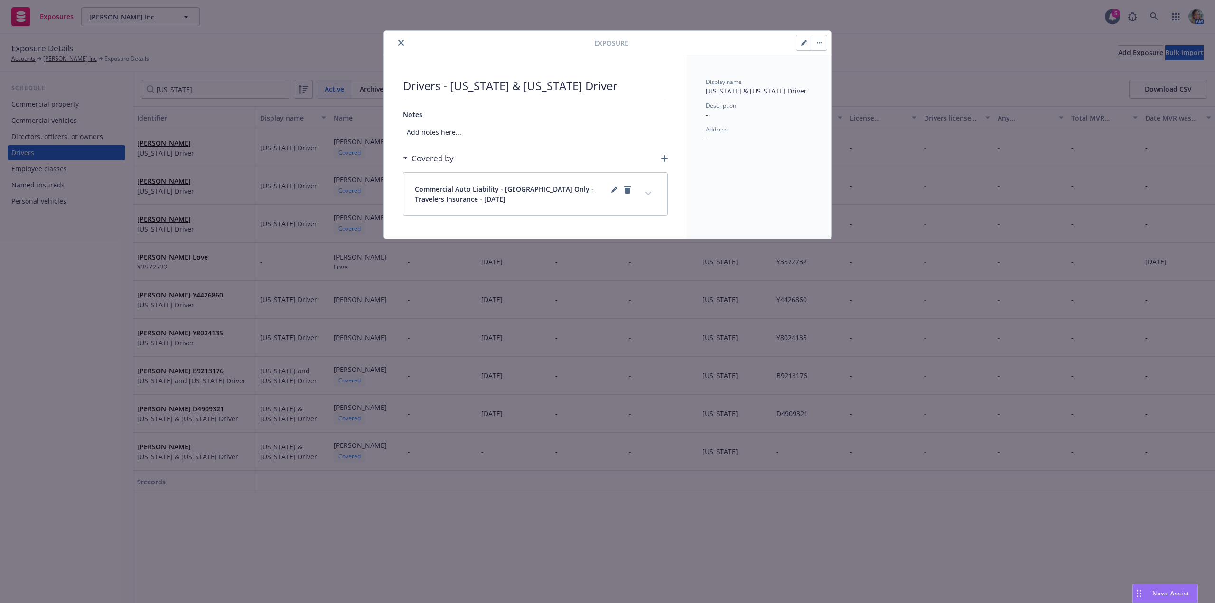
click at [804, 44] on icon "button" at bounding box center [803, 43] width 5 height 5
select select "CA"
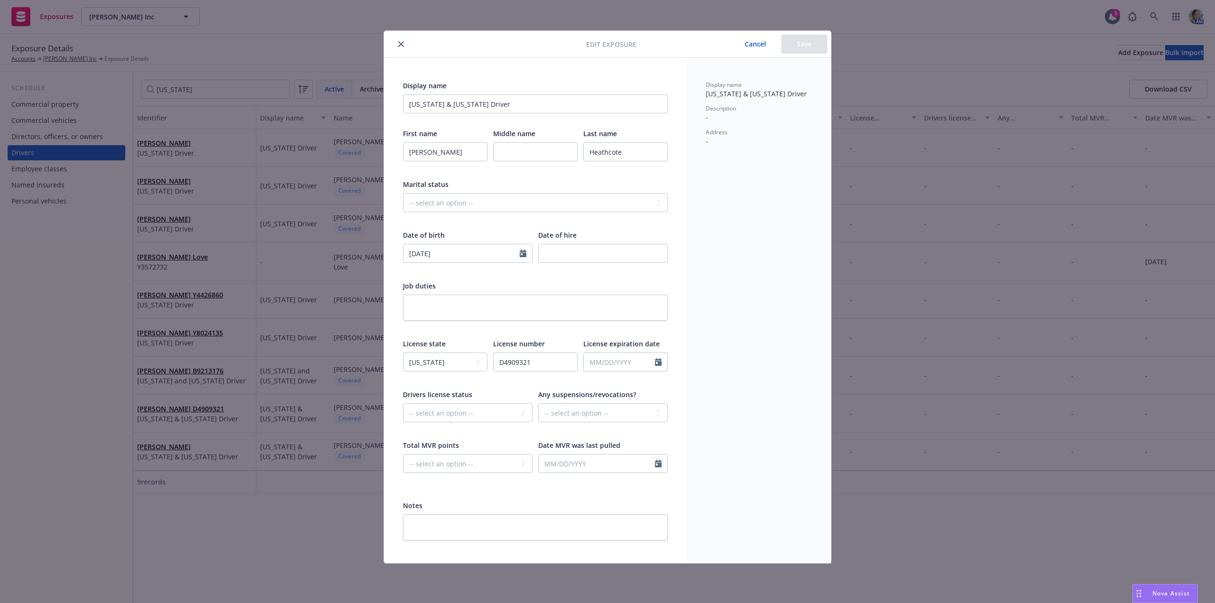
click at [404, 44] on icon "close" at bounding box center [401, 44] width 6 height 6
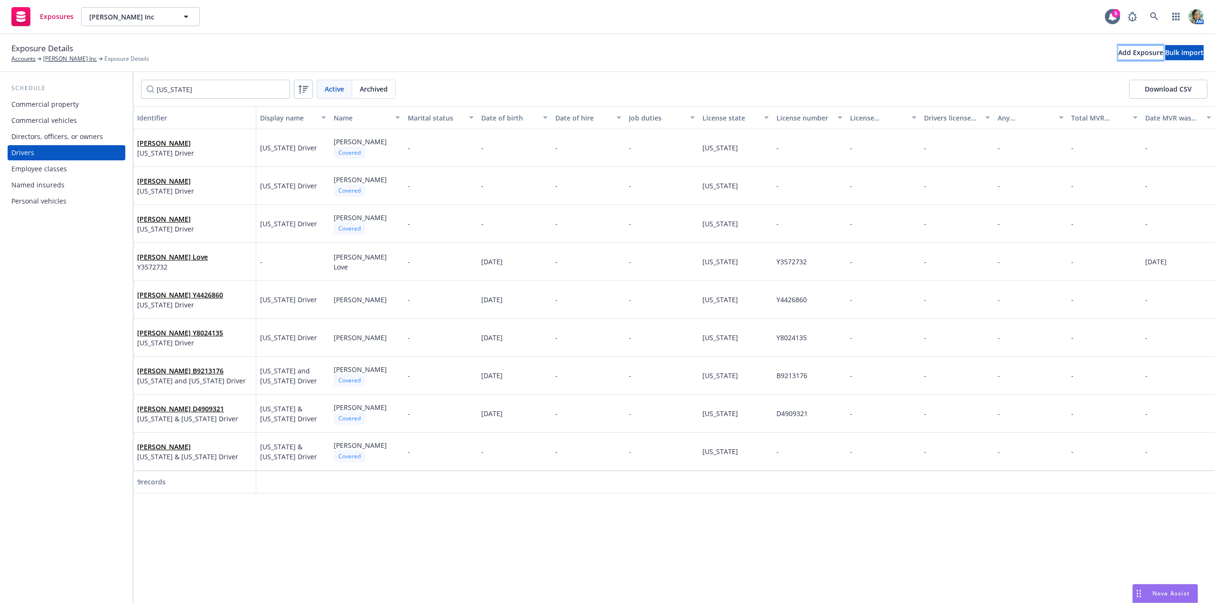
click at [1119, 56] on div "Add Exposure" at bounding box center [1141, 53] width 45 height 14
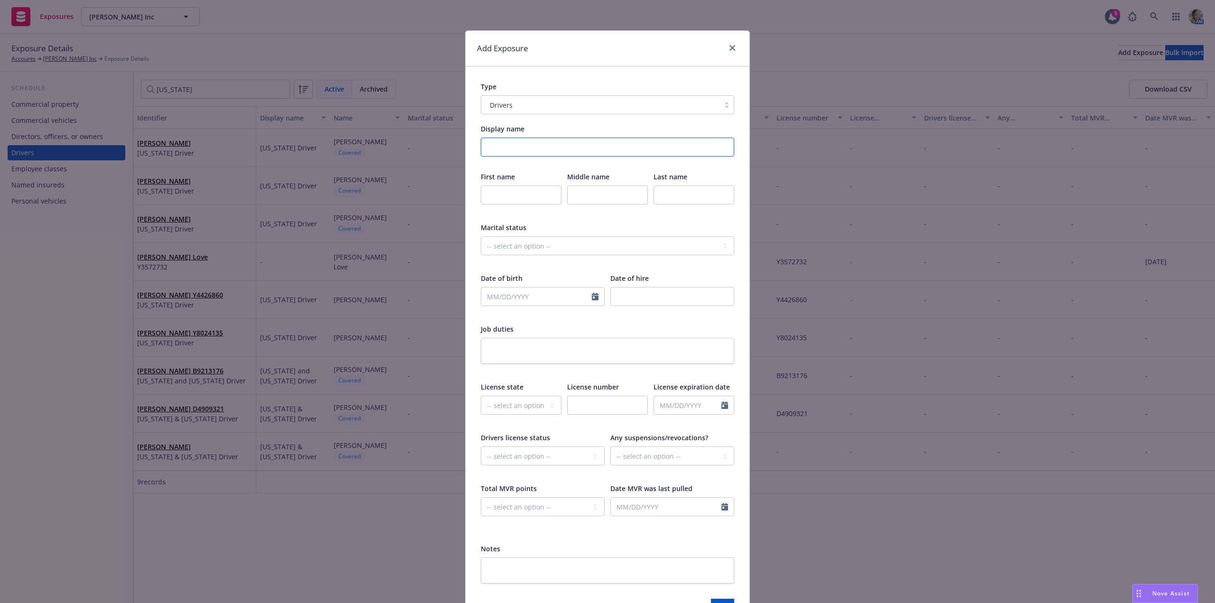
click at [503, 150] on input "Display name" at bounding box center [608, 147] width 254 height 19
type input "Hawaii Driver"
type input "Christopher"
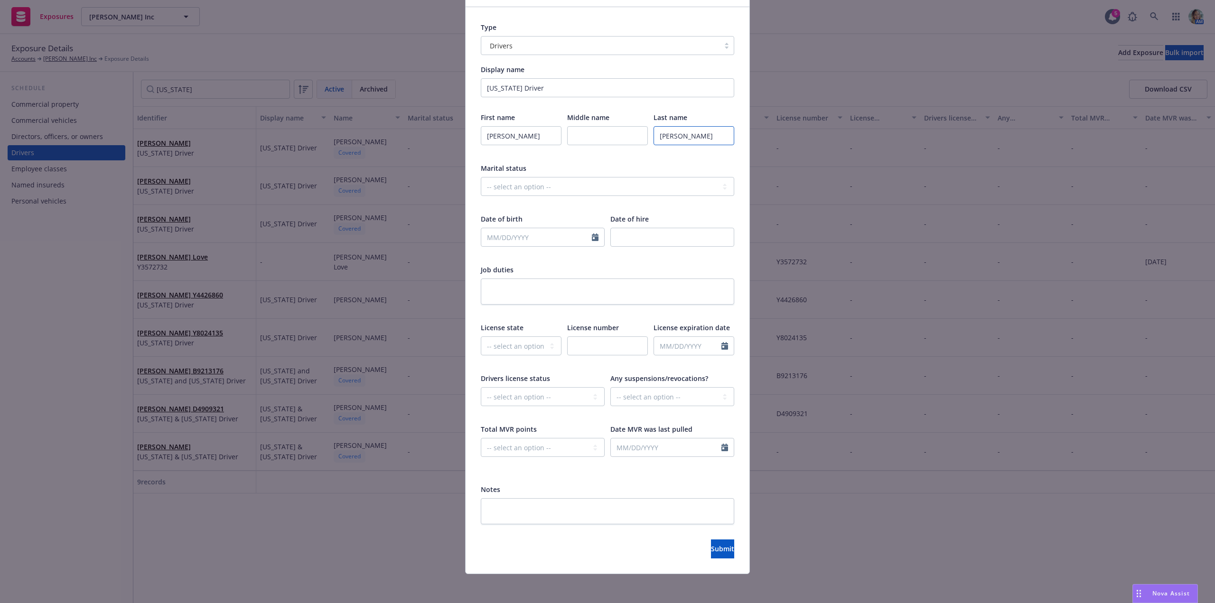
scroll to position [61, 0]
type input "Hollis"
click at [711, 549] on span "Submit" at bounding box center [722, 547] width 23 height 9
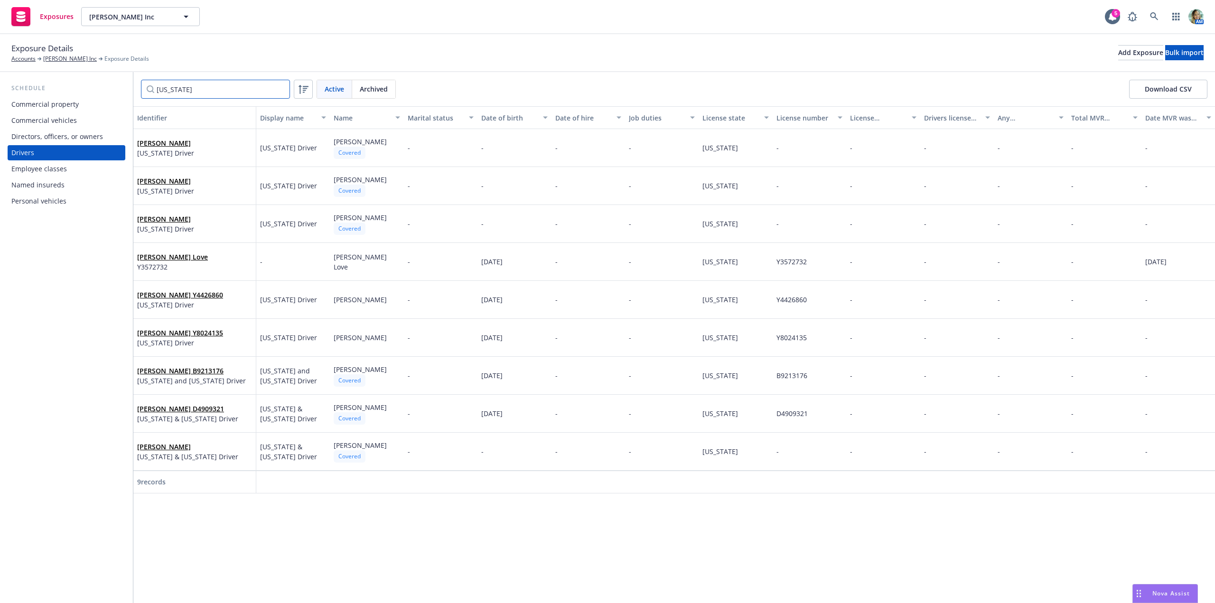
click at [212, 89] on input "california" at bounding box center [215, 89] width 149 height 19
drag, startPoint x: 216, startPoint y: 93, endPoint x: 132, endPoint y: 82, distance: 85.2
click at [132, 82] on div "Schedule Commercial property Commercial vehicles Directors, officers, or owners…" at bounding box center [607, 337] width 1215 height 531
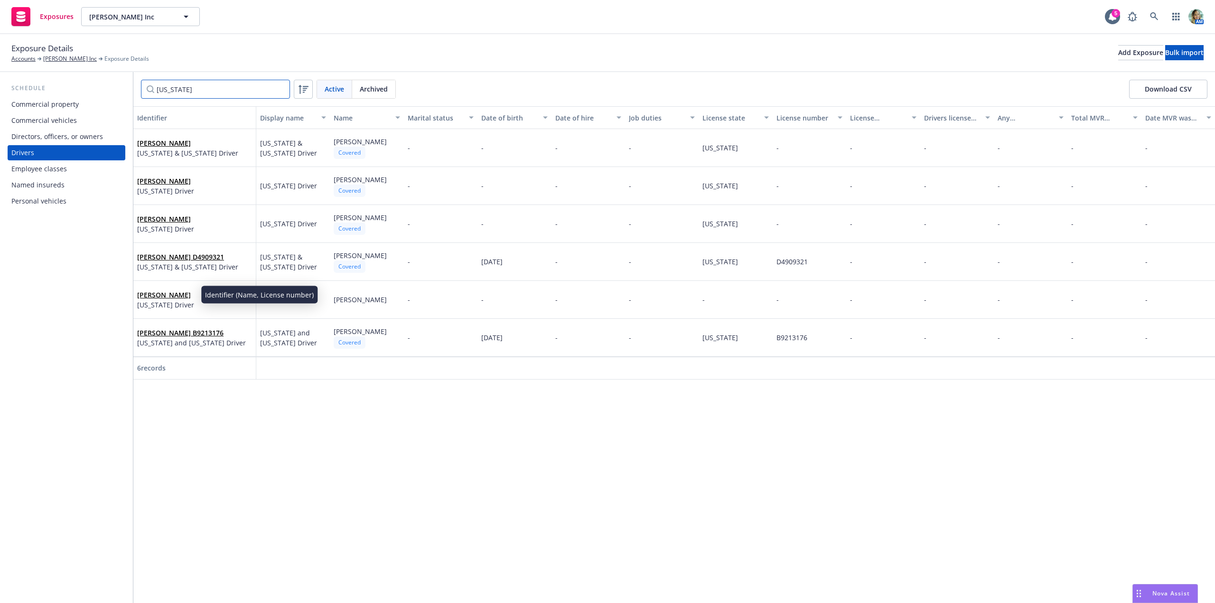
type input "hawaii"
click at [183, 293] on link "Christopher Hollis" at bounding box center [164, 295] width 54 height 9
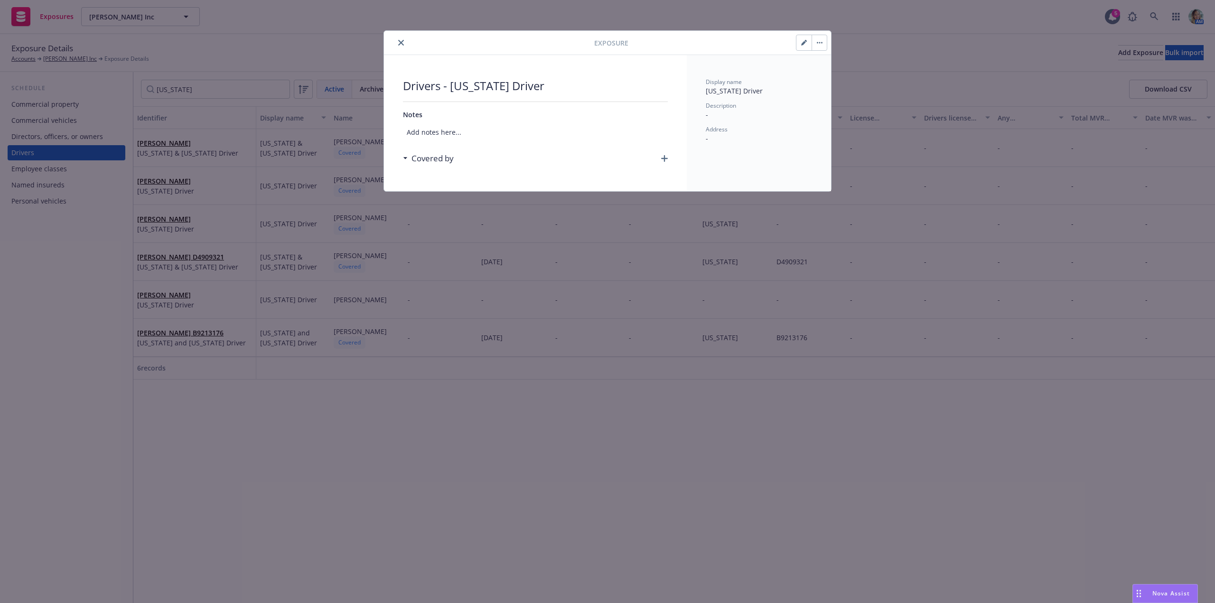
click at [815, 46] on button "button" at bounding box center [819, 42] width 15 height 15
click at [830, 71] on link "Archive" at bounding box center [839, 68] width 54 height 19
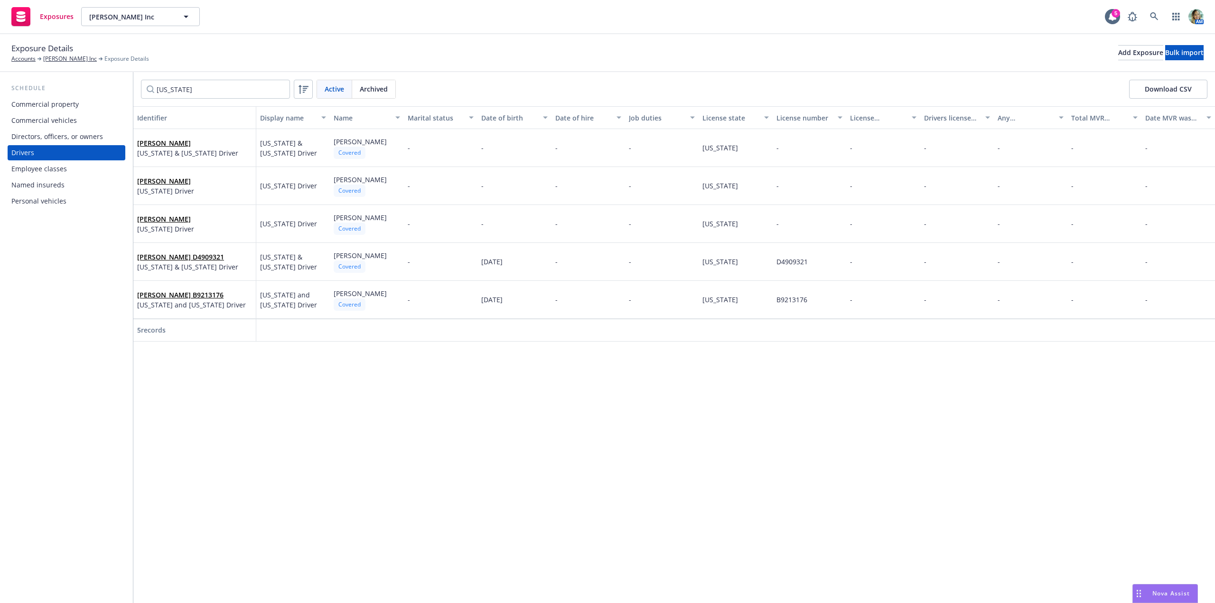
click at [603, 422] on div "Identifier Display name Name Marital status Date of birth Date of hire Job duti…" at bounding box center [674, 354] width 1082 height 497
click at [173, 181] on link "Christoph J Hollis" at bounding box center [164, 181] width 54 height 9
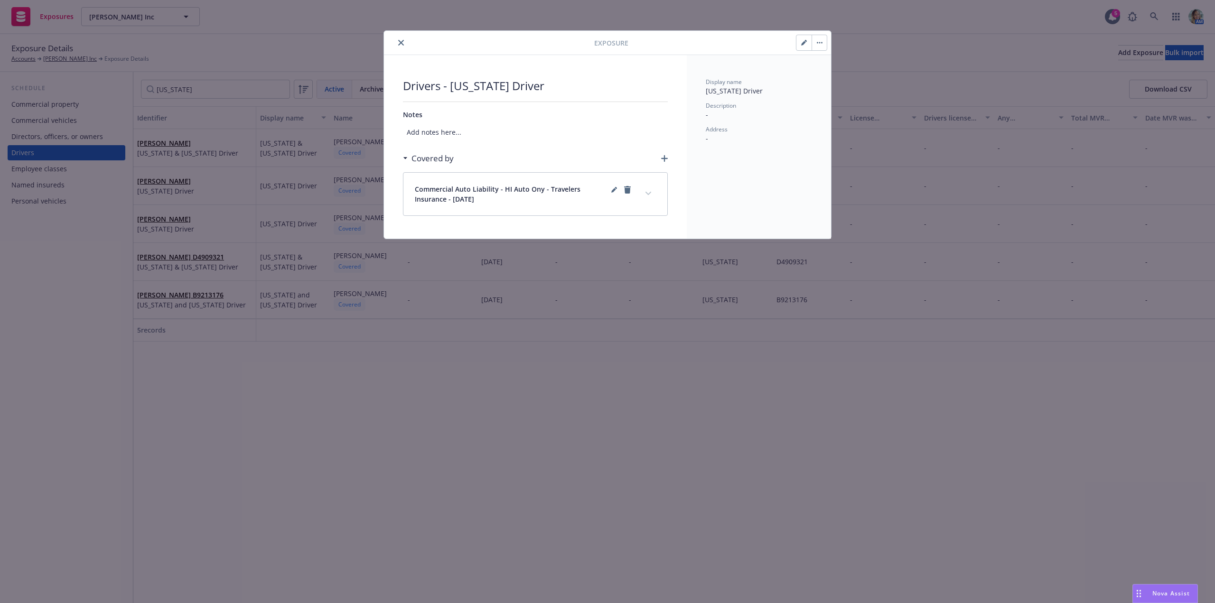
click at [805, 43] on icon "button" at bounding box center [803, 43] width 5 height 5
select select "HI"
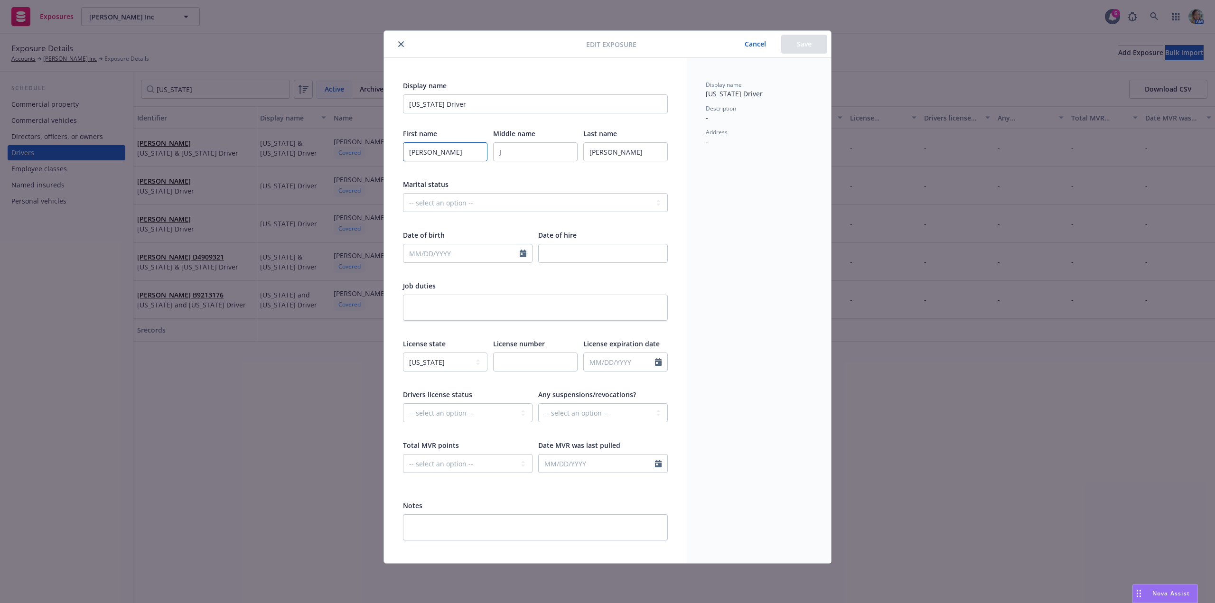
click at [459, 154] on input "Christoph" at bounding box center [445, 151] width 85 height 19
type input "Christopher"
click at [793, 46] on button "Save" at bounding box center [804, 44] width 46 height 19
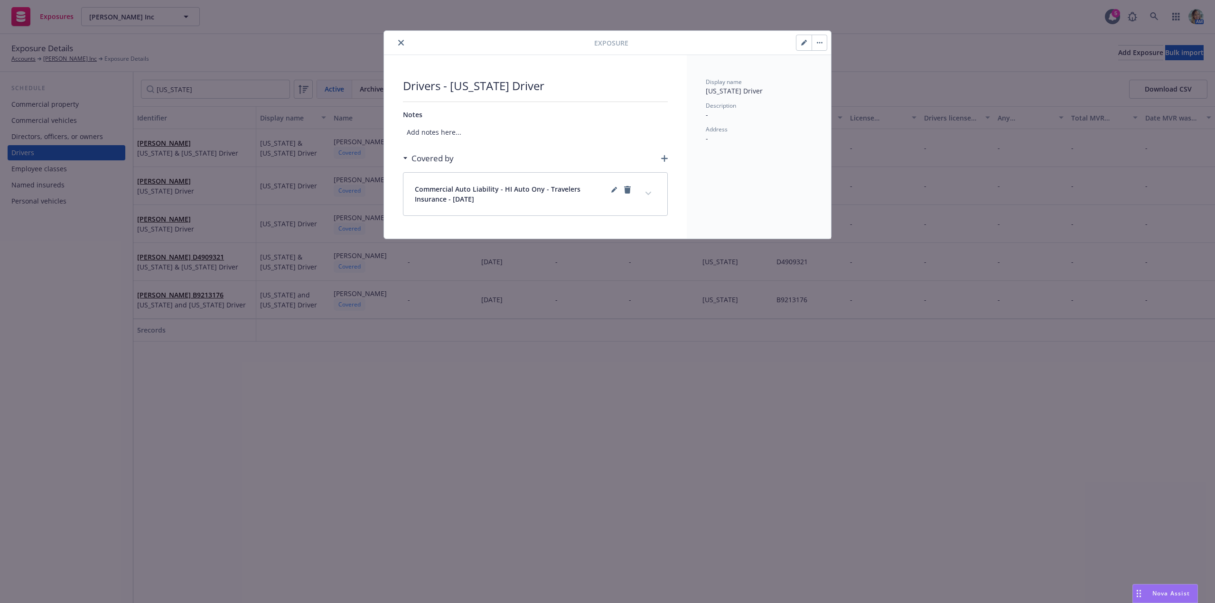
click at [396, 43] on button "close" at bounding box center [400, 42] width 11 height 11
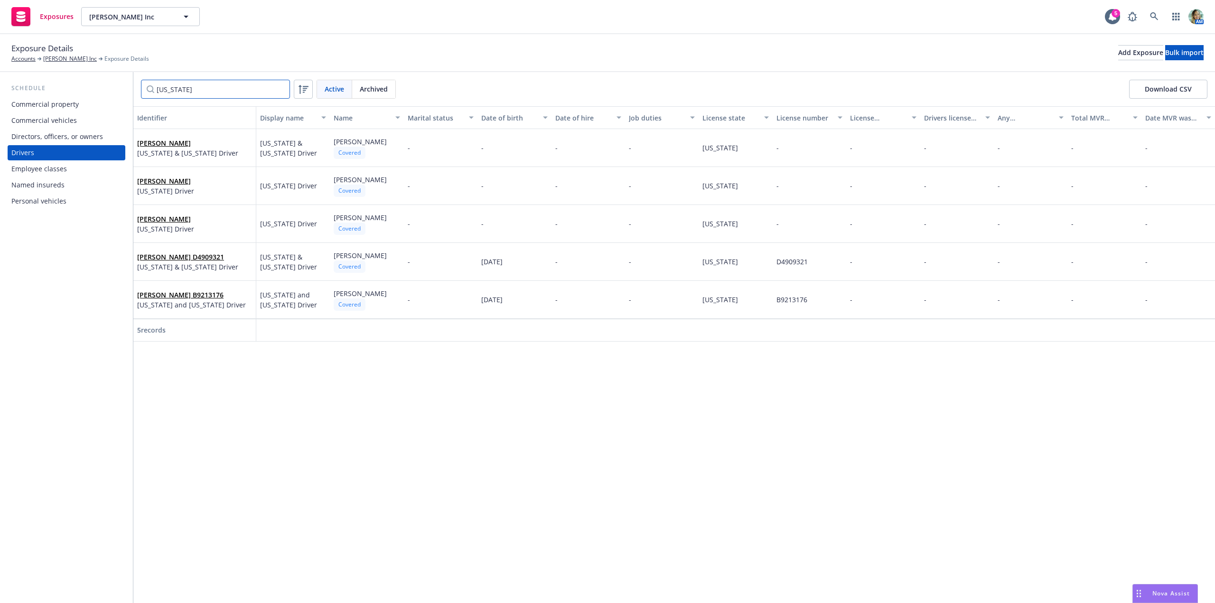
click at [217, 95] on input "hawaii" at bounding box center [215, 89] width 149 height 19
drag, startPoint x: 209, startPoint y: 92, endPoint x: 117, endPoint y: 88, distance: 92.2
click at [117, 88] on div "Schedule Commercial property Commercial vehicles Directors, officers, or owners…" at bounding box center [607, 337] width 1215 height 531
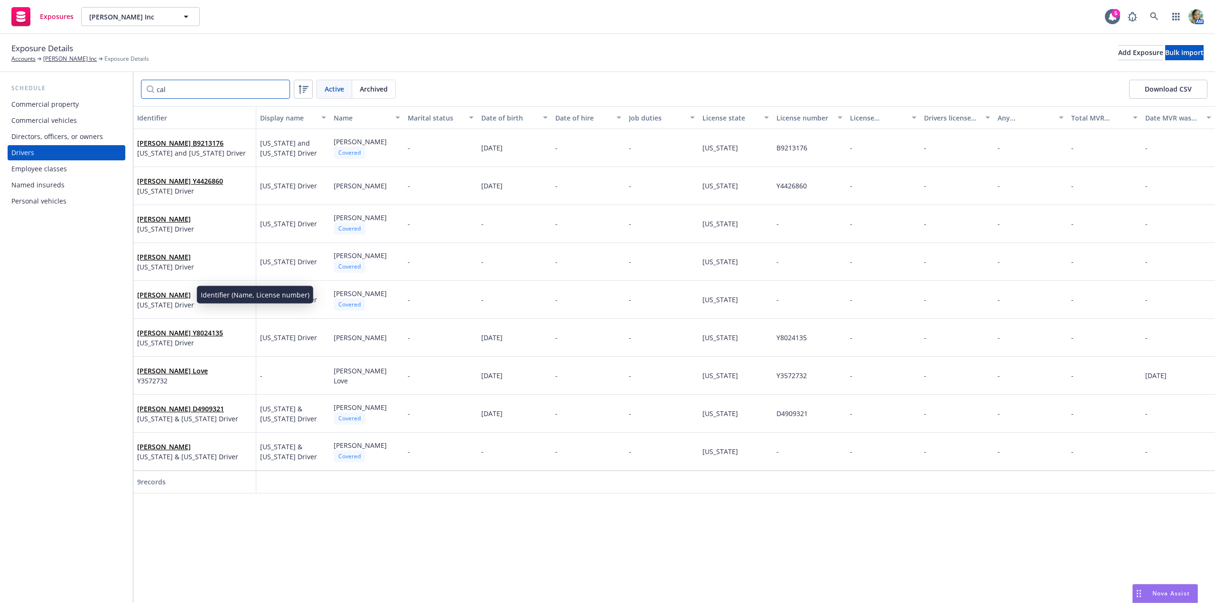
type input "cal"
click at [176, 294] on link "Ramiro Mallari" at bounding box center [164, 295] width 54 height 9
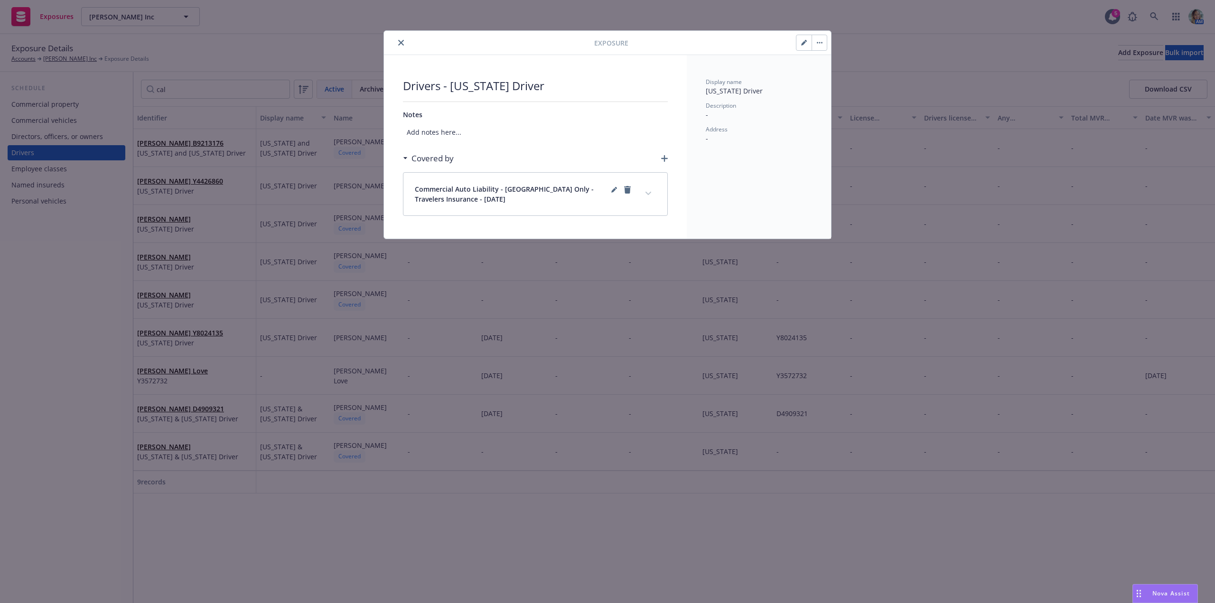
click at [802, 45] on icon "button" at bounding box center [803, 43] width 5 height 5
select select "CA"
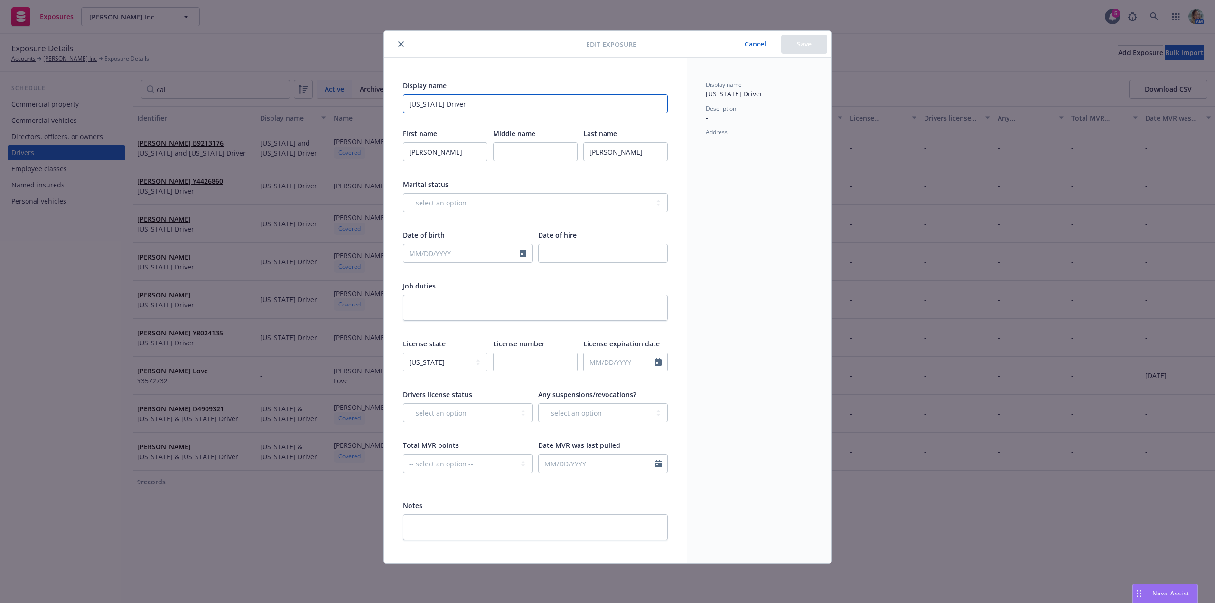
click at [513, 103] on input "California Driver" at bounding box center [535, 103] width 265 height 19
type input "California Driver - 10/1/25 Removed Driver (sl)"
click at [819, 46] on button "Save" at bounding box center [804, 44] width 46 height 19
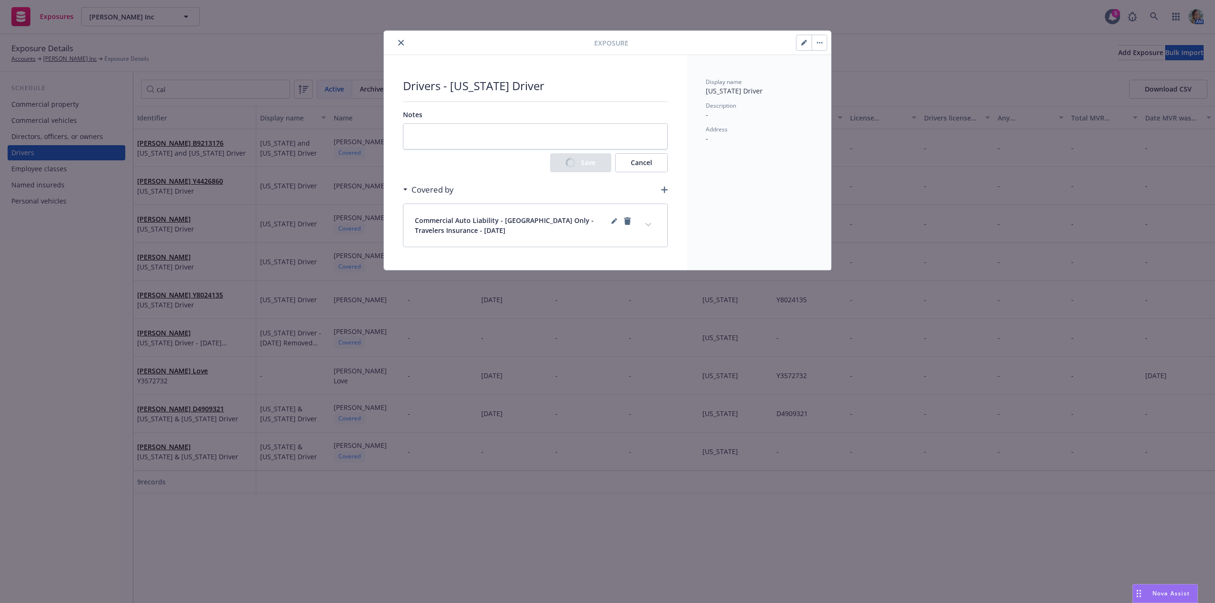
click at [820, 47] on button "button" at bounding box center [819, 42] width 15 height 15
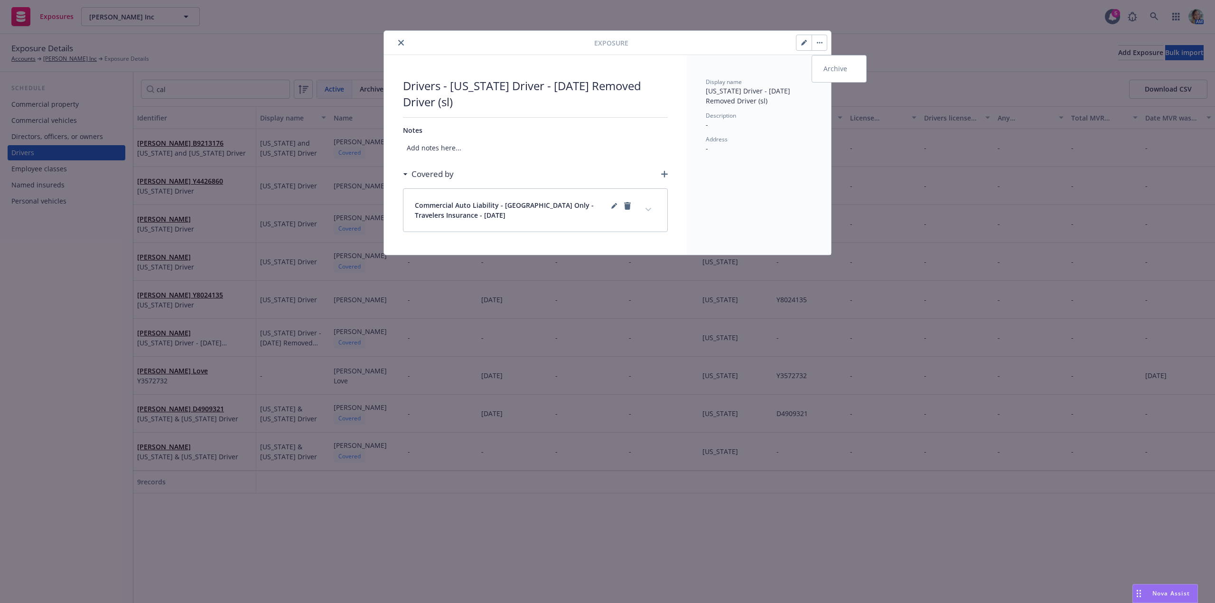
click at [827, 75] on link "Archive" at bounding box center [839, 68] width 54 height 19
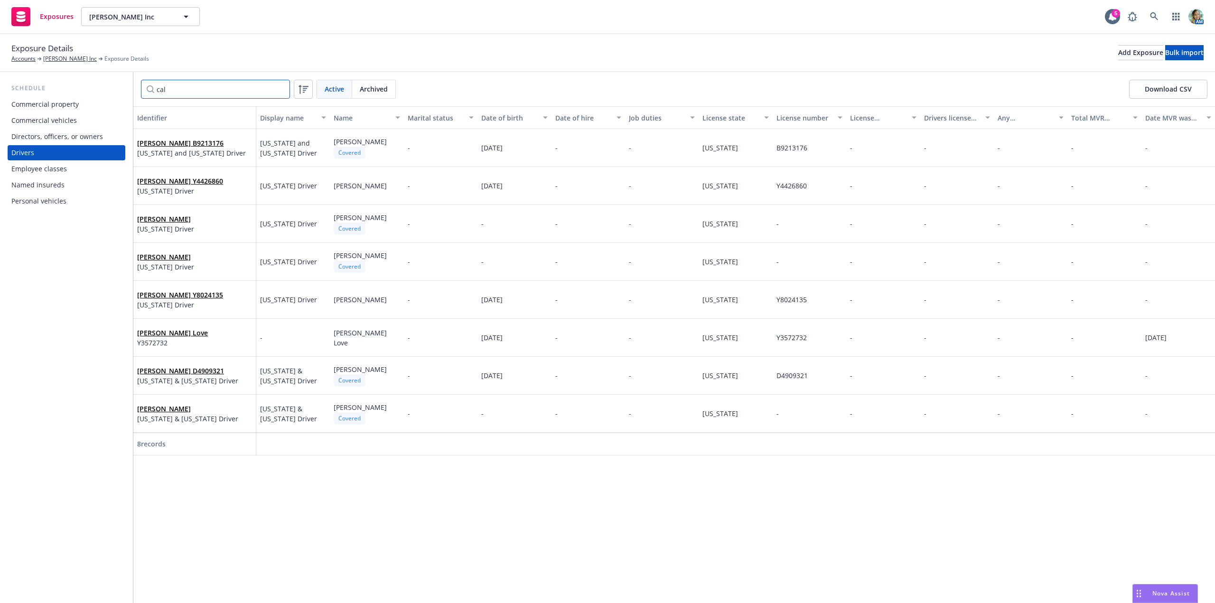
drag, startPoint x: 211, startPoint y: 95, endPoint x: 137, endPoint y: 91, distance: 74.6
click at [138, 91] on div "cal Active Archived Download CSV" at bounding box center [674, 89] width 1082 height 34
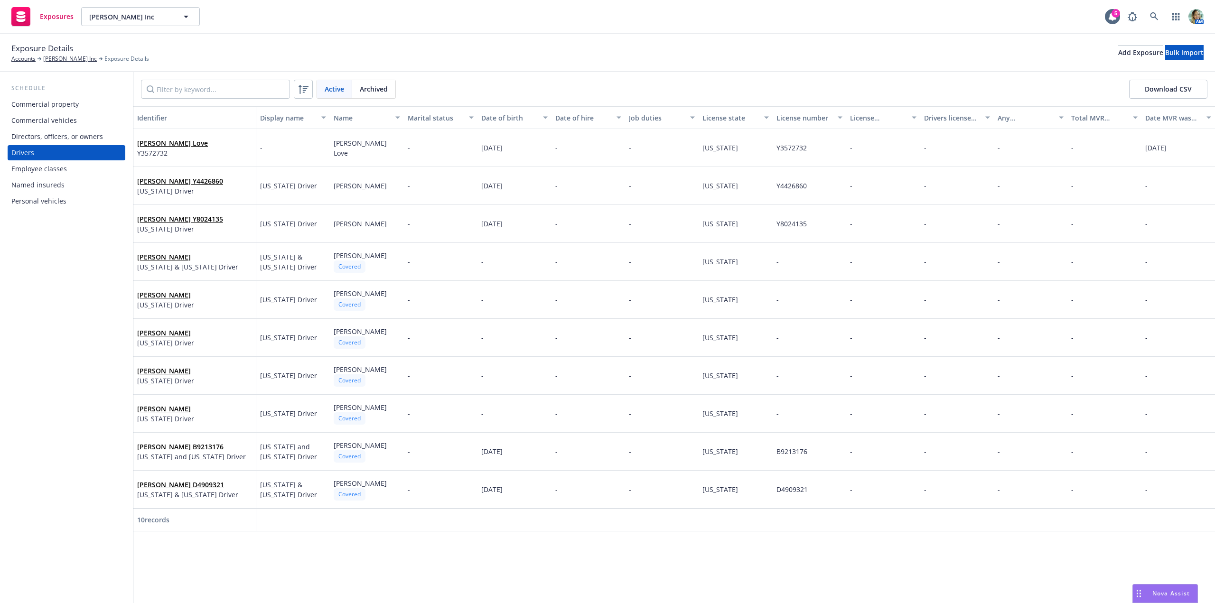
click at [252, 516] on div "10 records" at bounding box center [194, 520] width 123 height 23
drag, startPoint x: 163, startPoint y: 143, endPoint x: 175, endPoint y: 144, distance: 11.9
click at [163, 143] on link "Genevieve Love" at bounding box center [172, 143] width 71 height 9
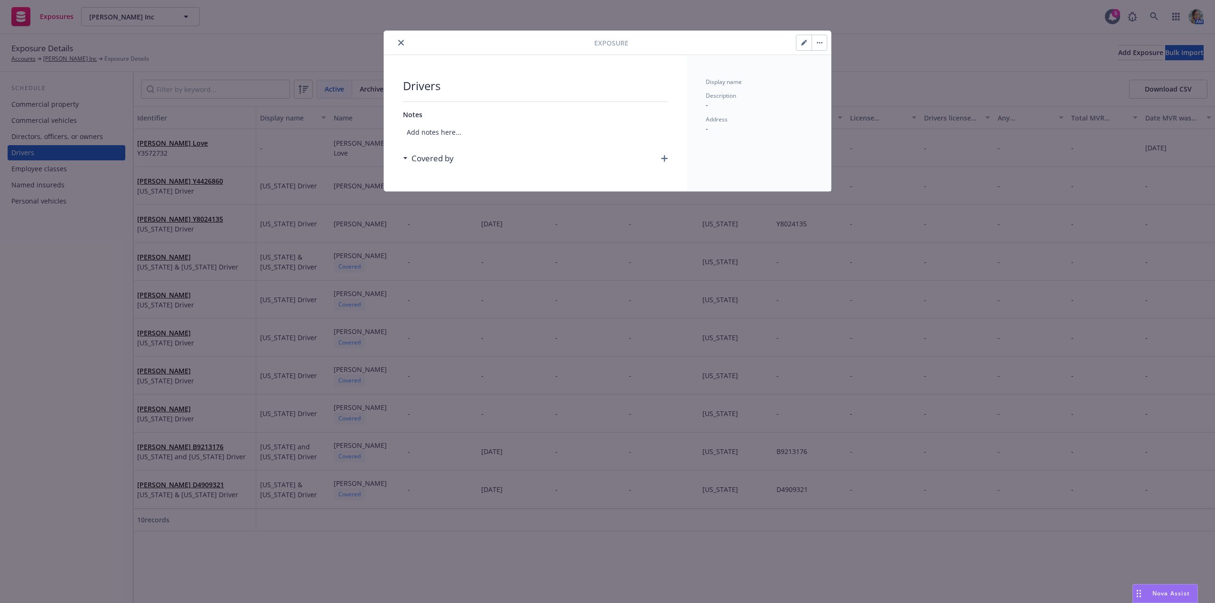
click at [806, 46] on button "button" at bounding box center [804, 42] width 15 height 15
select select "CA"
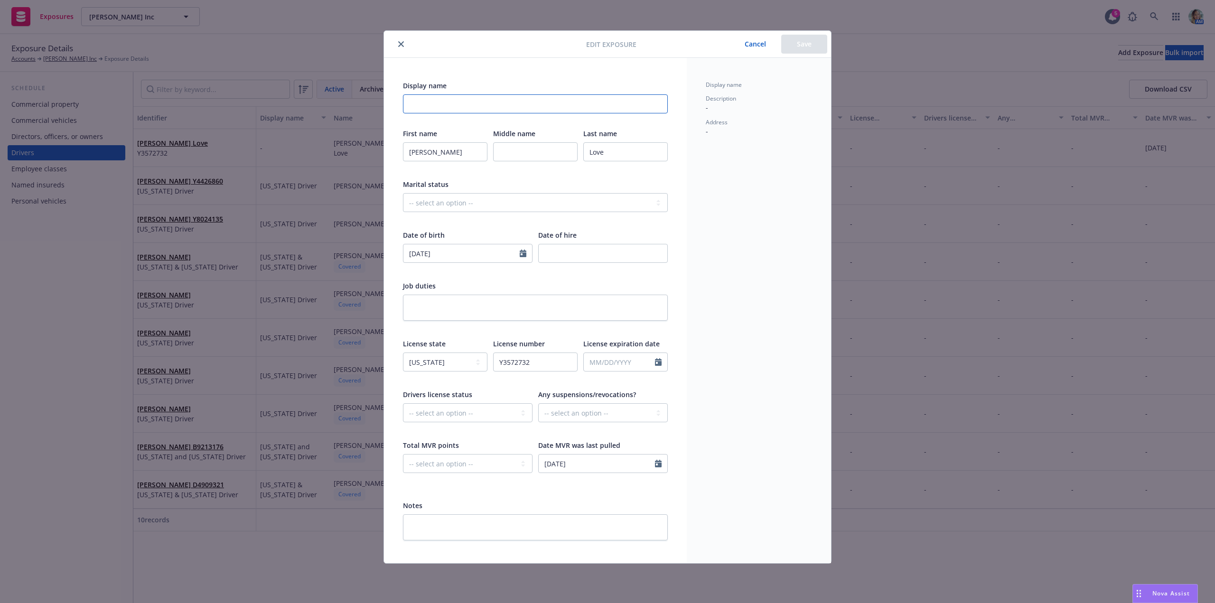
click at [529, 106] on input "Display name" at bounding box center [535, 103] width 265 height 19
type input "California Driver"
click at [807, 47] on button "Save" at bounding box center [804, 44] width 46 height 19
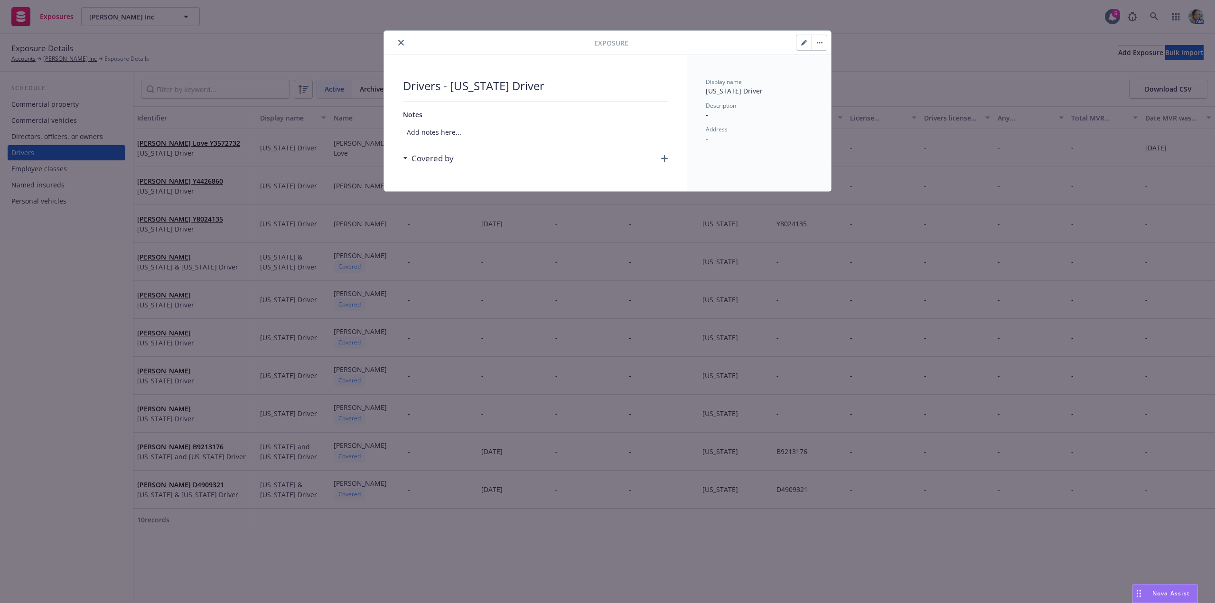
click at [403, 45] on icon "close" at bounding box center [401, 43] width 6 height 6
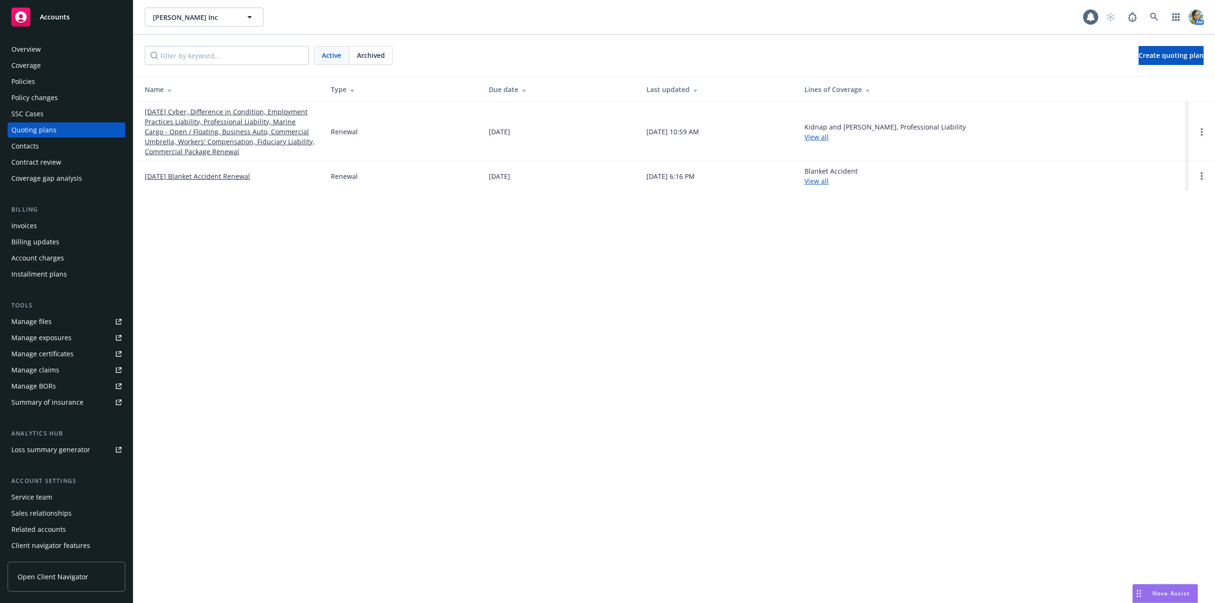
click at [191, 139] on link "[DATE] Cyber, Difference in Condition, Employment Practices Liability, Professi…" at bounding box center [230, 132] width 171 height 50
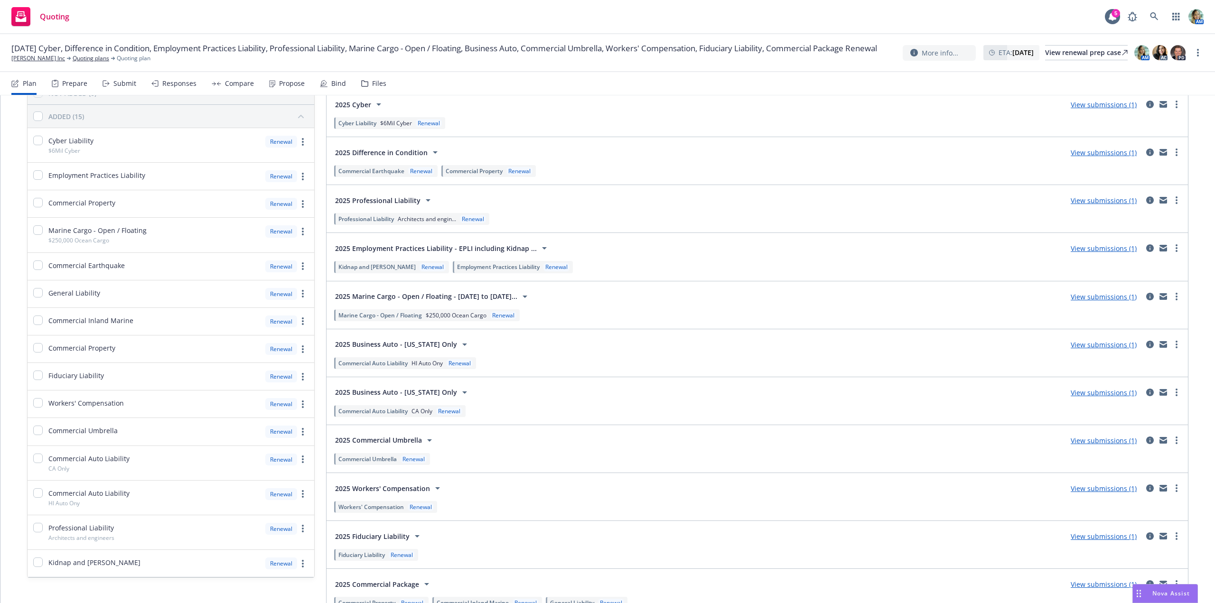
scroll to position [95, 0]
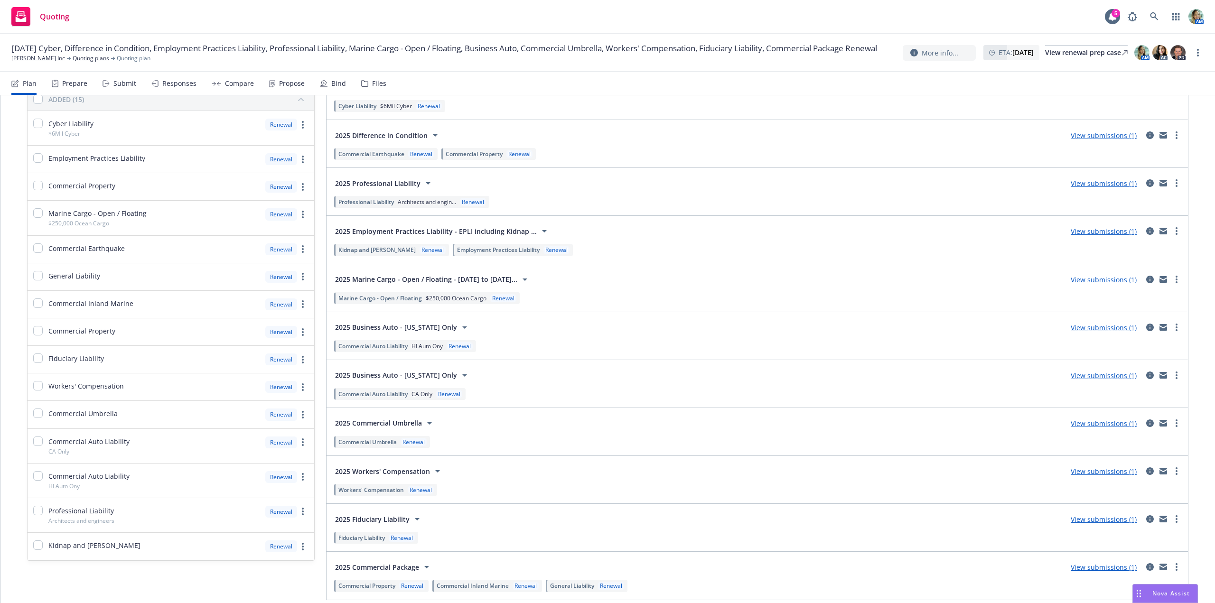
click at [1078, 326] on link "View submissions (1)" at bounding box center [1104, 327] width 66 height 9
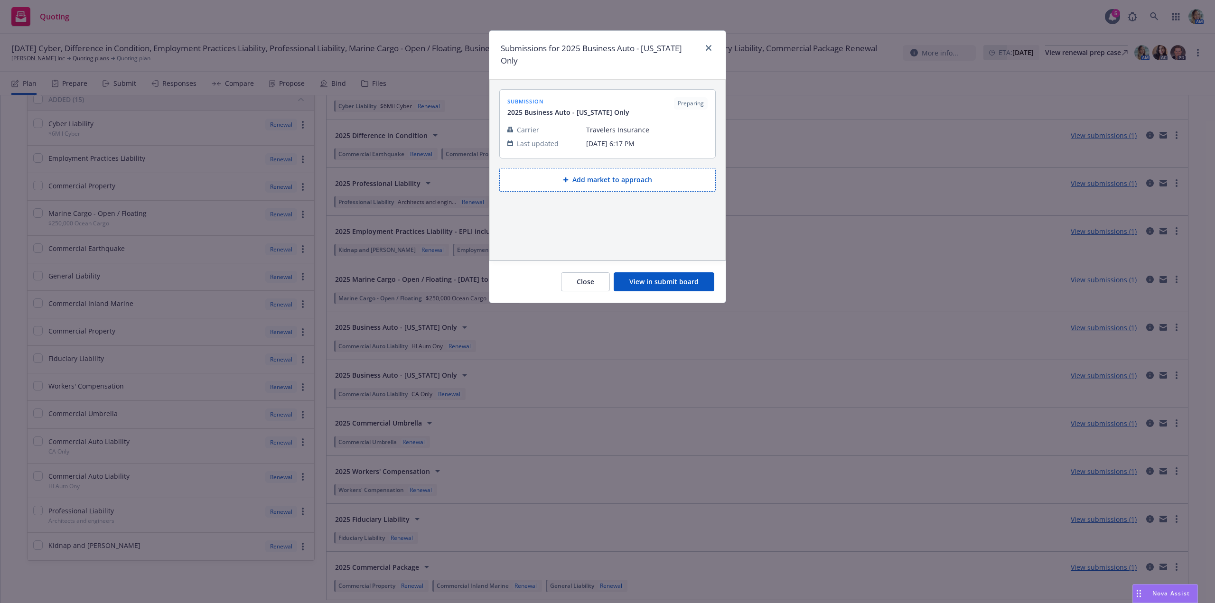
click at [649, 273] on button "View in submit board" at bounding box center [664, 282] width 101 height 19
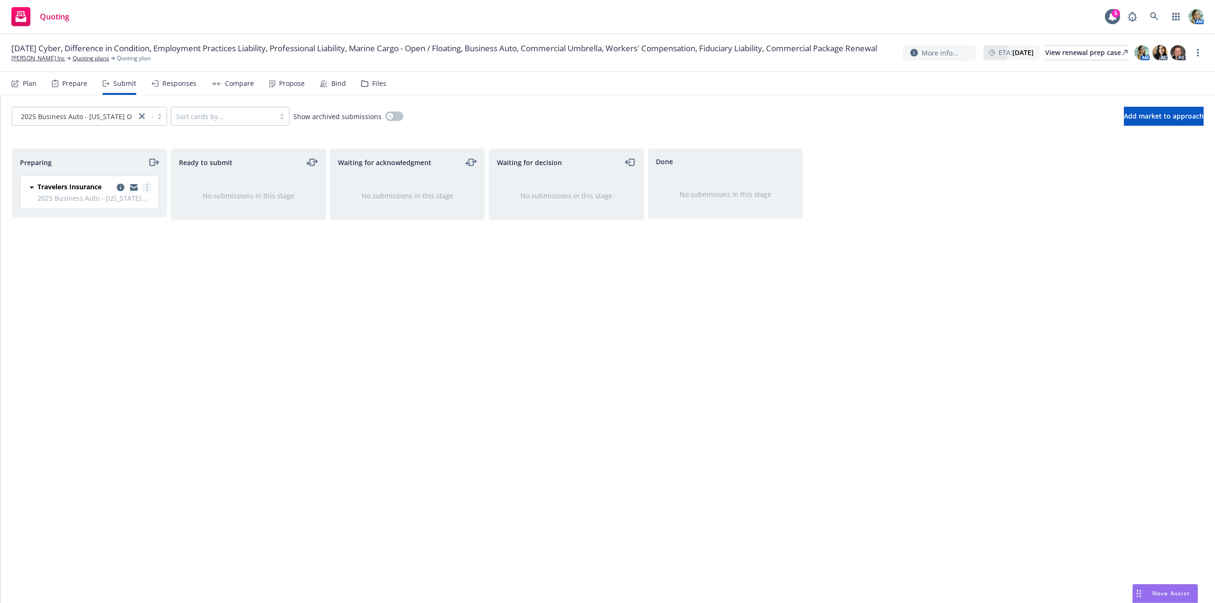
click at [148, 186] on link "more" at bounding box center [146, 187] width 11 height 11
click at [129, 226] on span "Log acknowledgement" at bounding box center [104, 225] width 94 height 9
drag, startPoint x: 596, startPoint y: 186, endPoint x: 600, endPoint y: 191, distance: 6.1
click at [596, 188] on icon "copy logging email" at bounding box center [598, 188] width 8 height 8
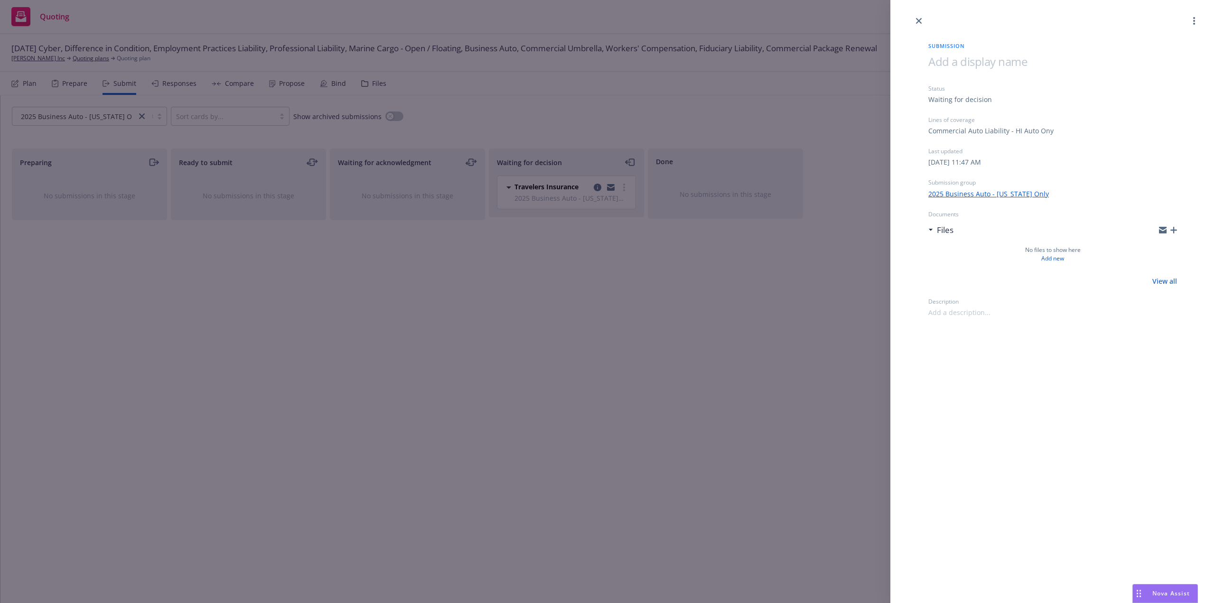
click at [964, 66] on span at bounding box center [978, 62] width 99 height 16
drag, startPoint x: 985, startPoint y: 470, endPoint x: 927, endPoint y: 306, distance: 173.7
click at [985, 470] on div "Submission [DATE] Business Auto - [US_STATE] Status Waiting for decision Lines …" at bounding box center [1053, 301] width 325 height 603
click at [918, 20] on icon "close" at bounding box center [919, 21] width 6 height 6
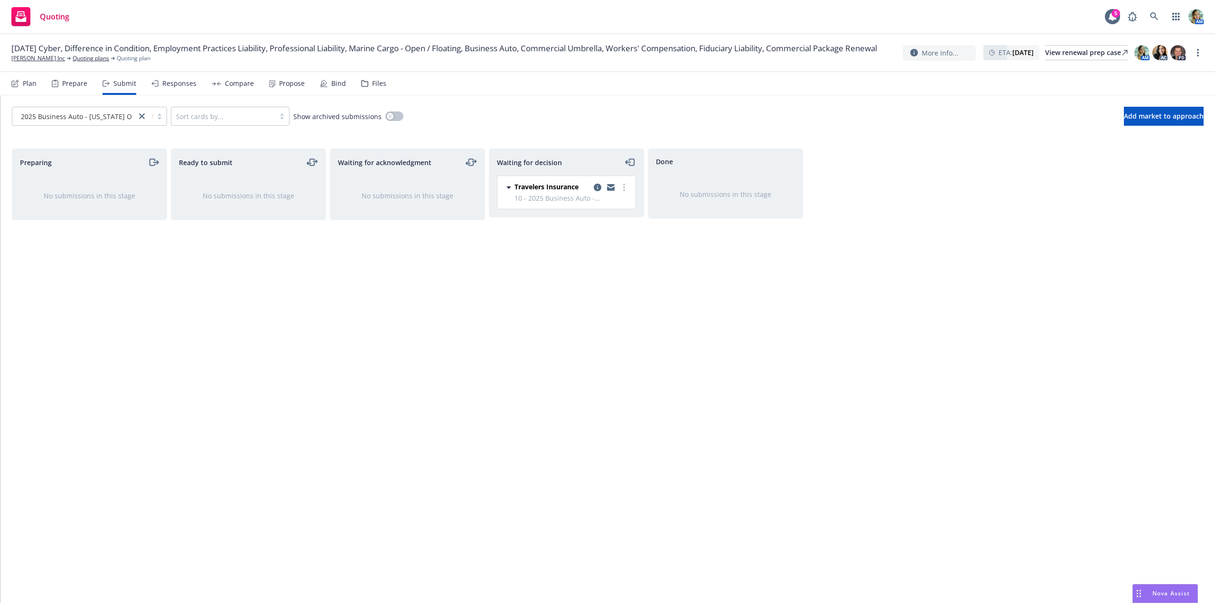
click at [400, 317] on div "Waiting for acknowledgment No submissions in this stage" at bounding box center [407, 366] width 155 height 435
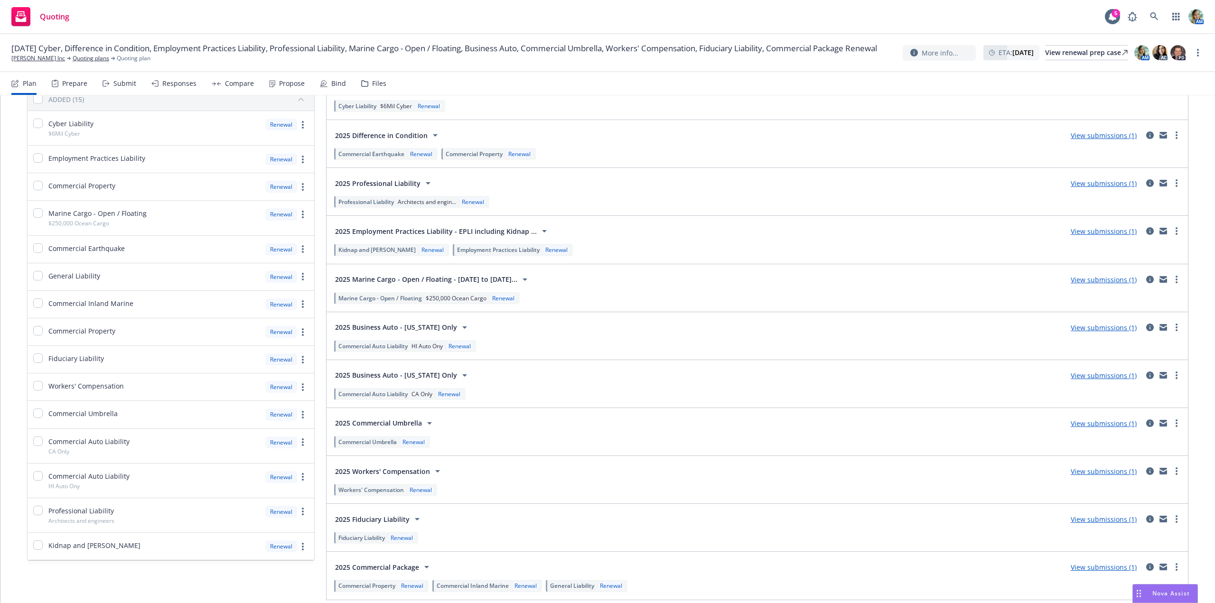
scroll to position [134, 0]
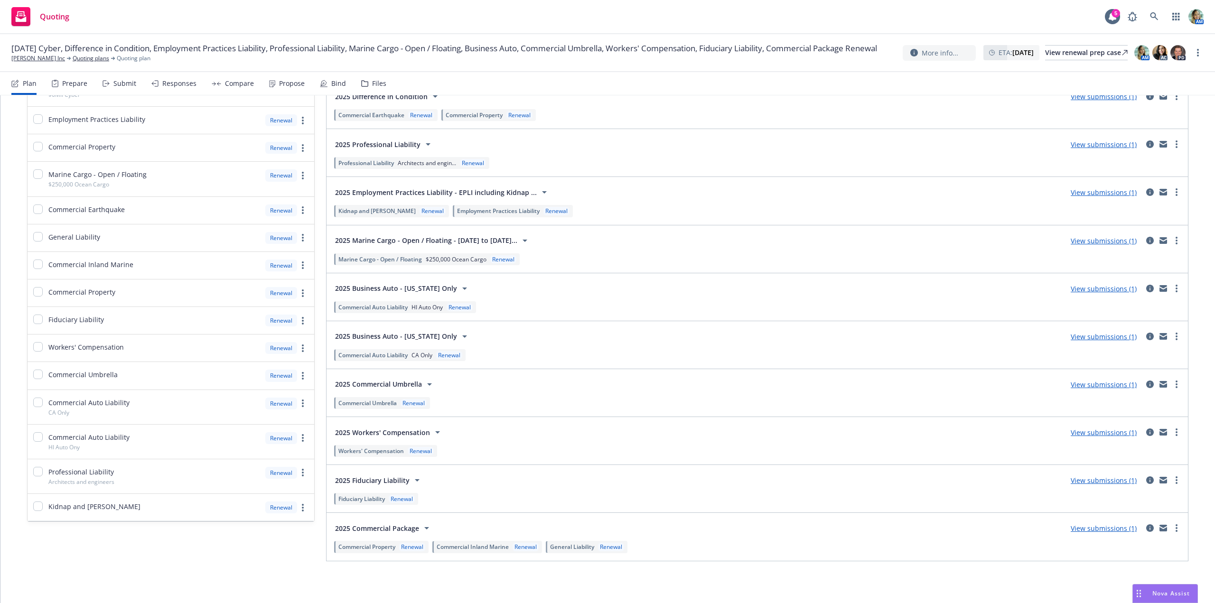
click at [1081, 382] on link "View submissions (1)" at bounding box center [1104, 384] width 66 height 9
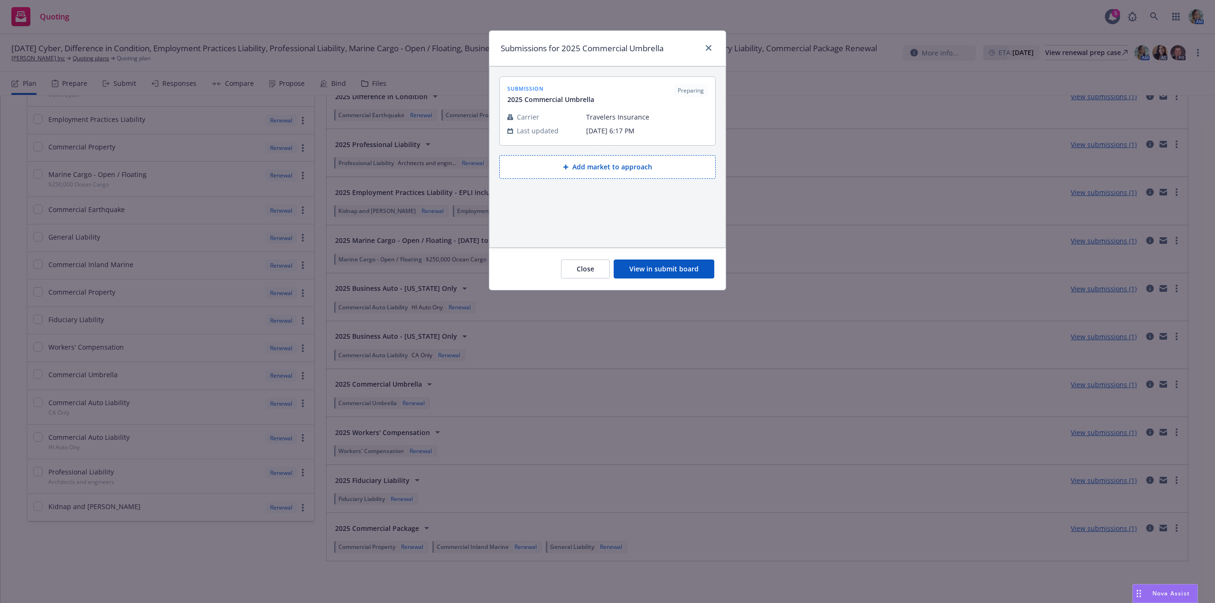
click at [664, 273] on button "View in submit board" at bounding box center [664, 269] width 101 height 19
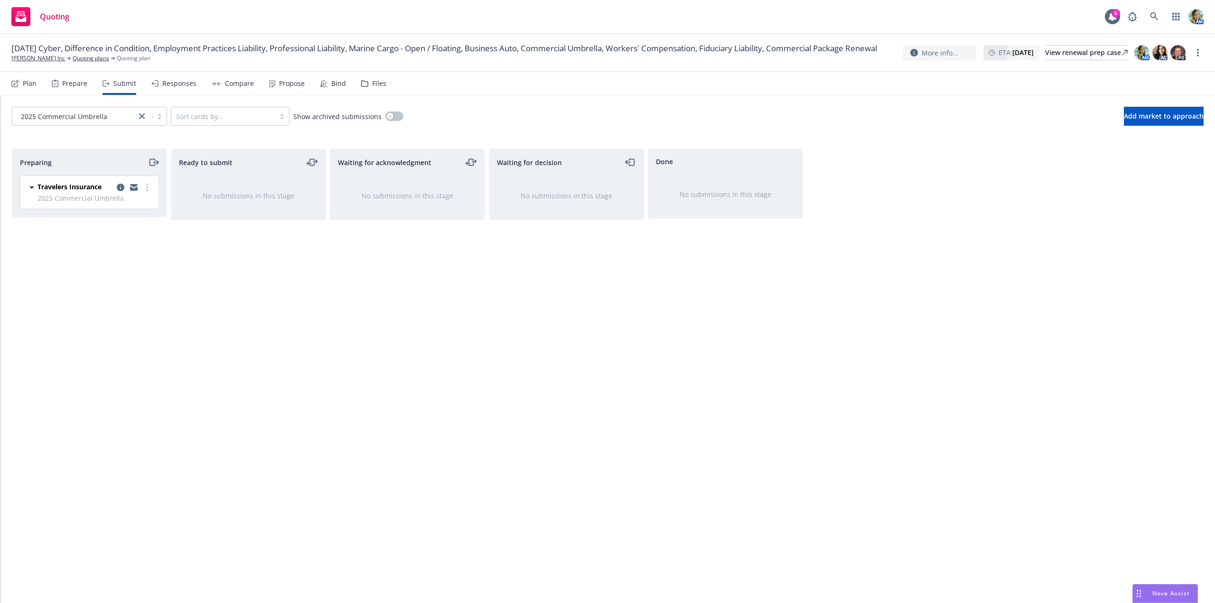
drag, startPoint x: 122, startPoint y: 188, endPoint x: 152, endPoint y: 194, distance: 31.5
click at [134, 225] on div "Preparing Travelers Insurance 2025 Commercial Umbrella Thursday, April 17, 2025…" at bounding box center [89, 366] width 155 height 435
click at [151, 186] on link "more" at bounding box center [146, 187] width 11 height 11
click at [116, 222] on span "Log acknowledgement" at bounding box center [104, 225] width 94 height 9
click at [596, 189] on icon "copy logging email" at bounding box center [598, 188] width 8 height 8
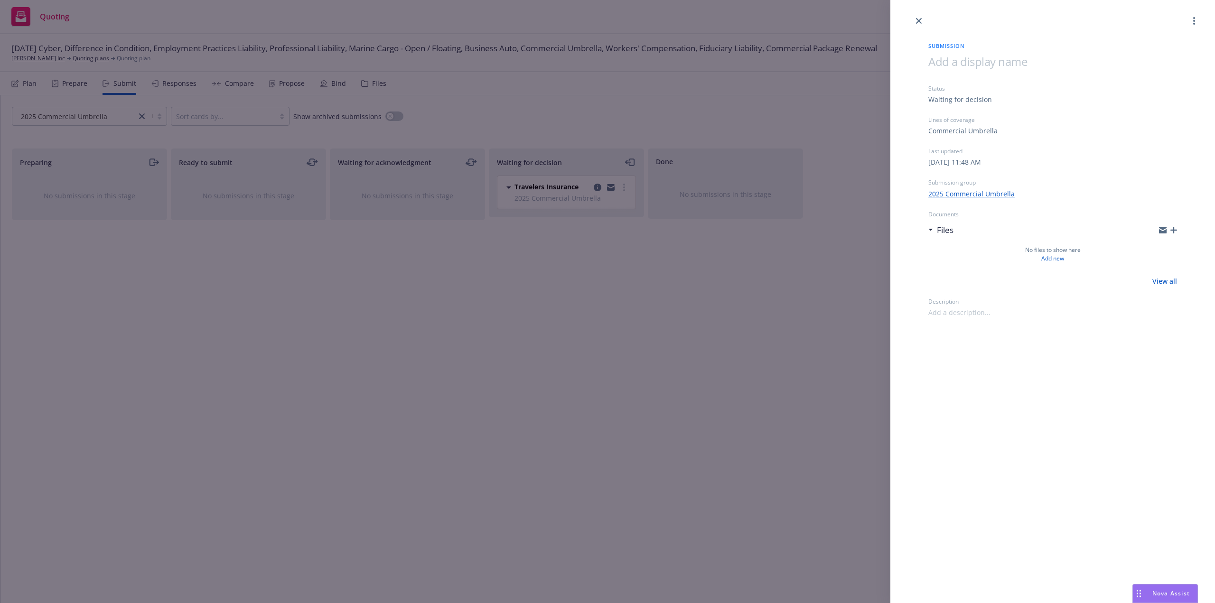
click at [976, 56] on span at bounding box center [978, 62] width 99 height 16
click at [1051, 397] on div "Submission 10/1/25 Umbrella Status Waiting for decision Lines of coverage Comme…" at bounding box center [1053, 301] width 325 height 603
click at [920, 23] on icon "close" at bounding box center [919, 21] width 6 height 6
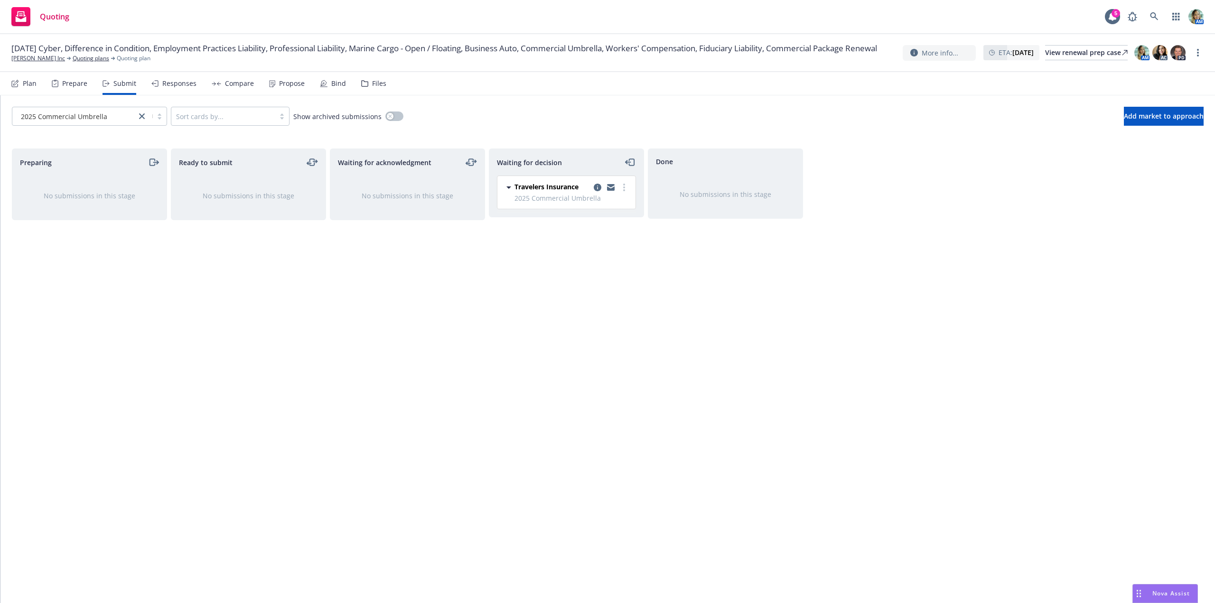
drag, startPoint x: 627, startPoint y: 393, endPoint x: 618, endPoint y: 388, distance: 10.0
click at [626, 393] on div "Waiting for decision Travelers Insurance 2025 Commercial Umbrella Tuesday, Augu…" at bounding box center [566, 366] width 155 height 435
click at [363, 291] on div "Waiting for acknowledgment No submissions in this stage" at bounding box center [407, 366] width 155 height 435
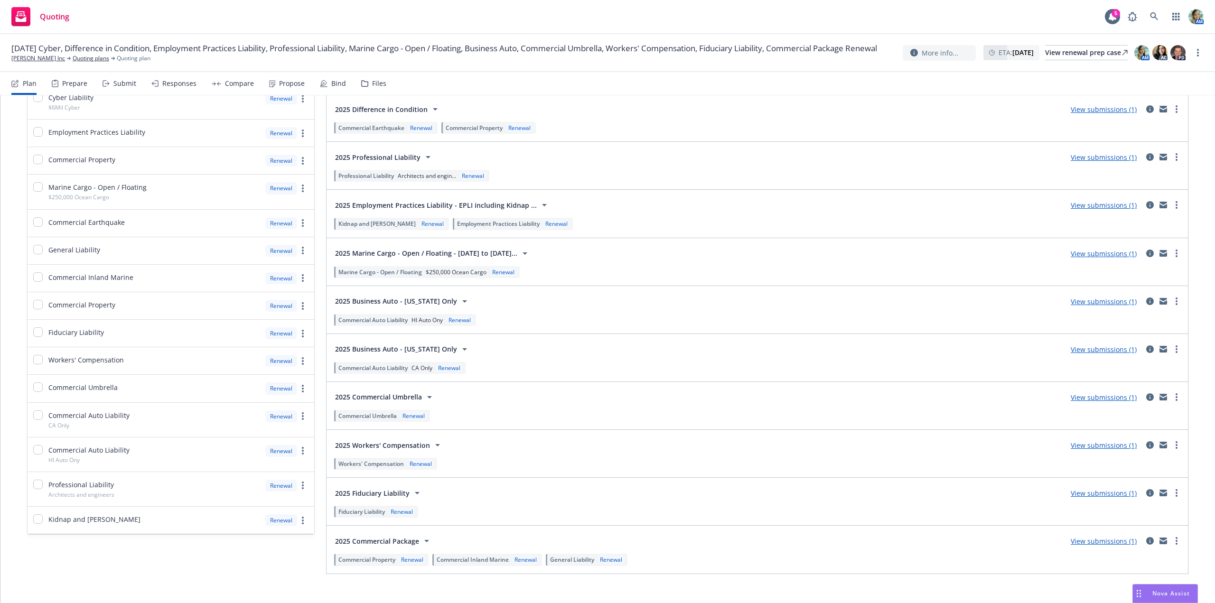
scroll to position [134, 0]
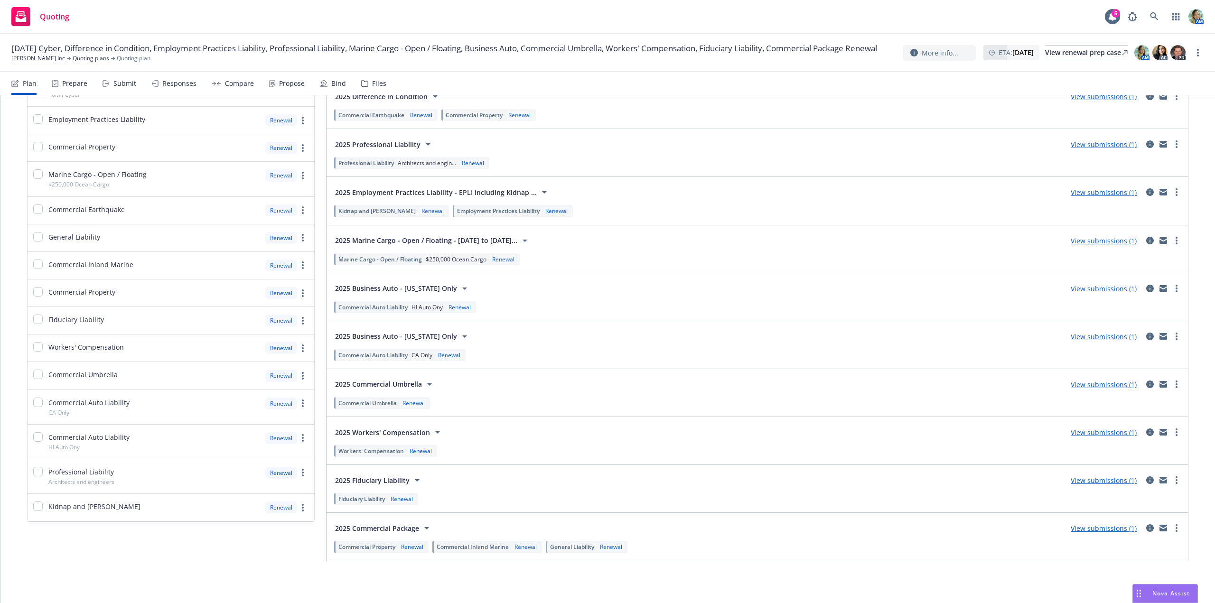
click at [1078, 531] on link "View submissions (1)" at bounding box center [1104, 528] width 66 height 9
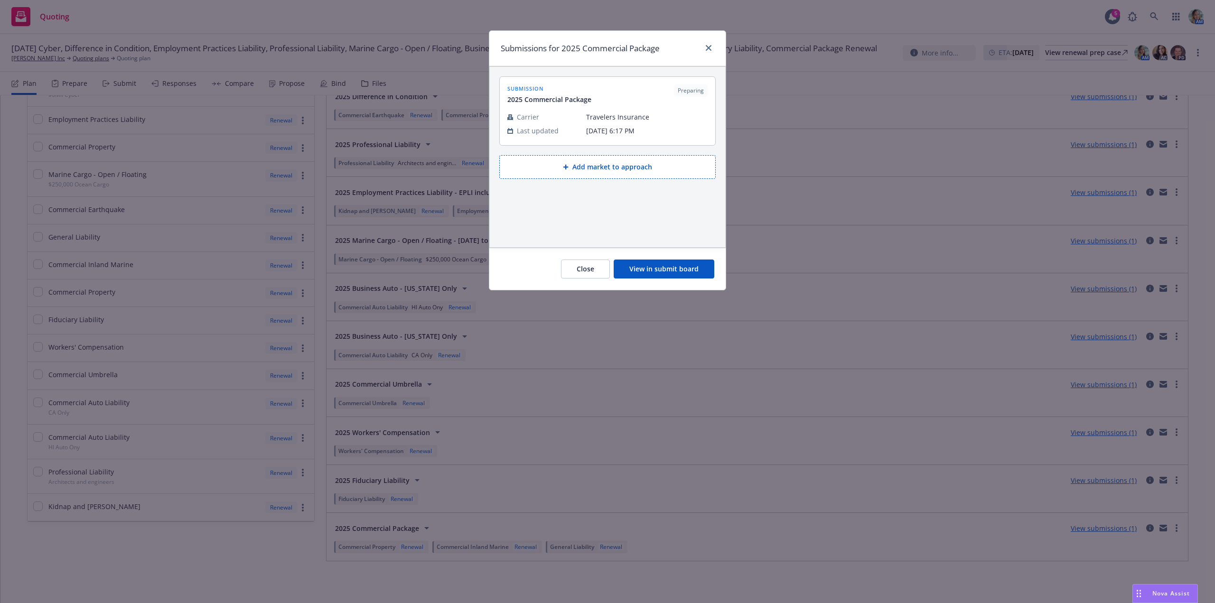
click at [650, 278] on button "View in submit board" at bounding box center [664, 269] width 101 height 19
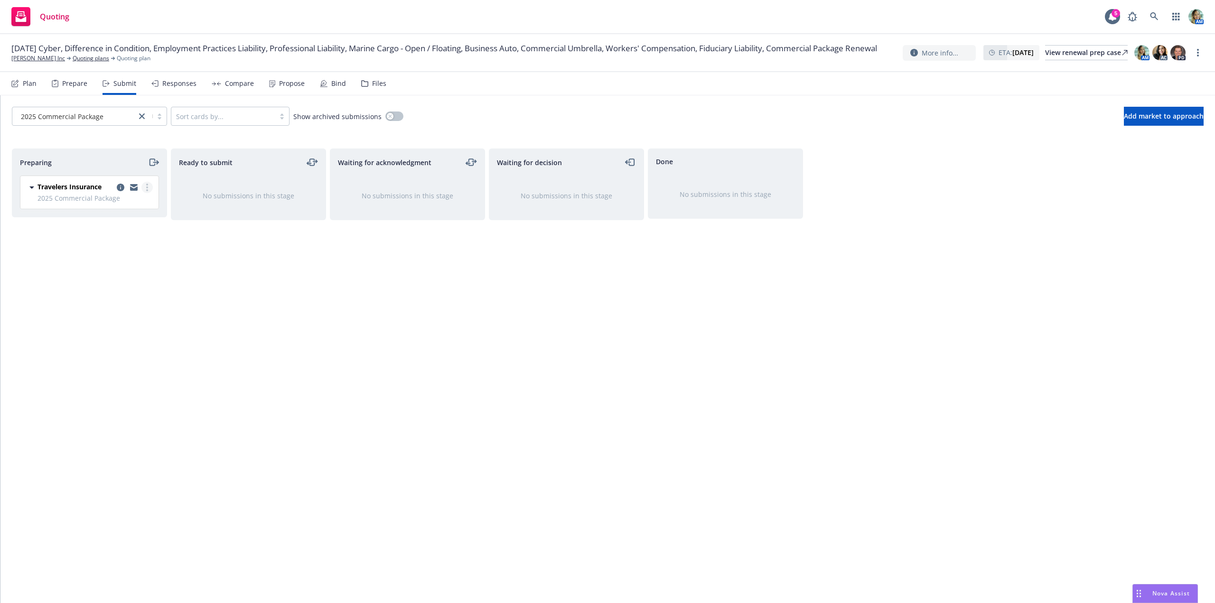
click at [151, 190] on link "more" at bounding box center [146, 187] width 11 height 11
click at [128, 225] on span "Log acknowledgement" at bounding box center [104, 225] width 94 height 9
click at [597, 188] on icon "copy logging email" at bounding box center [598, 188] width 8 height 8
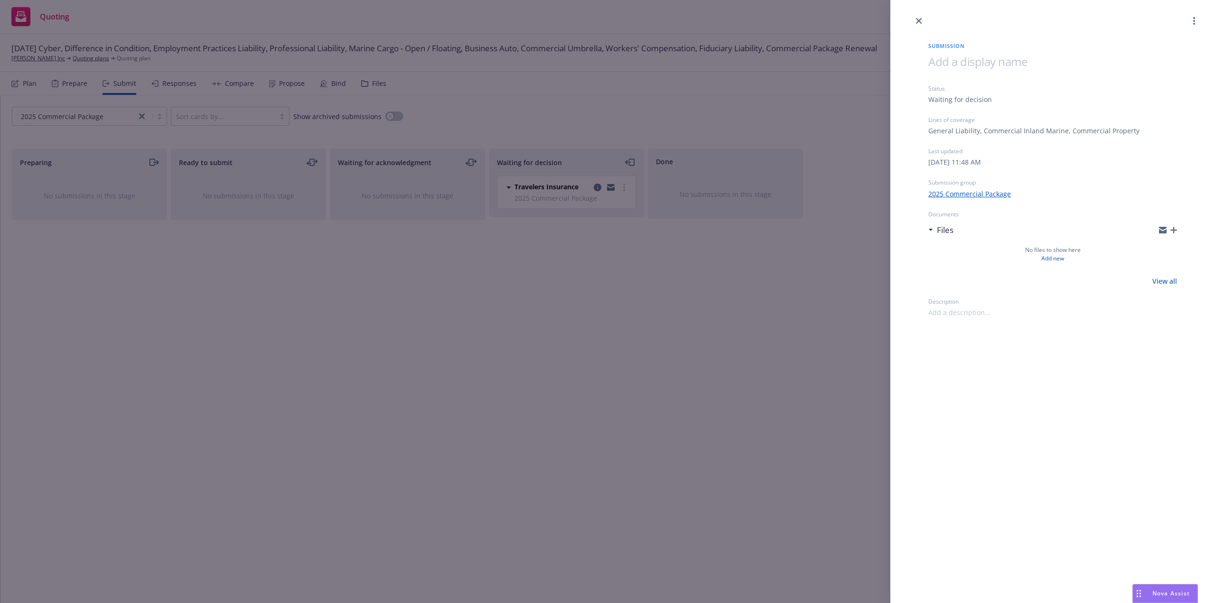
click at [959, 65] on span at bounding box center [978, 62] width 99 height 16
click at [1040, 463] on div "Submission 10/1/25 Package Status Waiting for decision Lines of coverage Genera…" at bounding box center [1053, 301] width 325 height 603
click at [919, 21] on icon "close" at bounding box center [919, 21] width 6 height 6
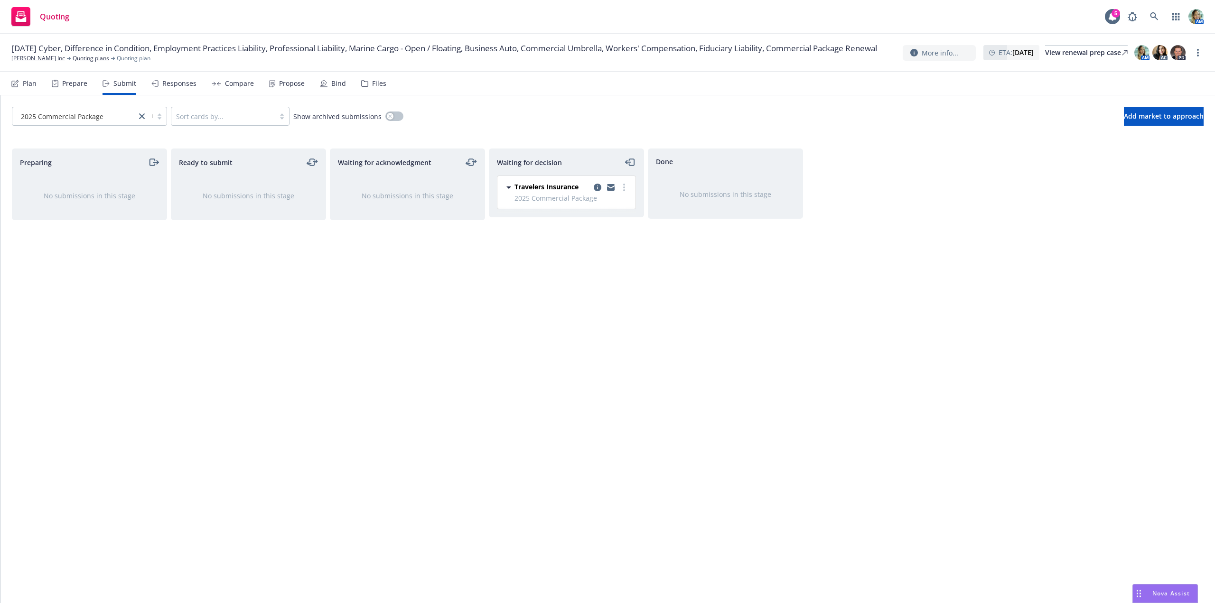
click at [507, 359] on div "Waiting for decision Travelers Insurance 2025 Commercial Package Tuesday, Augus…" at bounding box center [566, 366] width 155 height 435
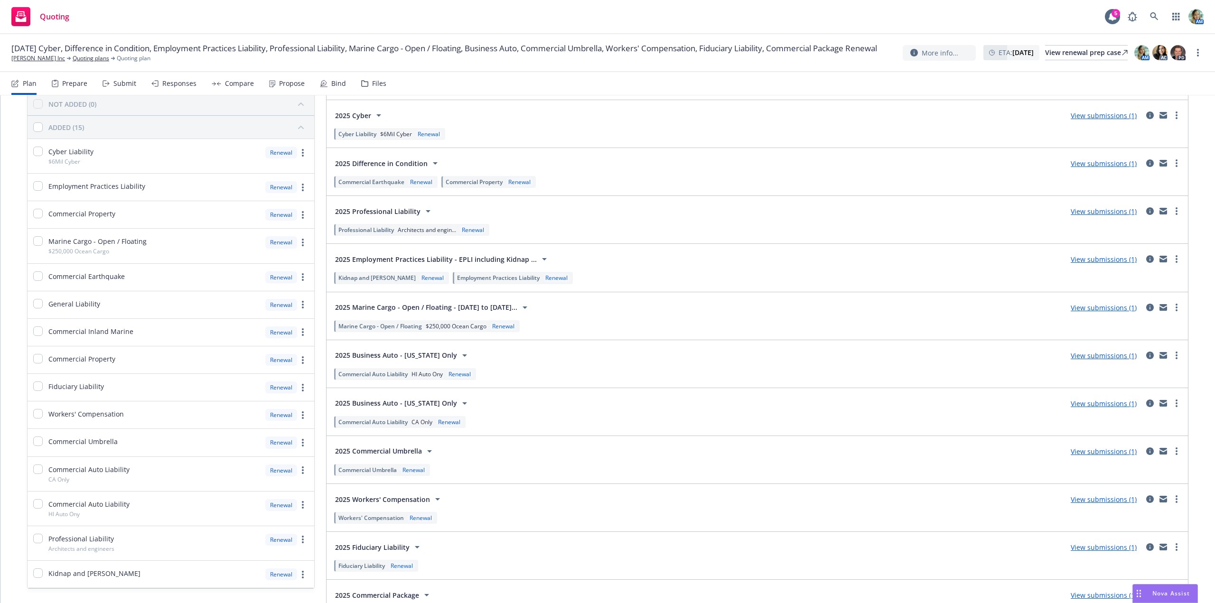
scroll to position [134, 0]
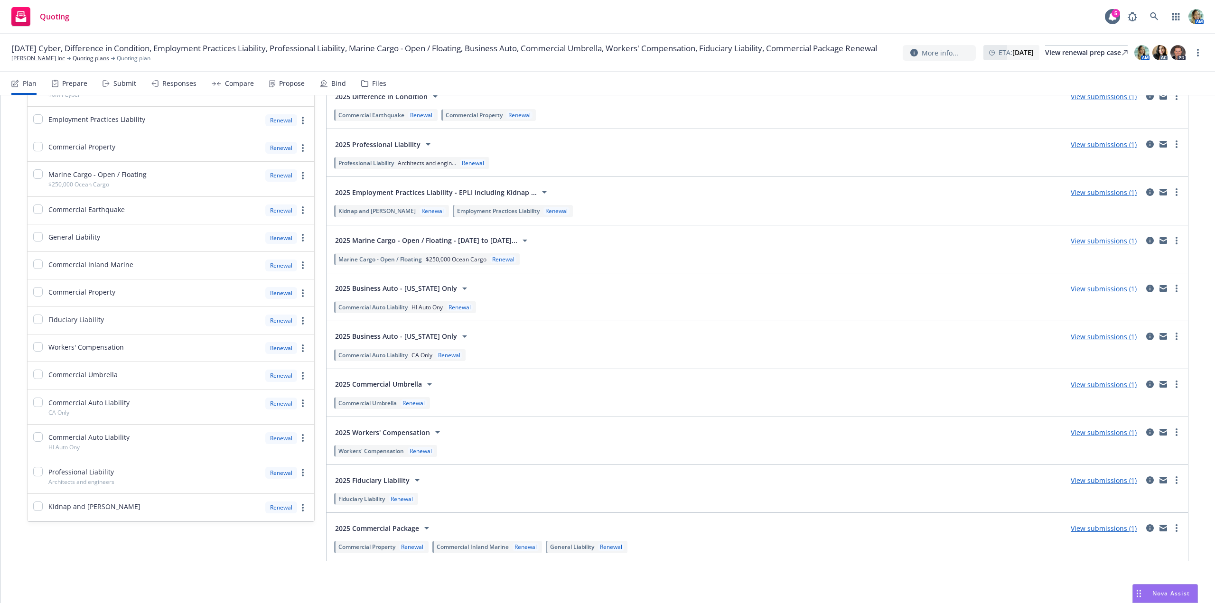
click at [1100, 435] on link "View submissions (1)" at bounding box center [1104, 432] width 66 height 9
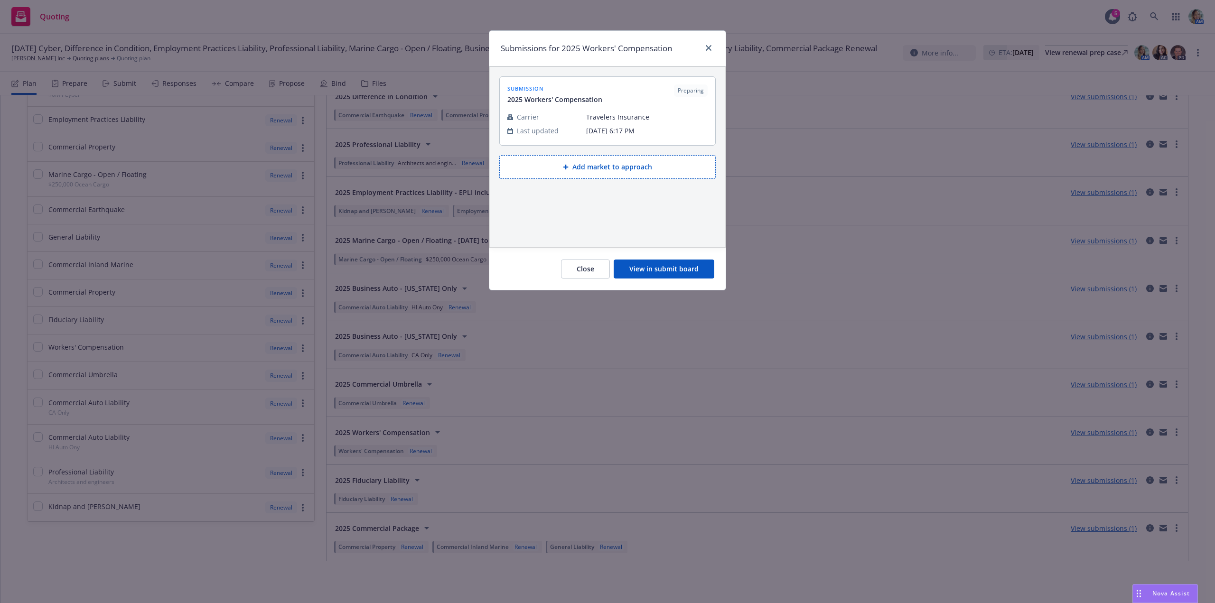
click at [650, 270] on button "View in submit board" at bounding box center [664, 269] width 101 height 19
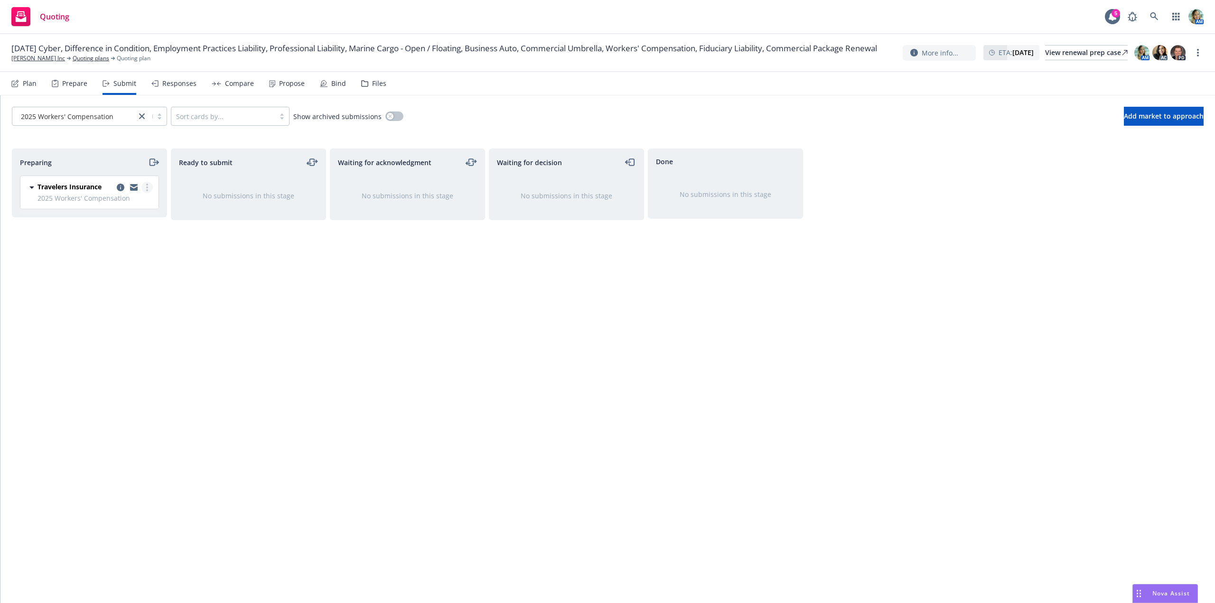
click at [147, 188] on circle "more" at bounding box center [147, 188] width 2 height 2
click at [123, 225] on span "Log acknowledgement" at bounding box center [104, 225] width 94 height 9
click at [596, 192] on link "copy logging email" at bounding box center [597, 187] width 11 height 11
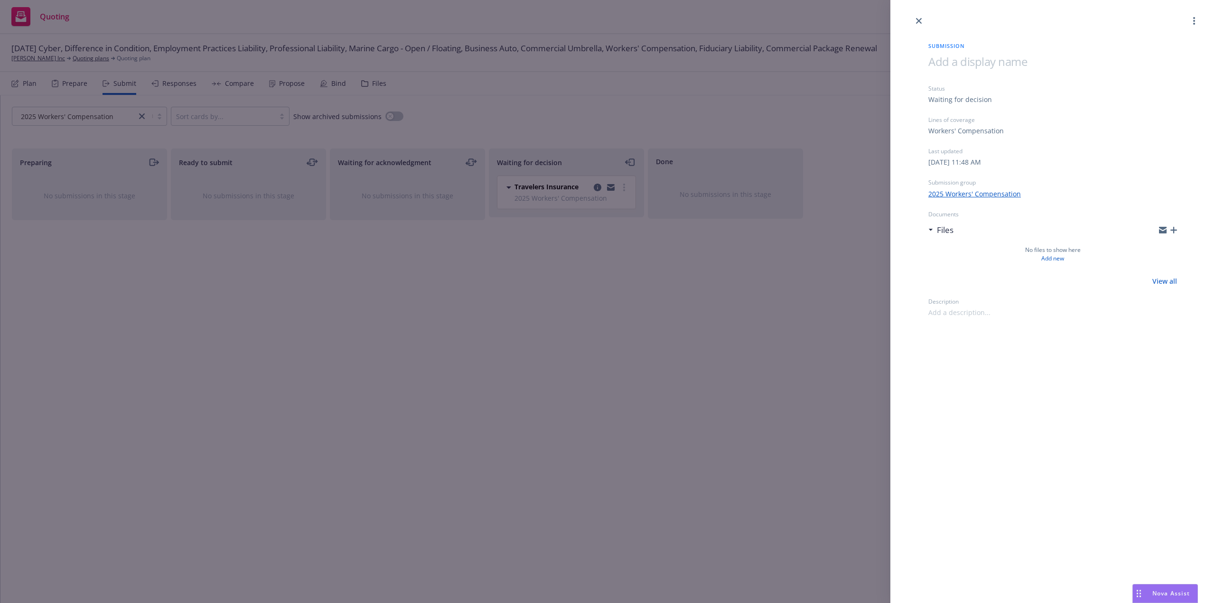
click at [950, 71] on div at bounding box center [1053, 69] width 249 height 31
click at [1024, 431] on div "Submission 10/1/25 Workers Compensation Status Waiting for decision Lines of co…" at bounding box center [1053, 301] width 325 height 603
click at [763, 501] on div "Submission 10/1/25 Workers Compensation Status Waiting for decision Lines of co…" at bounding box center [607, 301] width 1215 height 603
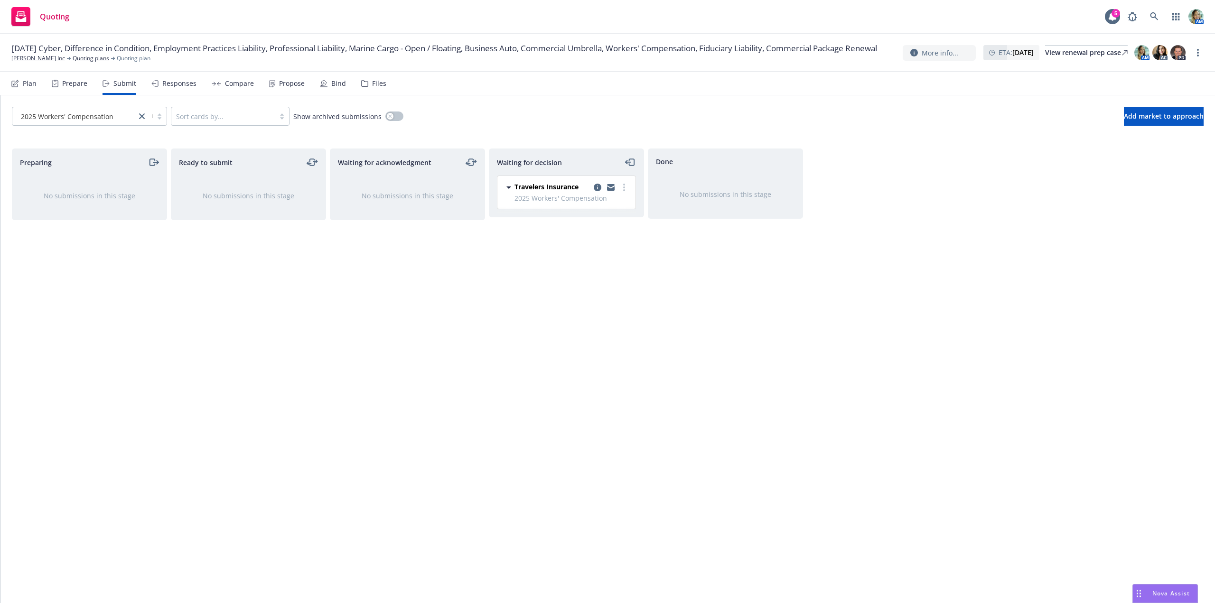
click at [528, 361] on div "Waiting for decision Travelers Insurance 2025 Workers' Compensation Tuesday, Au…" at bounding box center [566, 366] width 155 height 435
click at [378, 84] on div "Files" at bounding box center [379, 84] width 14 height 8
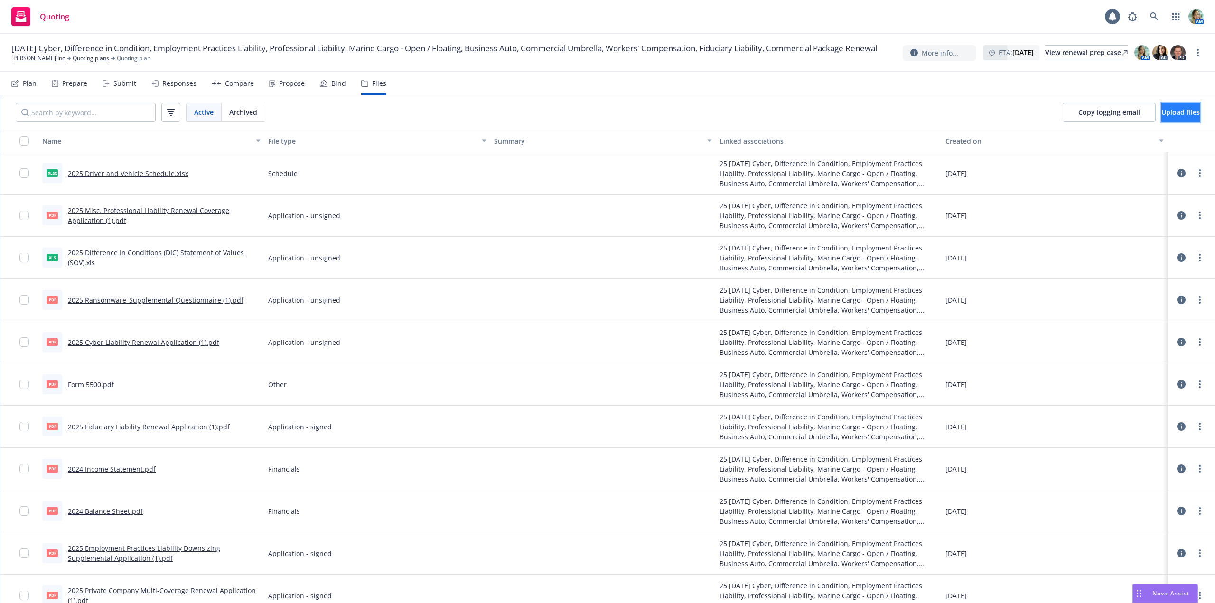
click at [1162, 110] on button "Upload files" at bounding box center [1181, 112] width 38 height 19
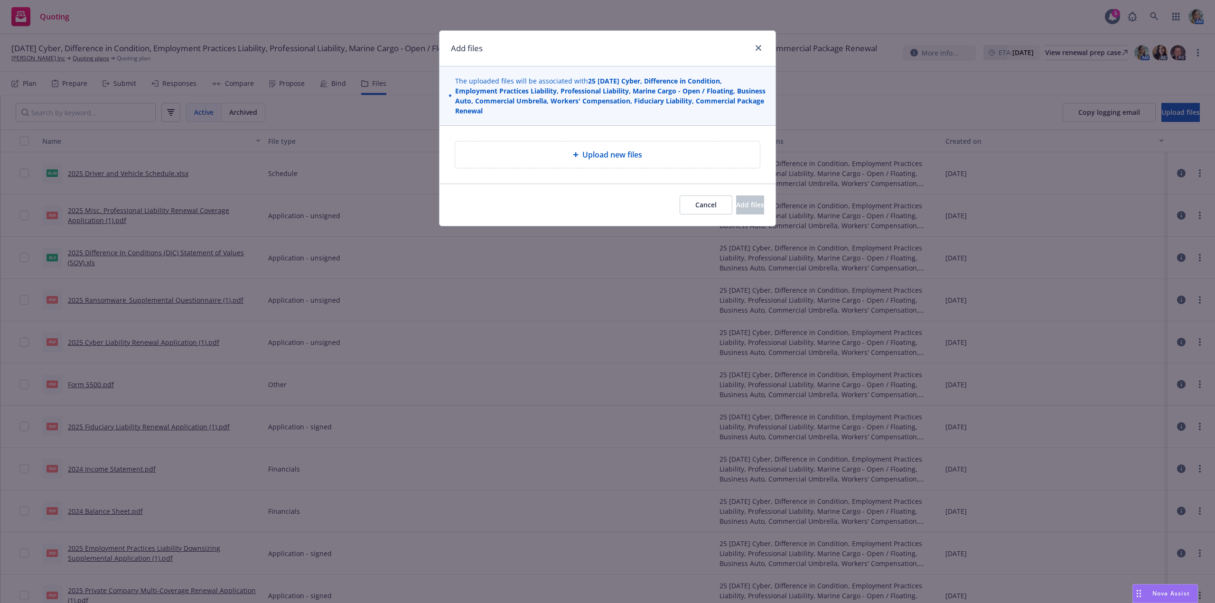
click at [610, 149] on span "Upload new files" at bounding box center [613, 154] width 60 height 11
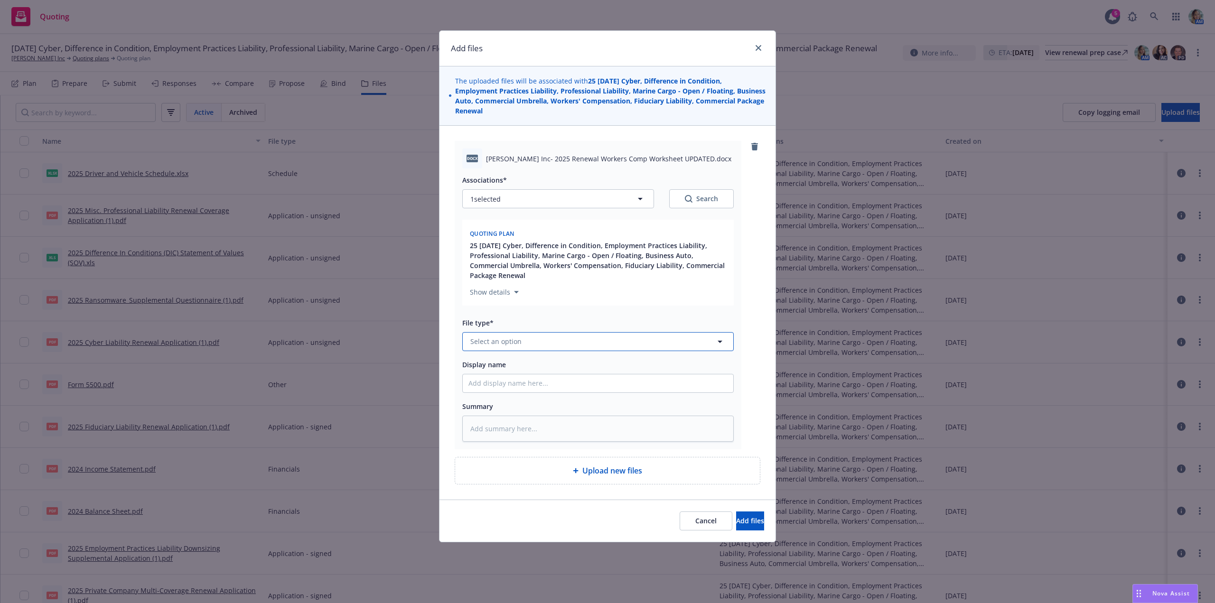
click at [545, 341] on button "Select an option" at bounding box center [598, 341] width 272 height 19
type input "p"
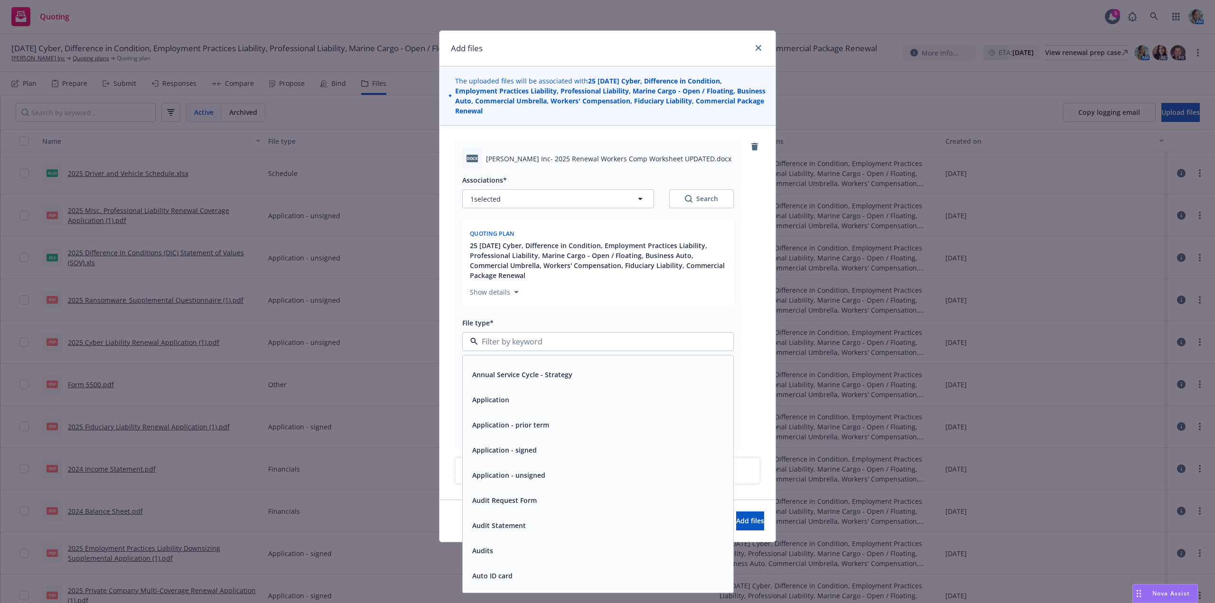
scroll to position [142, 0]
click at [576, 432] on div "Application - signed" at bounding box center [598, 427] width 259 height 14
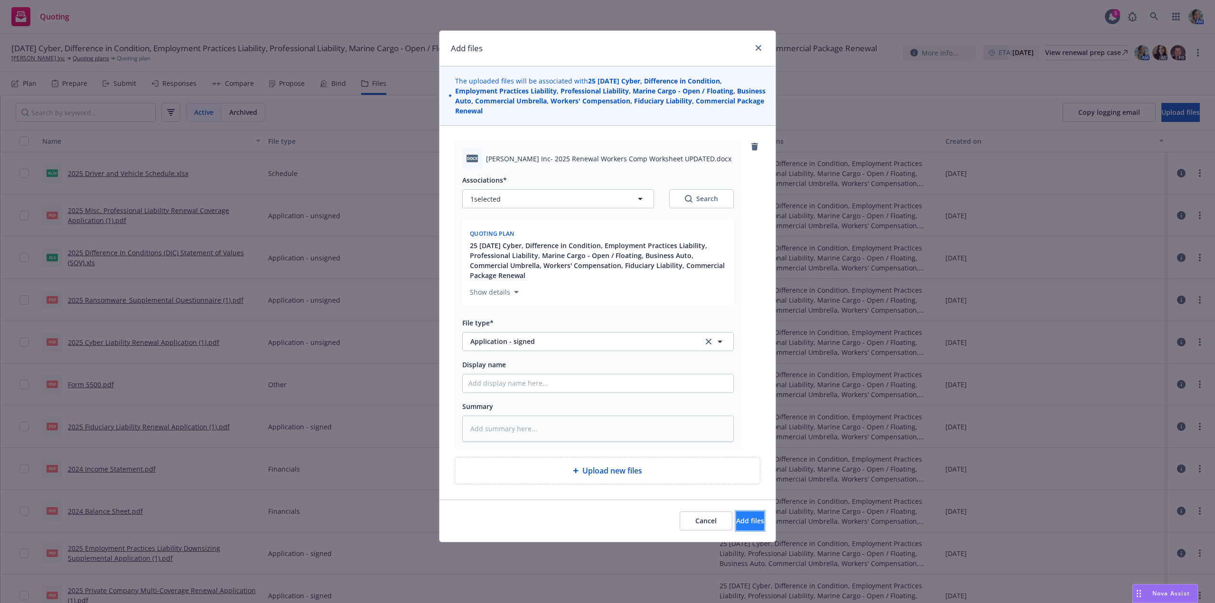
click at [736, 517] on button "Add files" at bounding box center [750, 521] width 28 height 19
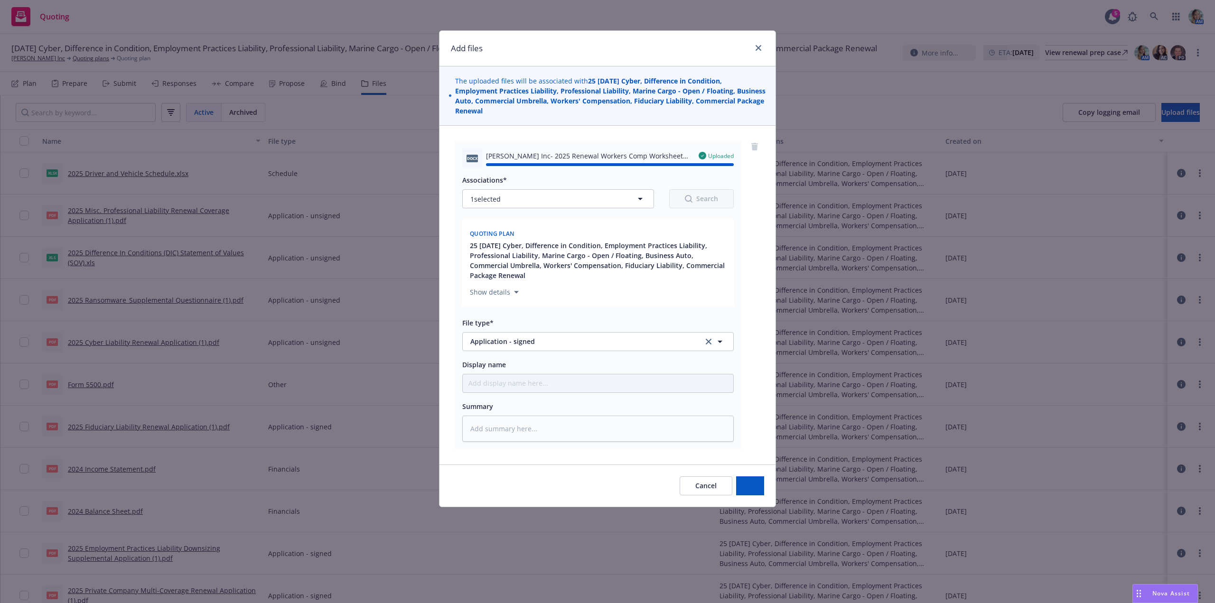
type textarea "x"
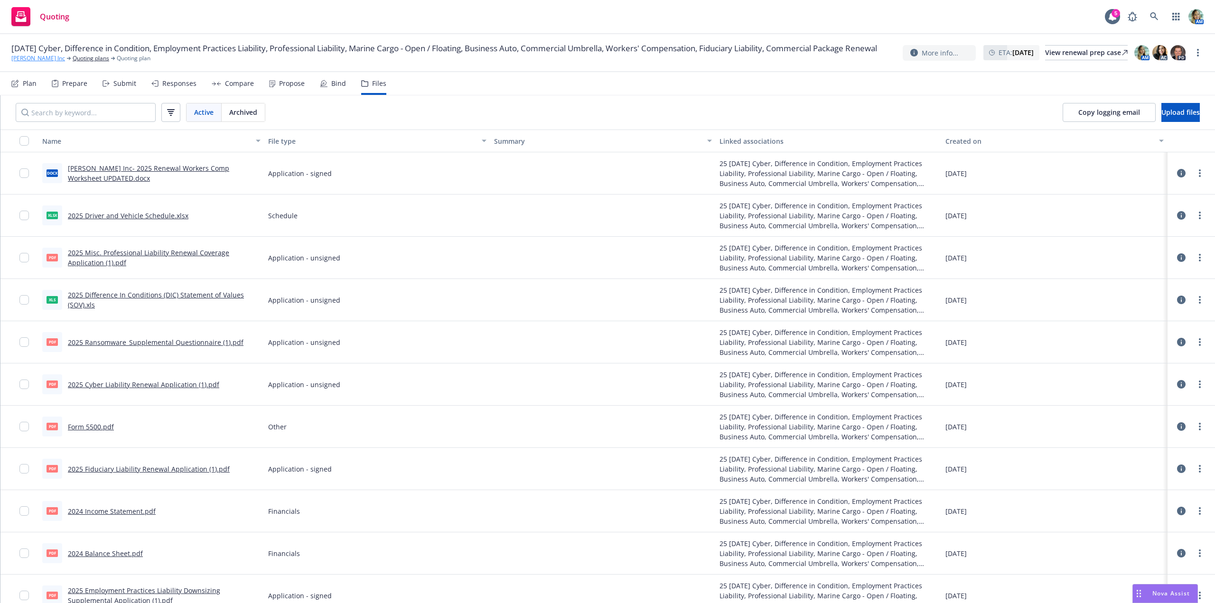
click at [46, 63] on link "[PERSON_NAME] Inc" at bounding box center [38, 58] width 54 height 9
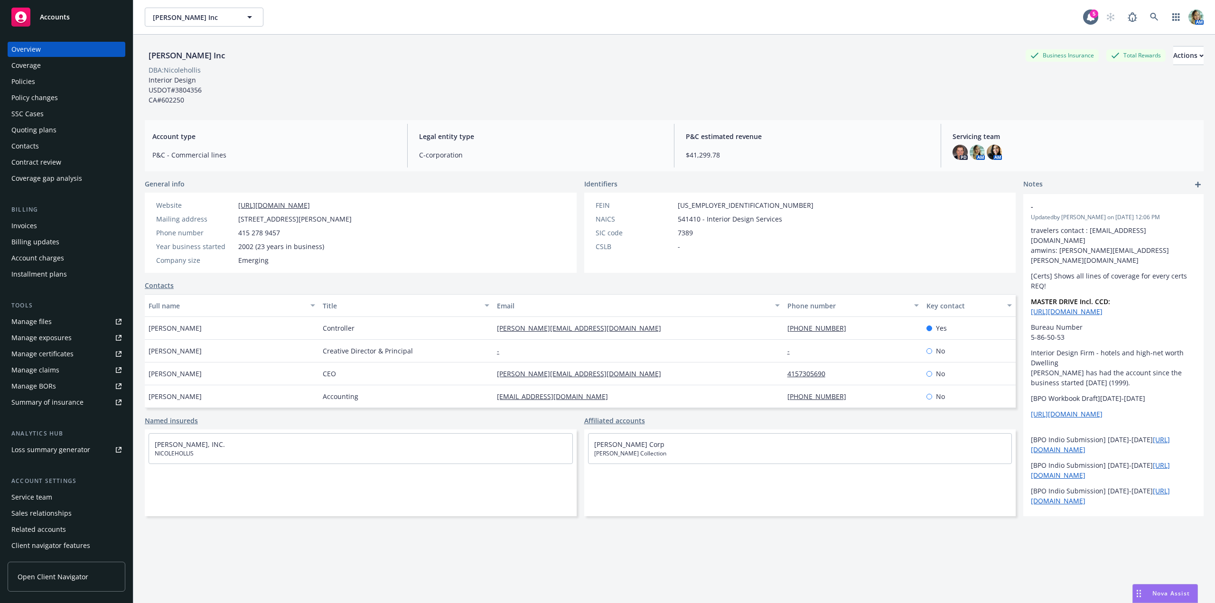
click at [43, 82] on div "Policies" at bounding box center [66, 81] width 110 height 15
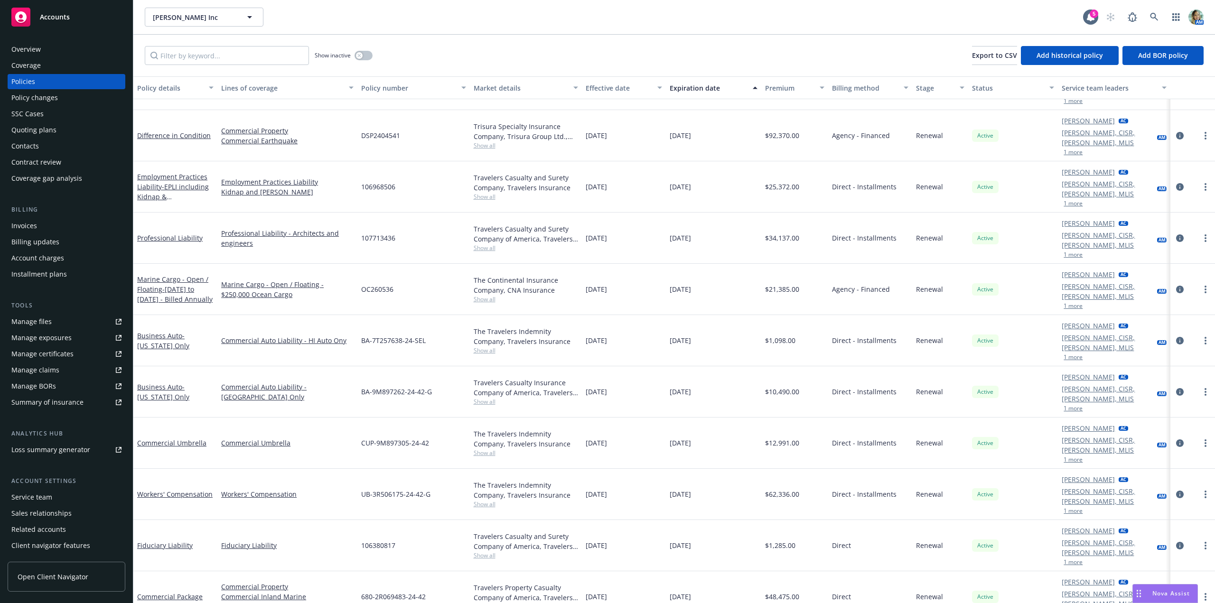
scroll to position [112, 0]
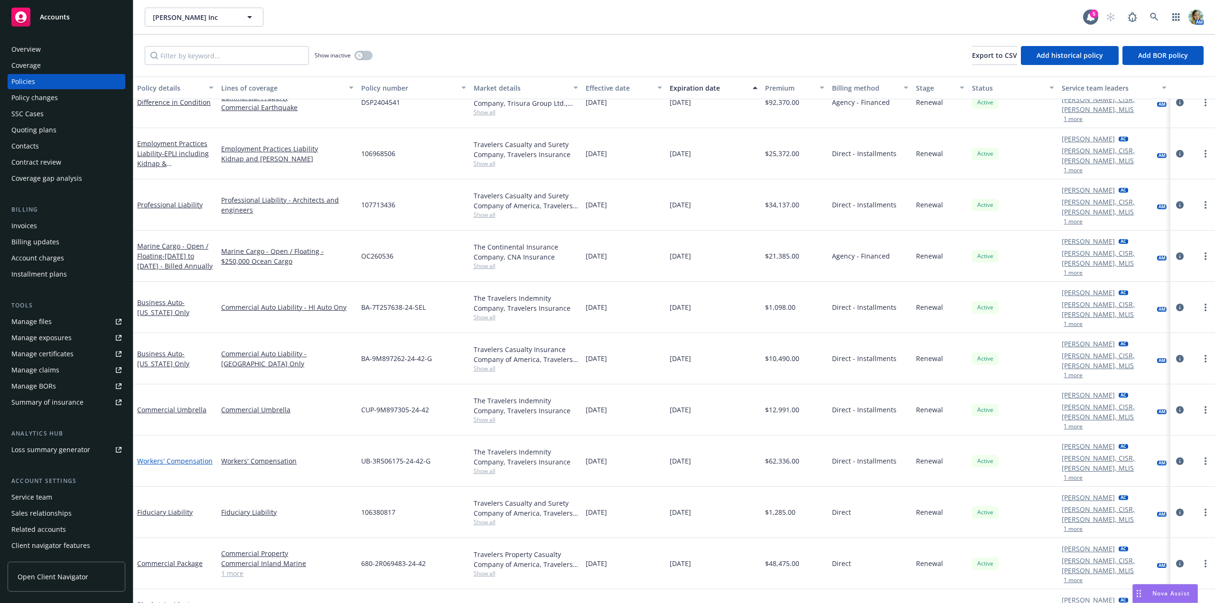
click at [199, 457] on link "Workers' Compensation" at bounding box center [174, 461] width 75 height 9
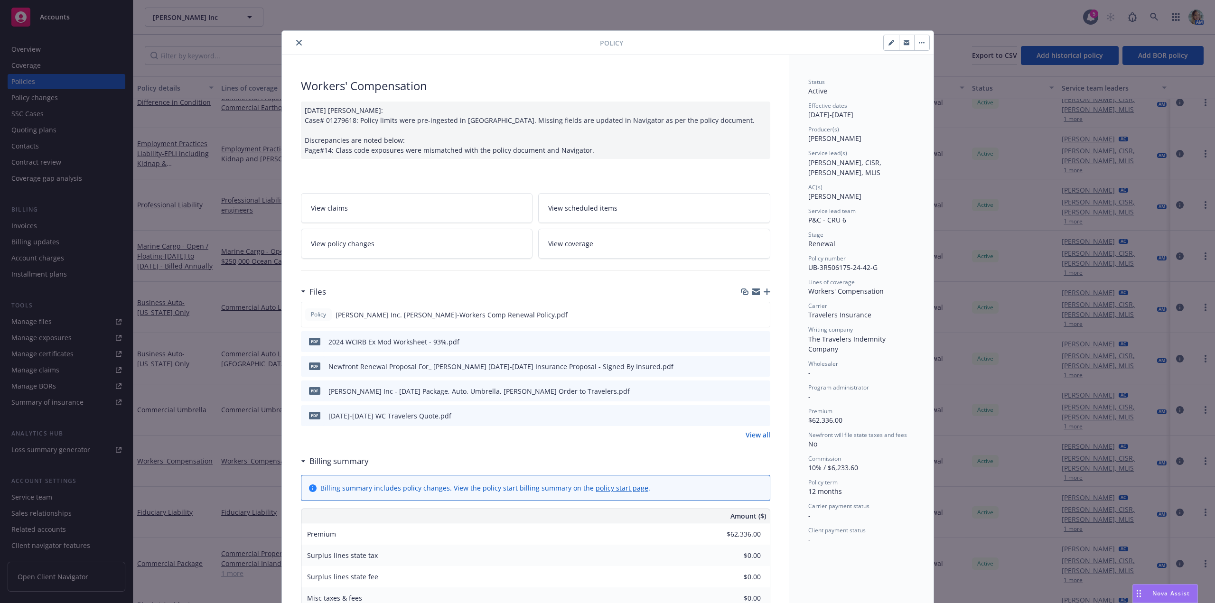
click at [752, 432] on link "View all" at bounding box center [758, 435] width 25 height 10
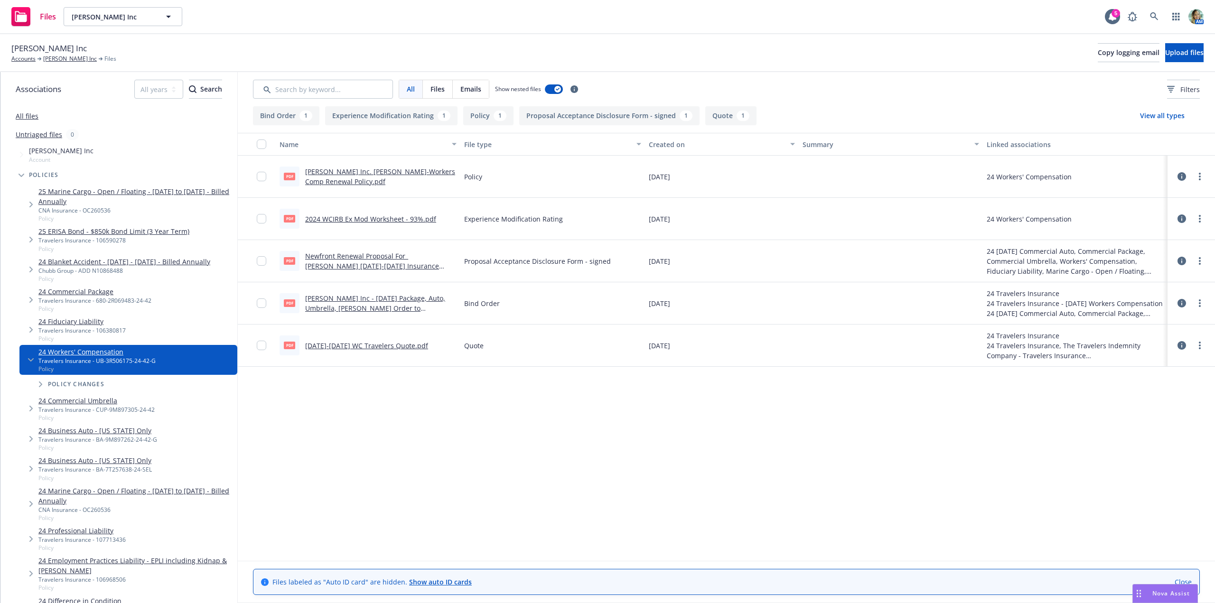
click at [440, 170] on link "[PERSON_NAME] Inc. [PERSON_NAME]-Workers Comp Renewal Policy.pdf" at bounding box center [380, 176] width 150 height 19
click at [73, 57] on link "[PERSON_NAME] Inc" at bounding box center [70, 59] width 54 height 9
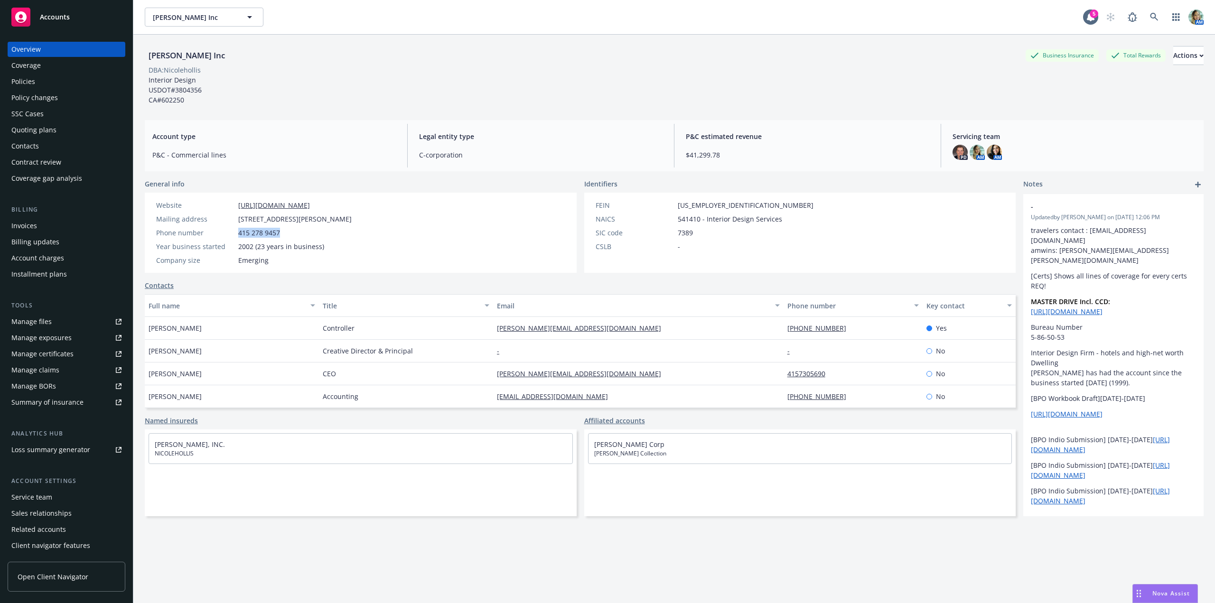
drag, startPoint x: 290, startPoint y: 235, endPoint x: 235, endPoint y: 250, distance: 56.7
click at [233, 235] on div "Phone number 415‌ 278‌ 9457‌" at bounding box center [253, 233] width 203 height 10
copy div "415‌ 278‌ 9457‌"
click at [292, 229] on div "Phone number 415‌ 278‌ 9457‌" at bounding box center [253, 233] width 203 height 10
drag, startPoint x: 240, startPoint y: 220, endPoint x: 306, endPoint y: 221, distance: 66.0
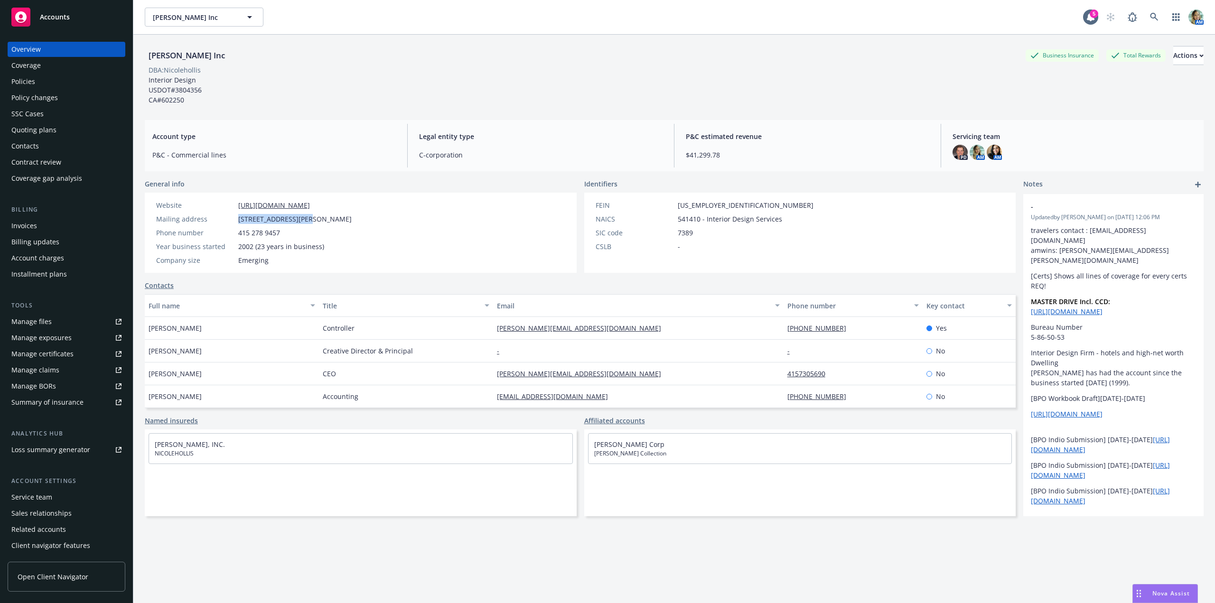
click at [306, 221] on span "[STREET_ADDRESS][PERSON_NAME]" at bounding box center [294, 219] width 113 height 10
copy span "[STREET_ADDRESS][PERSON_NAME]"
click at [363, 268] on div "Website [URL][DOMAIN_NAME] Mailing address [STREET_ADDRESS][PERSON_NAME] Phone …" at bounding box center [254, 233] width 218 height 80
drag, startPoint x: 485, startPoint y: 330, endPoint x: 560, endPoint y: 330, distance: 75.5
click at [560, 330] on div "[PERSON_NAME] Controller [PERSON_NAME][EMAIL_ADDRESS][DOMAIN_NAME] [PHONE_NUMBE…" at bounding box center [580, 328] width 871 height 23
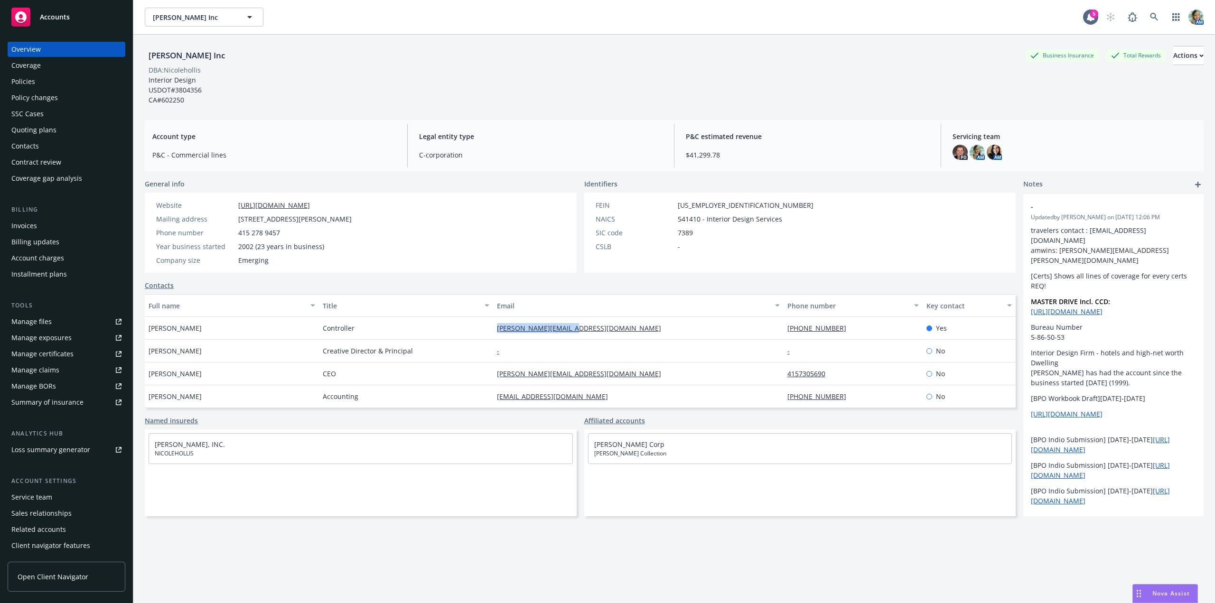
copy div "[PERSON_NAME][EMAIL_ADDRESS][DOMAIN_NAME]"
drag, startPoint x: 711, startPoint y: 207, endPoint x: 676, endPoint y: 205, distance: 34.7
click at [676, 205] on div "FEIN [US_EMPLOYER_IDENTIFICATION_NUMBER]" at bounding box center [705, 205] width 226 height 10
copy span "[US_EMPLOYER_IDENTIFICATION_NUMBER]"
drag, startPoint x: 477, startPoint y: 332, endPoint x: 569, endPoint y: 330, distance: 91.7
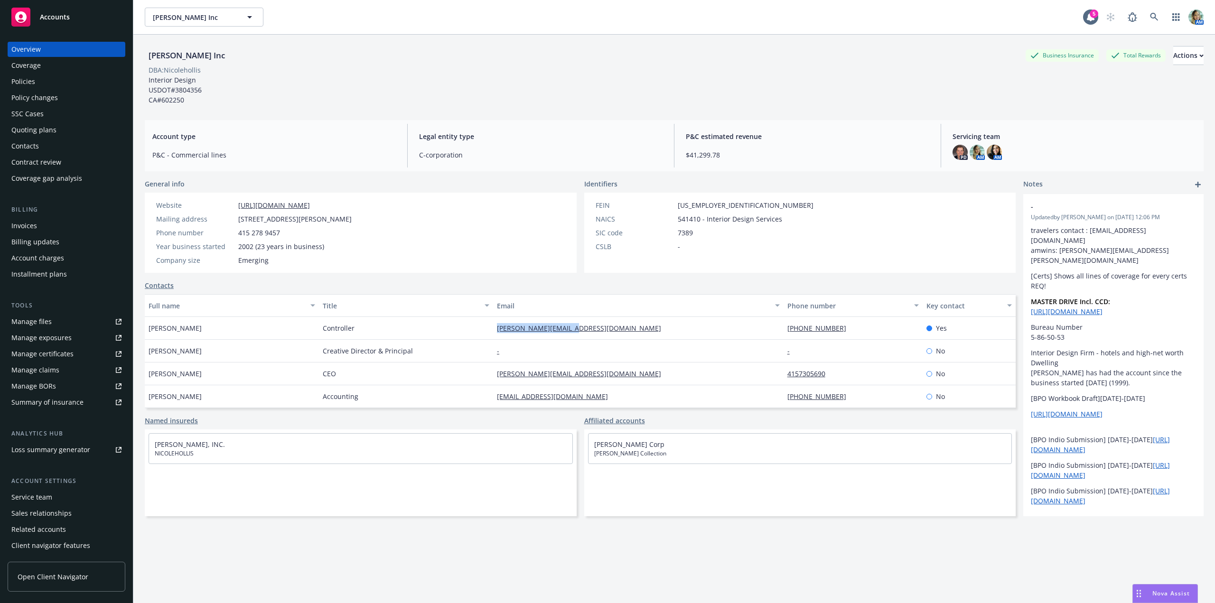
click at [569, 330] on div "[PERSON_NAME] Controller [PERSON_NAME][EMAIL_ADDRESS][DOMAIN_NAME] [PHONE_NUMBE…" at bounding box center [580, 328] width 871 height 23
copy div "[PERSON_NAME][EMAIL_ADDRESS][DOMAIN_NAME]"
drag, startPoint x: 274, startPoint y: 333, endPoint x: 236, endPoint y: 336, distance: 38.6
click at [272, 333] on div "[PERSON_NAME]" at bounding box center [232, 328] width 174 height 23
drag, startPoint x: 197, startPoint y: 333, endPoint x: 147, endPoint y: 332, distance: 50.3
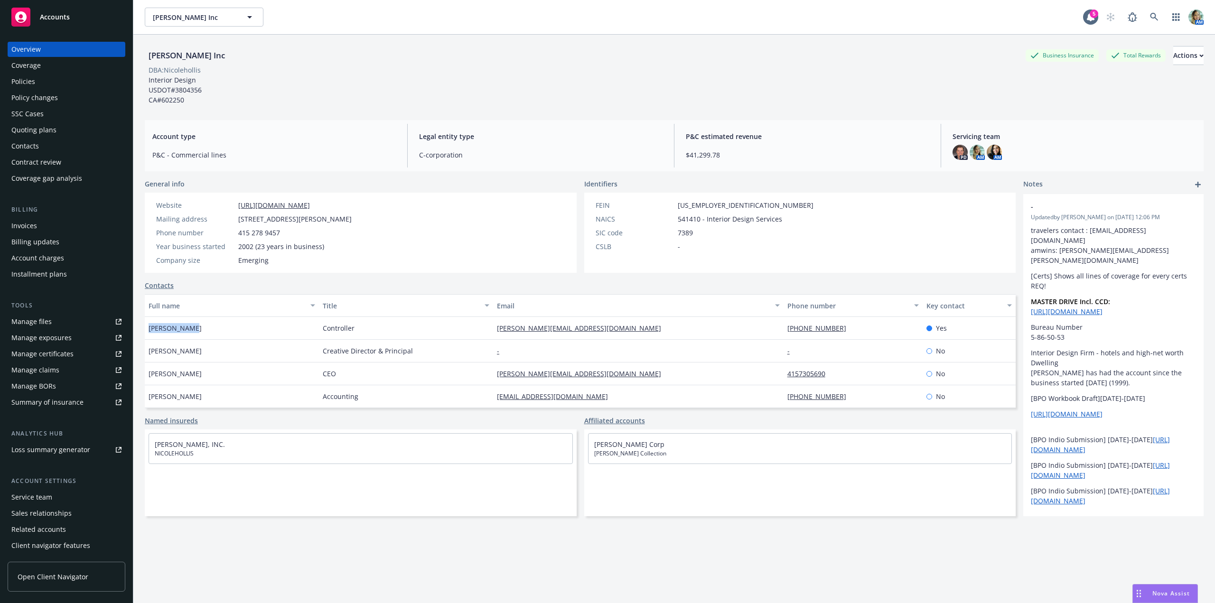
click at [147, 332] on div "[PERSON_NAME]" at bounding box center [232, 328] width 174 height 23
copy span "[PERSON_NAME]"
click at [56, 97] on div "Policy changes" at bounding box center [34, 97] width 47 height 15
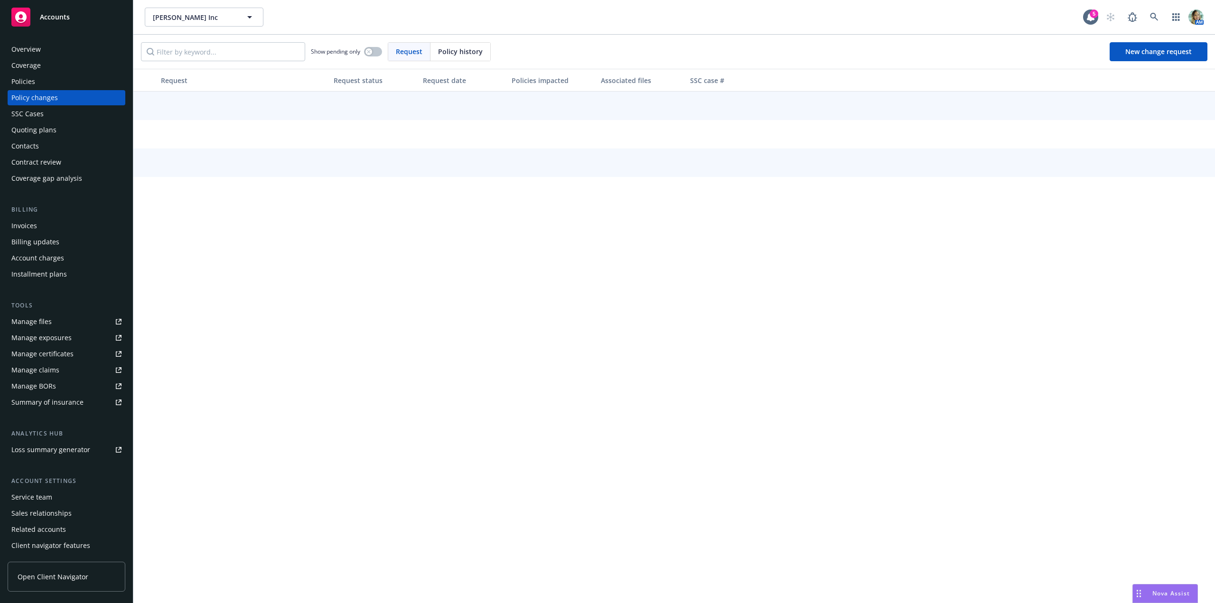
click at [71, 81] on div "Policies" at bounding box center [66, 81] width 110 height 15
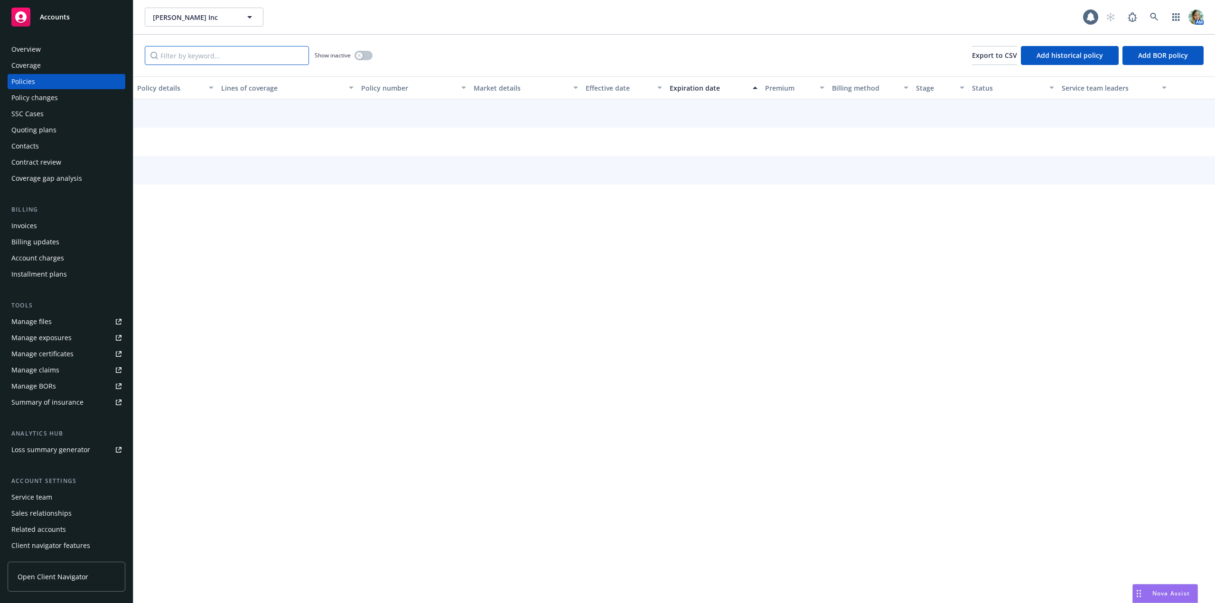
click at [183, 57] on input "Filter by keyword..." at bounding box center [227, 55] width 164 height 19
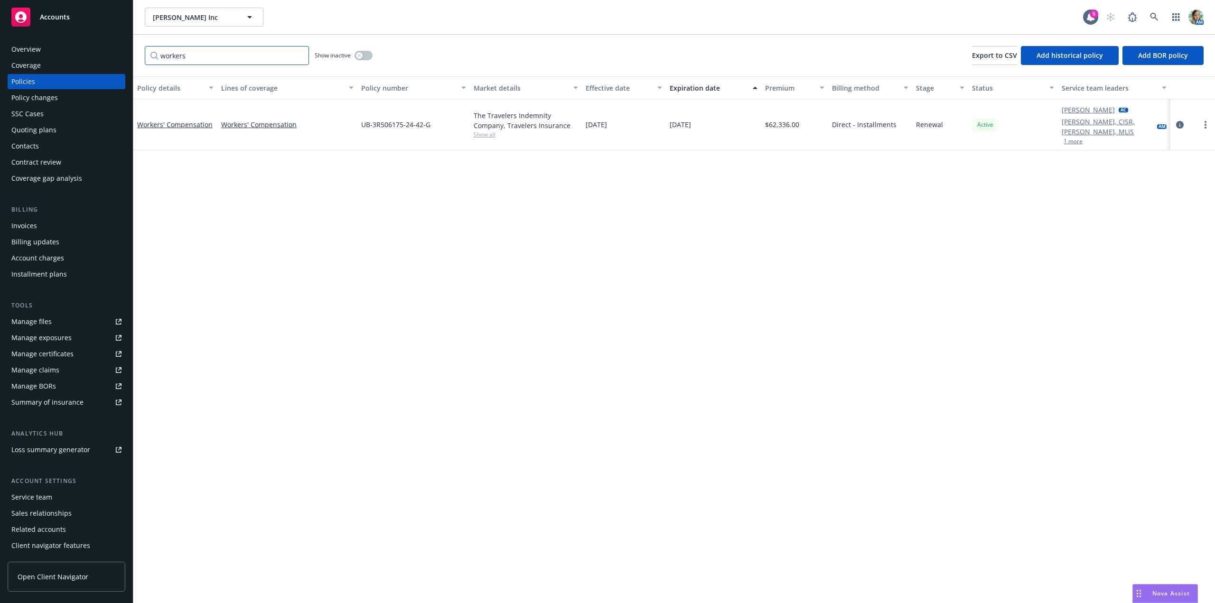
type input "workers"
click at [366, 55] on button "button" at bounding box center [364, 55] width 18 height 9
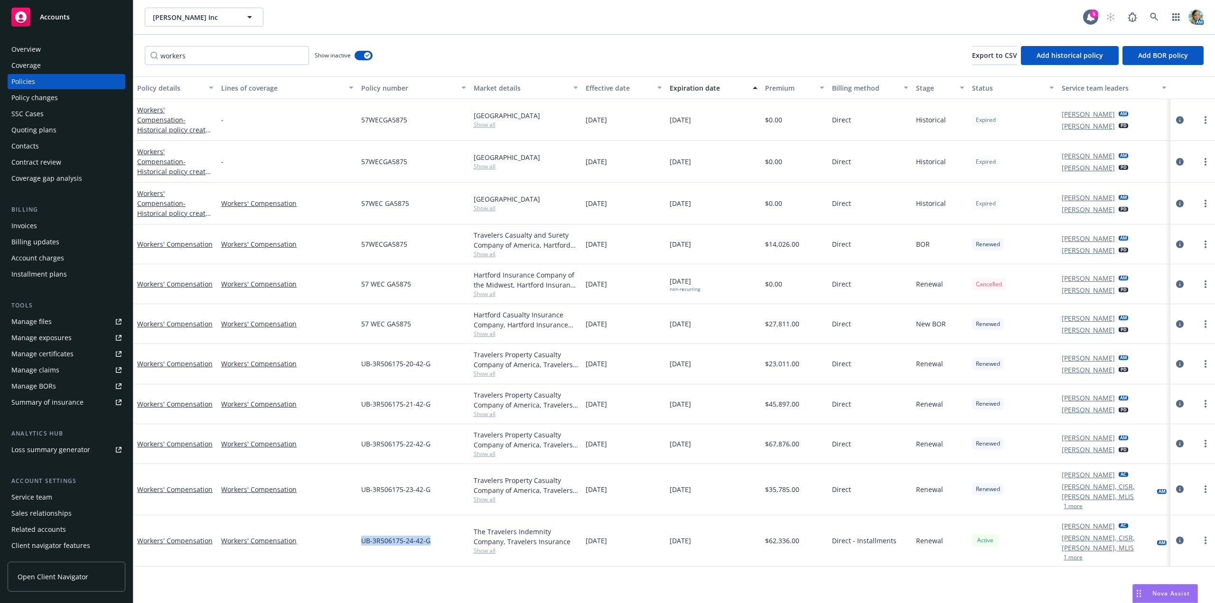
drag, startPoint x: 433, startPoint y: 528, endPoint x: 360, endPoint y: 530, distance: 73.1
click at [360, 530] on div "UB-3R506175-24-42-G" at bounding box center [414, 541] width 112 height 51
copy span "UB-3R506175-24-42-G"
drag, startPoint x: 431, startPoint y: 484, endPoint x: 360, endPoint y: 489, distance: 70.4
click at [360, 489] on div "UB-3R506175-23-42-G" at bounding box center [414, 489] width 112 height 51
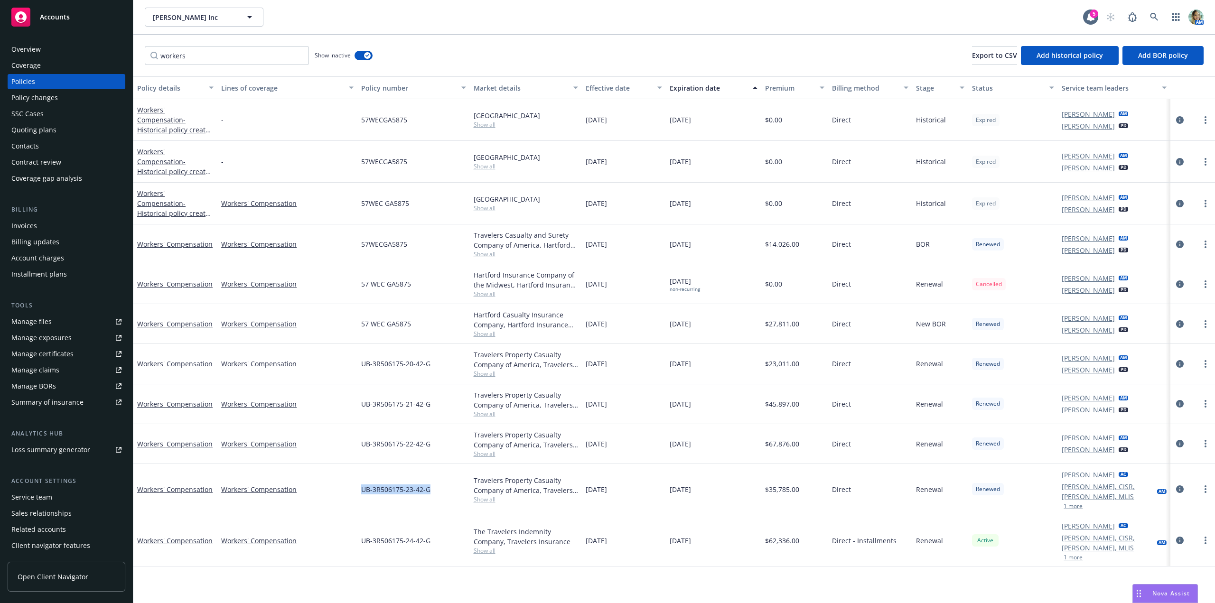
copy span "UB-3R506175-23-42-G"
drag, startPoint x: 438, startPoint y: 444, endPoint x: 368, endPoint y: 445, distance: 70.3
click at [363, 445] on div "UB-3R506175-22-42-G" at bounding box center [414, 444] width 112 height 40
copy span "UB-3R506175-22-42-G"
click at [429, 410] on div "UB-3R506175-21-42-G" at bounding box center [414, 405] width 112 height 40
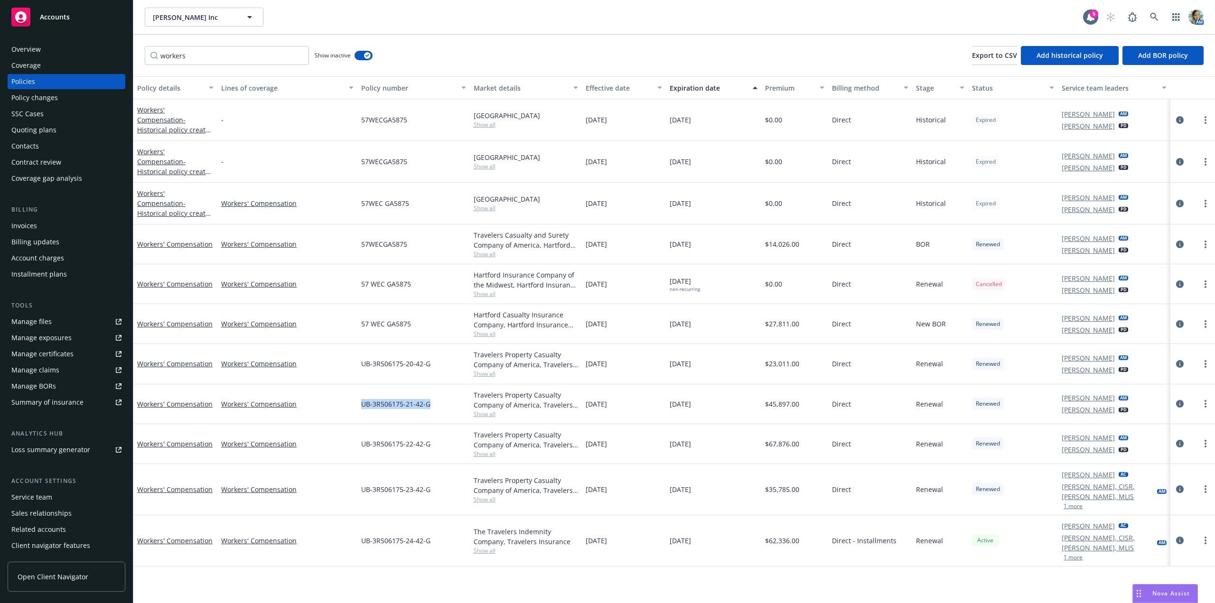
drag, startPoint x: 434, startPoint y: 405, endPoint x: 363, endPoint y: 404, distance: 70.7
click at [363, 404] on div "UB-3R506175-21-42-G" at bounding box center [414, 405] width 112 height 40
copy span "UB-3R506175-21-42-G"
drag, startPoint x: 433, startPoint y: 367, endPoint x: 364, endPoint y: 368, distance: 68.4
click at [364, 367] on div "UB-3R506175-20-42-G" at bounding box center [414, 364] width 112 height 40
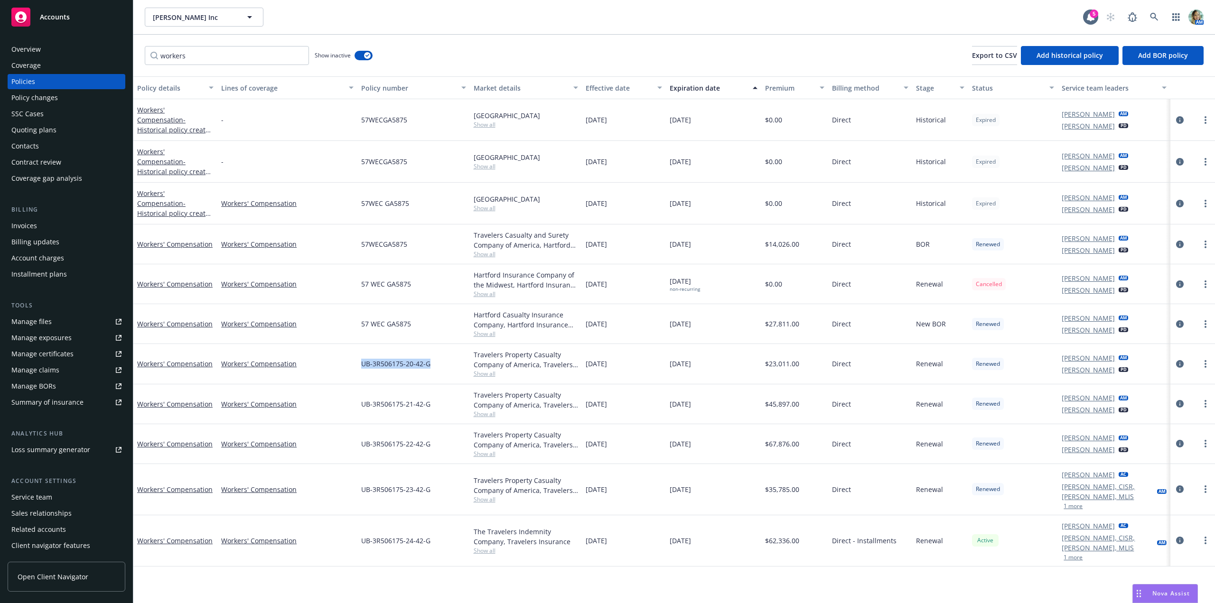
click at [24, 50] on div "Overview" at bounding box center [25, 49] width 29 height 15
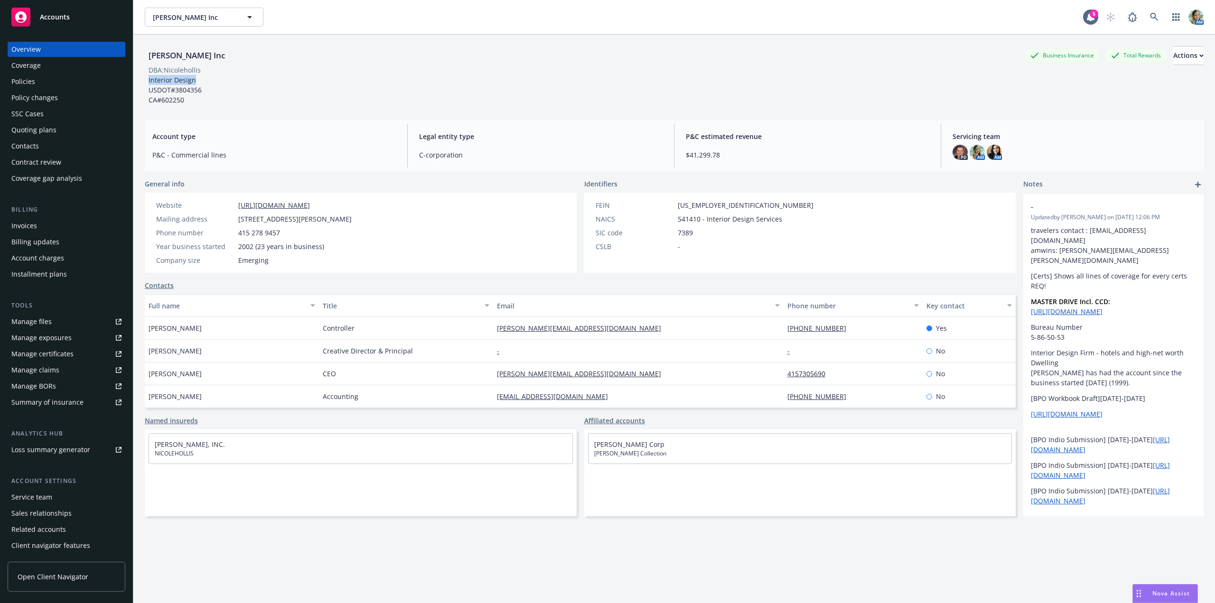
drag, startPoint x: 196, startPoint y: 83, endPoint x: 155, endPoint y: 96, distance: 42.9
click at [147, 85] on div "Interior Design USDOT#3804356 CA#602250" at bounding box center [176, 90] width 63 height 30
click at [171, 75] on div "DBA: Nicolehollis" at bounding box center [175, 70] width 52 height 10
drag, startPoint x: 149, startPoint y: 82, endPoint x: 196, endPoint y: 80, distance: 47.0
click at [196, 80] on div "Interior Design USDOT#3804356 CA#602250" at bounding box center [176, 90] width 63 height 30
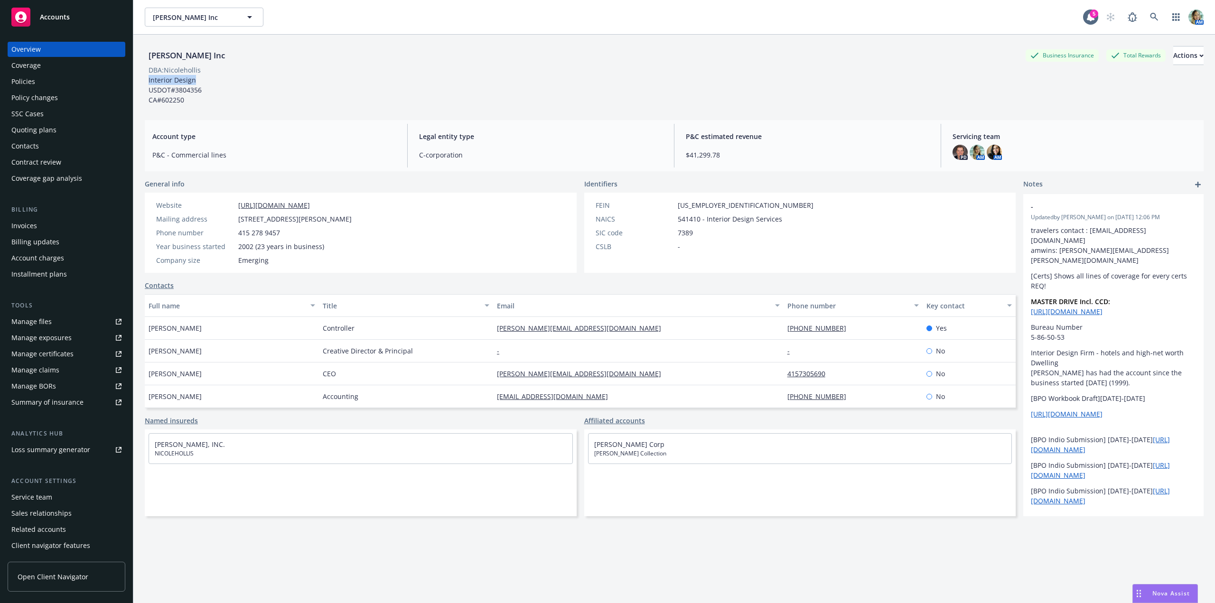
drag, startPoint x: 326, startPoint y: 206, endPoint x: 237, endPoint y: 211, distance: 88.9
click at [237, 211] on div "Website https://www.nicolehollis.com/ Mailing address 1000 Brannan St #503, San…" at bounding box center [253, 232] width 203 height 65
drag, startPoint x: 840, startPoint y: 329, endPoint x: 770, endPoint y: 333, distance: 70.8
click at [770, 333] on div "Jose Jimenez Controller jose@nicolehollis.com 415-278-9457 Yes" at bounding box center [580, 328] width 871 height 23
click at [1183, 58] on button "Actions" at bounding box center [1189, 55] width 30 height 19
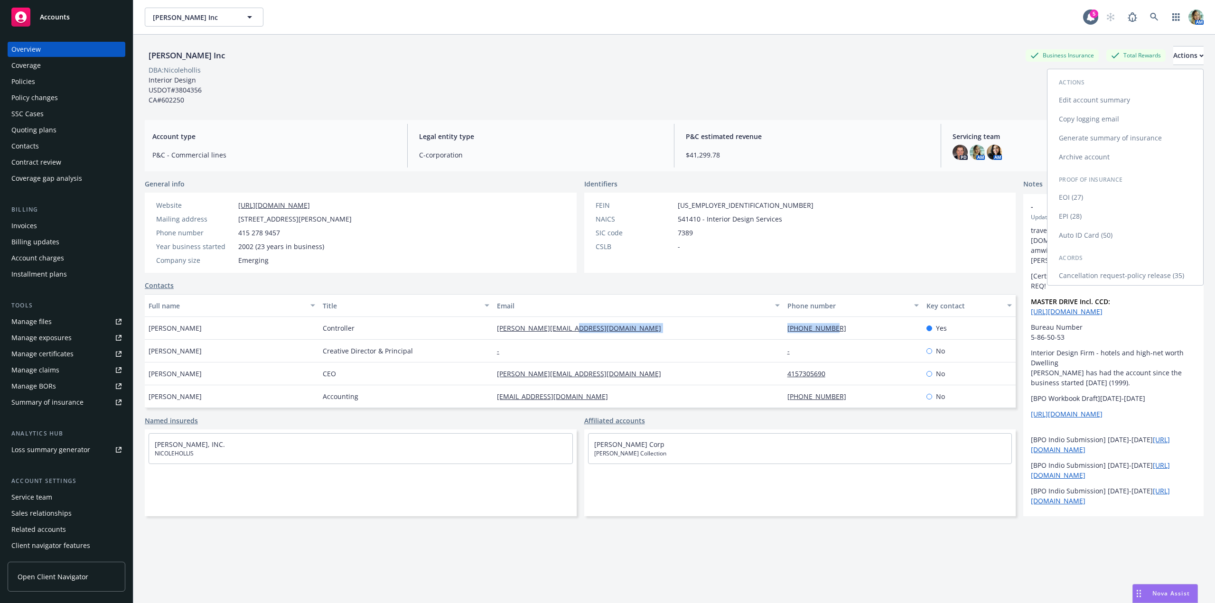
click at [1084, 96] on link "Edit account summary" at bounding box center [1126, 100] width 156 height 19
select select "US"
select select "C-corporation"
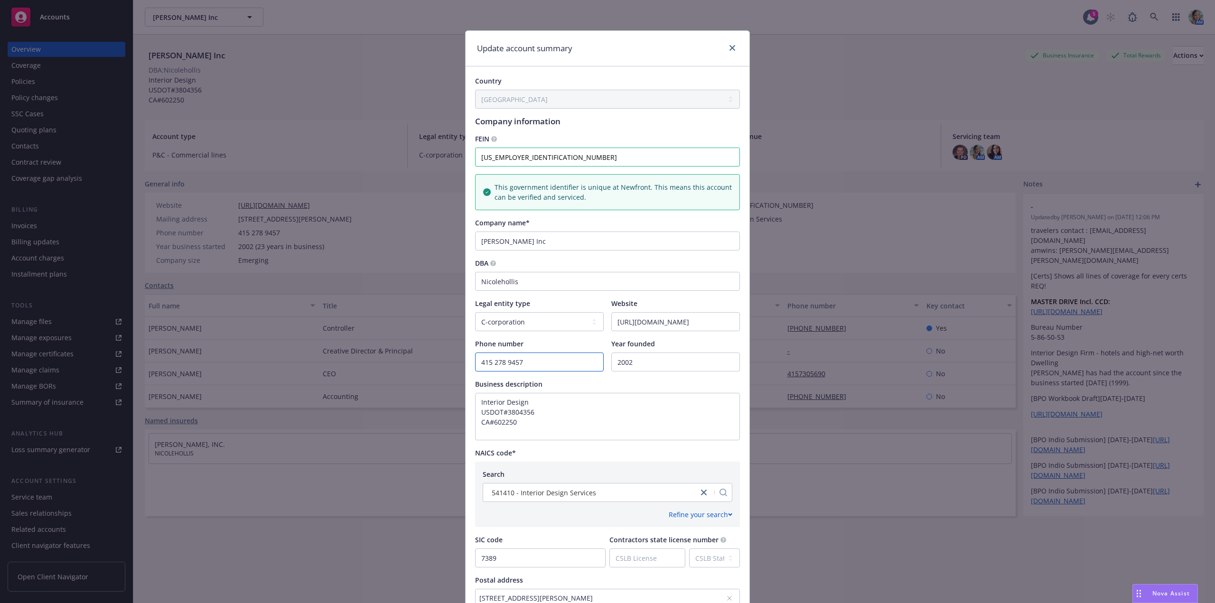
drag, startPoint x: 511, startPoint y: 364, endPoint x: 436, endPoint y: 363, distance: 75.0
click at [449, 363] on div "Update account summary Country Afghanistan Albania Algeria American Samoa Andor…" at bounding box center [607, 301] width 1215 height 603
paste input "415-278-9457"
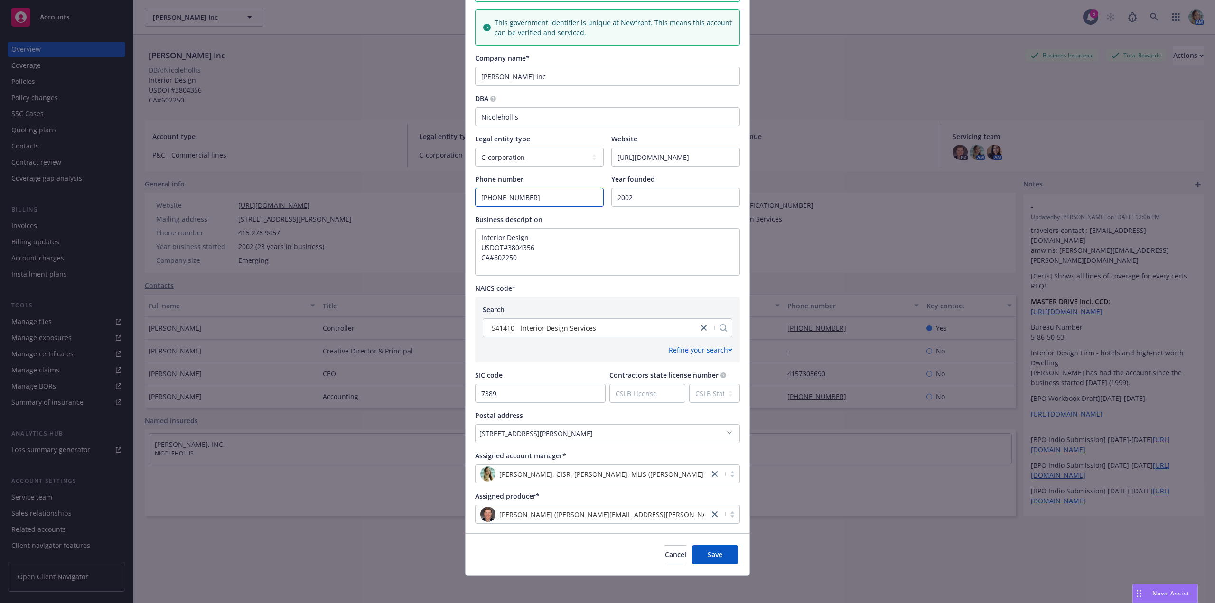
scroll to position [168, 0]
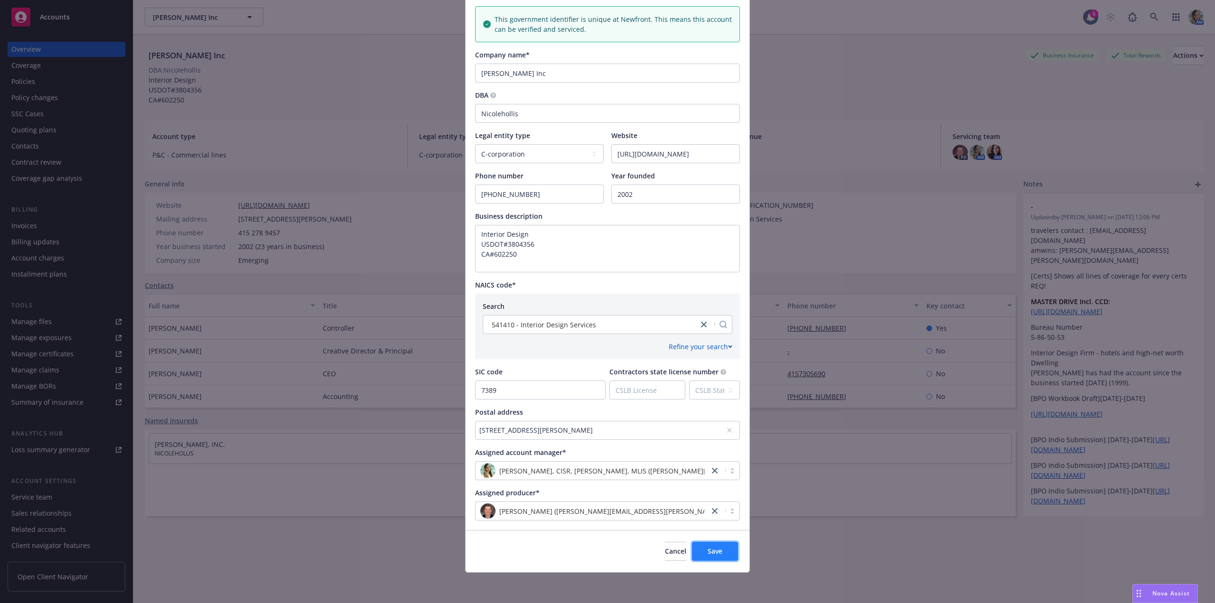
click at [701, 548] on button "Save" at bounding box center [715, 551] width 46 height 19
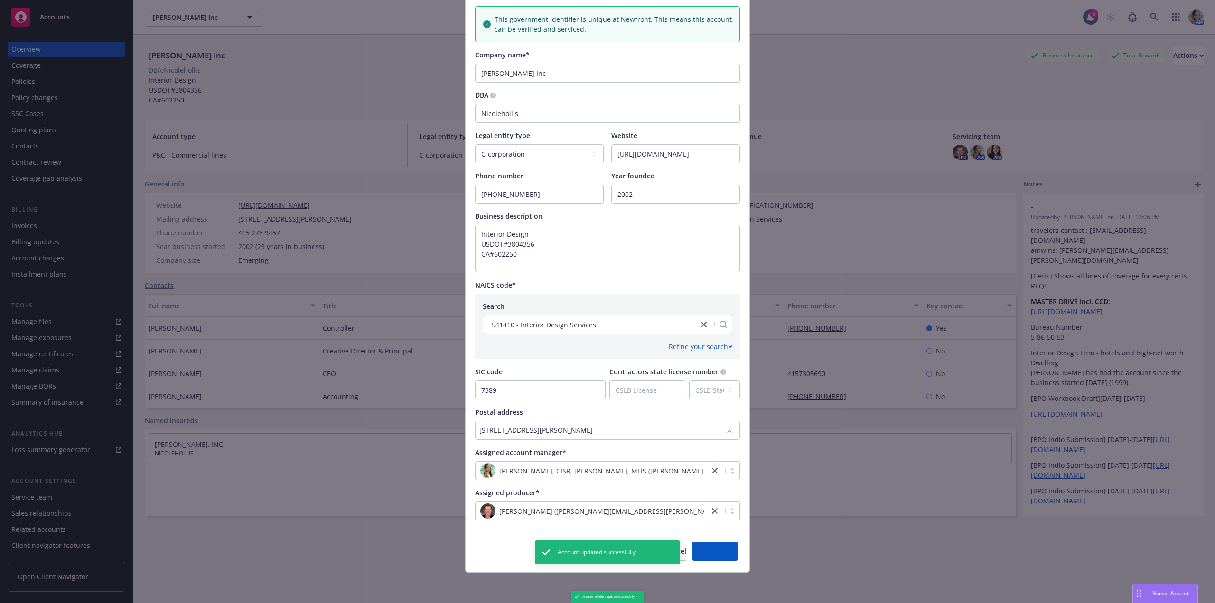
type input "415-278-9457"
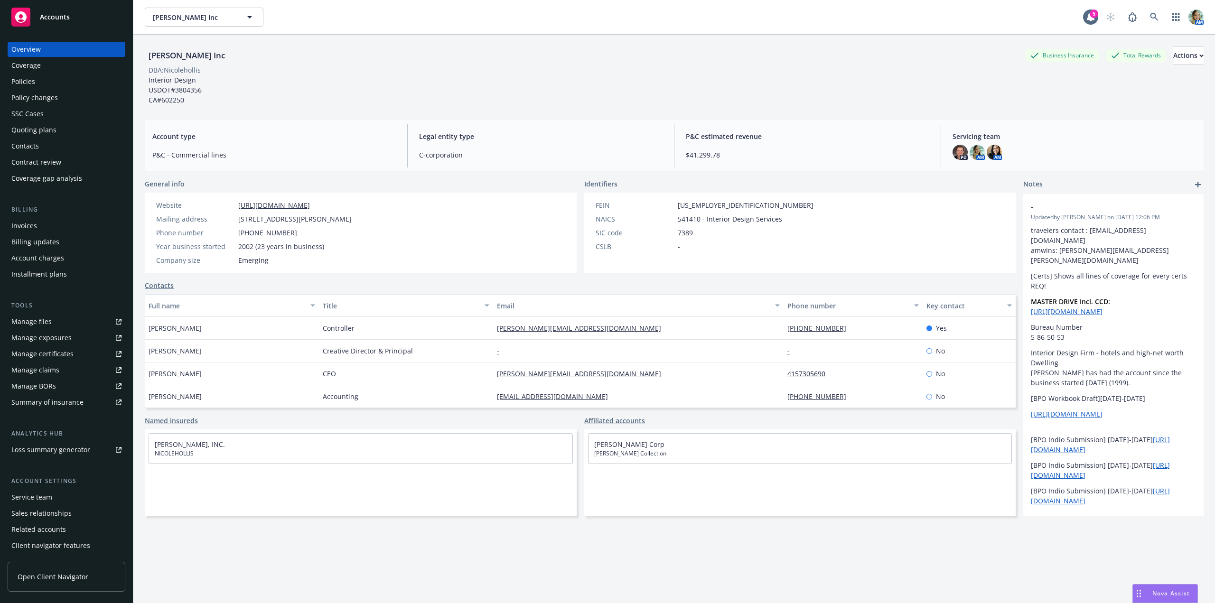
click at [13, 85] on div "Policies" at bounding box center [23, 81] width 24 height 15
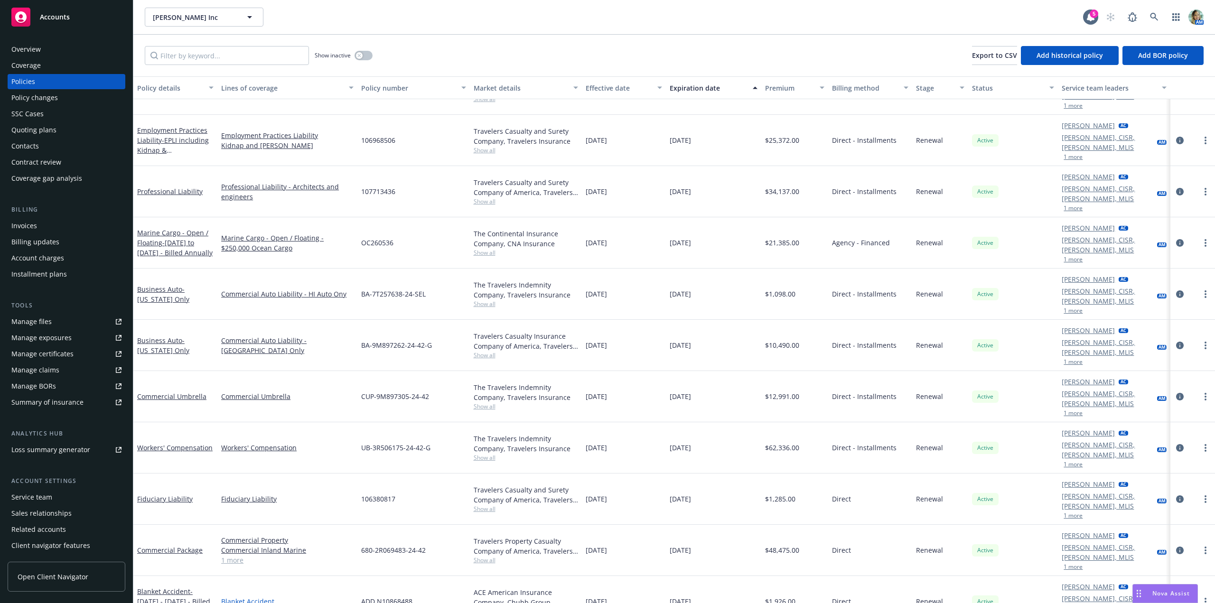
scroll to position [112, 0]
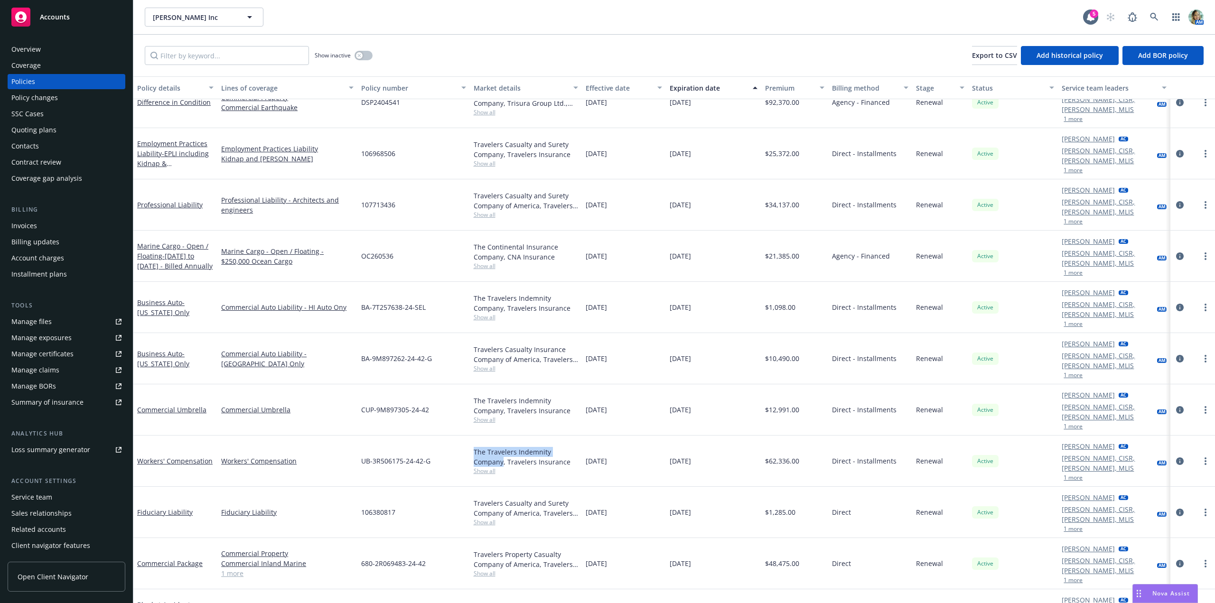
drag, startPoint x: 472, startPoint y: 367, endPoint x: 501, endPoint y: 381, distance: 31.4
click at [501, 447] on div "The Travelers Indemnity Company, Travelers Insurance" at bounding box center [526, 457] width 104 height 20
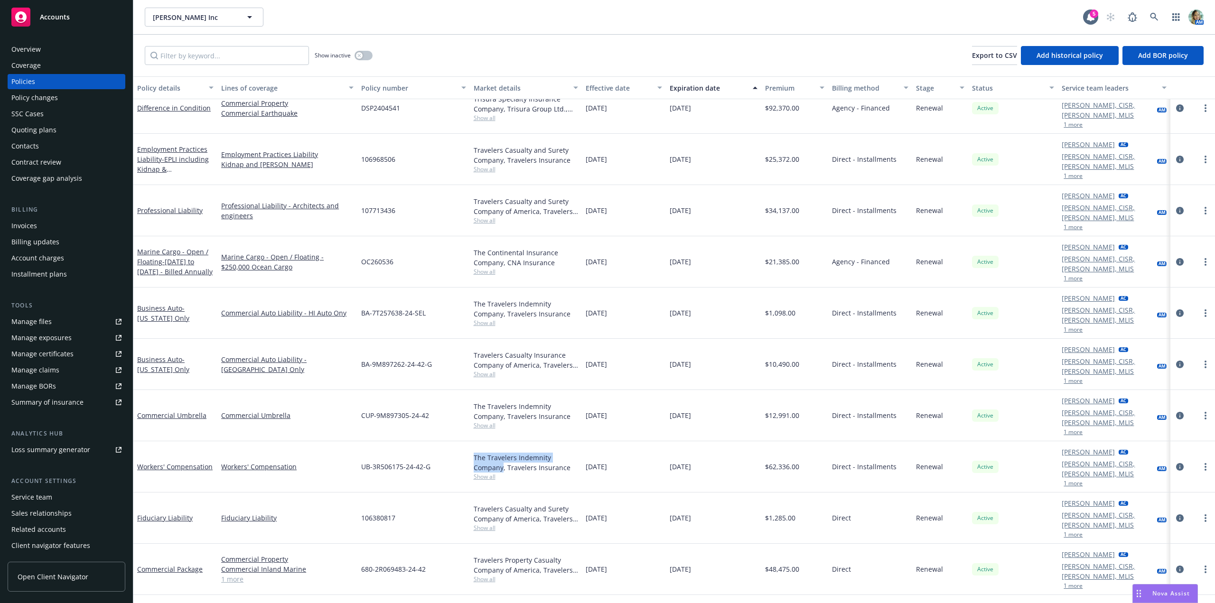
scroll to position [0, 0]
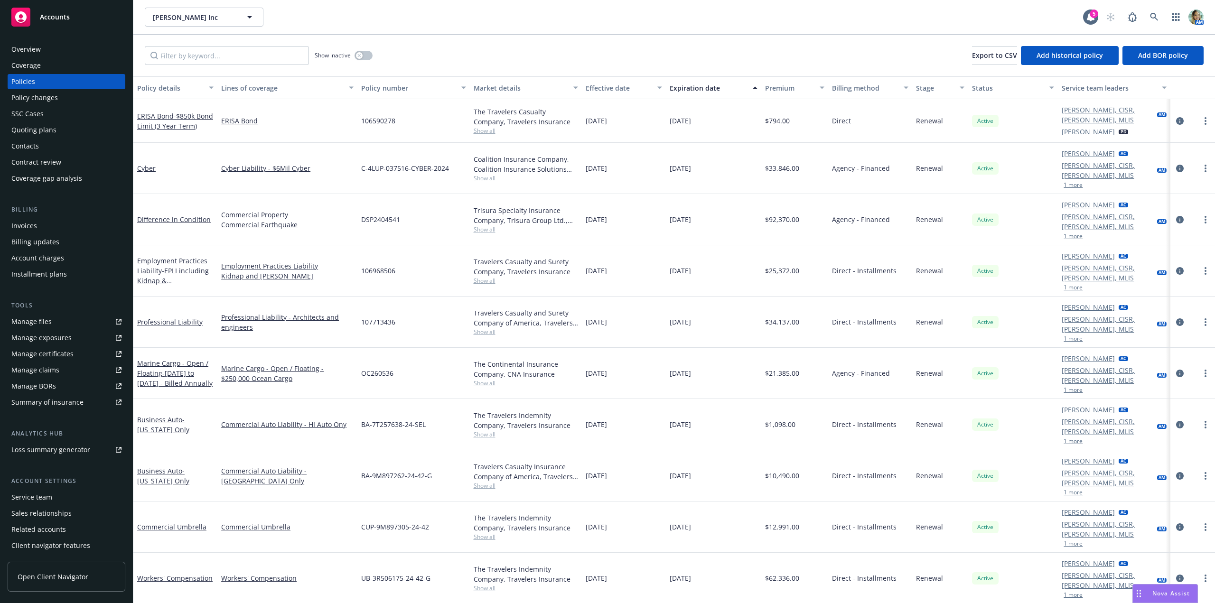
click at [52, 135] on div "Overview Coverage Policies Policy changes SSC Cases Quoting plans Contacts Cont…" at bounding box center [67, 114] width 118 height 144
click at [52, 135] on div "Quoting plans" at bounding box center [33, 129] width 45 height 15
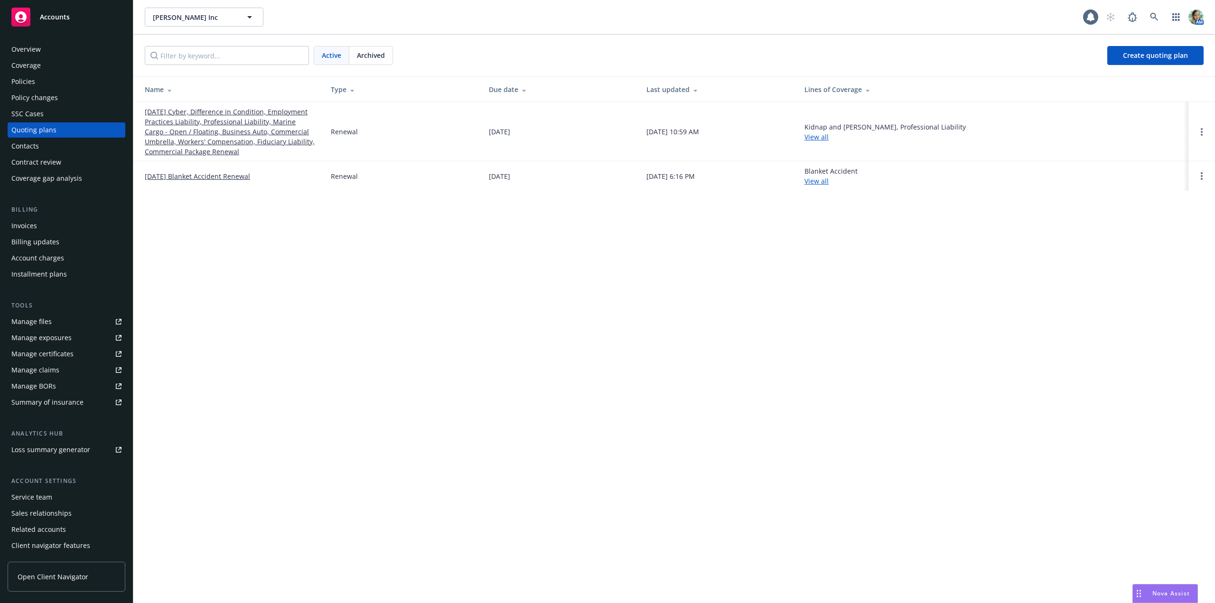
click at [165, 125] on link "[DATE] Cyber, Difference in Condition, Employment Practices Liability, Professi…" at bounding box center [230, 132] width 171 height 50
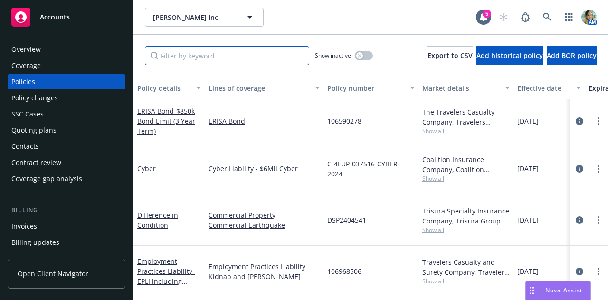
click at [218, 55] on input "Filter by keyword..." at bounding box center [227, 55] width 164 height 19
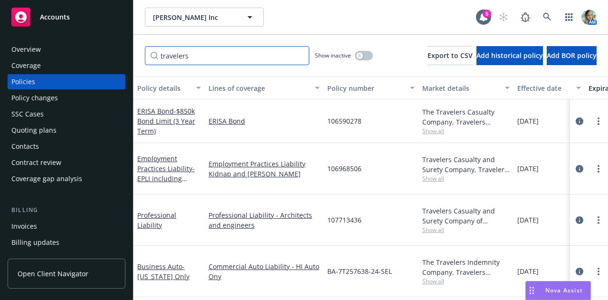
drag, startPoint x: 222, startPoint y: 50, endPoint x: 151, endPoint y: 60, distance: 71.8
click at [151, 60] on input "travelers" at bounding box center [227, 55] width 164 height 19
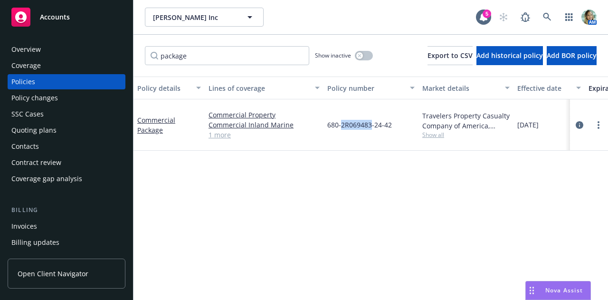
drag, startPoint x: 342, startPoint y: 124, endPoint x: 370, endPoint y: 127, distance: 28.1
click at [370, 127] on span "680-2R069483-24-42" at bounding box center [359, 125] width 65 height 10
copy span "2R069483"
click at [311, 134] on link "1 more" at bounding box center [263, 135] width 111 height 10
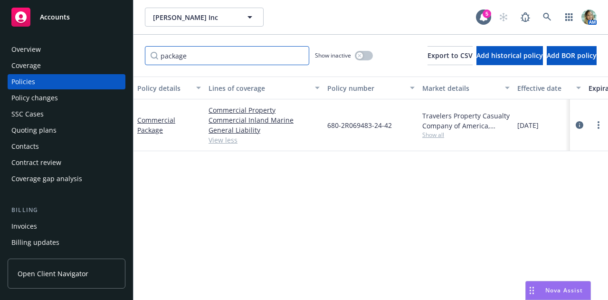
drag, startPoint x: 197, startPoint y: 57, endPoint x: 156, endPoint y: 56, distance: 41.3
click at [156, 56] on input "package" at bounding box center [227, 55] width 164 height 19
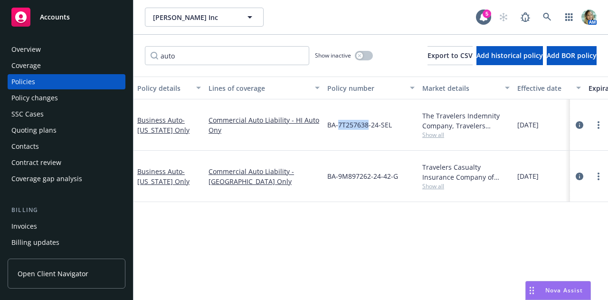
drag, startPoint x: 338, startPoint y: 124, endPoint x: 366, endPoint y: 127, distance: 28.1
click at [366, 127] on span "BA-7T257638-24-SEL" at bounding box center [359, 125] width 65 height 10
copy span "7T257638"
drag, startPoint x: 339, startPoint y: 175, endPoint x: 356, endPoint y: 179, distance: 16.5
click at [365, 180] on span "BA-9M897262-24-42-G" at bounding box center [362, 176] width 71 height 10
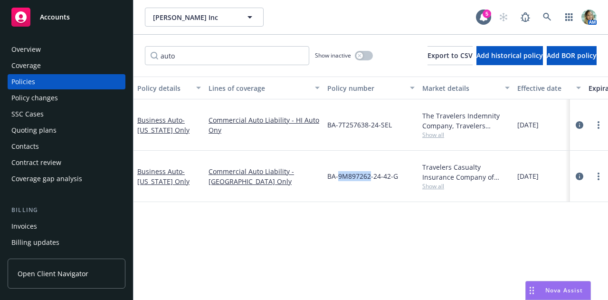
drag, startPoint x: 338, startPoint y: 178, endPoint x: 368, endPoint y: 181, distance: 30.5
click at [368, 181] on div "BA-9M897262-24-42-G" at bounding box center [370, 176] width 95 height 51
copy span "9M897262"
drag, startPoint x: 182, startPoint y: 62, endPoint x: 132, endPoint y: 69, distance: 50.8
click at [132, 69] on div "Accounts Overview Coverage Policies Policy changes SSC Cases Quoting plans Cont…" at bounding box center [304, 150] width 608 height 300
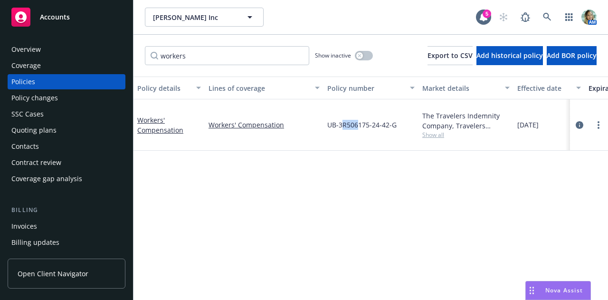
drag, startPoint x: 340, startPoint y: 128, endPoint x: 349, endPoint y: 131, distance: 9.0
click at [359, 126] on span "UB-3R506175-24-42-G" at bounding box center [361, 125] width 69 height 10
drag, startPoint x: 341, startPoint y: 126, endPoint x: 368, endPoint y: 129, distance: 27.2
click at [368, 129] on span "UB-3R506175-24-42-G" at bounding box center [361, 125] width 69 height 10
copy span "3R506175"
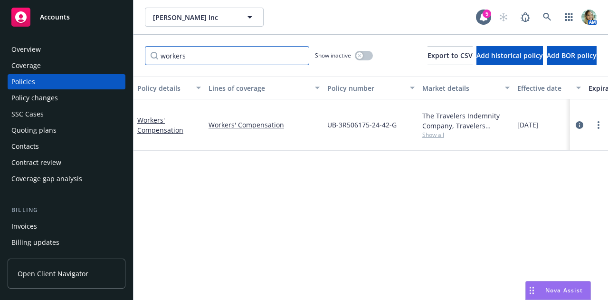
drag, startPoint x: 169, startPoint y: 62, endPoint x: 122, endPoint y: 66, distance: 47.2
click at [122, 66] on div "Accounts Overview Coverage Policies Policy changes SSC Cases Quoting plans Cont…" at bounding box center [304, 150] width 608 height 300
type input "umbrella"
drag, startPoint x: 343, startPoint y: 126, endPoint x: 375, endPoint y: 130, distance: 32.6
click at [375, 130] on div "CUP-9M897305-24-42" at bounding box center [370, 124] width 95 height 51
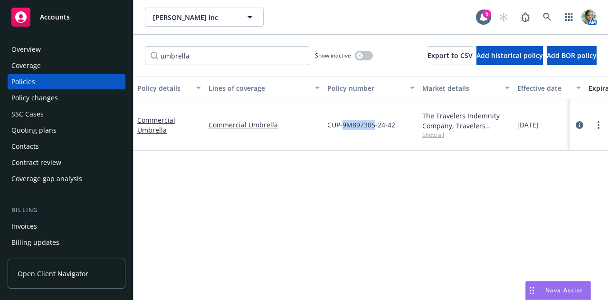
copy span "9M897305"
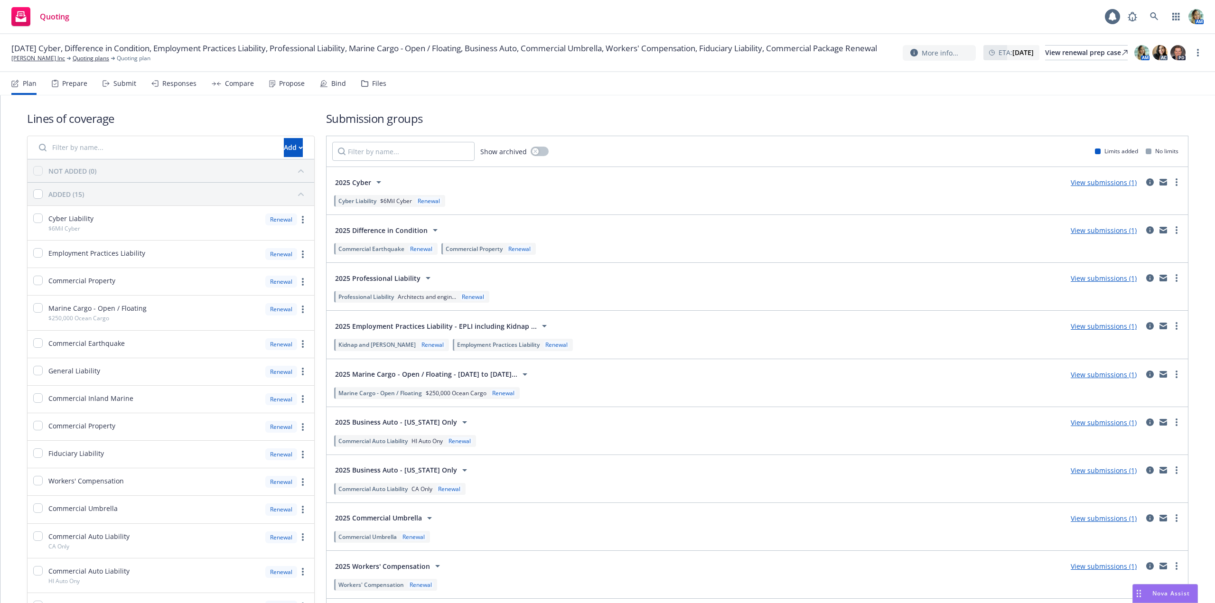
click at [378, 85] on div "Files" at bounding box center [379, 84] width 14 height 8
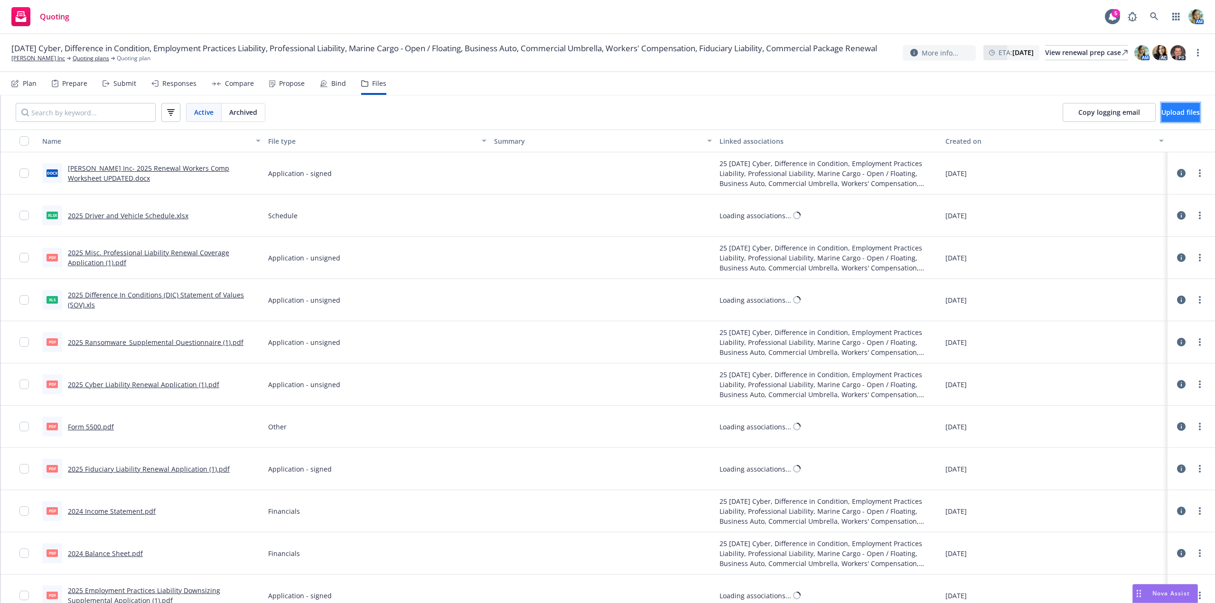
click at [1164, 112] on span "Upload files" at bounding box center [1181, 112] width 38 height 9
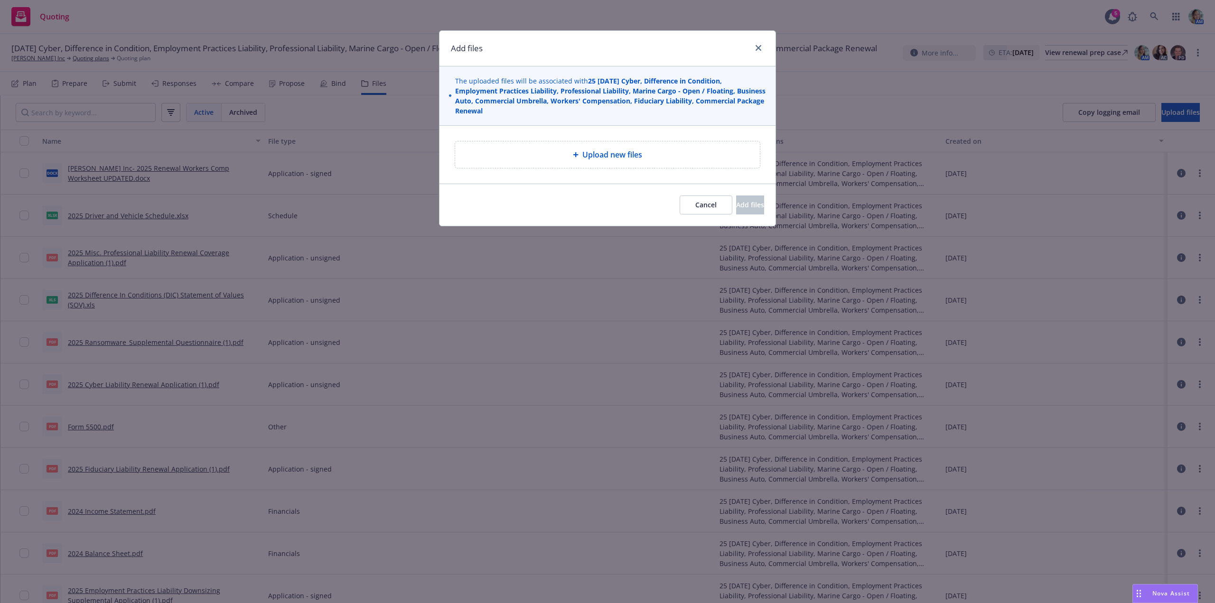
click at [671, 148] on div "Upload new files" at bounding box center [607, 154] width 305 height 27
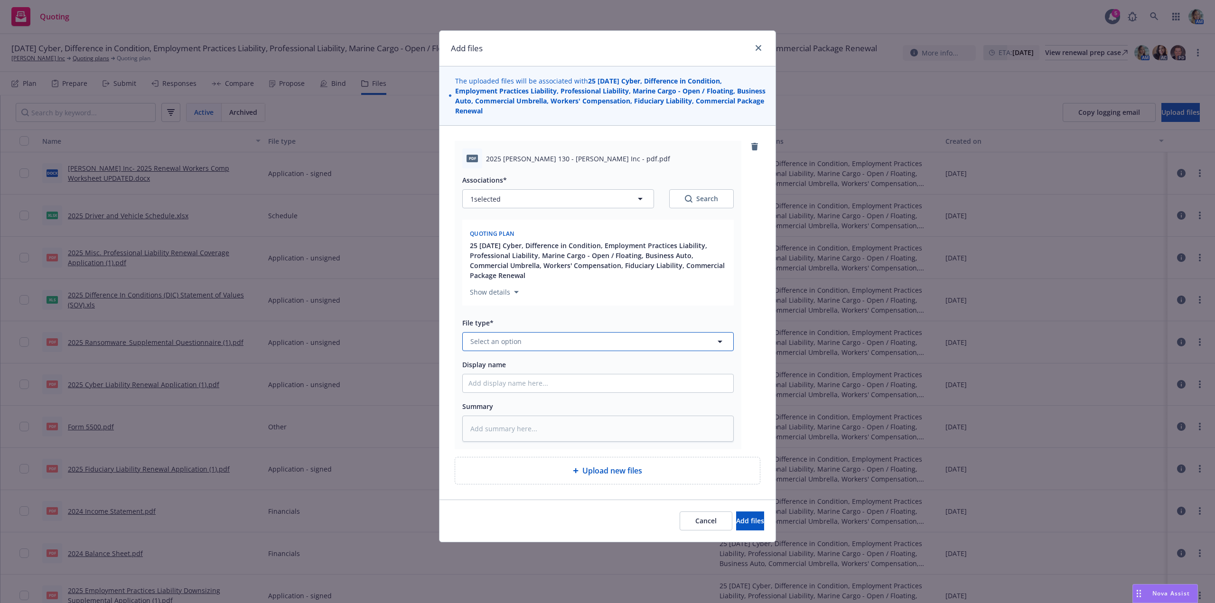
click at [539, 342] on button "Select an option" at bounding box center [598, 341] width 272 height 19
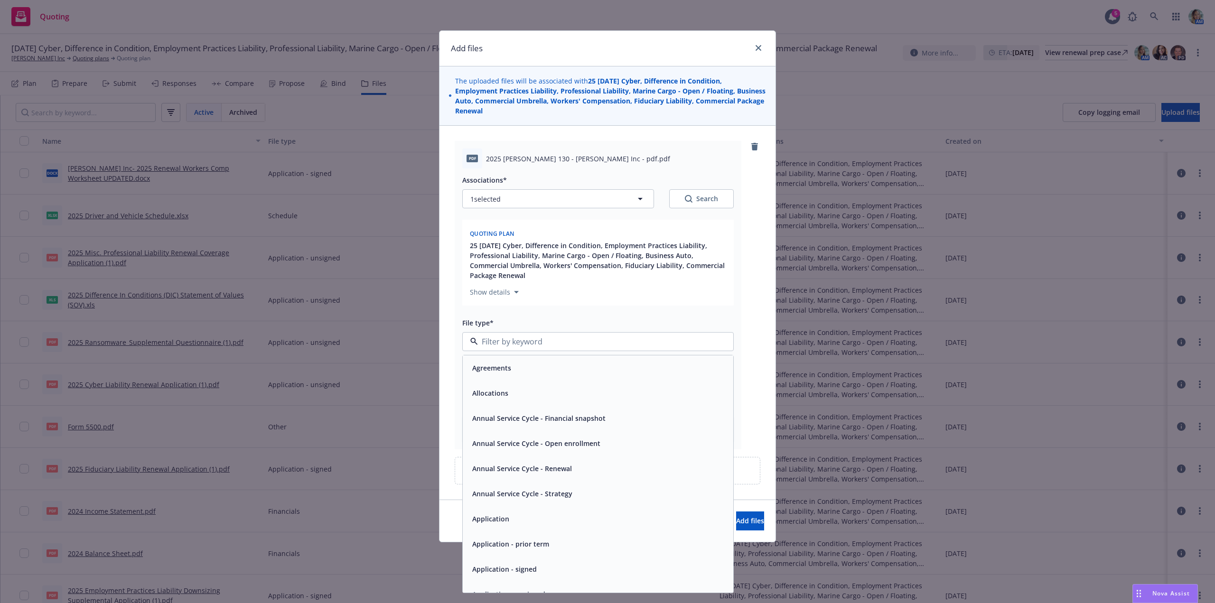
scroll to position [47, 0]
drag, startPoint x: 543, startPoint y: 551, endPoint x: 587, endPoint y: 545, distance: 45.0
click at [544, 549] on div "Application - unsigned" at bounding box center [508, 547] width 79 height 14
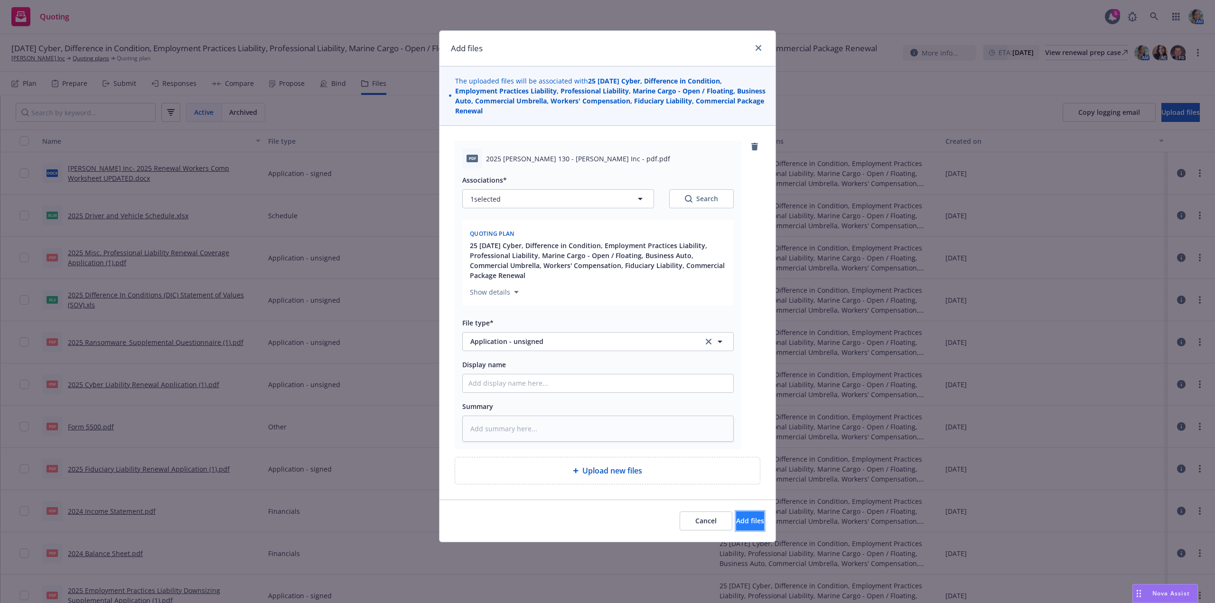
click at [739, 513] on button "Add files" at bounding box center [750, 521] width 28 height 19
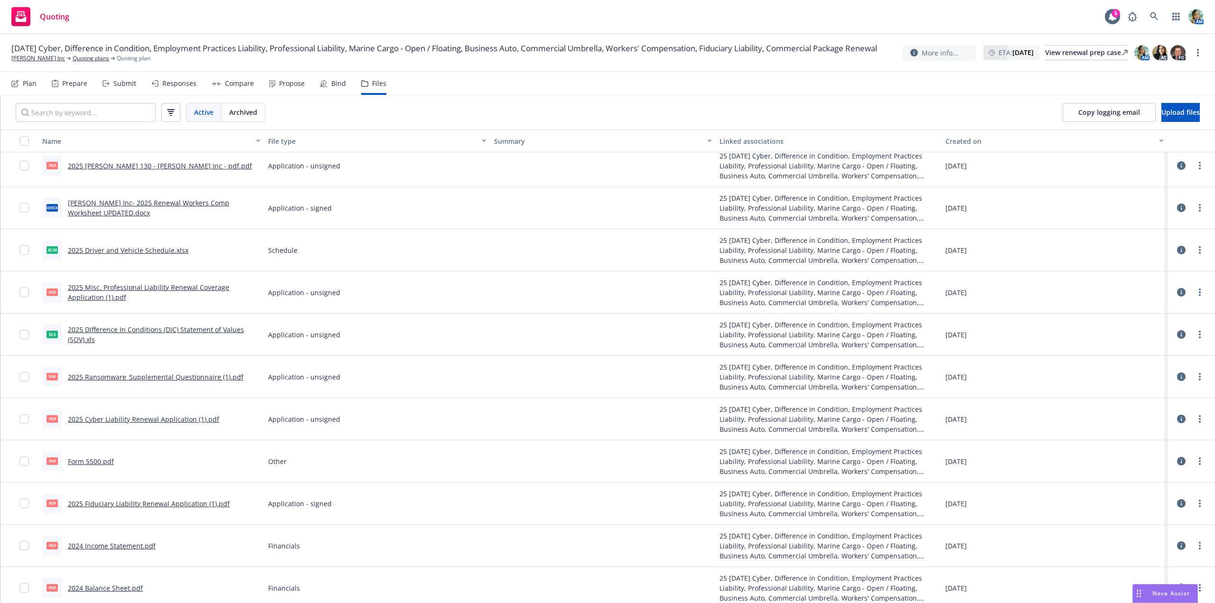
scroll to position [0, 0]
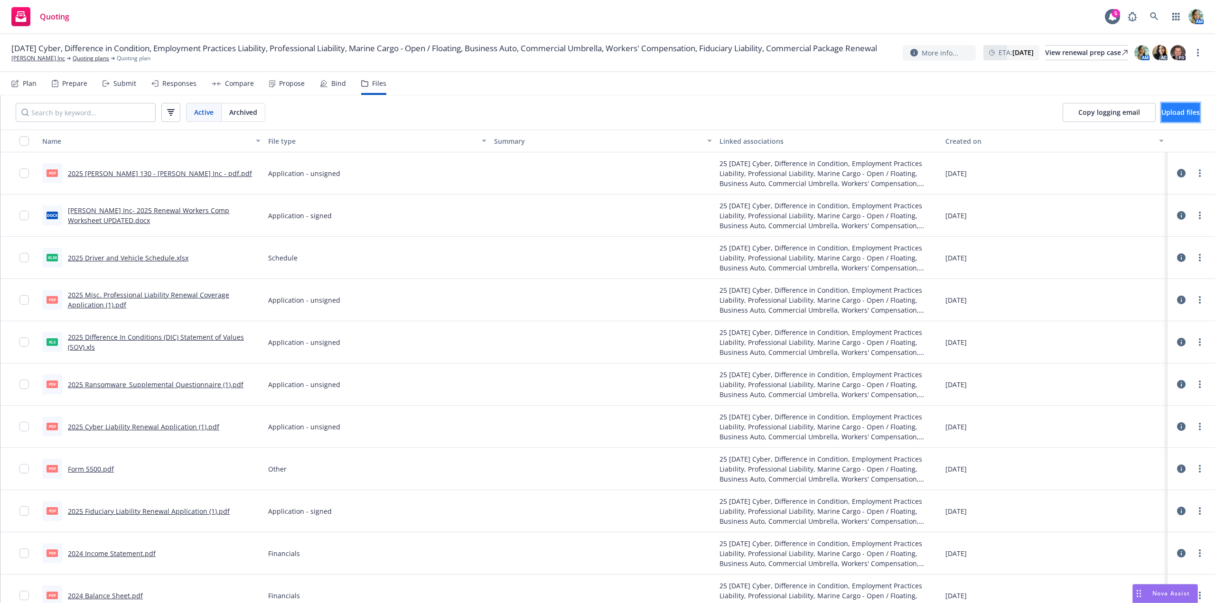
click at [1162, 114] on span "Upload files" at bounding box center [1181, 112] width 38 height 9
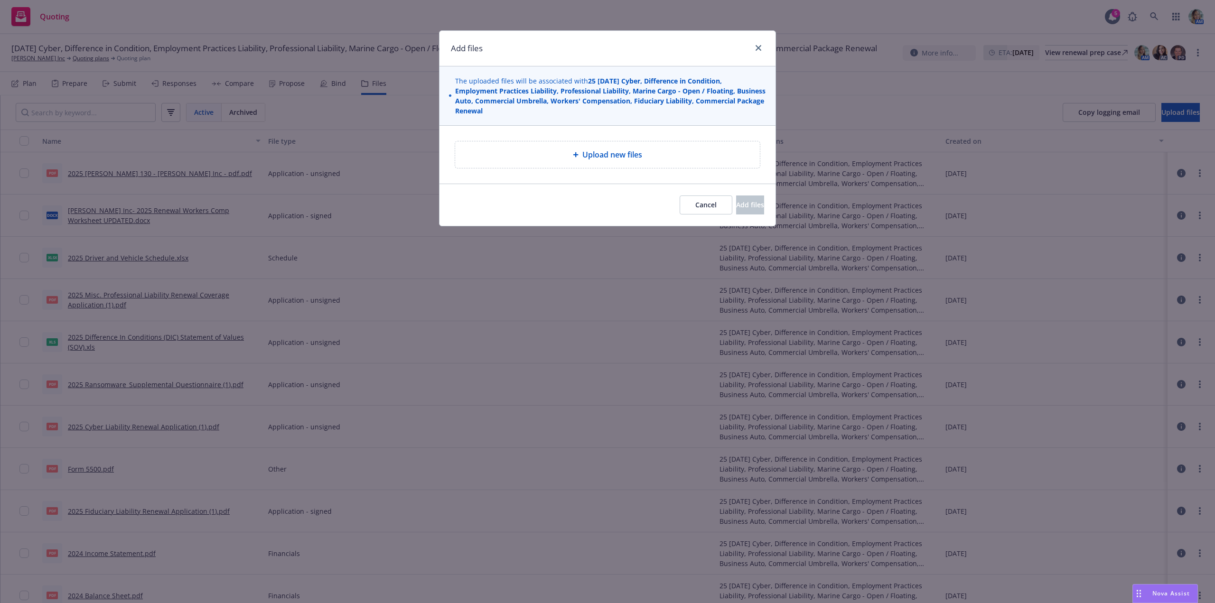
click at [650, 154] on div "Upload new files" at bounding box center [608, 154] width 290 height 11
type textarea "x"
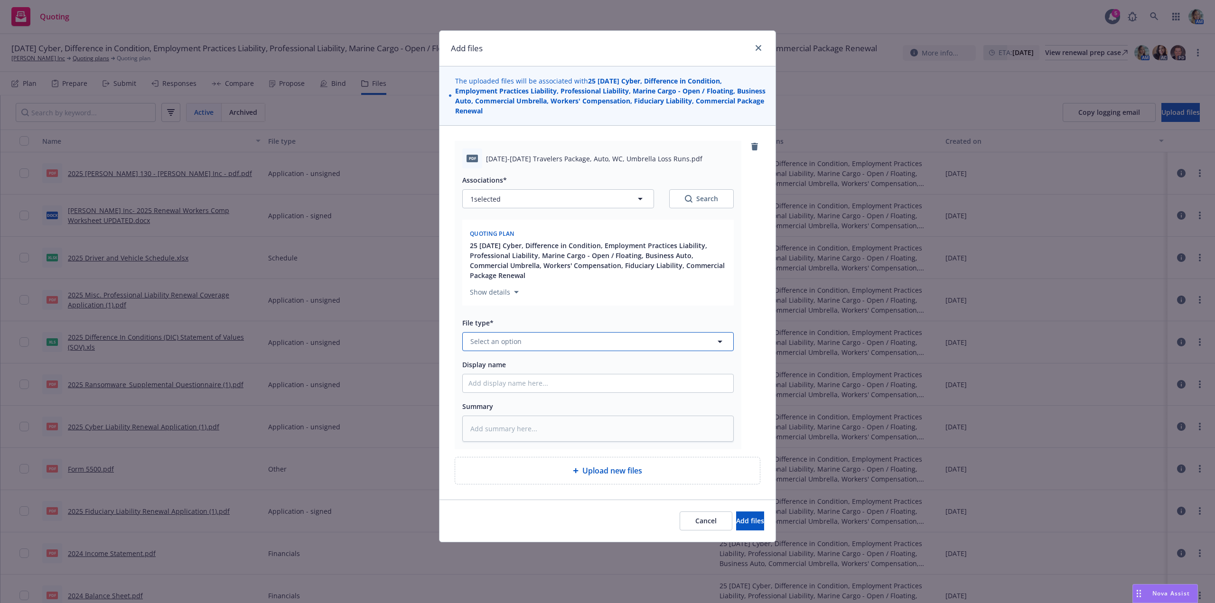
click at [491, 342] on span "Select an option" at bounding box center [496, 342] width 51 height 10
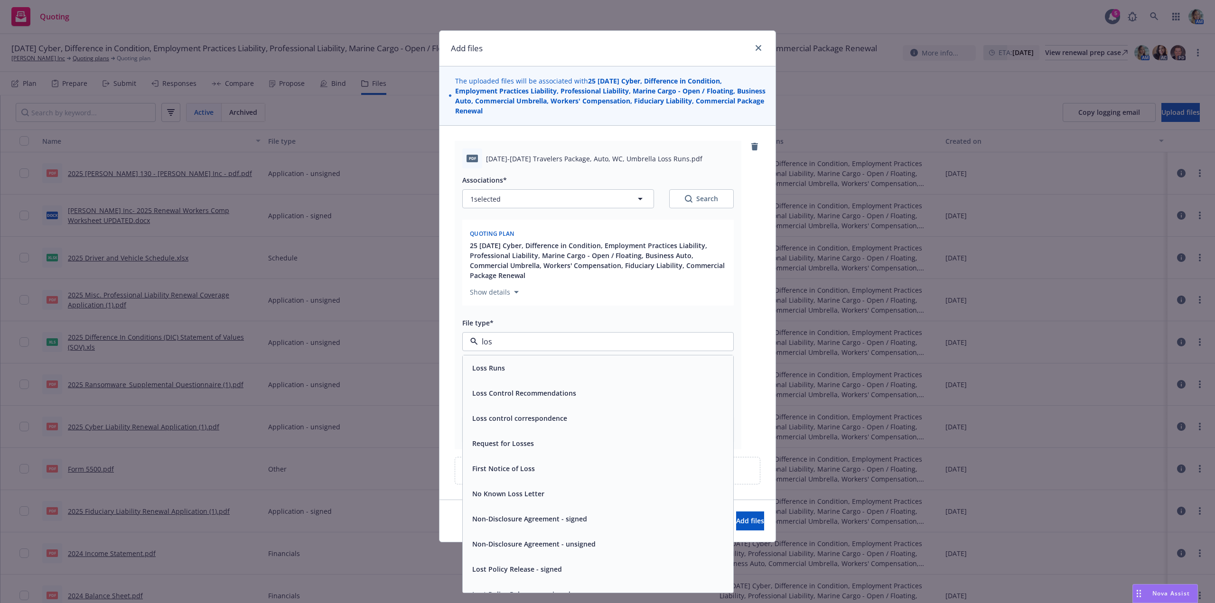
type input "loss"
click at [507, 367] on div "Loss Runs" at bounding box center [598, 368] width 259 height 14
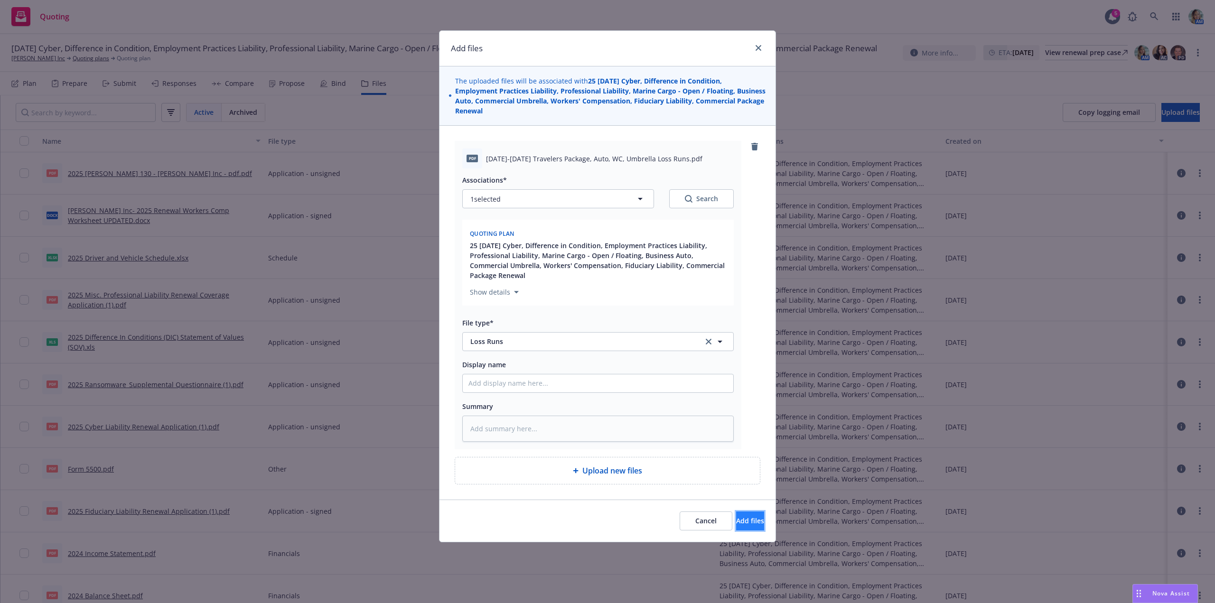
click at [736, 524] on span "Add files" at bounding box center [750, 521] width 28 height 9
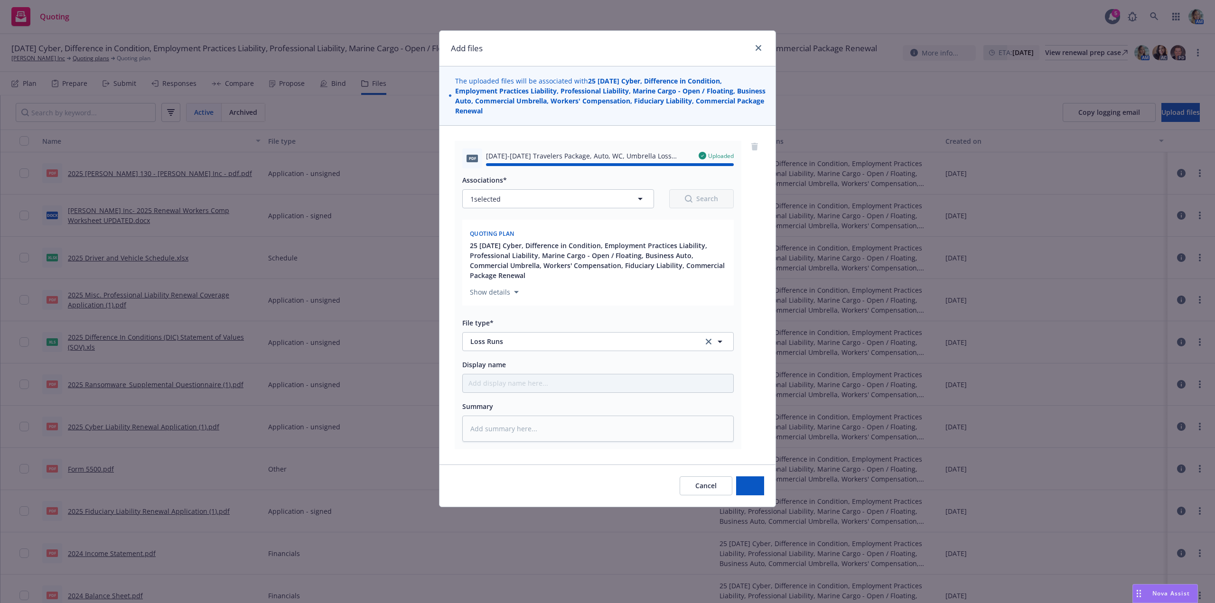
type textarea "x"
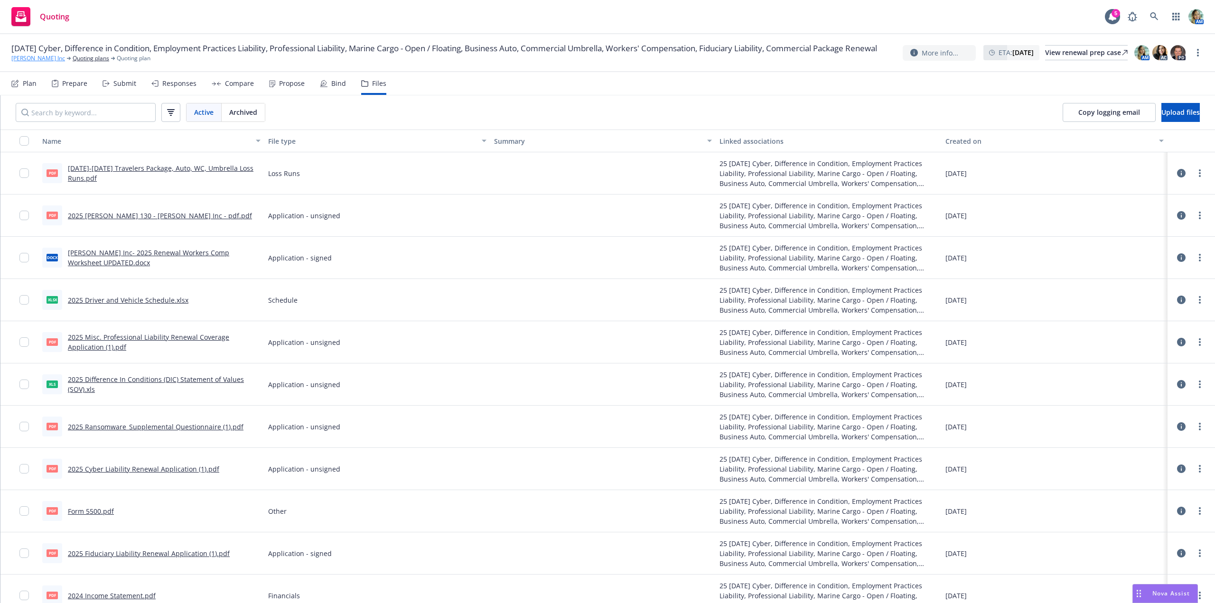
click at [41, 63] on link "Nicole Hollis Inc" at bounding box center [38, 58] width 54 height 9
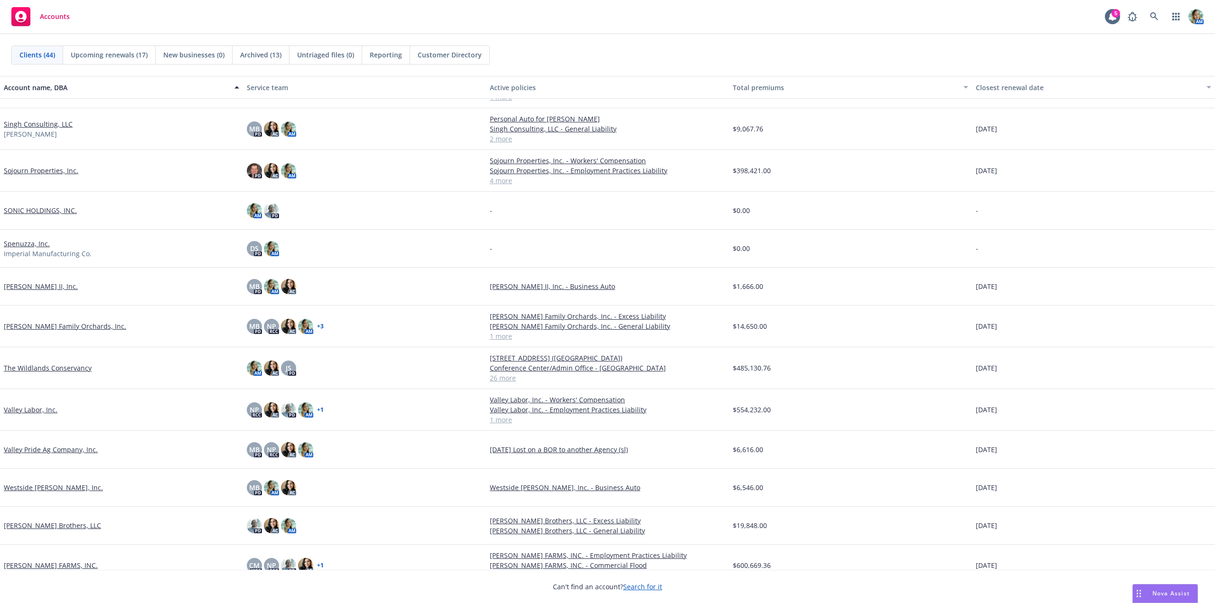
scroll to position [1226, 0]
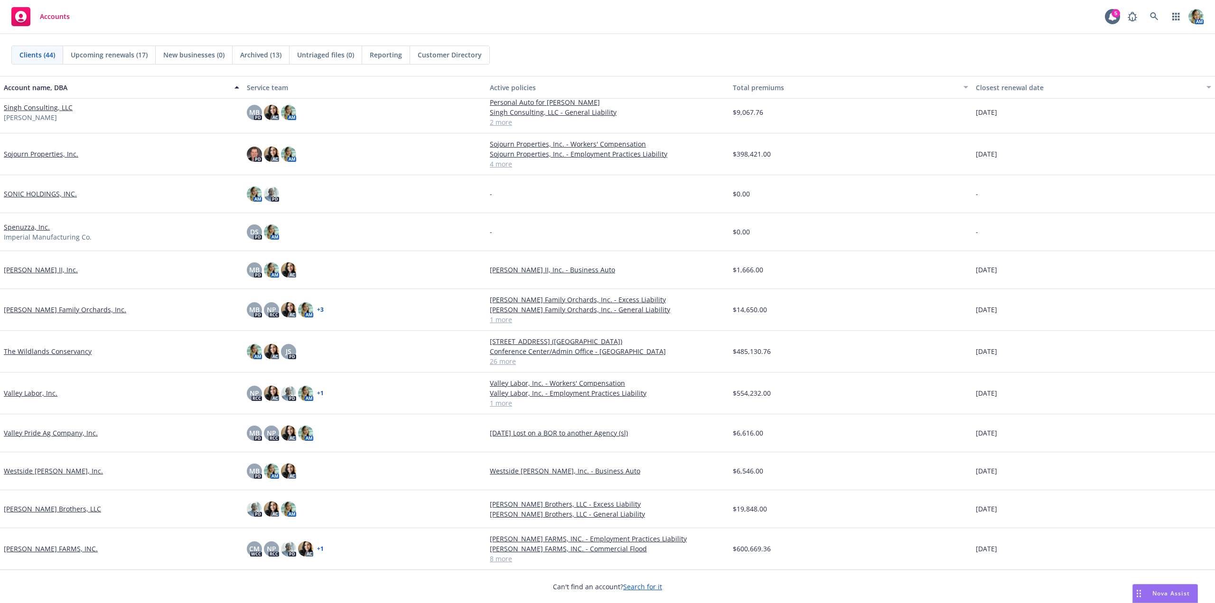
click at [51, 352] on link "The Wildlands Conservancy" at bounding box center [48, 352] width 88 height 10
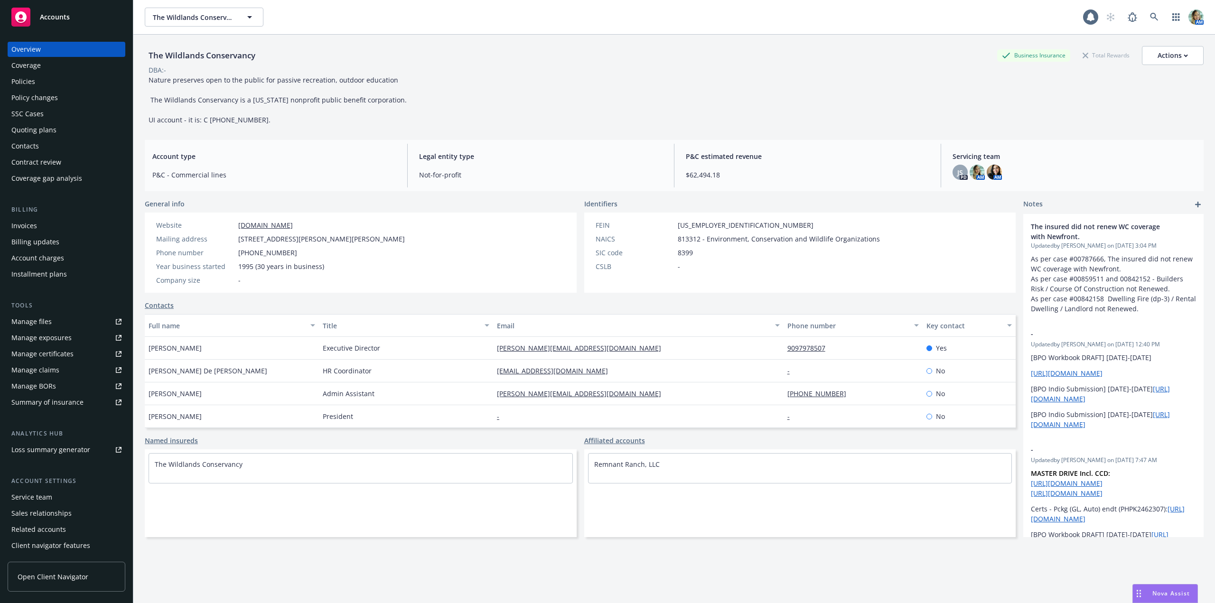
click at [27, 82] on div "Policies" at bounding box center [23, 81] width 24 height 15
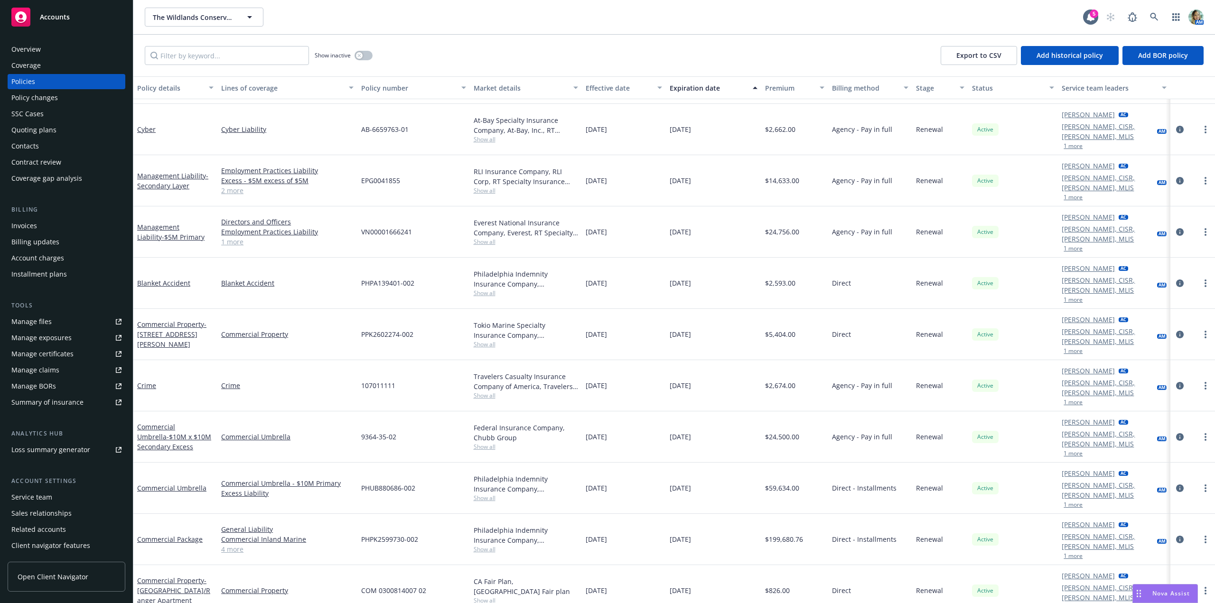
scroll to position [285, 0]
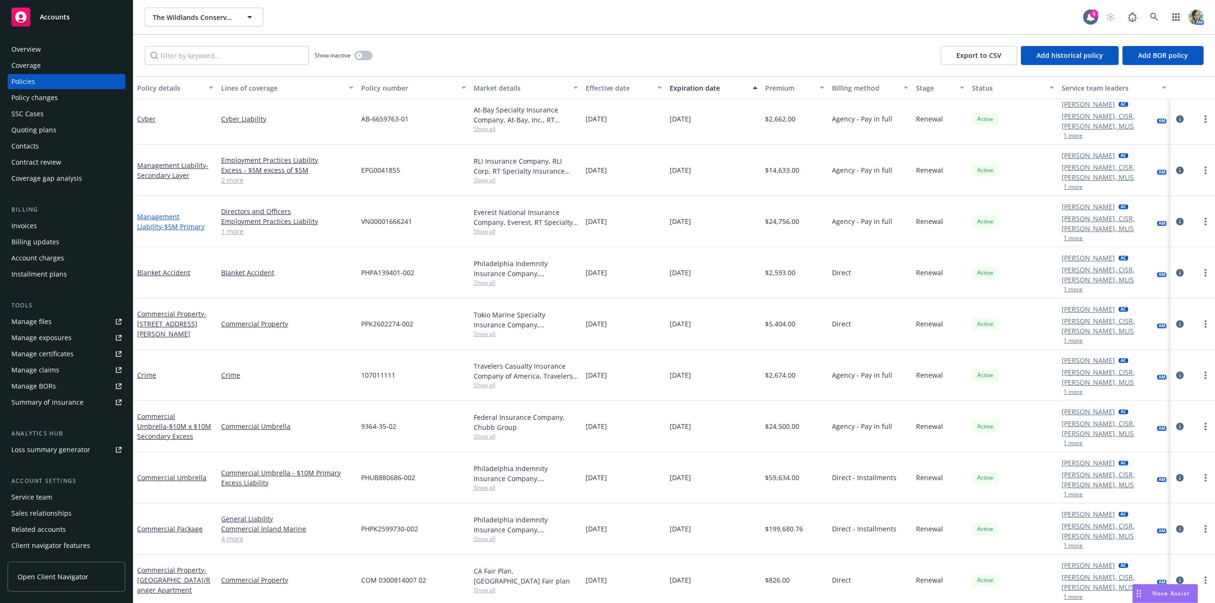
click at [175, 222] on span "- $5M Primary" at bounding box center [183, 226] width 43 height 9
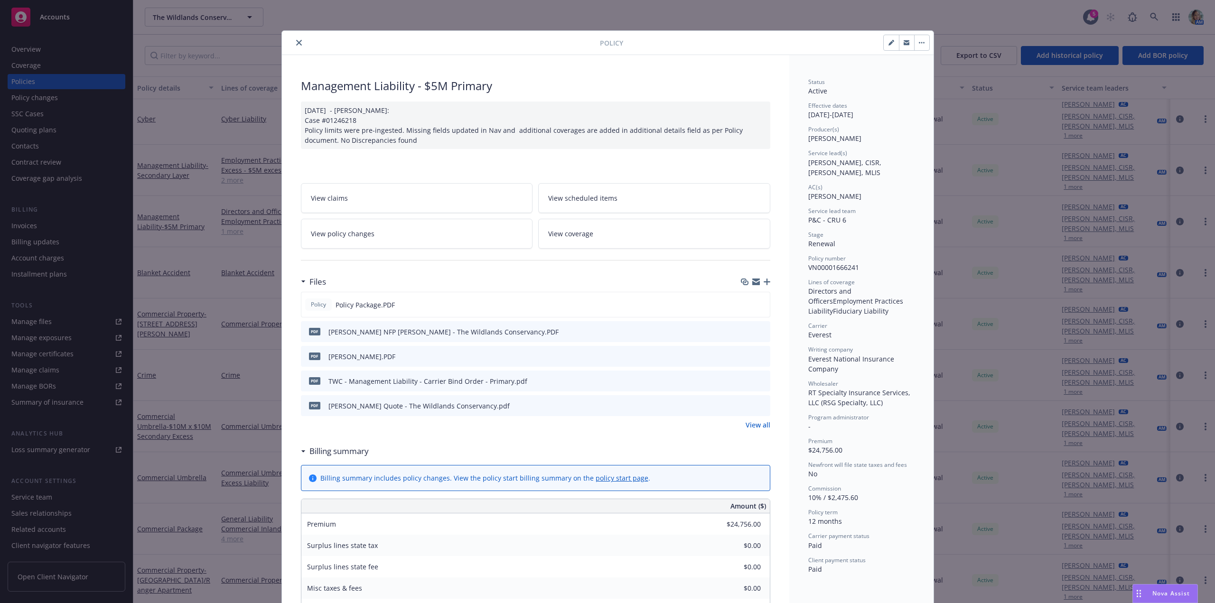
click at [765, 285] on div at bounding box center [755, 282] width 29 height 8
click at [300, 42] on button "close" at bounding box center [298, 42] width 11 height 11
drag, startPoint x: 298, startPoint y: 44, endPoint x: 297, endPoint y: 51, distance: 7.6
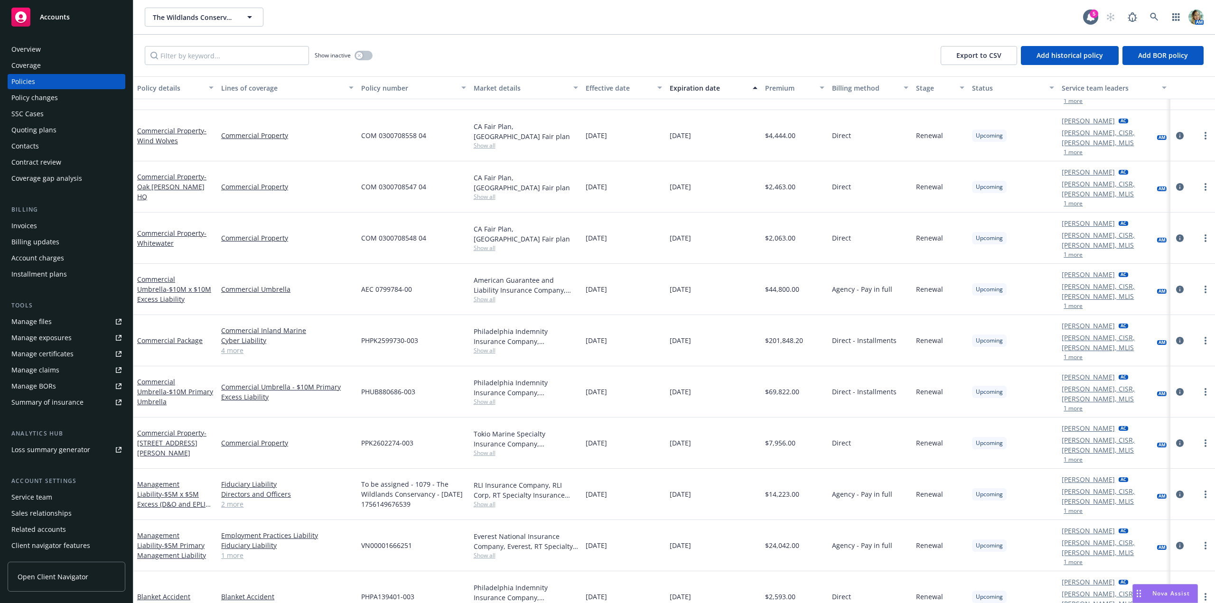
scroll to position [1252, 0]
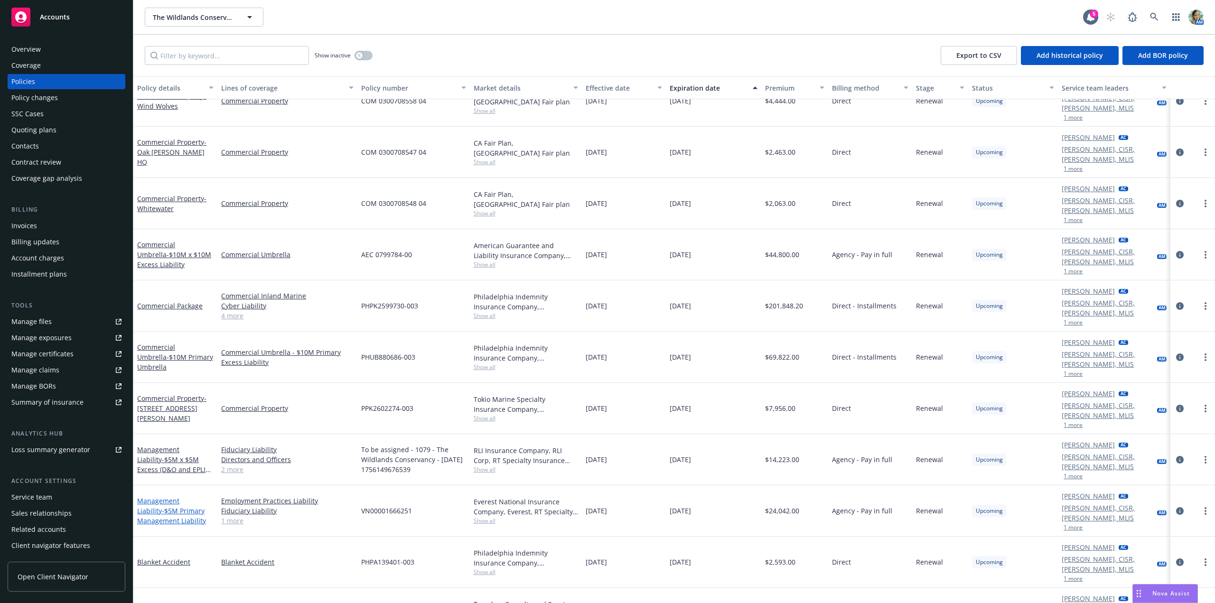
click at [199, 497] on link "Management Liability - $5M Primary Management Liability" at bounding box center [171, 511] width 69 height 29
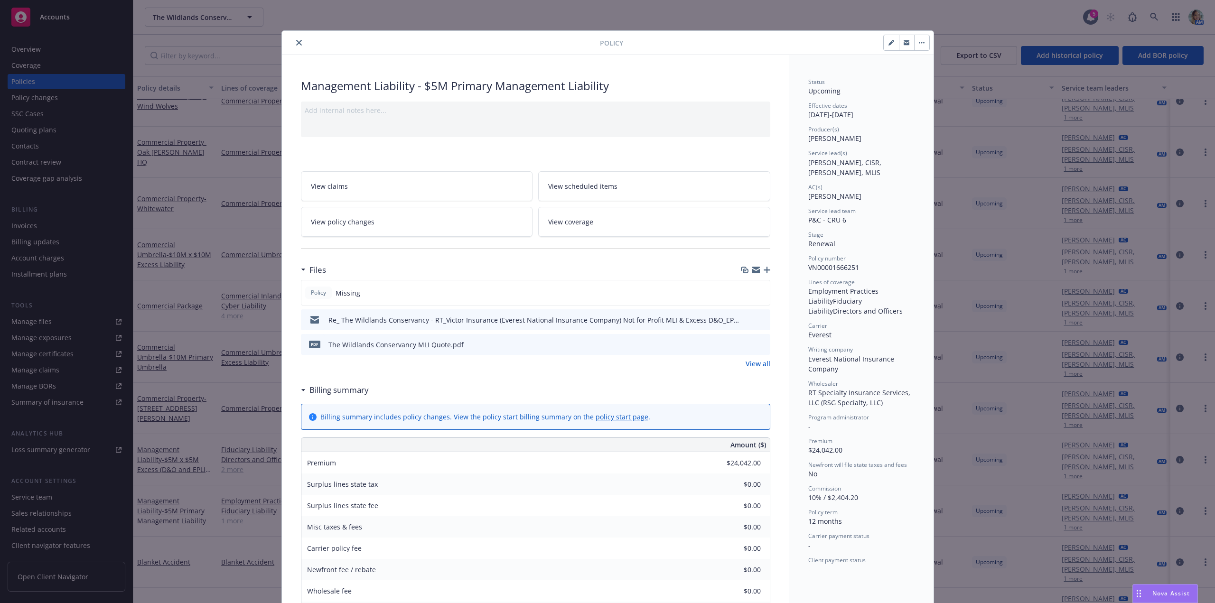
click at [767, 271] on div "Management Liability - $5M Primary Management Liability Add internal notes here…" at bounding box center [536, 574] width 508 height 1038
click at [761, 266] on div at bounding box center [755, 270] width 29 height 8
click at [764, 272] on icon "button" at bounding box center [767, 270] width 7 height 7
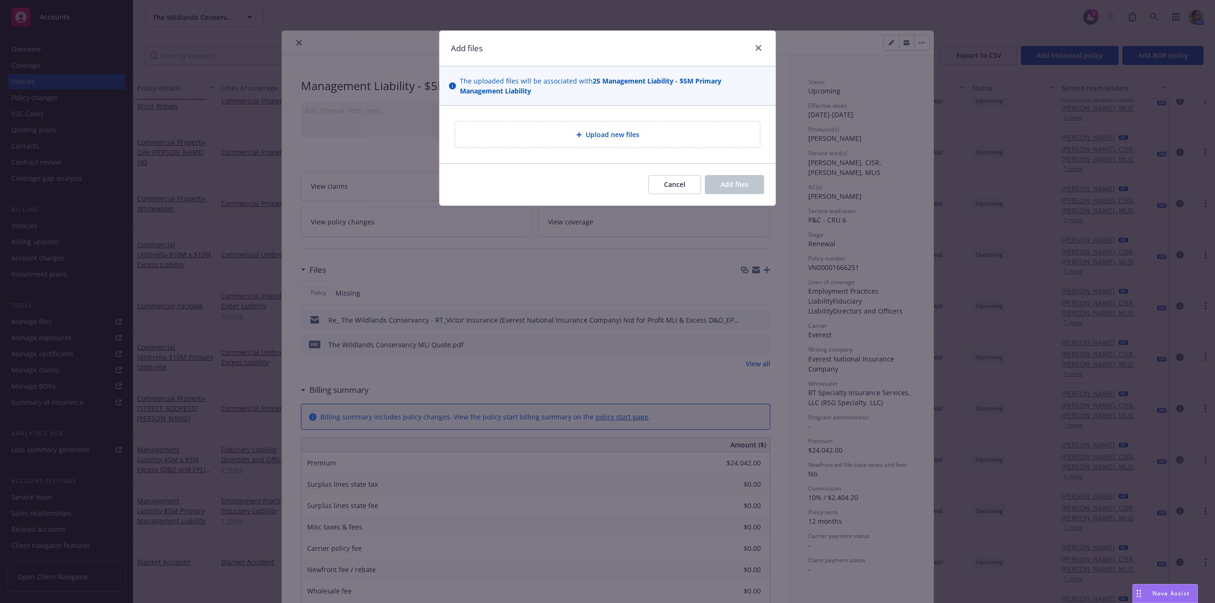
click at [610, 135] on span "Upload new files" at bounding box center [613, 135] width 54 height 10
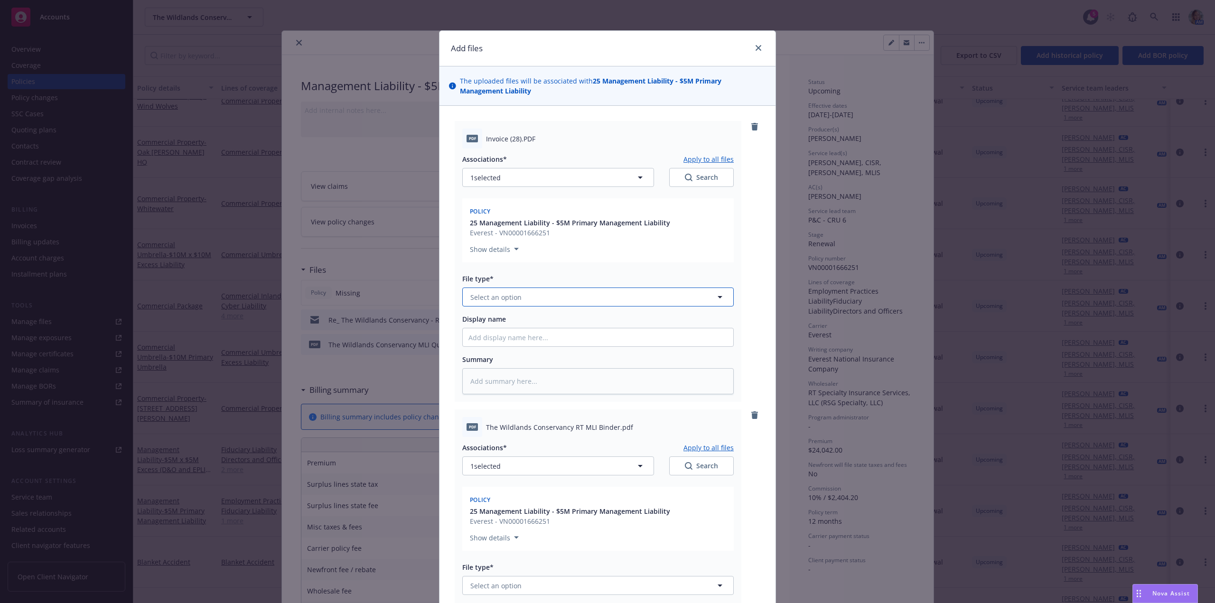
click at [530, 296] on button "Select an option" at bounding box center [598, 297] width 272 height 19
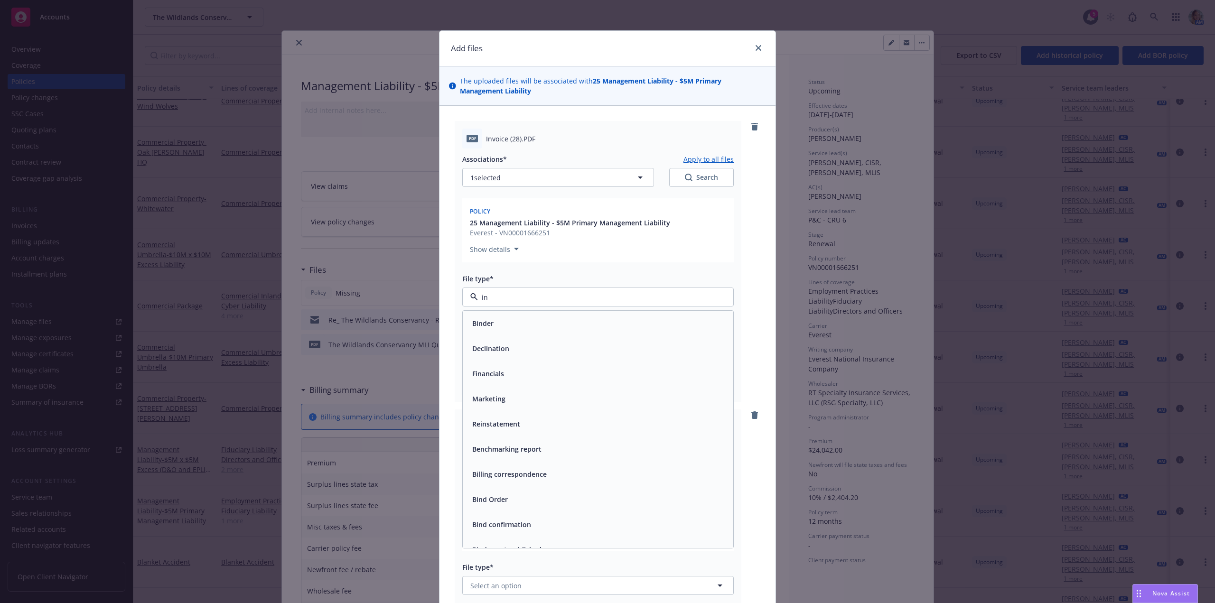
type input "inv"
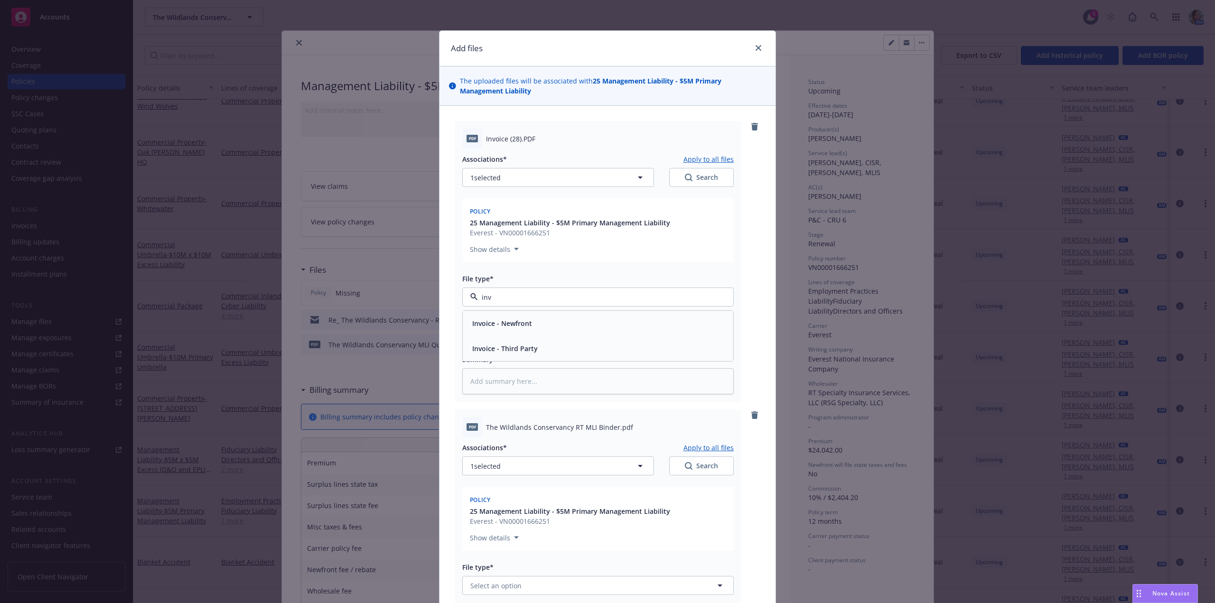
click at [529, 346] on span "Invoice - Third Party" at bounding box center [505, 349] width 66 height 10
type textarea "x"
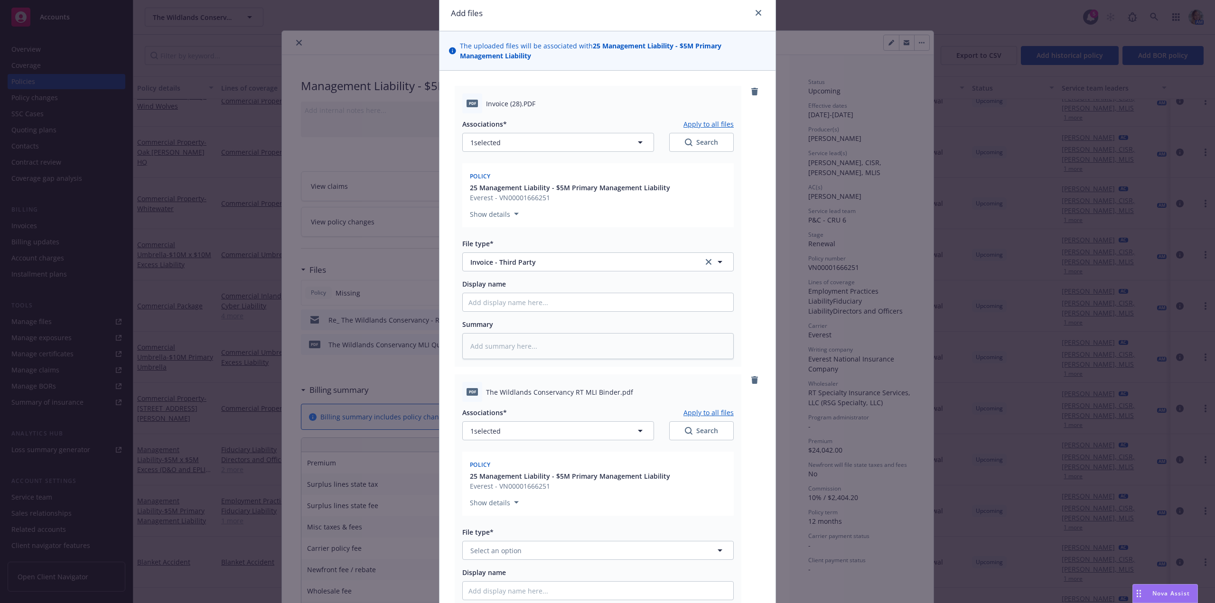
scroll to position [190, 0]
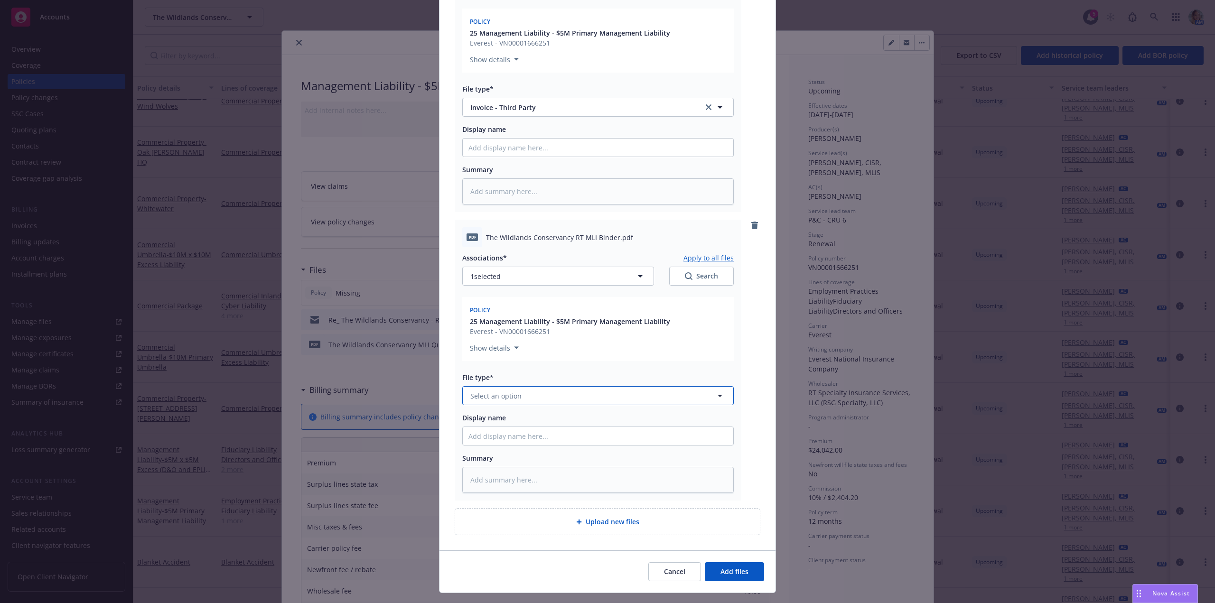
click at [499, 399] on span "Select an option" at bounding box center [496, 396] width 51 height 10
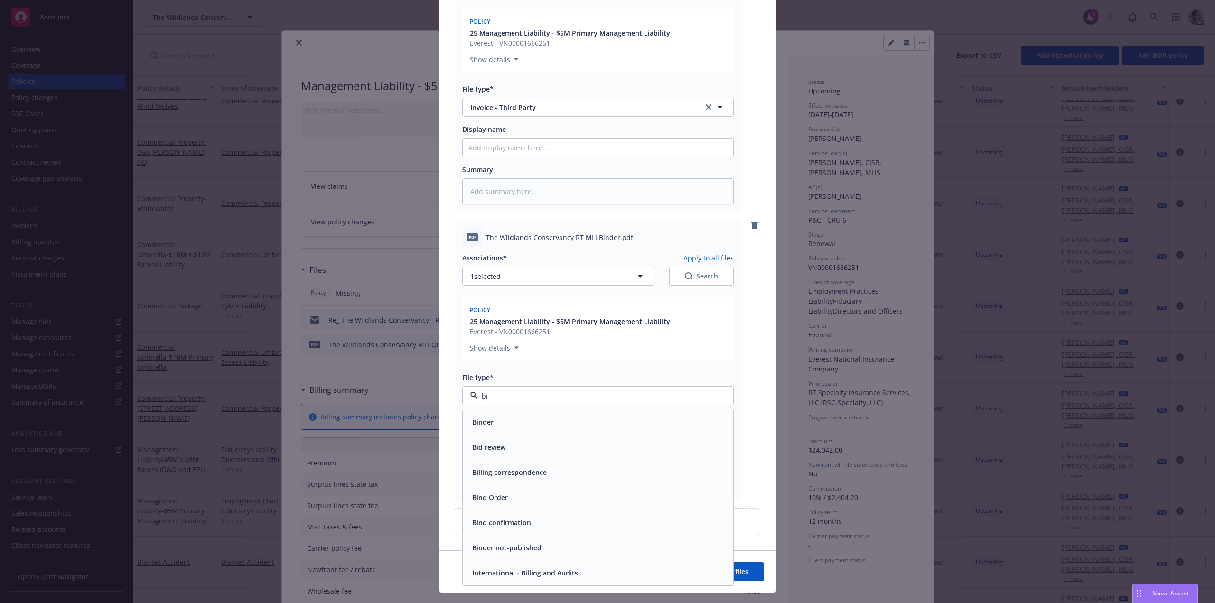
type input "bin"
click at [495, 416] on div "Binder" at bounding box center [598, 422] width 259 height 14
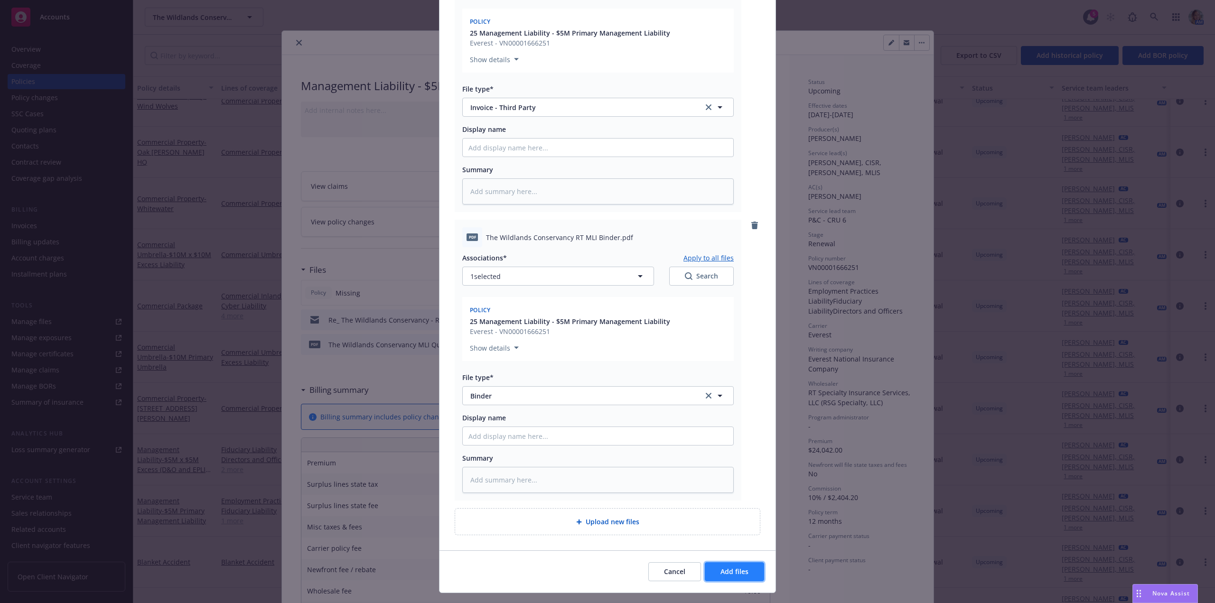
click at [721, 567] on button "Add files" at bounding box center [734, 572] width 59 height 19
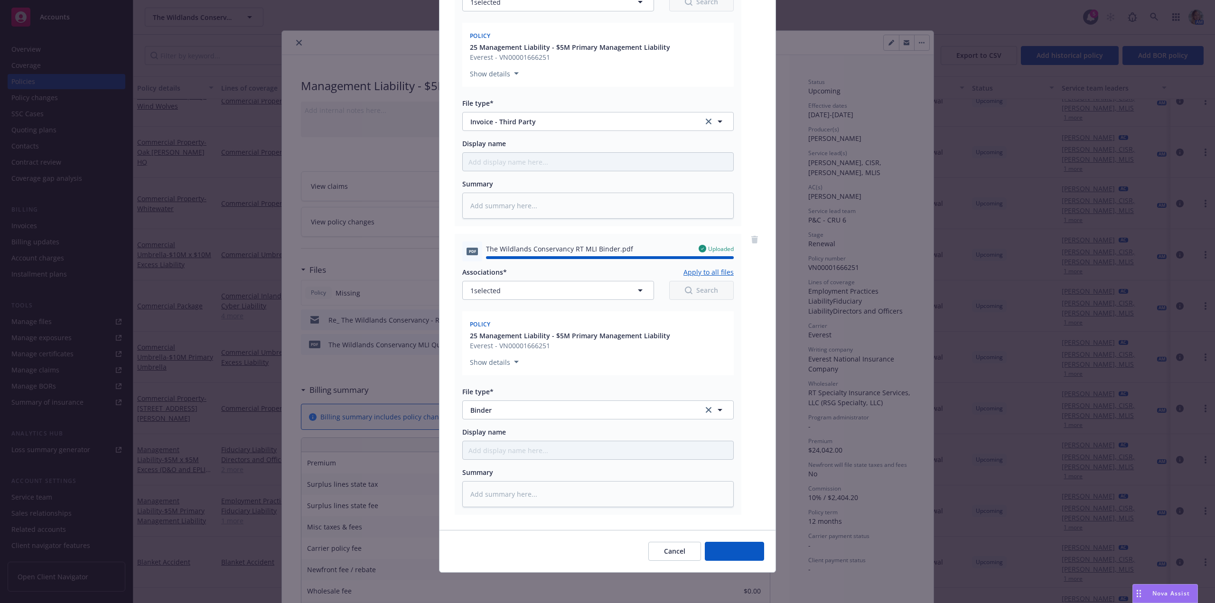
type textarea "x"
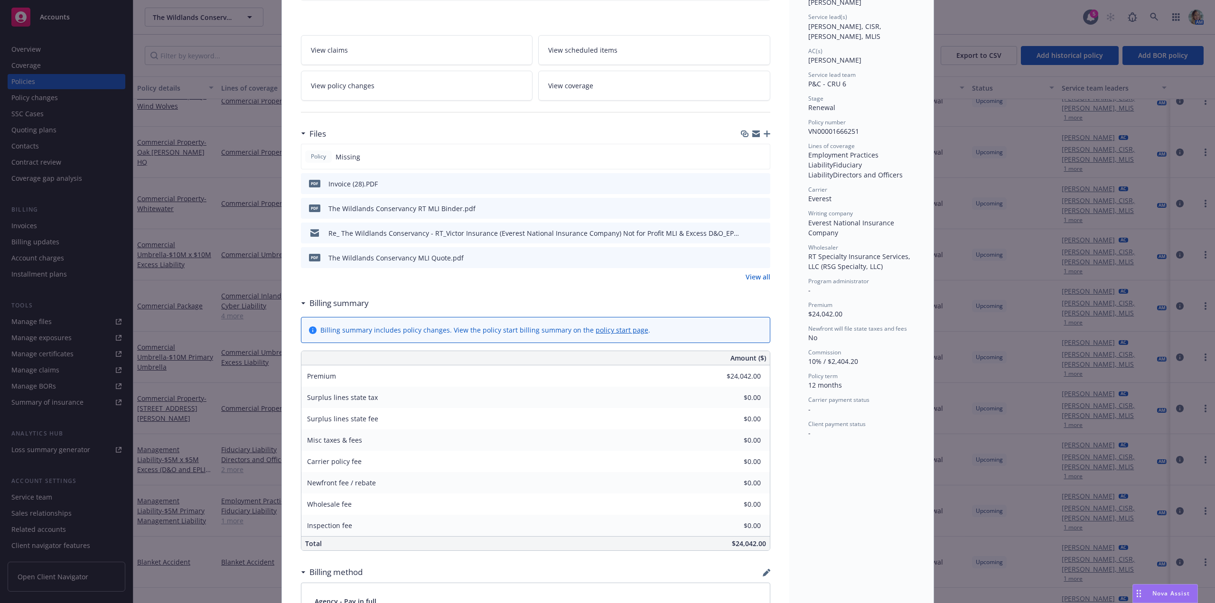
scroll to position [0, 0]
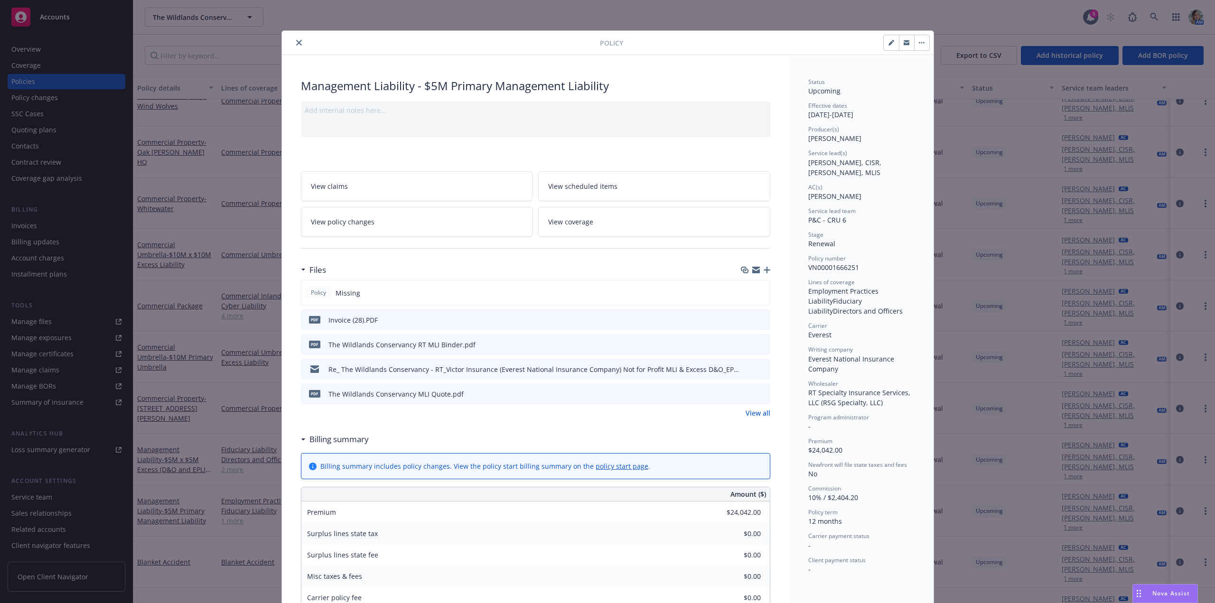
click at [296, 42] on icon "close" at bounding box center [299, 43] width 6 height 6
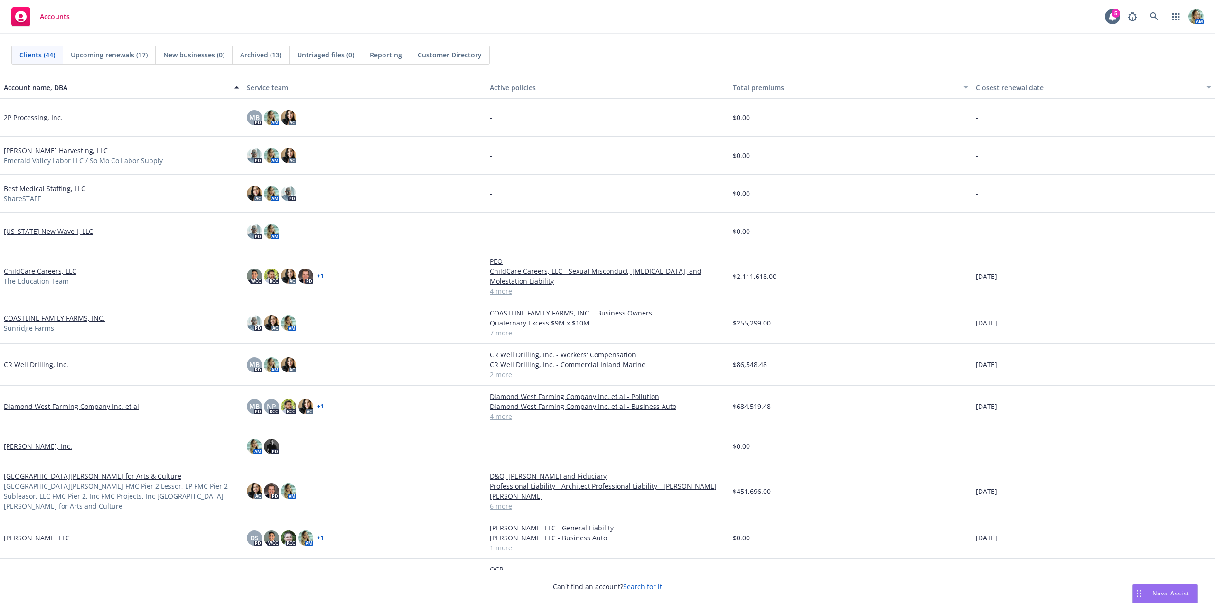
click at [380, 56] on span "Reporting" at bounding box center [386, 55] width 32 height 10
